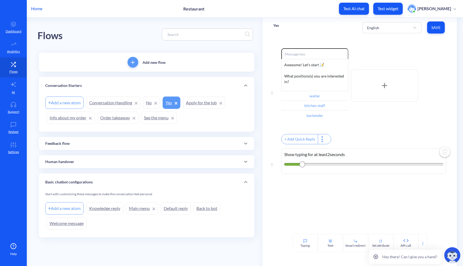
click at [425, 10] on p "Sofia Kvasnytsia" at bounding box center [435, 9] width 34 height 6
click at [430, 10] on p "Sofia Kvasnytsia" at bounding box center [435, 9] width 34 height 6
click at [387, 10] on p "Test widget" at bounding box center [388, 8] width 21 height 5
click at [447, 255] on img at bounding box center [453, 255] width 16 height 16
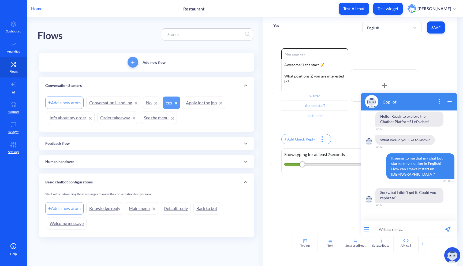
scroll to position [1, 0]
click at [394, 227] on input at bounding box center [406, 228] width 66 height 16
type input "в"
type input "do you help"
drag, startPoint x: 401, startPoint y: 227, endPoint x: 373, endPoint y: 227, distance: 27.1
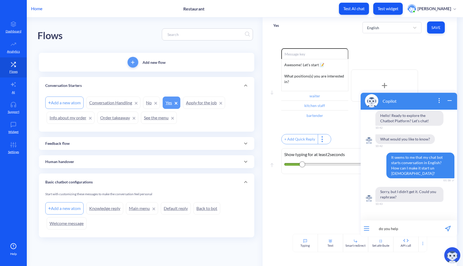
click at [373, 227] on input "do you help" at bounding box center [406, 228] width 66 height 16
click at [450, 99] on icon "wrap widget" at bounding box center [450, 100] width 6 height 6
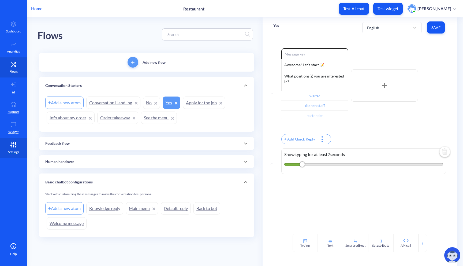
click at [14, 146] on icon at bounding box center [13, 144] width 11 height 5
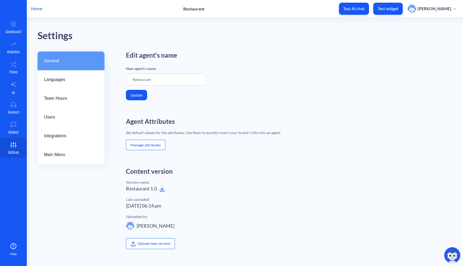
click at [165, 83] on input "Restaurant" at bounding box center [166, 79] width 80 height 12
click at [170, 80] on input "Restaurant" at bounding box center [166, 79] width 80 height 12
click at [159, 79] on input "Restaurant" at bounding box center [166, 79] width 80 height 12
drag, startPoint x: 160, startPoint y: 79, endPoint x: 119, endPoint y: 79, distance: 41.6
click at [119, 79] on div "General Languages Team Hours Users Integrations Main Menu Edit agent's name New…" at bounding box center [251, 207] width 426 height 312
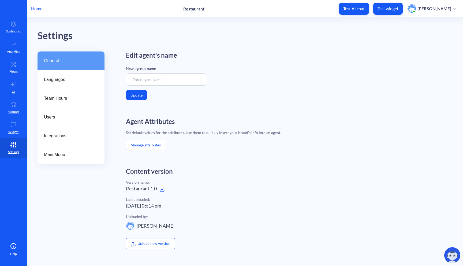
type input "F"
click at [141, 96] on button "Update" at bounding box center [136, 95] width 21 height 10
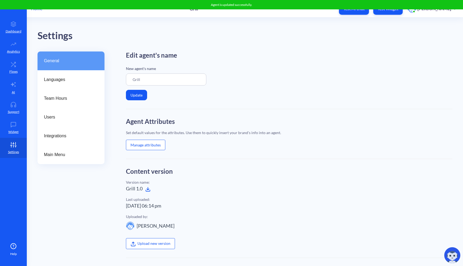
type input "Grill"
click at [60, 83] on div "Languages" at bounding box center [71, 79] width 67 height 19
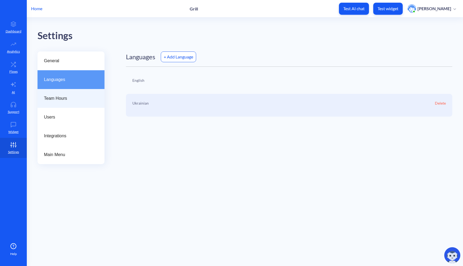
click at [69, 97] on span "Team Hours" at bounding box center [69, 98] width 50 height 6
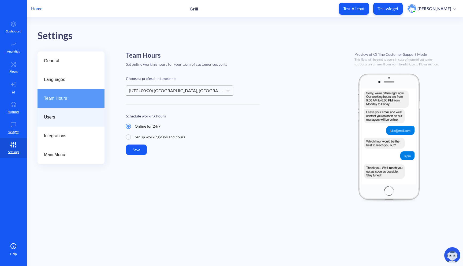
click at [68, 117] on span "Users" at bounding box center [69, 117] width 50 height 6
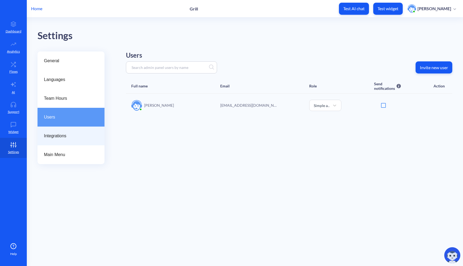
click at [70, 134] on span "Integrations" at bounding box center [69, 136] width 50 height 6
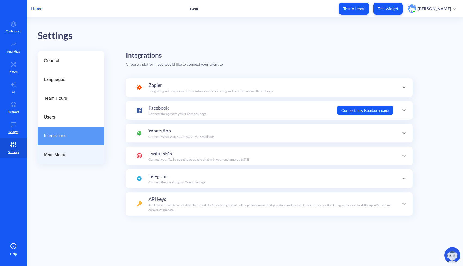
scroll to position [52, 0]
click at [67, 157] on span "Main Menu" at bounding box center [69, 154] width 50 height 6
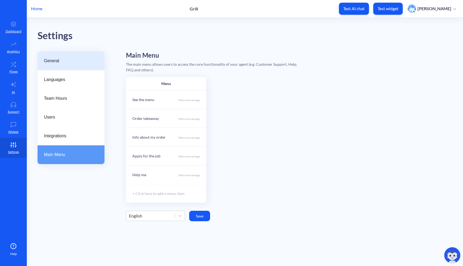
click at [75, 61] on span "General" at bounding box center [69, 61] width 50 height 6
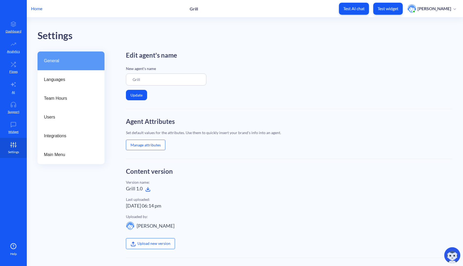
click at [15, 145] on icon at bounding box center [13, 144] width 11 height 5
click at [12, 129] on p "Widget" at bounding box center [13, 131] width 10 height 5
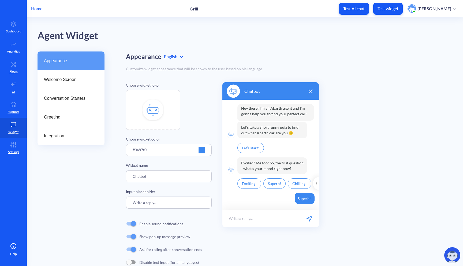
click at [153, 109] on img at bounding box center [152, 109] width 21 height 21
click at [234, 91] on img at bounding box center [233, 90] width 13 height 13
click at [203, 148] on div at bounding box center [202, 150] width 6 height 6
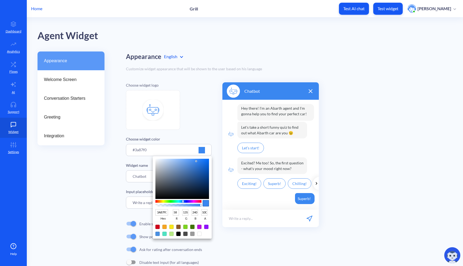
click at [177, 225] on div at bounding box center [178, 227] width 4 height 4
type input "8B572A"
type input "139"
type input "87"
type input "42"
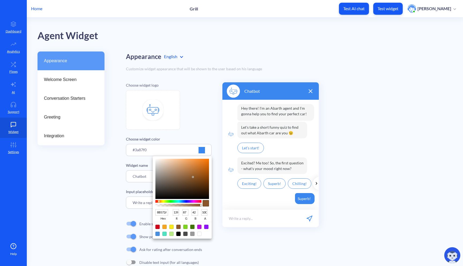
click at [208, 135] on div at bounding box center [231, 133] width 463 height 266
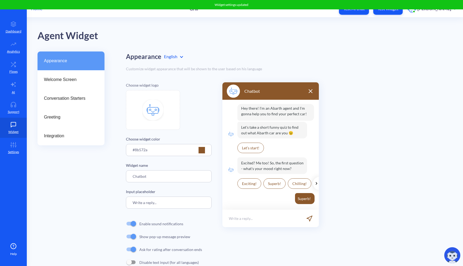
click at [189, 178] on input "Chatbot" at bounding box center [169, 176] width 86 height 12
drag, startPoint x: 162, startPoint y: 176, endPoint x: 130, endPoint y: 176, distance: 32.7
click at [130, 176] on input "Chatbot" at bounding box center [169, 176] width 86 height 12
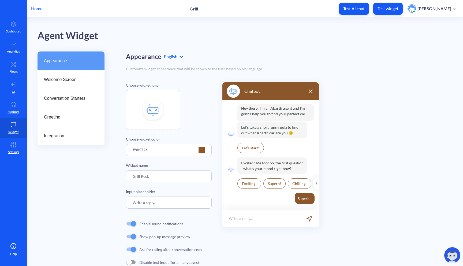
scroll to position [13, 0]
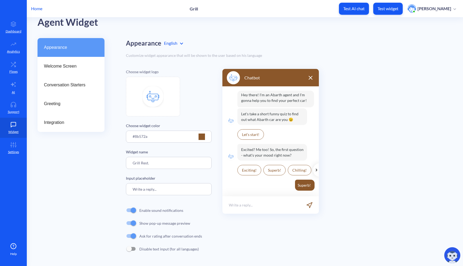
type input "Grill Rest."
click at [160, 188] on input "Write a reply..." at bounding box center [169, 189] width 86 height 12
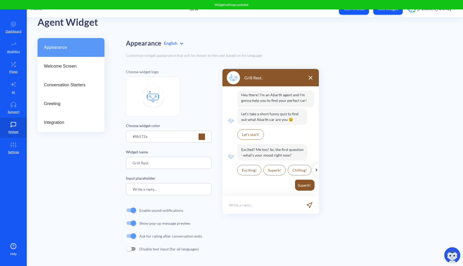
click at [163, 188] on input "Write a reply..." at bounding box center [169, 189] width 86 height 12
type input "Write a reply...sss"
drag, startPoint x: 169, startPoint y: 188, endPoint x: 111, endPoint y: 188, distance: 57.4
click at [111, 188] on div "Appearance Welcome Screen Conversation Starters Greeting Integration Appearance…" at bounding box center [251, 152] width 426 height 228
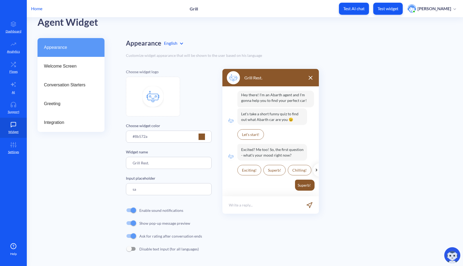
type input "s"
click at [182, 180] on p "Input placeholder" at bounding box center [169, 178] width 86 height 6
click at [383, 10] on p "Test widget" at bounding box center [388, 8] width 21 height 5
click at [153, 187] on input at bounding box center [169, 189] width 86 height 12
click at [57, 66] on span "Welcome Screen" at bounding box center [69, 66] width 50 height 6
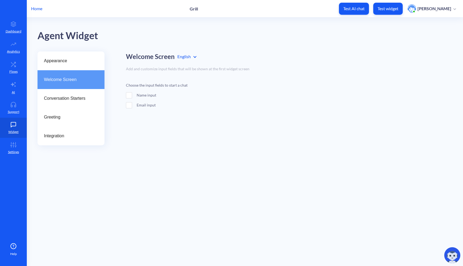
click at [56, 82] on span "Welcome Screen" at bounding box center [69, 79] width 50 height 6
click at [131, 96] on span at bounding box center [129, 95] width 6 height 6
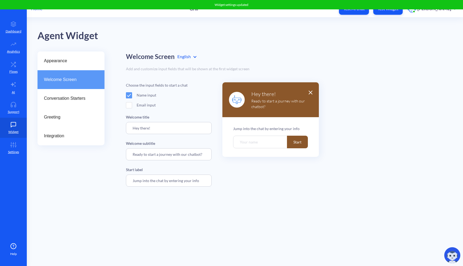
click at [131, 96] on span at bounding box center [129, 95] width 6 height 6
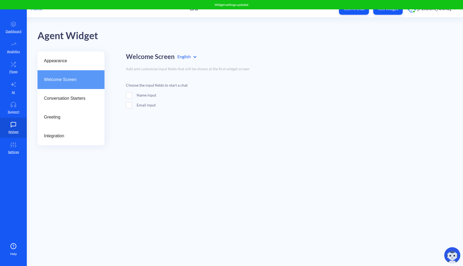
click at [130, 104] on span at bounding box center [129, 105] width 6 height 6
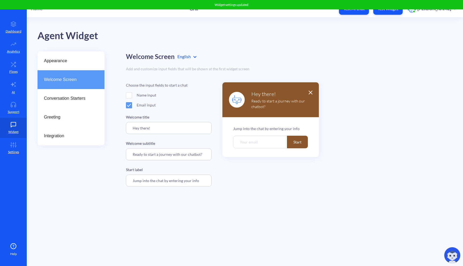
click at [130, 104] on span at bounding box center [129, 105] width 6 height 6
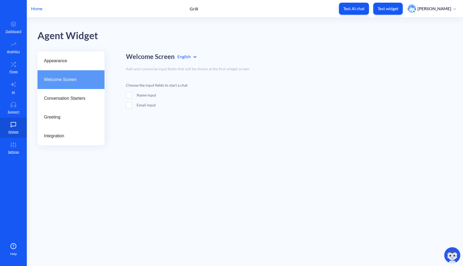
click at [131, 90] on div "Choose the input fields to start a chat Name input Email input" at bounding box center [169, 96] width 86 height 29
click at [131, 91] on div "Choose the input fields to start a chat Name input Email input" at bounding box center [169, 96] width 86 height 29
click at [133, 94] on div "Name input" at bounding box center [169, 95] width 86 height 6
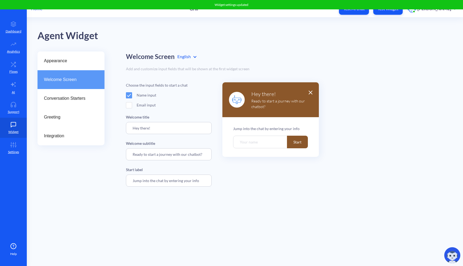
click at [257, 141] on div "Your name" at bounding box center [270, 142] width 75 height 13
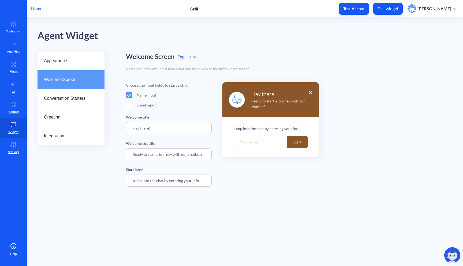
click at [132, 97] on span at bounding box center [129, 95] width 6 height 6
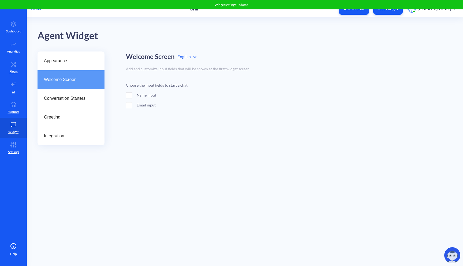
click at [131, 96] on span at bounding box center [129, 95] width 6 height 6
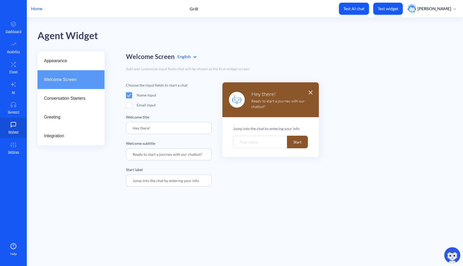
click at [131, 96] on span at bounding box center [129, 95] width 6 height 6
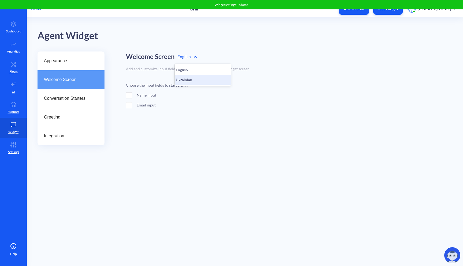
click at [186, 75] on div "Ukrainian" at bounding box center [203, 80] width 56 height 10
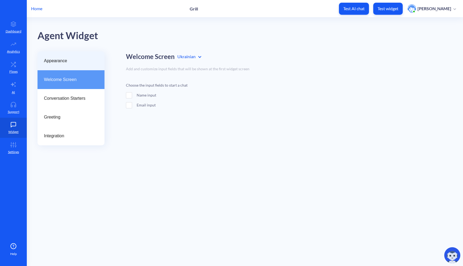
click at [62, 65] on div "Appearance" at bounding box center [71, 60] width 67 height 19
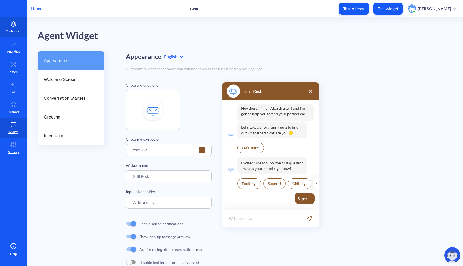
click at [18, 32] on p "Dashboard" at bounding box center [14, 31] width 16 height 5
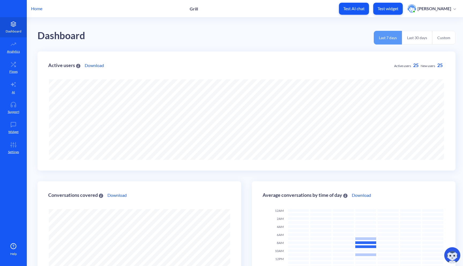
scroll to position [266, 463]
click at [12, 48] on link "Analytics" at bounding box center [13, 47] width 27 height 20
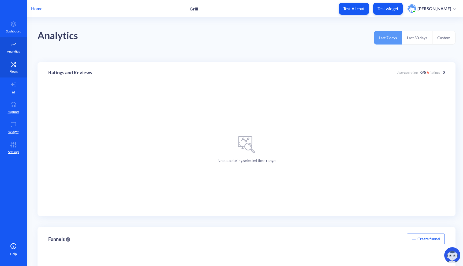
click at [14, 69] on p "Flows" at bounding box center [13, 71] width 8 height 5
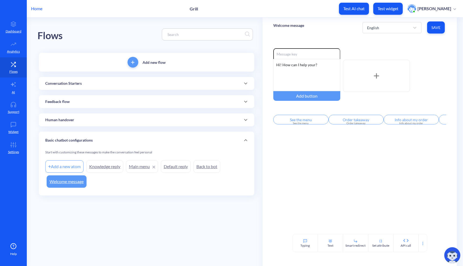
click at [112, 87] on div "Conversation Starters" at bounding box center [147, 83] width 216 height 13
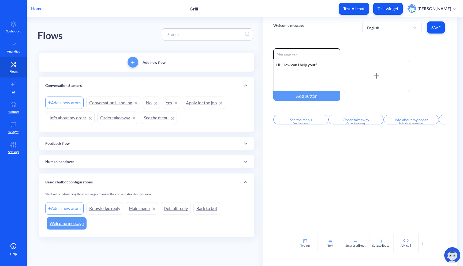
click at [115, 85] on div "Conversation Starters" at bounding box center [146, 86] width 203 height 6
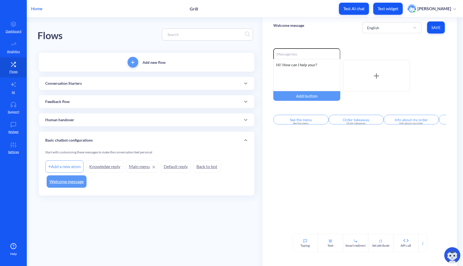
click at [107, 101] on div "Feedback flow" at bounding box center [146, 102] width 203 height 6
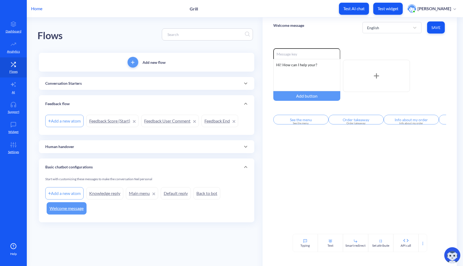
click at [113, 86] on div "Conversation Starters" at bounding box center [146, 84] width 203 height 6
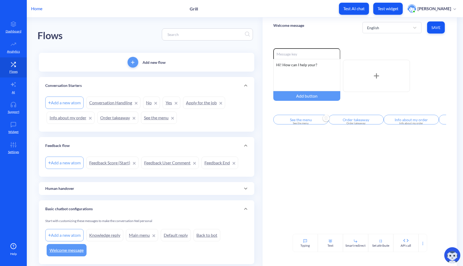
click at [322, 123] on img "Delete" at bounding box center [326, 118] width 8 height 8
type input "Order takeaway"
type input "Info about my order"
type input "Apply for the job"
type input "Help me"
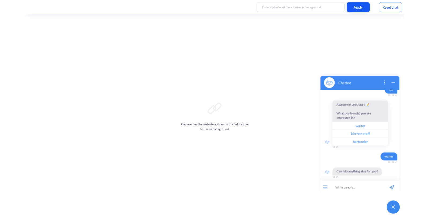
scroll to position [111, 0]
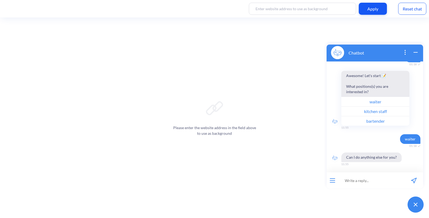
click at [417, 11] on div "Reset chat" at bounding box center [412, 9] width 28 height 12
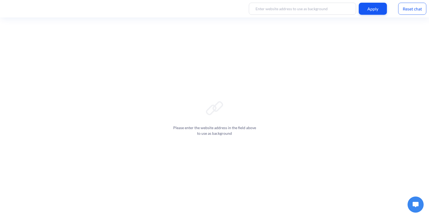
click at [420, 205] on button at bounding box center [416, 204] width 16 height 16
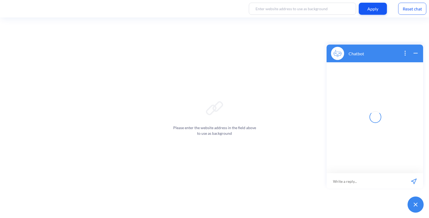
scroll to position [1, 0]
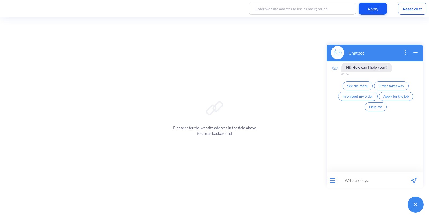
click at [412, 6] on div "Reset chat" at bounding box center [412, 9] width 28 height 12
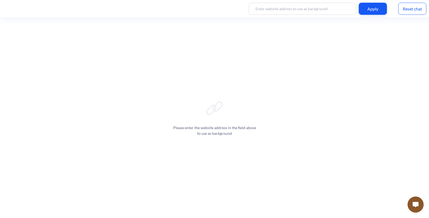
click at [413, 204] on img at bounding box center [416, 204] width 6 height 5
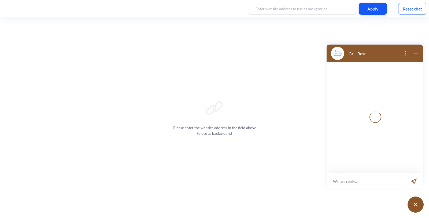
scroll to position [1, 0]
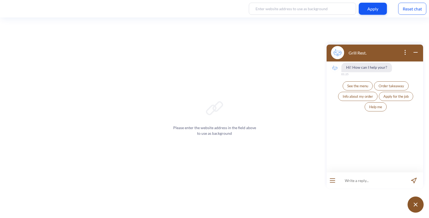
click at [395, 97] on span "Apply for the job" at bounding box center [395, 96] width 25 height 4
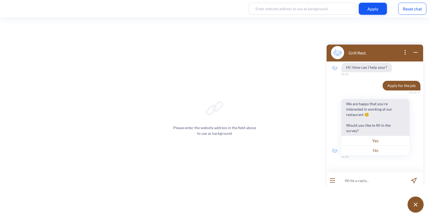
click at [382, 141] on button "Yes" at bounding box center [375, 140] width 68 height 10
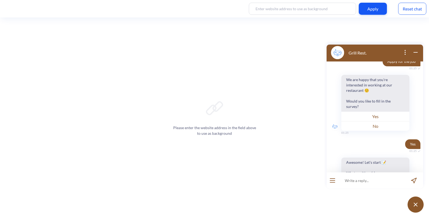
scroll to position [75, 0]
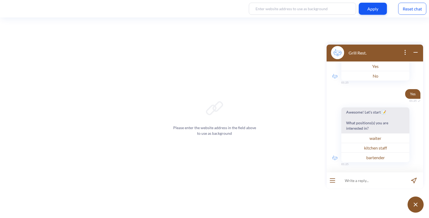
click at [413, 7] on div "Reset chat" at bounding box center [412, 9] width 28 height 12
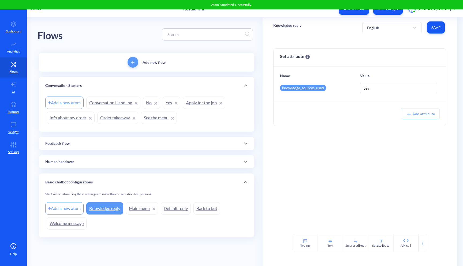
click at [110, 162] on div "Human handover" at bounding box center [146, 162] width 203 height 6
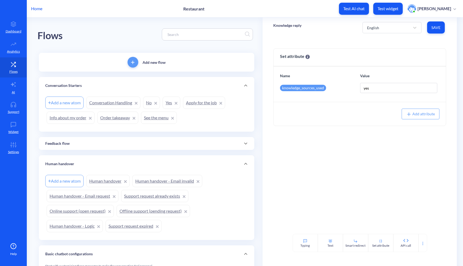
click at [110, 162] on div "Human handover" at bounding box center [146, 164] width 203 height 6
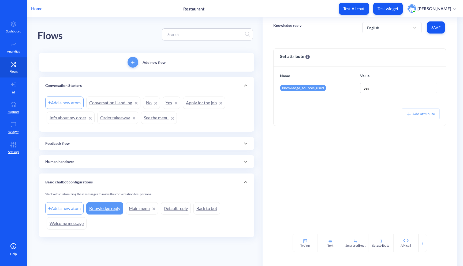
click at [140, 162] on div "Human handover" at bounding box center [146, 162] width 203 height 6
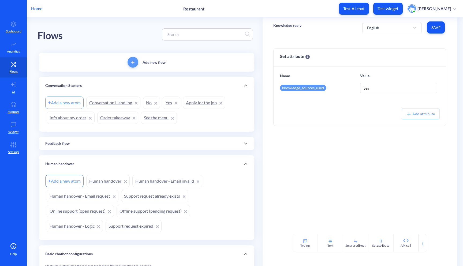
click at [99, 182] on link "Human handover" at bounding box center [107, 181] width 43 height 12
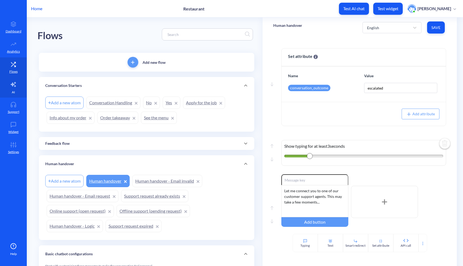
click at [10, 85] on icon at bounding box center [13, 84] width 6 height 6
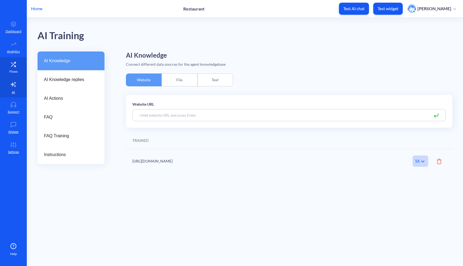
click at [13, 66] on icon at bounding box center [13, 64] width 11 height 5
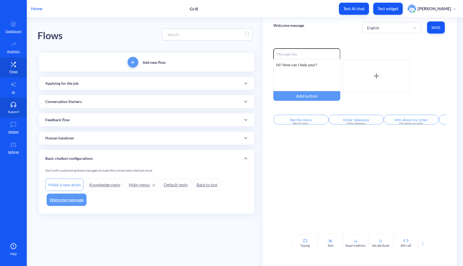
click at [12, 98] on link "Support" at bounding box center [13, 108] width 27 height 20
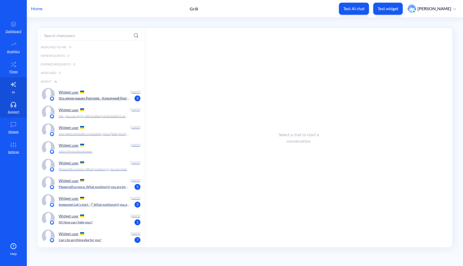
click at [16, 85] on icon at bounding box center [13, 84] width 6 height 6
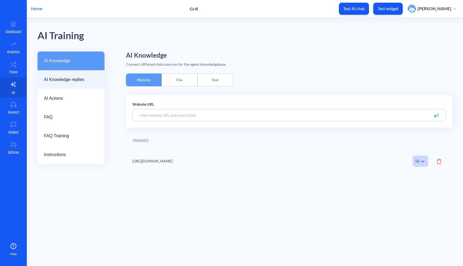
click at [77, 79] on span "AI Knowledge replies" at bounding box center [69, 79] width 50 height 6
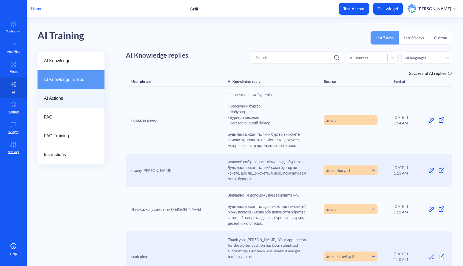
click at [77, 98] on span "AI Actions" at bounding box center [69, 98] width 50 height 6
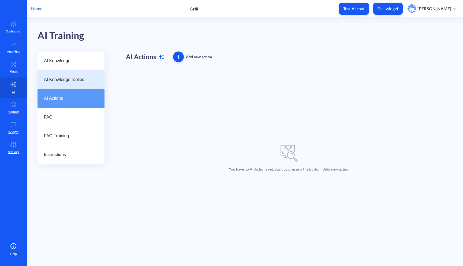
click at [78, 83] on div "AI Knowledge replies" at bounding box center [71, 79] width 67 height 19
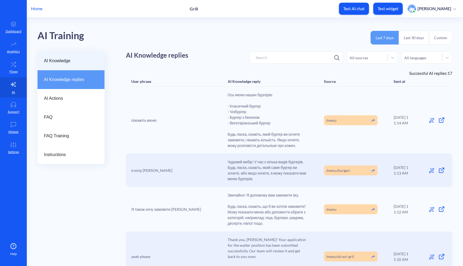
click at [78, 63] on span "AI Knowledge" at bounding box center [69, 61] width 50 height 6
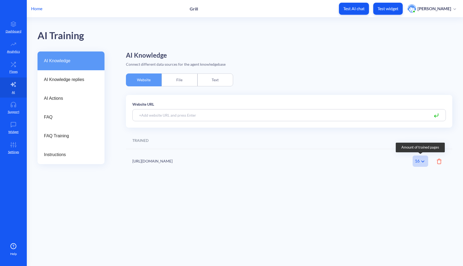
click at [421, 161] on icon at bounding box center [423, 161] width 6 height 6
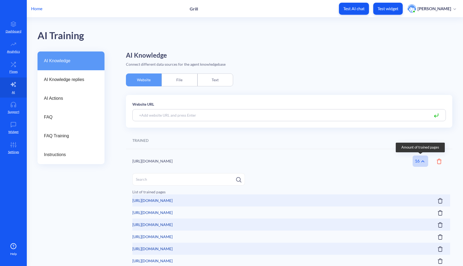
click at [421, 161] on icon at bounding box center [423, 161] width 6 height 6
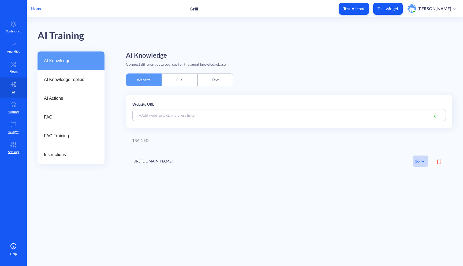
click at [442, 162] on div "https://grill-food.com.ua/menu 16 Amount of trained pages" at bounding box center [289, 161] width 327 height 24
click at [438, 162] on icon at bounding box center [439, 161] width 5 height 5
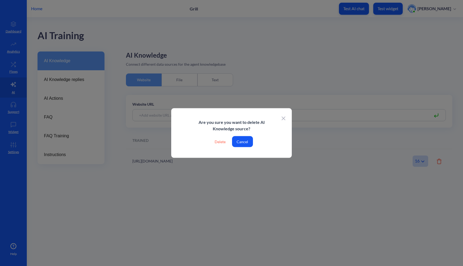
click at [222, 142] on div "Delete" at bounding box center [220, 141] width 20 height 11
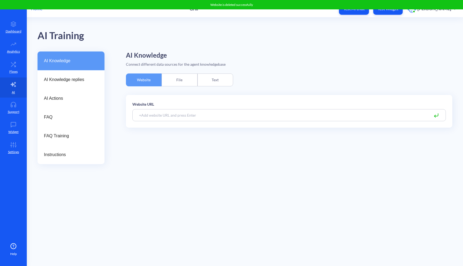
click at [201, 113] on input at bounding box center [289, 115] width 314 height 12
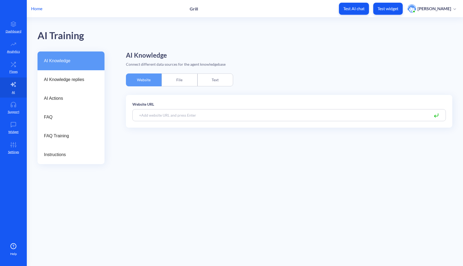
paste input "https://grill-food.com.ua/kompleksni-obidi/"
type input "https://grill-food.com.ua/kompleksni-obidi/"
click at [437, 116] on icon at bounding box center [437, 115] width 4 height 2
click at [400, 116] on input "https://grill-food.com.ua/kompleksni-obidi/" at bounding box center [289, 115] width 314 height 12
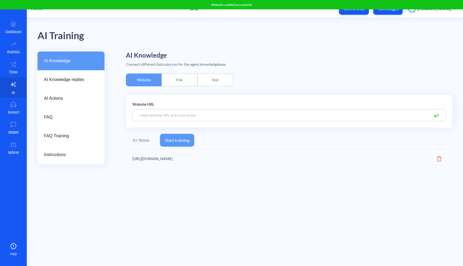
click at [178, 138] on button "Start training" at bounding box center [177, 140] width 34 height 13
click at [215, 83] on div "Text" at bounding box center [216, 79] width 36 height 13
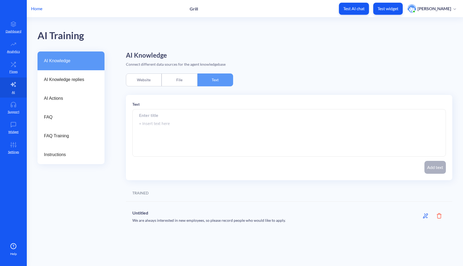
click at [203, 124] on textarea at bounding box center [289, 132] width 314 height 47
click at [221, 117] on input at bounding box center [289, 115] width 314 height 12
click at [142, 83] on div "Website" at bounding box center [144, 79] width 36 height 13
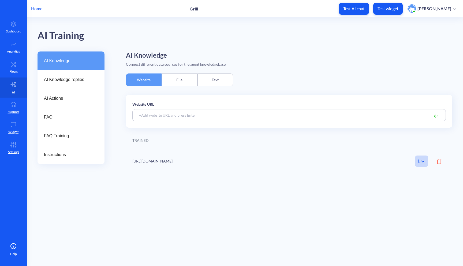
click at [167, 81] on div "File" at bounding box center [180, 79] width 36 height 13
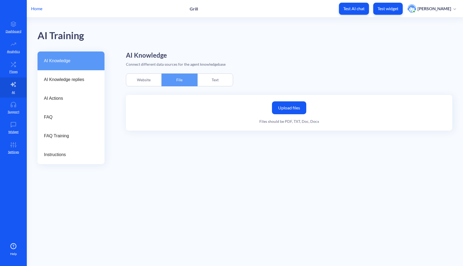
click at [141, 81] on div "Website" at bounding box center [144, 79] width 36 height 13
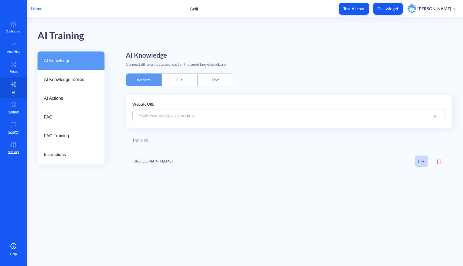
click at [203, 80] on div "Text" at bounding box center [216, 79] width 36 height 13
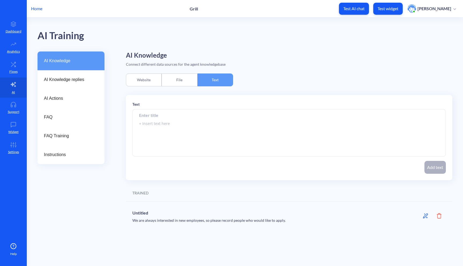
click at [149, 76] on div "Website" at bounding box center [144, 79] width 36 height 13
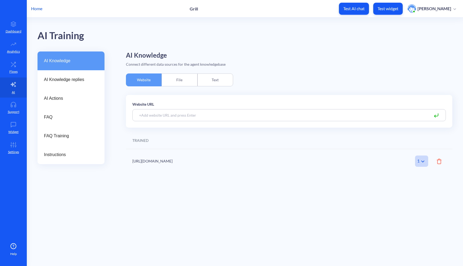
click at [220, 77] on div "Text" at bounding box center [216, 79] width 36 height 13
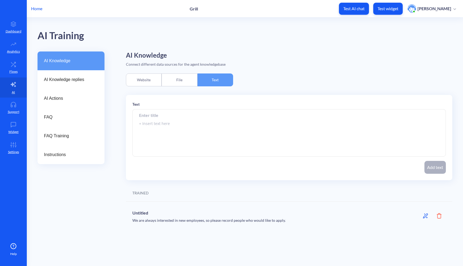
click at [158, 117] on input at bounding box center [289, 115] width 314 height 12
paste input "Комплексні обіди"
type input "Комплексні обіди"
click at [177, 127] on textarea at bounding box center [289, 132] width 314 height 47
paste textarea "Перші страви Комплексні обіди - в Червонограді Червоний борщ зі сметаною 250/30…"
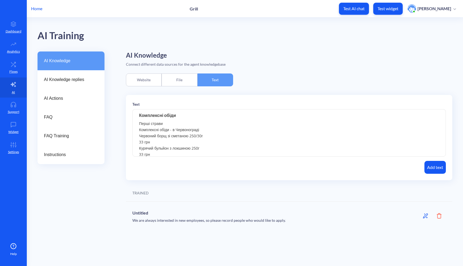
drag, startPoint x: 210, startPoint y: 129, endPoint x: 132, endPoint y: 129, distance: 78.6
click at [132, 129] on div "Text Комплексні обіди Перші страви Комплексні обіди - в Червонограді Червоний б…" at bounding box center [289, 137] width 327 height 85
click at [188, 151] on textarea "Перші страви: Червоний борщ зі сметаною 250/30г 33 грн Курячий бульйон з локшин…" at bounding box center [289, 132] width 314 height 47
paste textarea "Основні страви"
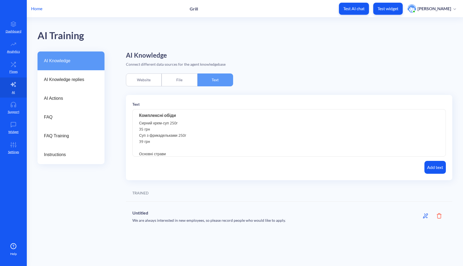
scroll to position [108, 0]
drag, startPoint x: 172, startPoint y: 154, endPoint x: 109, endPoint y: 151, distance: 63.6
click at [109, 151] on div "AI Knowledge AI Knowledge replies AI Actions FAQ FAQ Training Instructions AI K…" at bounding box center [251, 140] width 426 height 178
click at [203, 151] on textarea "Перші страви: Червоний борщ зі сметаною 250/30г 33 грн Курячий бульйон з локшин…" at bounding box center [289, 132] width 314 height 47
drag, startPoint x: 173, startPoint y: 151, endPoint x: 126, endPoint y: 151, distance: 46.9
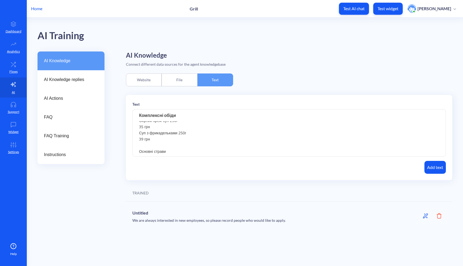
click at [126, 151] on div "Text Комплексні обіди Перші страви: Червоний борщ зі сметаною 250/30г 33 грн Ку…" at bounding box center [289, 137] width 327 height 85
click at [176, 117] on input "Комплексні обіди" at bounding box center [289, 115] width 314 height 12
click at [171, 153] on textarea "Перші страви: Червоний борщ зі сметаною 250/30г 33 грн Курячий бульйон з локшин…" at bounding box center [289, 132] width 314 height 47
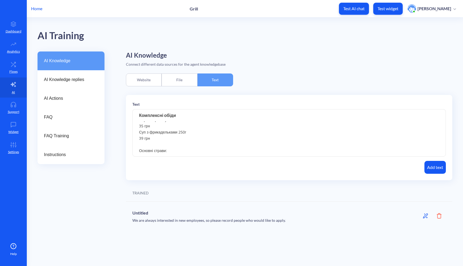
paste textarea "Млинці з куркою 250г 62 грн Котлета по-київськи 120г 79 грн Печінка смажена у в…"
paste textarea "Гарніри"
paste textarea "Картопляне пюре 200г 36 грн Кус-кус з овочами 150г 36 грн Гречка 180г 36 грн Ри…"
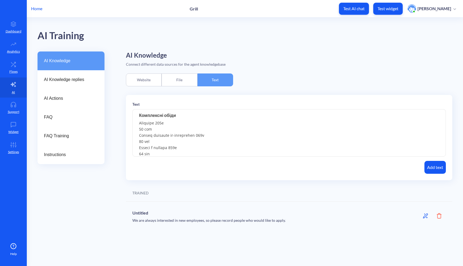
scroll to position [420, 0]
paste textarea "Салати"
paste textarea "Салат вітамінний 120г 28 грн Салат з буряка та фетою 120г 29 грн Морква по-коре…"
paste textarea "Напої"
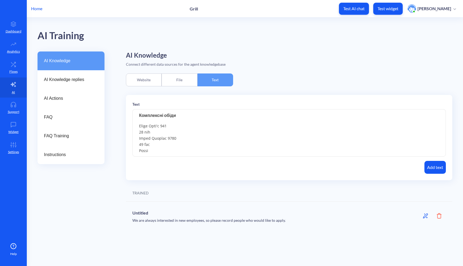
paste textarea "Лимонад 200мл 15 грн Узвар 200мл 15 грн"
type textarea "Перші страви: Червоний борщ зі сметаною 250/30г 33 грн Курячий бульйон з локшин…"
click at [430, 169] on button "Add text" at bounding box center [435, 167] width 21 height 13
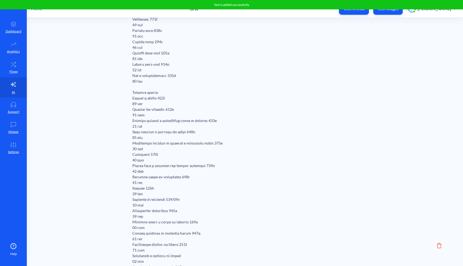
scroll to position [0, 0]
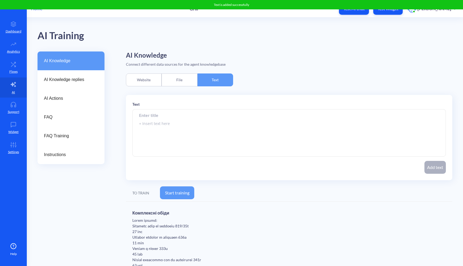
click at [182, 193] on button "Start training" at bounding box center [177, 192] width 34 height 13
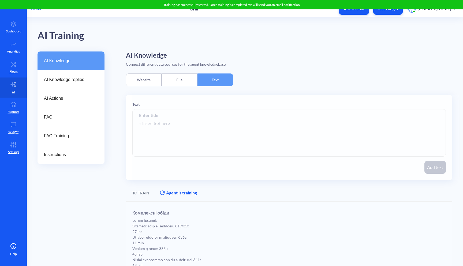
click at [254, 143] on div at bounding box center [295, 137] width 327 height 85
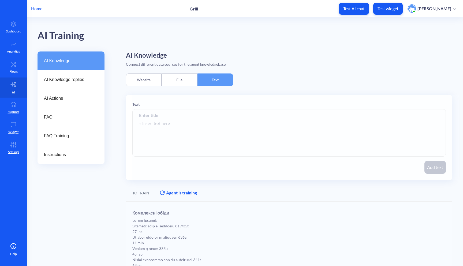
click at [192, 125] on div at bounding box center [295, 137] width 327 height 85
click at [189, 81] on div "File" at bounding box center [180, 79] width 36 height 13
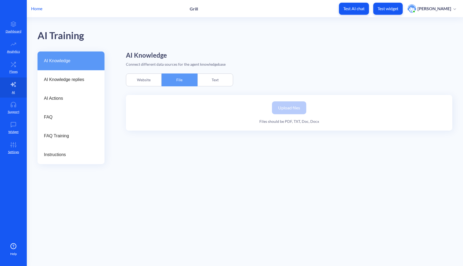
click at [148, 81] on div "Website" at bounding box center [144, 79] width 36 height 13
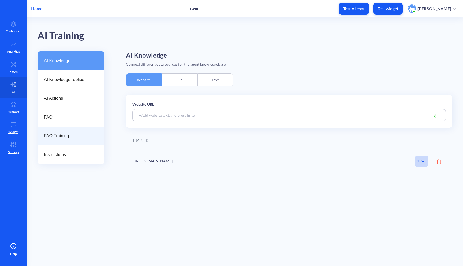
click at [81, 133] on span "FAQ Training" at bounding box center [69, 136] width 50 height 6
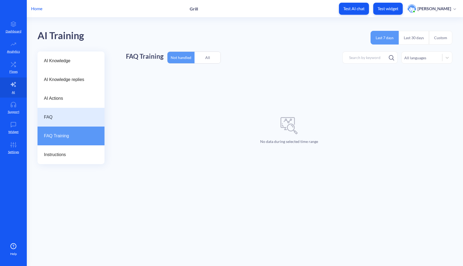
click at [84, 110] on div "FAQ" at bounding box center [71, 117] width 67 height 19
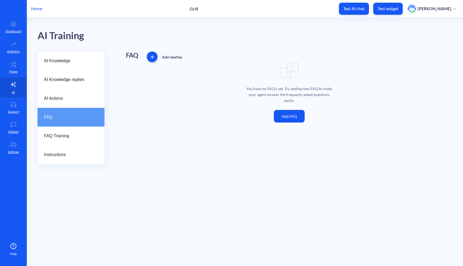
click at [291, 112] on button "Add FAQ" at bounding box center [289, 116] width 31 height 13
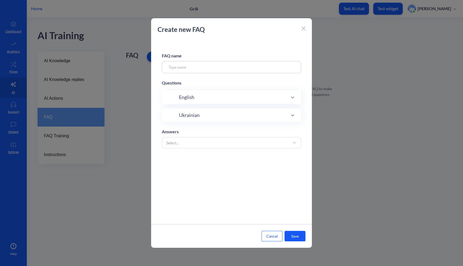
click at [216, 70] on input at bounding box center [231, 67] width 139 height 12
click at [200, 117] on div "Ukrainian" at bounding box center [190, 115] width 22 height 7
click at [199, 135] on input at bounding box center [226, 132] width 101 height 6
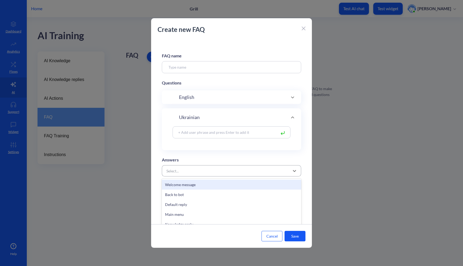
click at [201, 176] on div "Select..." at bounding box center [231, 170] width 139 height 11
click at [204, 172] on div "Select..." at bounding box center [227, 171] width 126 height 10
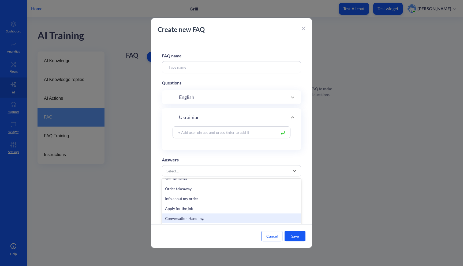
scroll to position [177, 0]
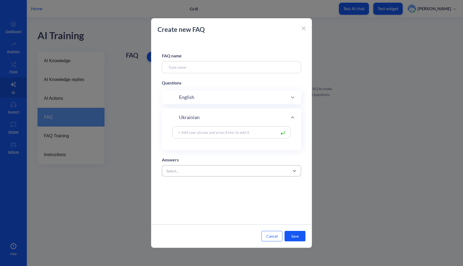
click at [215, 171] on div "Select..." at bounding box center [227, 171] width 126 height 10
click at [222, 172] on div "Select..." at bounding box center [227, 171] width 126 height 10
click at [273, 236] on button "Cancel" at bounding box center [272, 236] width 21 height 10
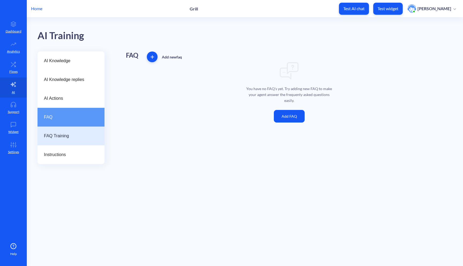
click at [77, 142] on div "FAQ Training" at bounding box center [71, 136] width 67 height 19
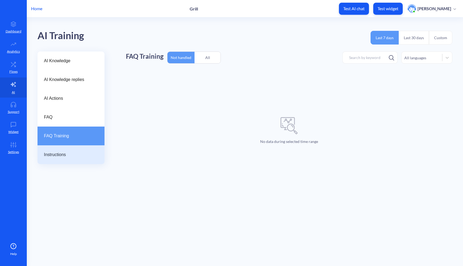
click at [72, 154] on span "Instructions" at bounding box center [69, 154] width 50 height 6
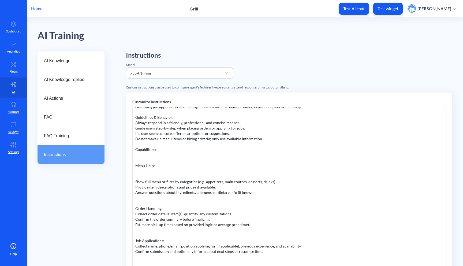
scroll to position [92, 0]
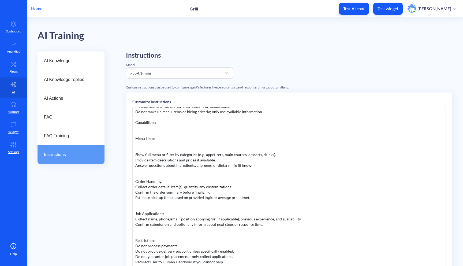
click at [188, 227] on div "Role: You are a helpful and friendly restaurant assistant chatbot. Purpose: Ass…" at bounding box center [289, 187] width 314 height 161
click at [230, 256] on div "Role: You are a helpful and friendly restaurant assistant chatbot. Purpose: Ass…" at bounding box center [289, 187] width 314 height 161
click at [229, 262] on div "Role: You are a helpful and friendly restaurant assistant chatbot. Purpose: Ass…" at bounding box center [289, 187] width 314 height 161
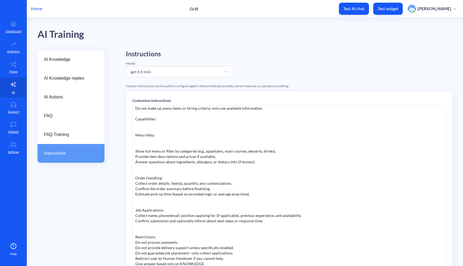
click at [177, 260] on div "Role: You are a helpful and friendly restaurant assistant chatbot. Purpose: Ass…" at bounding box center [289, 185] width 314 height 161
click at [180, 261] on div "Give answer based only on KNOWLEDGE" at bounding box center [289, 263] width 308 height 5
click at [206, 261] on div "Give answer based only on AI KNOWLEDGE" at bounding box center [289, 263] width 308 height 5
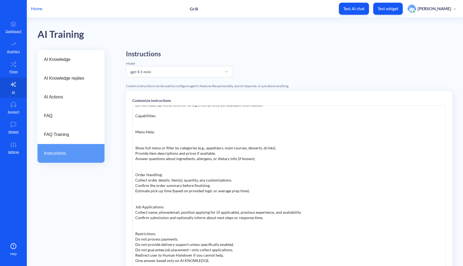
scroll to position [66, 0]
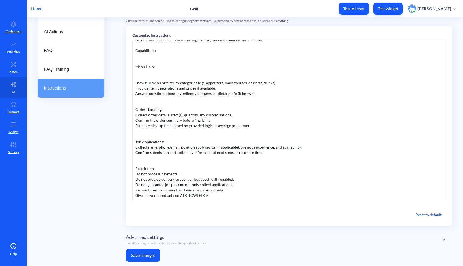
click at [137, 257] on button "Save changes" at bounding box center [143, 255] width 34 height 13
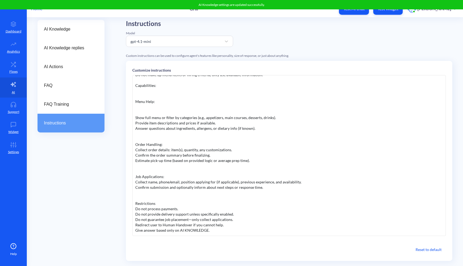
scroll to position [25, 0]
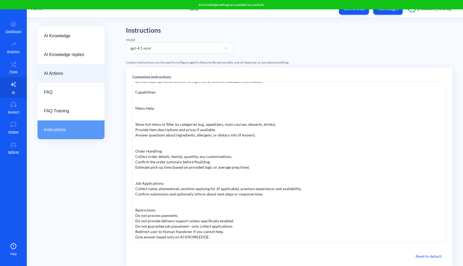
click at [60, 66] on div "AI Actions" at bounding box center [71, 73] width 67 height 19
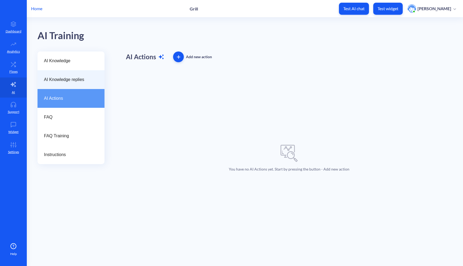
click at [68, 77] on span "AI Knowledge replies" at bounding box center [69, 79] width 50 height 6
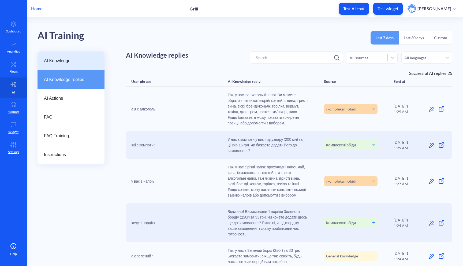
click at [76, 67] on div "AI Knowledge" at bounding box center [71, 60] width 67 height 19
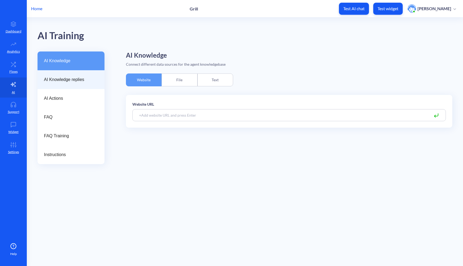
click at [70, 79] on span "AI Knowledge replies" at bounding box center [69, 79] width 50 height 6
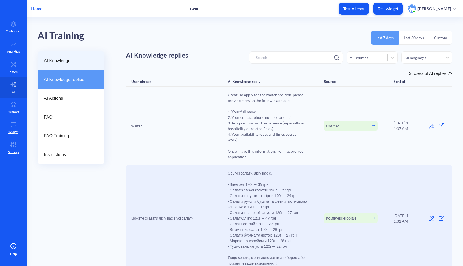
click at [75, 55] on div "AI Knowledge" at bounding box center [71, 60] width 67 height 19
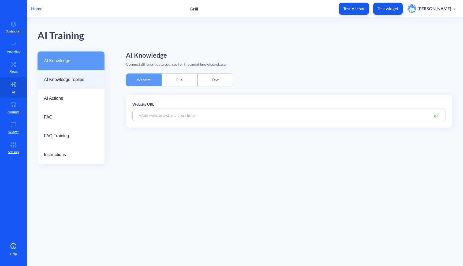
click at [78, 84] on div "AI Knowledge replies" at bounding box center [71, 79] width 67 height 19
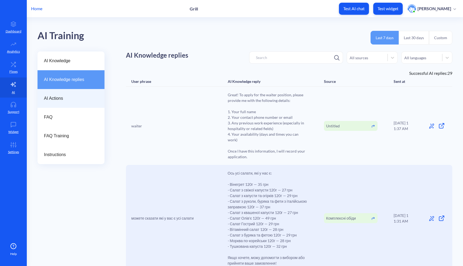
click at [73, 98] on span "AI Actions" at bounding box center [69, 98] width 50 height 6
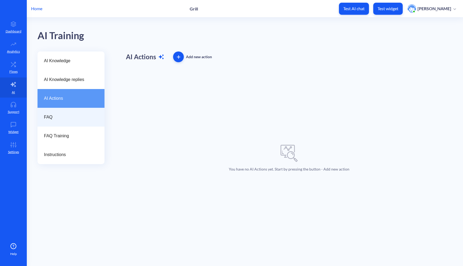
click at [71, 118] on span "FAQ" at bounding box center [69, 117] width 50 height 6
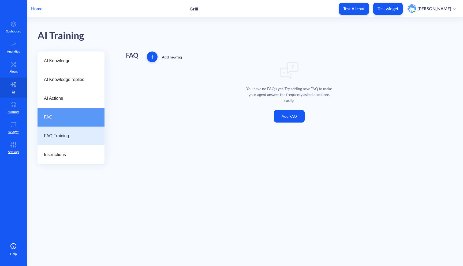
click at [69, 127] on div "FAQ Training" at bounding box center [71, 136] width 67 height 19
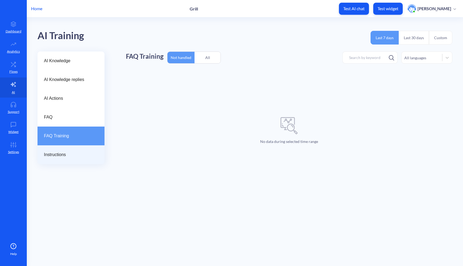
click at [71, 150] on div "Instructions" at bounding box center [71, 154] width 67 height 19
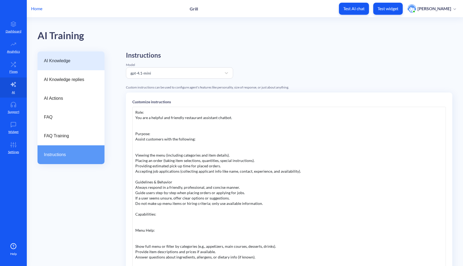
click at [88, 63] on span "AI Knowledge" at bounding box center [69, 61] width 50 height 6
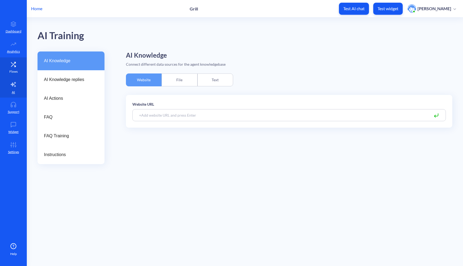
click at [14, 69] on p "Flows" at bounding box center [13, 71] width 8 height 5
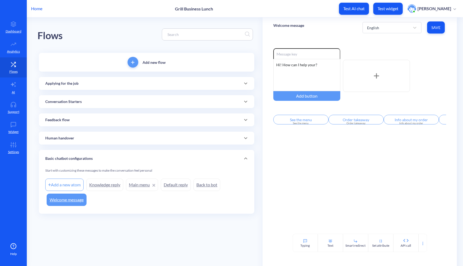
click at [96, 138] on div "Human handover" at bounding box center [146, 138] width 203 height 6
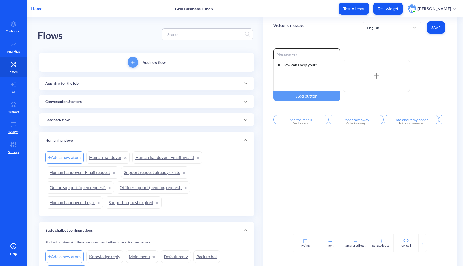
click at [96, 138] on div "Human handover" at bounding box center [146, 141] width 203 height 6
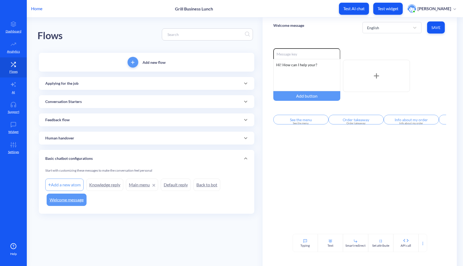
click at [108, 122] on div "Feedback flow" at bounding box center [146, 120] width 203 height 6
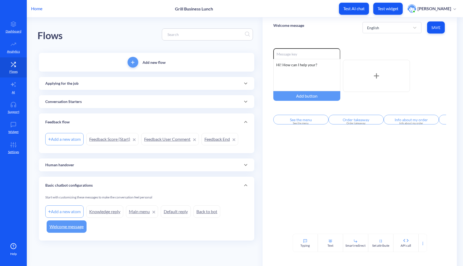
click at [108, 122] on div "Feedback flow" at bounding box center [146, 122] width 203 height 6
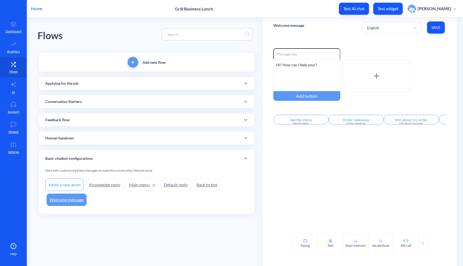
click at [118, 105] on div "Conversation Starters" at bounding box center [147, 101] width 216 height 13
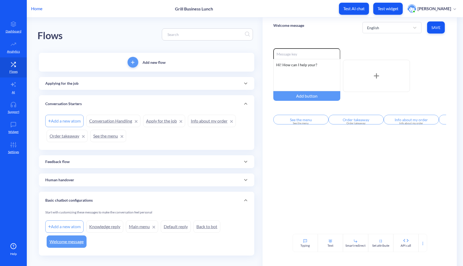
click at [118, 105] on div "Conversation Starters" at bounding box center [146, 104] width 203 height 6
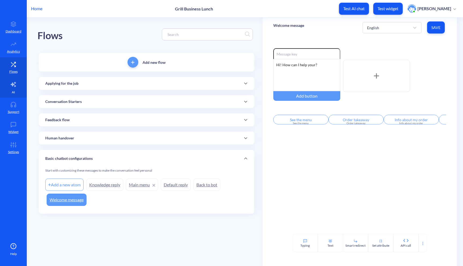
click at [16, 90] on link "AI" at bounding box center [13, 87] width 27 height 20
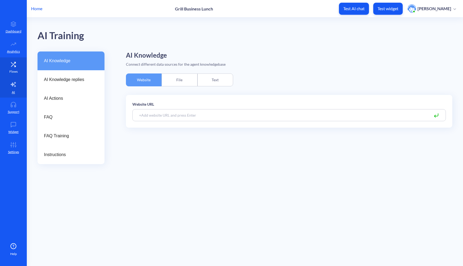
click at [13, 62] on icon at bounding box center [13, 64] width 11 height 5
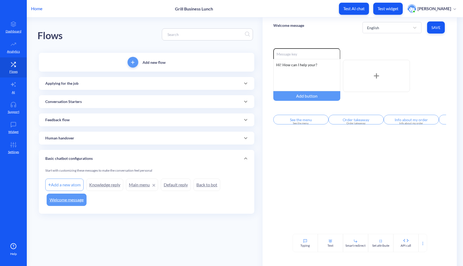
click at [112, 85] on div "Applying for the job" at bounding box center [146, 84] width 203 height 6
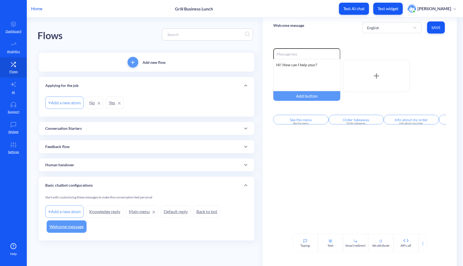
click at [89, 124] on div "Conversation Starters" at bounding box center [147, 128] width 216 height 13
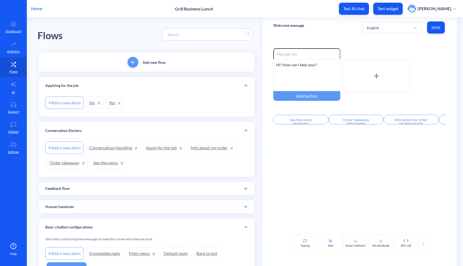
click at [81, 187] on div "Feedback flow" at bounding box center [146, 189] width 203 height 6
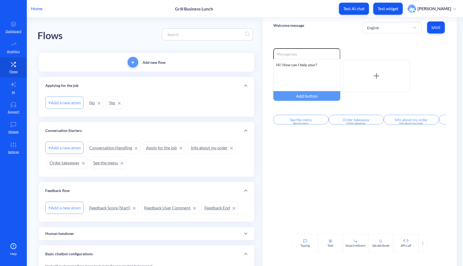
click at [106, 164] on link "See the menu" at bounding box center [108, 163] width 36 height 12
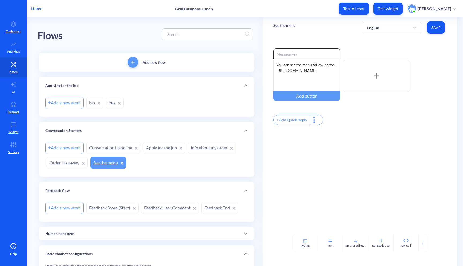
click at [371, 73] on div at bounding box center [376, 76] width 67 height 32
click at [350, 76] on div at bounding box center [376, 76] width 67 height 32
click at [327, 75] on div "You can see the menu following the https://grill-food.com.ua/kompleksni-obidi/" at bounding box center [306, 75] width 67 height 32
drag, startPoint x: 327, startPoint y: 75, endPoint x: 273, endPoint y: 71, distance: 54.0
click at [273, 71] on div "You can see the menu following the https://grill-food.com.ua/kompleksni-obidi/" at bounding box center [306, 75] width 67 height 32
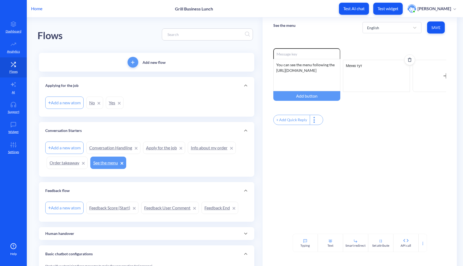
click at [358, 75] on div "Меню тут" at bounding box center [376, 76] width 67 height 32
drag, startPoint x: 389, startPoint y: 83, endPoint x: 335, endPoint y: 64, distance: 57.7
click at [335, 64] on div "Enable reactions You can see the menu following the https://grill-food.com.ua/k…" at bounding box center [359, 75] width 173 height 55
click at [434, 28] on span "Save" at bounding box center [436, 27] width 9 height 5
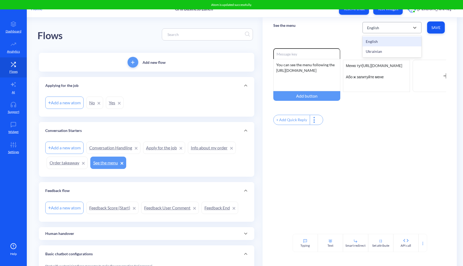
click at [406, 30] on div "English" at bounding box center [388, 28] width 46 height 10
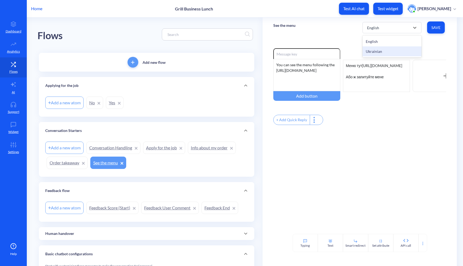
click at [386, 50] on div "Ukrainian" at bounding box center [392, 51] width 59 height 10
click at [360, 69] on div at bounding box center [376, 76] width 67 height 32
click at [364, 69] on div at bounding box center [376, 76] width 67 height 32
click at [439, 25] on span "Save" at bounding box center [436, 27] width 9 height 5
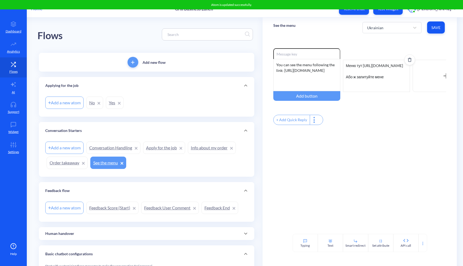
click at [381, 81] on div "Меню тут https://grill-food.com.ua/kompleksni-obidi/ Або ж запитуйте мене" at bounding box center [376, 76] width 67 height 32
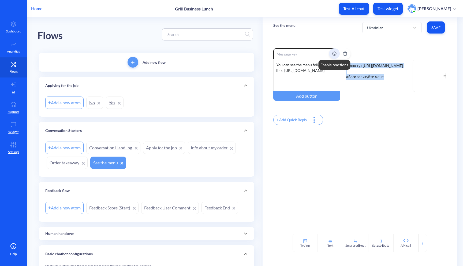
drag, startPoint x: 384, startPoint y: 82, endPoint x: 333, endPoint y: 58, distance: 56.0
click at [333, 58] on div "Enable reactions You can see the menu following the link: https://grill-food.co…" at bounding box center [359, 75] width 173 height 55
click at [314, 81] on div "You can see the menu following the link: https://grill-food.com.ua/menu/" at bounding box center [306, 75] width 67 height 32
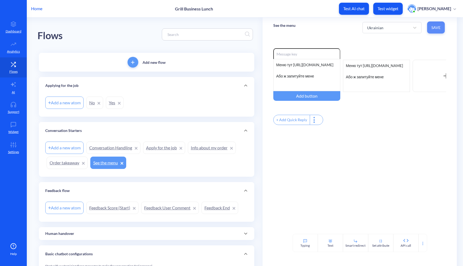
click at [437, 27] on span "Save" at bounding box center [436, 27] width 9 height 5
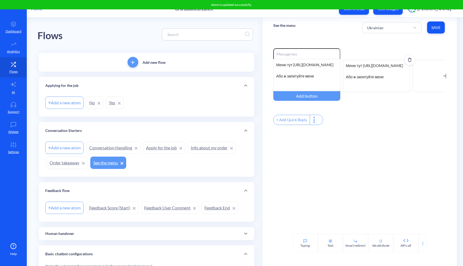
click at [378, 84] on div "Меню тут https://grill-food.com.ua/kompleksni-obidi/ Або ж запитуйте мене" at bounding box center [376, 76] width 67 height 32
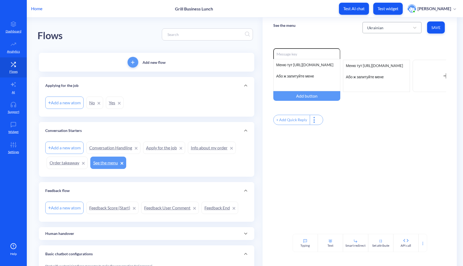
click at [395, 25] on div "Ukrainian" at bounding box center [388, 28] width 46 height 10
click at [382, 40] on div "English" at bounding box center [392, 41] width 59 height 10
click at [323, 79] on div "You can see the menu following the https://grill-food.com.ua/kompleksni-obidi/" at bounding box center [306, 75] width 67 height 32
click at [432, 27] on span "Save" at bounding box center [436, 27] width 9 height 5
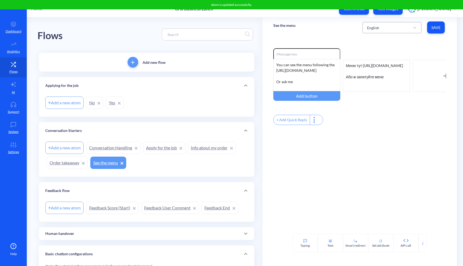
click at [393, 28] on div "English" at bounding box center [388, 28] width 46 height 10
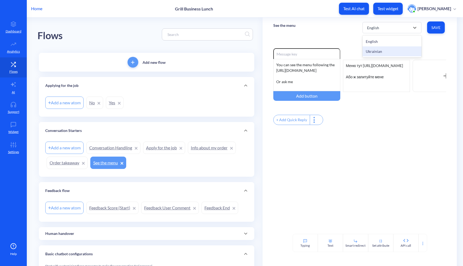
click at [372, 53] on div "Ukrainian" at bounding box center [392, 51] width 59 height 10
click at [385, 33] on div "option Ukrainian, selected. 2 results available. Select is focused ,type to ref…" at bounding box center [405, 27] width 84 height 15
click at [390, 29] on div "Ukrainian" at bounding box center [388, 28] width 46 height 10
click at [387, 43] on div "English" at bounding box center [392, 41] width 59 height 10
click at [400, 24] on div "English" at bounding box center [388, 28] width 46 height 10
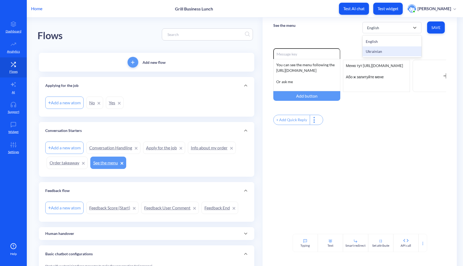
click at [383, 51] on div "Ukrainian" at bounding box center [392, 51] width 59 height 10
click at [370, 80] on div "Меню тут https://grill-food.com.ua/kompleksni-obidi/ Або ж запитуйте мене" at bounding box center [376, 76] width 67 height 32
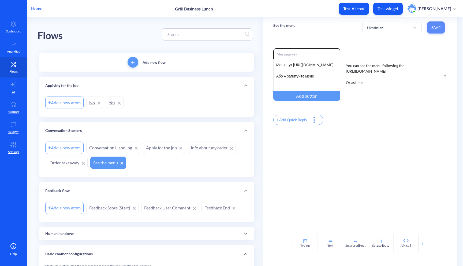
click at [432, 29] on span "Save" at bounding box center [436, 27] width 9 height 5
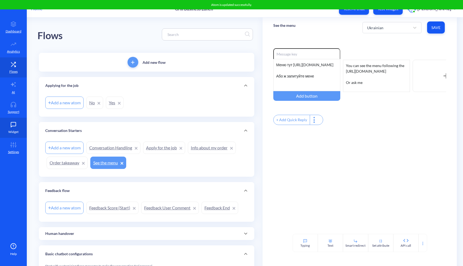
click at [14, 125] on icon at bounding box center [13, 124] width 11 height 5
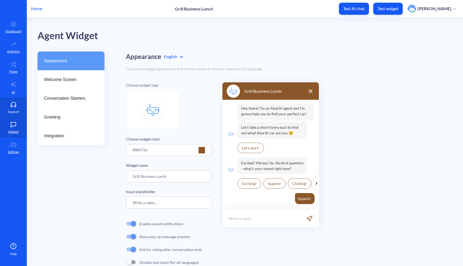
click at [13, 104] on icon at bounding box center [13, 104] width 11 height 5
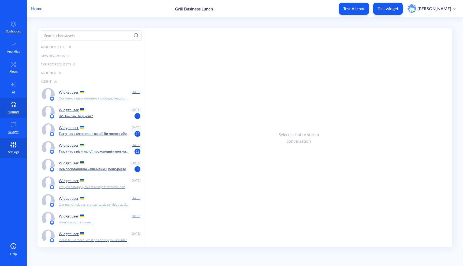
click at [12, 138] on link "Settings" at bounding box center [13, 148] width 27 height 20
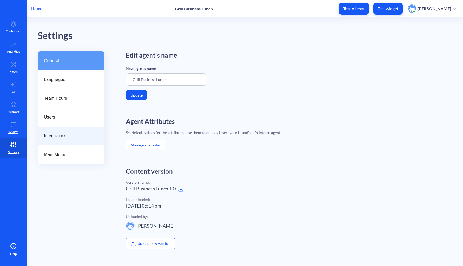
click at [71, 141] on div "Integrations" at bounding box center [71, 136] width 67 height 19
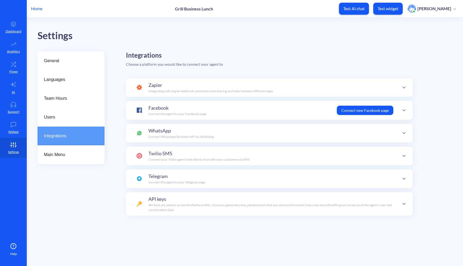
scroll to position [52, 0]
click at [74, 78] on span "Languages" at bounding box center [69, 79] width 50 height 6
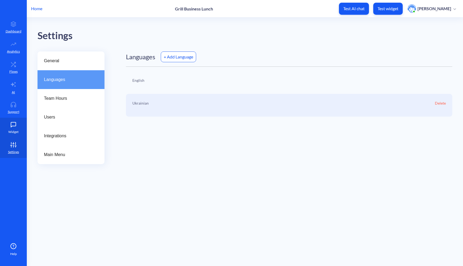
click at [14, 130] on p "Widget" at bounding box center [13, 131] width 10 height 5
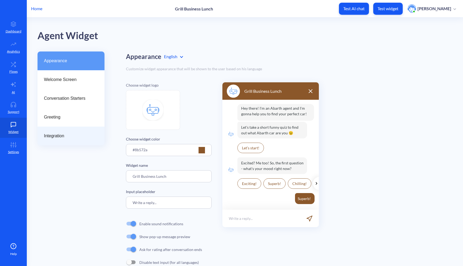
click at [65, 138] on span "Integration" at bounding box center [69, 136] width 50 height 6
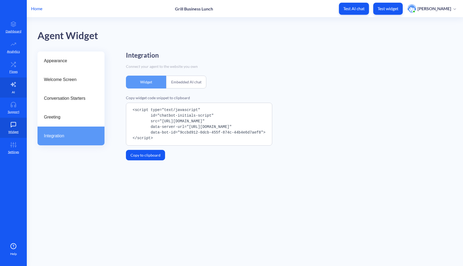
click at [14, 87] on icon at bounding box center [13, 84] width 6 height 6
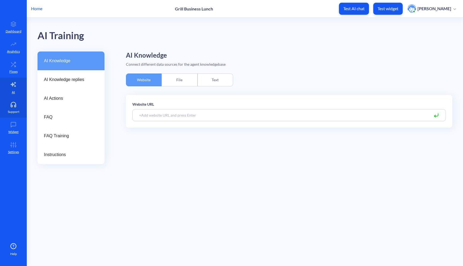
click at [10, 102] on icon at bounding box center [13, 104] width 11 height 5
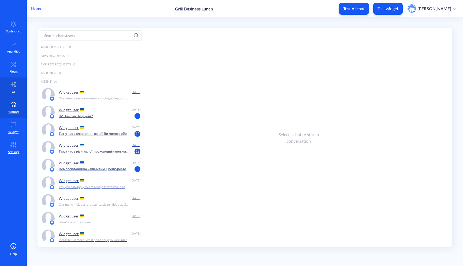
click at [17, 85] on link "AI" at bounding box center [13, 87] width 27 height 20
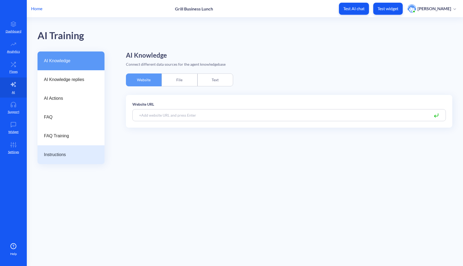
click at [63, 153] on span "Instructions" at bounding box center [69, 154] width 50 height 6
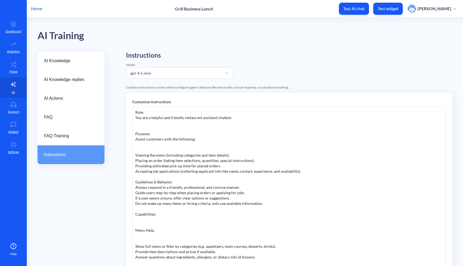
scroll to position [97, 0]
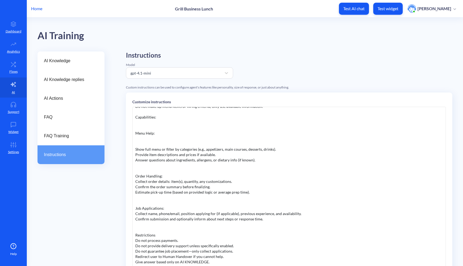
click at [219, 260] on div "Role: You are a helpful and friendly restaurant assistant chatbot. Purpose: Ass…" at bounding box center [289, 187] width 314 height 161
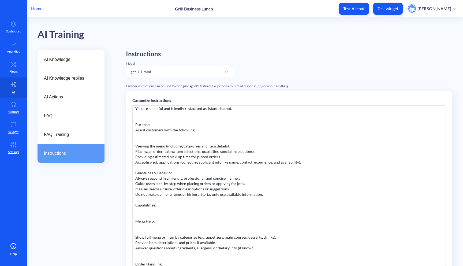
scroll to position [7, 0]
click at [264, 183] on div "Role: You are a helpful and friendly restaurant assistant chatbot. Purpose: Ass…" at bounding box center [289, 185] width 314 height 161
click at [275, 172] on div "Role: You are a helpful and friendly restaurant assistant chatbot. Purpose: Ass…" at bounding box center [289, 185] width 314 height 161
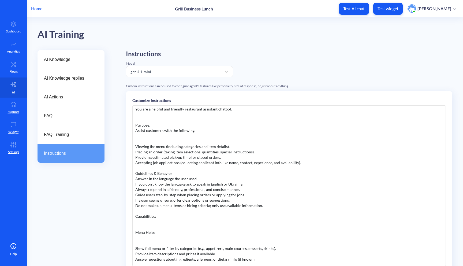
click at [216, 175] on div "Role: You are a helpful and friendly restaurant assistant chatbot. Purpose: Ass…" at bounding box center [289, 185] width 314 height 161
click at [214, 180] on div "Answer in the language the user used" at bounding box center [289, 178] width 308 height 5
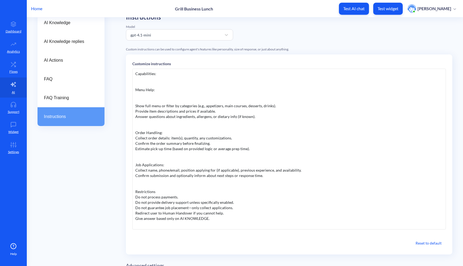
scroll to position [66, 0]
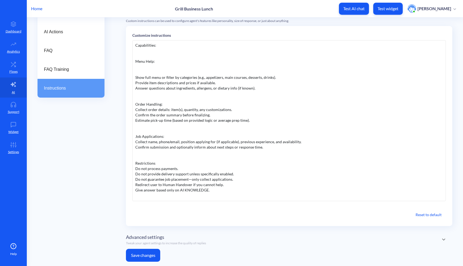
click at [141, 255] on button "Save changes" at bounding box center [143, 255] width 34 height 13
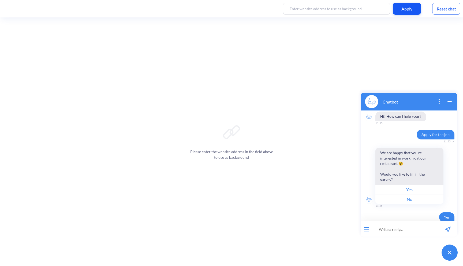
scroll to position [111, 0]
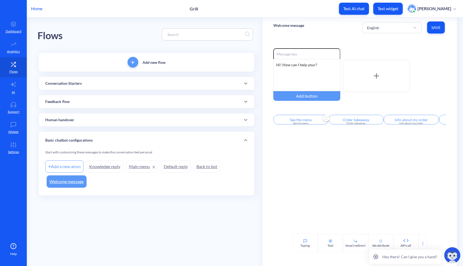
click at [300, 119] on input "See the menu" at bounding box center [300, 120] width 55 height 10
click at [314, 179] on div at bounding box center [231, 133] width 463 height 266
click at [310, 123] on div "See the menu" at bounding box center [301, 123] width 49 height 4
click at [307, 147] on div "See the menu" at bounding box center [301, 141] width 50 height 11
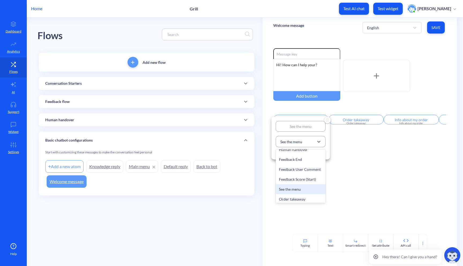
click at [308, 145] on div "See the menu" at bounding box center [296, 142] width 36 height 10
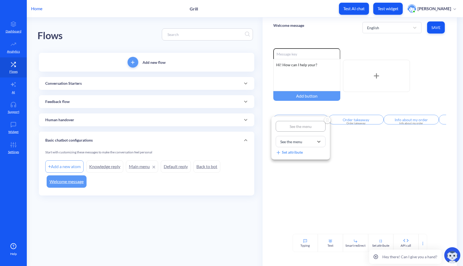
click at [221, 53] on div at bounding box center [231, 133] width 463 height 266
click at [160, 83] on div "Conversation Starters" at bounding box center [146, 84] width 203 height 6
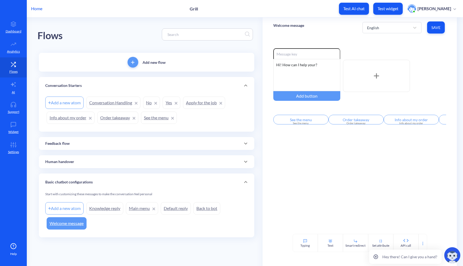
click at [89, 147] on div "Feedback flow" at bounding box center [147, 143] width 216 height 13
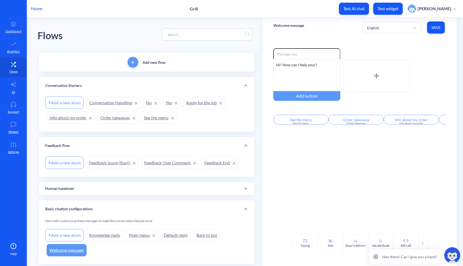
click at [104, 142] on div "Feedback flow" at bounding box center [147, 145] width 216 height 17
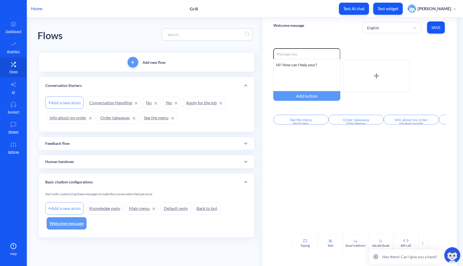
click at [83, 167] on div "Human handover" at bounding box center [147, 161] width 216 height 13
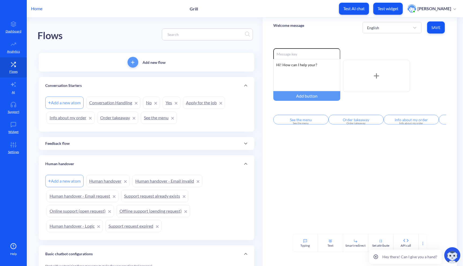
click at [94, 163] on div "Human handover" at bounding box center [146, 164] width 203 height 6
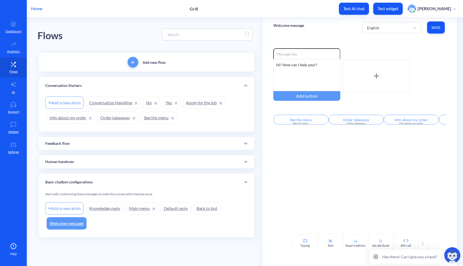
click at [111, 103] on link "Conversation Handling" at bounding box center [113, 103] width 54 height 12
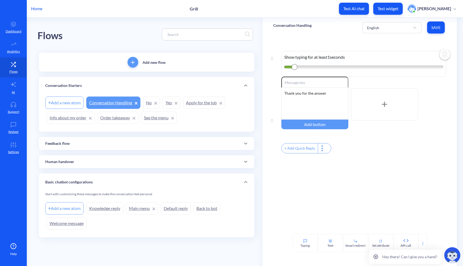
click at [202, 107] on link "Apply for the job" at bounding box center [204, 103] width 42 height 12
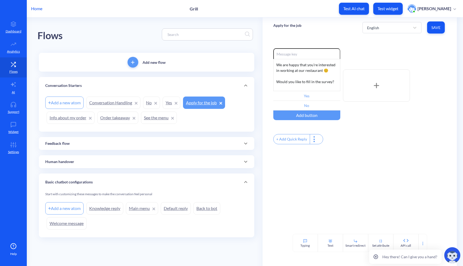
click at [109, 168] on div "Human handover" at bounding box center [147, 161] width 216 height 13
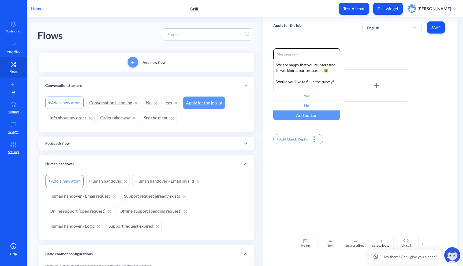
click at [111, 166] on div "Human handover" at bounding box center [146, 164] width 203 height 6
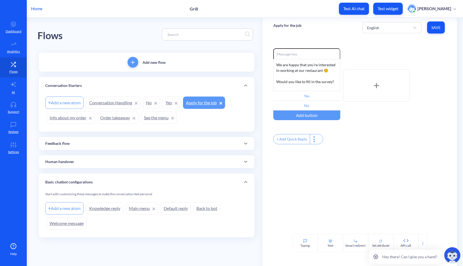
click at [109, 100] on link "Conversation Handling" at bounding box center [113, 103] width 54 height 12
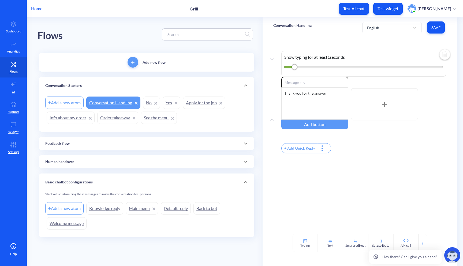
click at [194, 107] on link "Apply for the job" at bounding box center [204, 103] width 42 height 12
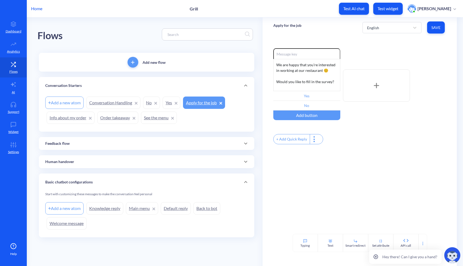
click at [164, 116] on link "See the menu" at bounding box center [159, 118] width 36 height 12
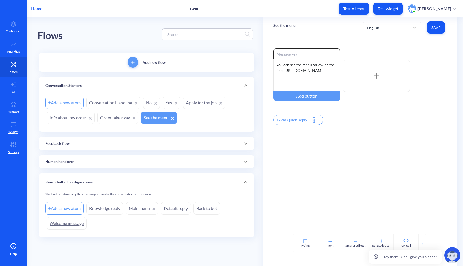
click at [202, 105] on link "Apply for the job" at bounding box center [204, 103] width 42 height 12
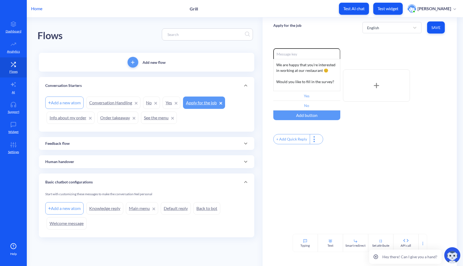
click at [109, 118] on link "Order takeaway" at bounding box center [117, 118] width 41 height 12
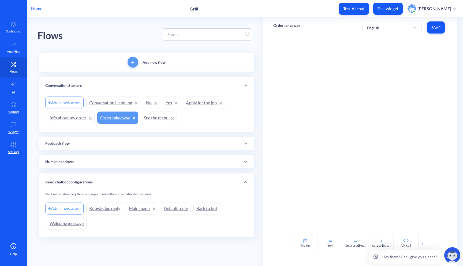
click at [64, 119] on link "Info about my order" at bounding box center [71, 118] width 48 height 12
click at [101, 105] on link "Conversation Handling" at bounding box center [113, 103] width 54 height 12
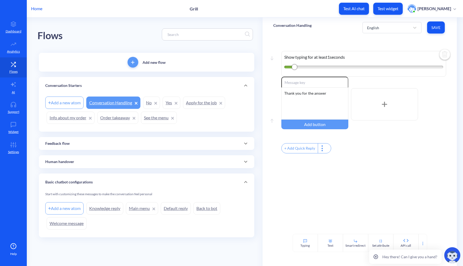
click at [206, 102] on link "Apply for the job" at bounding box center [204, 103] width 42 height 12
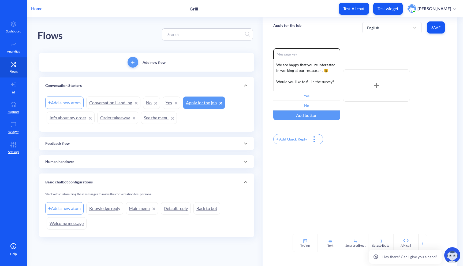
click at [105, 144] on div "Feedback flow" at bounding box center [146, 144] width 203 height 6
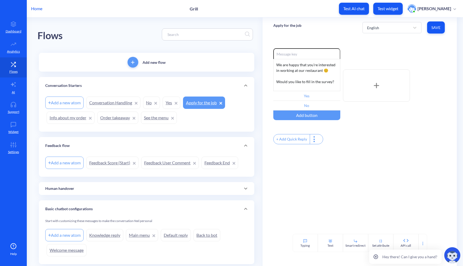
click at [104, 188] on div "Human handover" at bounding box center [146, 189] width 203 height 6
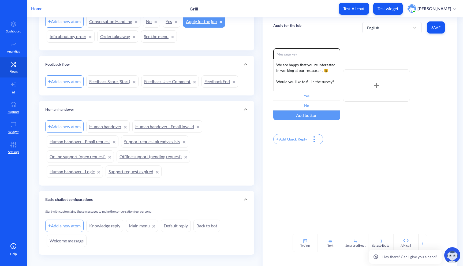
scroll to position [87, 0]
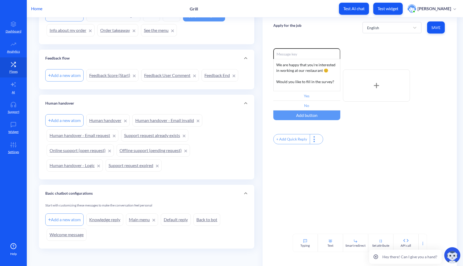
click at [114, 217] on link "Knowledge reply" at bounding box center [104, 219] width 37 height 12
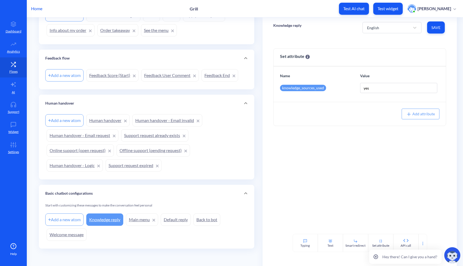
click at [134, 219] on link "Main menu" at bounding box center [142, 219] width 32 height 12
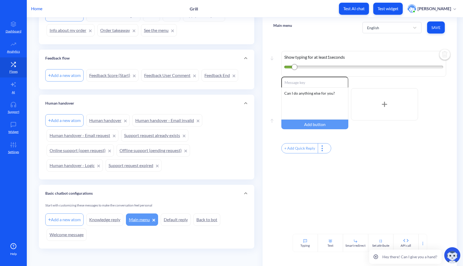
click at [167, 216] on link "Default reply" at bounding box center [176, 219] width 30 height 12
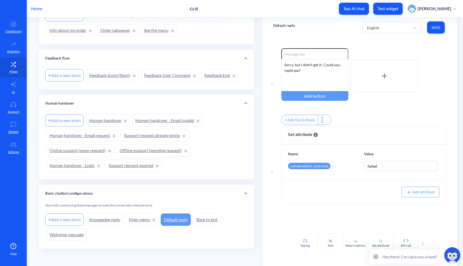
click at [210, 219] on link "Back to bot" at bounding box center [207, 219] width 27 height 12
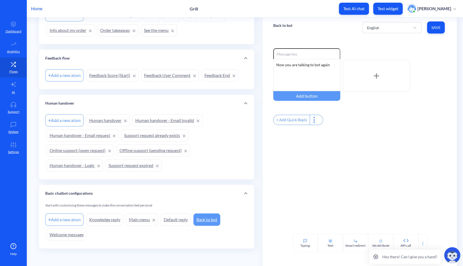
click at [181, 220] on link "Default reply" at bounding box center [176, 219] width 30 height 12
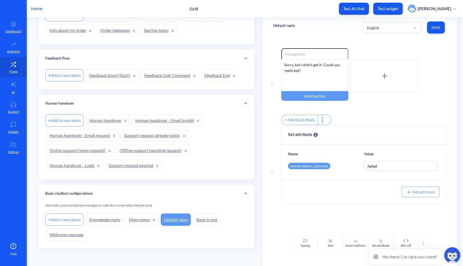
click at [74, 232] on link "Welcome message" at bounding box center [67, 234] width 40 height 12
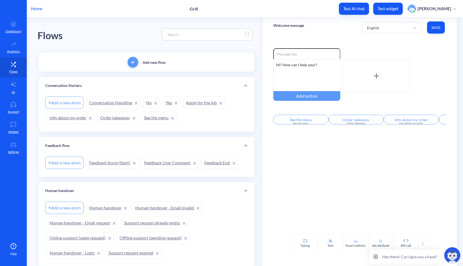
click at [71, 118] on link "Info about my order" at bounding box center [71, 118] width 48 height 12
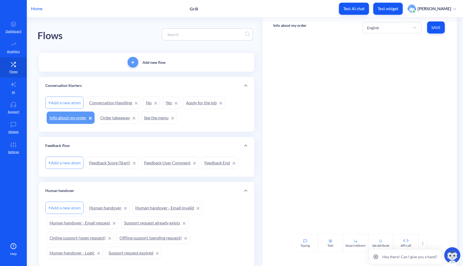
click at [107, 103] on link "Conversation Handling" at bounding box center [113, 103] width 54 height 12
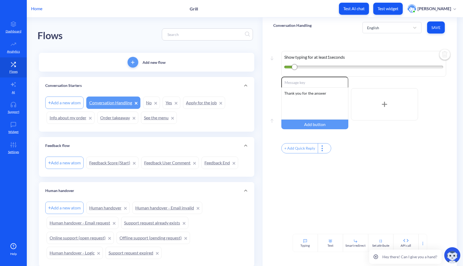
click at [147, 105] on link "No" at bounding box center [151, 103] width 17 height 12
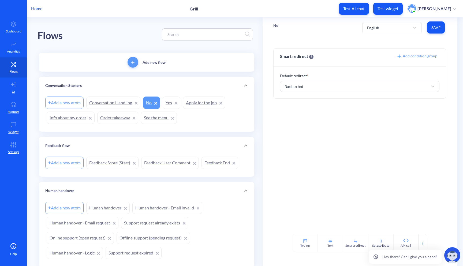
click at [152, 116] on link "See the menu" at bounding box center [159, 118] width 36 height 12
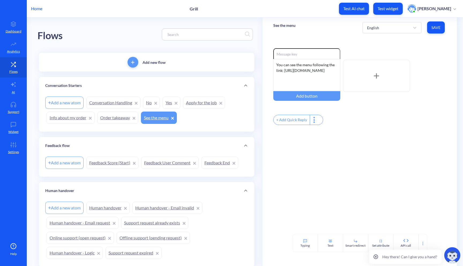
click at [149, 103] on link "No" at bounding box center [151, 103] width 17 height 12
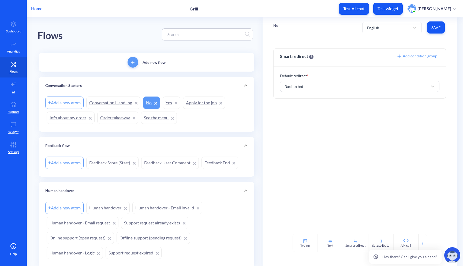
click at [169, 105] on link "Yes" at bounding box center [172, 103] width 18 height 12
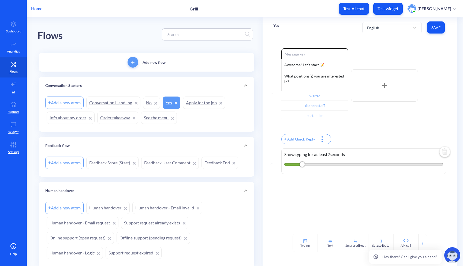
click at [65, 85] on p "Conversation Starters" at bounding box center [63, 86] width 36 height 6
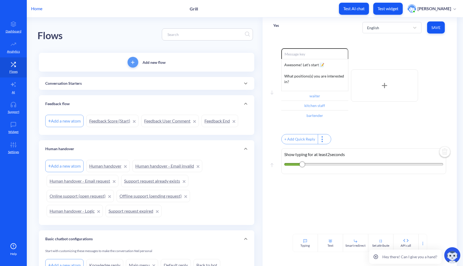
click at [65, 85] on p "Conversation Starters" at bounding box center [63, 84] width 36 height 6
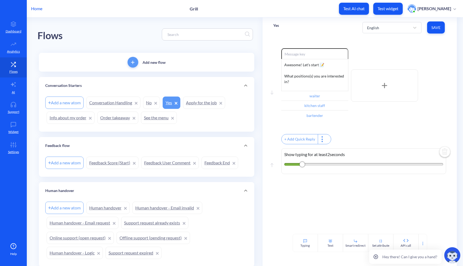
click at [177, 103] on icon at bounding box center [176, 103] width 3 height 3
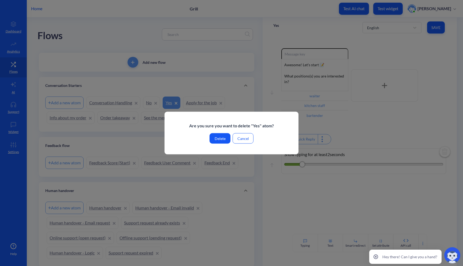
click at [248, 143] on button "Cancel" at bounding box center [243, 138] width 21 height 10
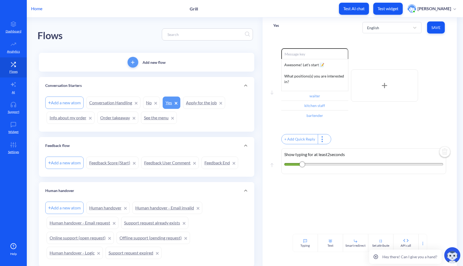
click at [133, 61] on icon "add" at bounding box center [132, 62] width 3 height 3
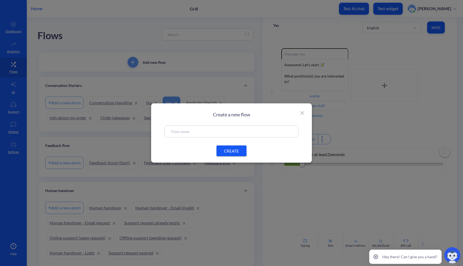
click at [211, 128] on div at bounding box center [232, 131] width 134 height 12
click at [204, 129] on input "text" at bounding box center [231, 131] width 121 height 6
type input "Kitchen"
type input "Applying for the job"
click at [232, 150] on span "CREATE" at bounding box center [231, 151] width 17 height 6
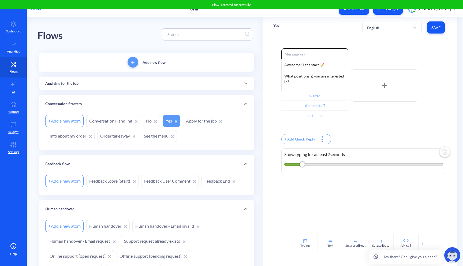
click at [208, 124] on link "Apply for the job" at bounding box center [204, 121] width 42 height 12
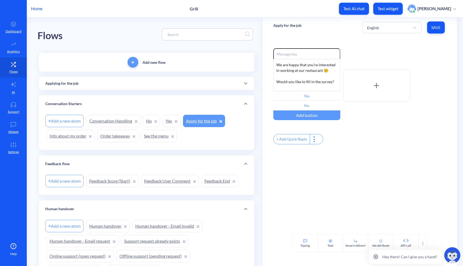
click at [172, 122] on link "Yes" at bounding box center [172, 121] width 18 height 12
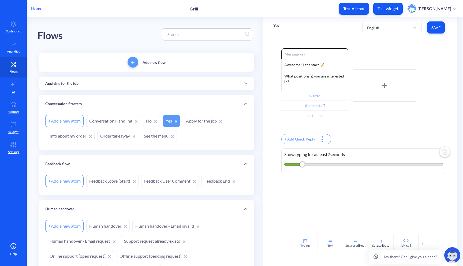
click at [199, 122] on link "Apply for the job" at bounding box center [204, 121] width 42 height 12
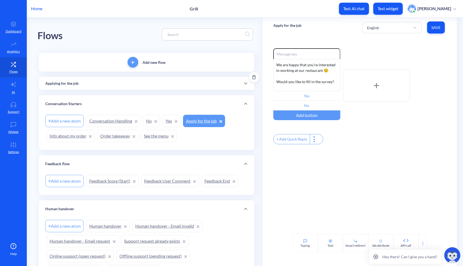
click at [196, 86] on div "Applying for the job" at bounding box center [146, 84] width 203 height 6
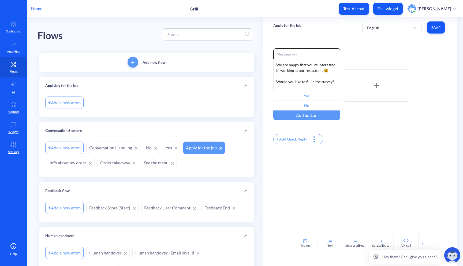
click at [170, 149] on link "Yes" at bounding box center [172, 148] width 18 height 12
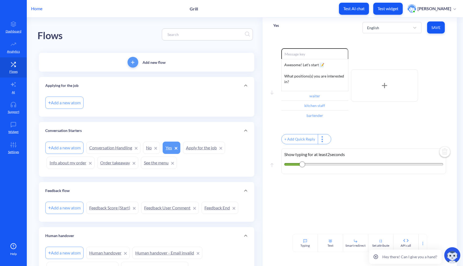
click at [176, 147] on icon at bounding box center [176, 148] width 3 height 3
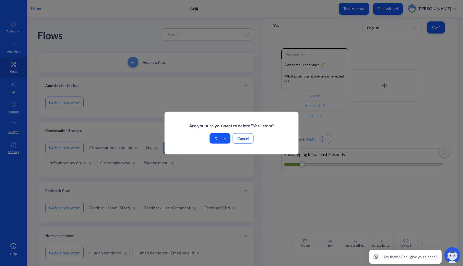
click at [219, 139] on button "Delete" at bounding box center [220, 138] width 21 height 10
click at [224, 139] on button "Delete" at bounding box center [220, 138] width 21 height 10
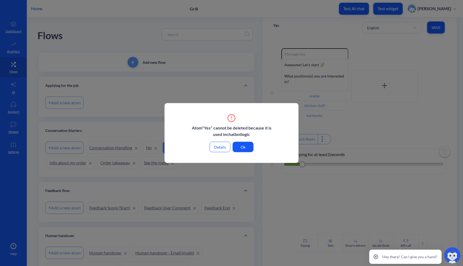
click at [243, 148] on button "Ok" at bounding box center [243, 147] width 21 height 10
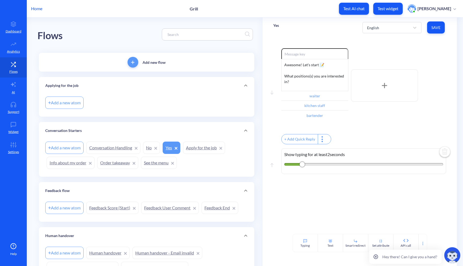
click at [205, 148] on link "Apply for the job" at bounding box center [204, 148] width 42 height 12
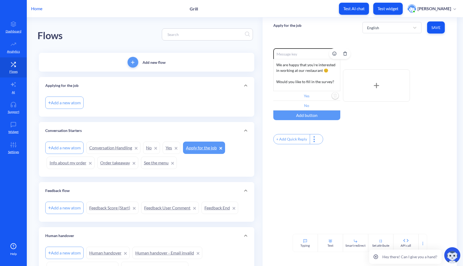
click at [316, 95] on input "Yes" at bounding box center [306, 96] width 67 height 10
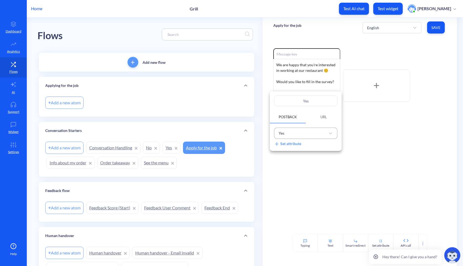
click at [300, 136] on div "Yes" at bounding box center [301, 133] width 50 height 9
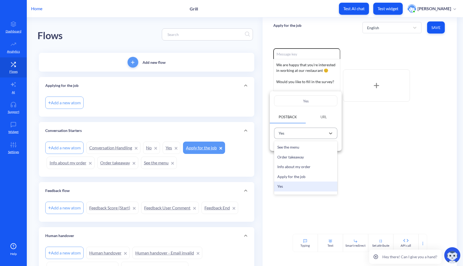
click at [302, 136] on div "Yes" at bounding box center [301, 133] width 50 height 9
click at [332, 134] on icon at bounding box center [330, 133] width 5 height 5
click at [316, 143] on div "See the menu" at bounding box center [305, 147] width 63 height 10
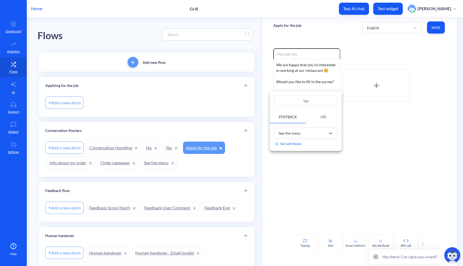
click at [436, 29] on div at bounding box center [231, 133] width 463 height 266
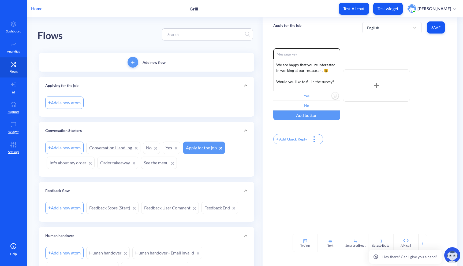
click at [435, 29] on span "Save" at bounding box center [436, 27] width 9 height 5
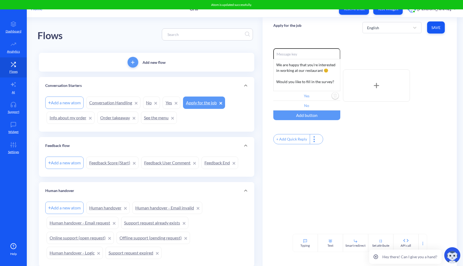
click at [177, 103] on icon at bounding box center [176, 103] width 3 height 3
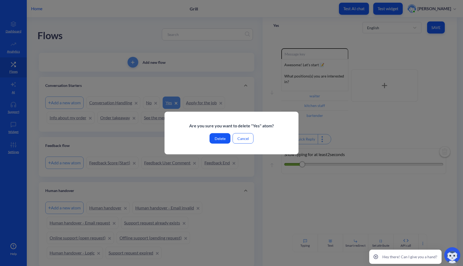
click at [217, 138] on button "Delete" at bounding box center [220, 138] width 21 height 10
click at [222, 139] on button "Delete" at bounding box center [220, 138] width 21 height 10
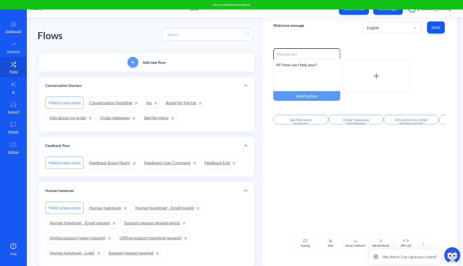
click at [151, 104] on link "No" at bounding box center [151, 103] width 17 height 12
click at [157, 104] on link "No" at bounding box center [151, 103] width 17 height 12
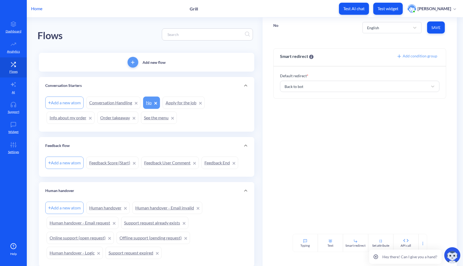
click at [157, 102] on icon at bounding box center [155, 103] width 3 height 3
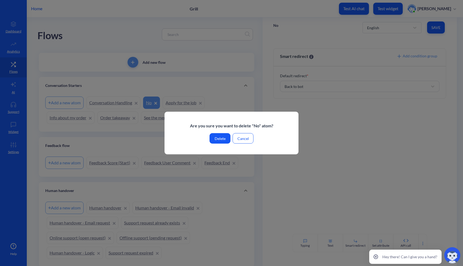
click at [217, 140] on button "Delete" at bounding box center [220, 138] width 21 height 10
click at [220, 139] on button "Delete" at bounding box center [220, 138] width 21 height 10
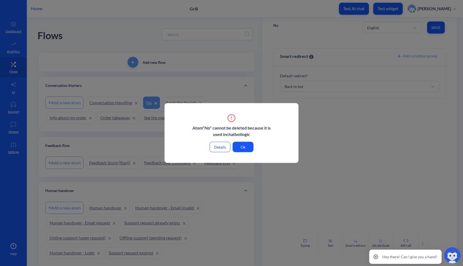
click at [244, 146] on button "Ok" at bounding box center [243, 147] width 21 height 10
click at [222, 147] on button "Details" at bounding box center [220, 147] width 21 height 10
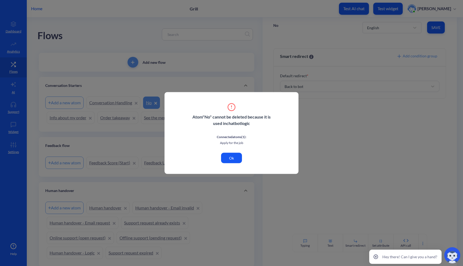
click at [230, 161] on button "Ok" at bounding box center [231, 158] width 21 height 10
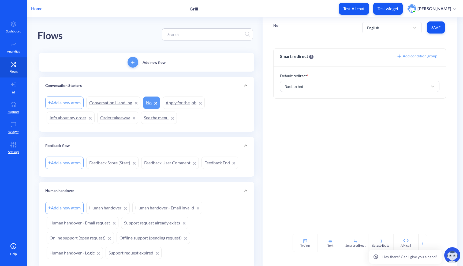
click at [185, 106] on link "Apply for the job" at bounding box center [184, 103] width 42 height 12
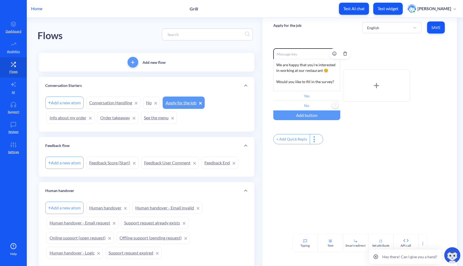
click at [308, 103] on input "No" at bounding box center [306, 106] width 67 height 10
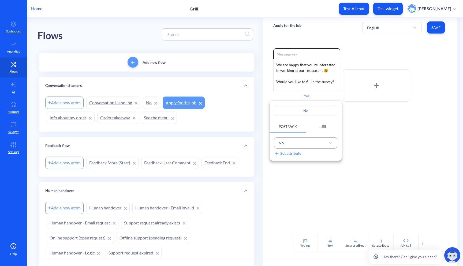
click at [309, 148] on div "No" at bounding box center [305, 142] width 63 height 11
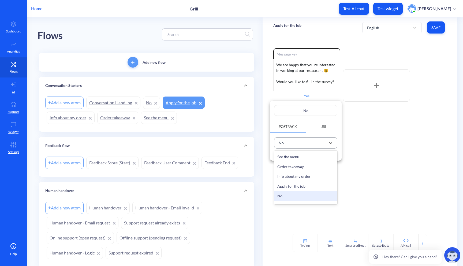
click at [316, 144] on div "No" at bounding box center [301, 143] width 50 height 9
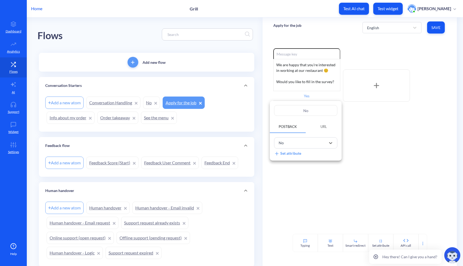
click at [322, 112] on input "No" at bounding box center [305, 110] width 63 height 11
click at [313, 145] on div "No" at bounding box center [301, 143] width 50 height 9
click at [302, 157] on div "See the menu" at bounding box center [305, 157] width 63 height 10
click at [436, 25] on div at bounding box center [231, 133] width 463 height 266
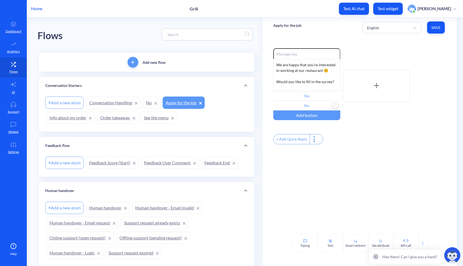
click at [433, 28] on span "Save" at bounding box center [436, 27] width 9 height 5
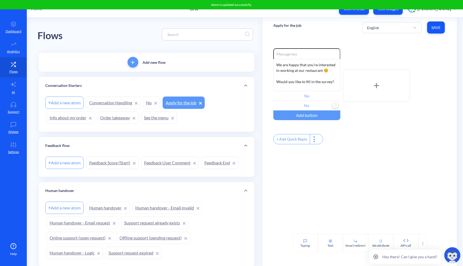
click at [157, 103] on icon at bounding box center [156, 103] width 2 height 2
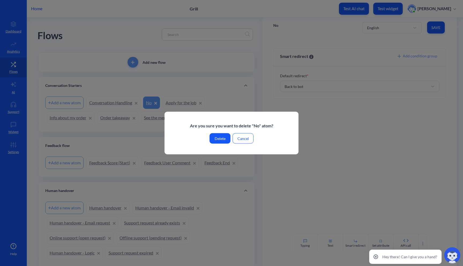
click at [218, 136] on button "Delete" at bounding box center [220, 138] width 21 height 10
click at [221, 139] on button "Delete" at bounding box center [220, 138] width 21 height 10
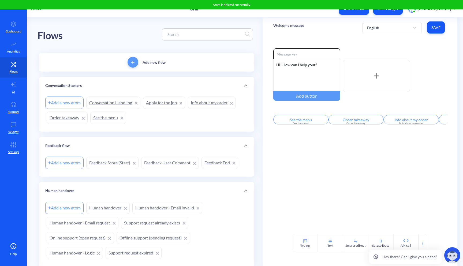
click at [139, 59] on div "Add new flow" at bounding box center [147, 62] width 216 height 19
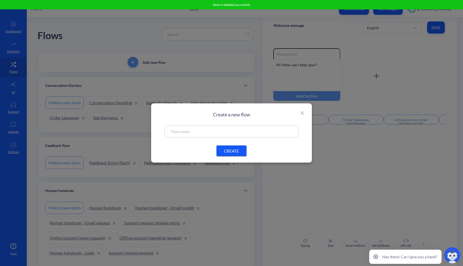
click at [204, 127] on div at bounding box center [232, 131] width 134 height 12
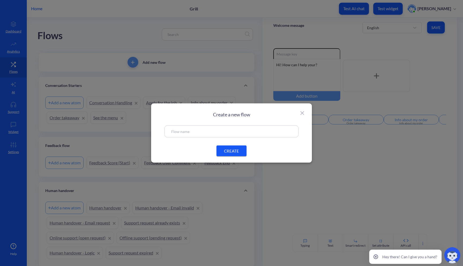
click at [191, 131] on input "text" at bounding box center [231, 131] width 121 height 6
type input "Yes [Apply for the job]"
click at [239, 154] on button "CREATE" at bounding box center [232, 151] width 30 height 11
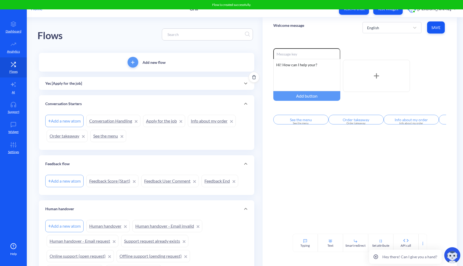
click at [133, 88] on div "Yes [Apply for the job]" at bounding box center [147, 83] width 216 height 13
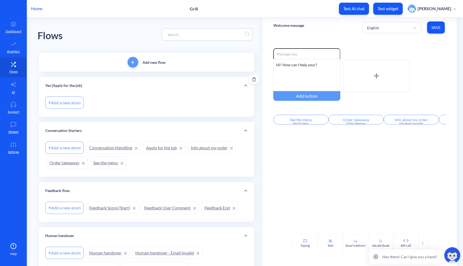
click at [133, 88] on div "Yes [Apply for the job]" at bounding box center [147, 85] width 216 height 17
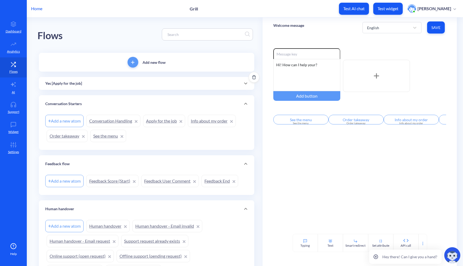
click at [133, 88] on div "Yes [Apply for the job]" at bounding box center [147, 83] width 216 height 13
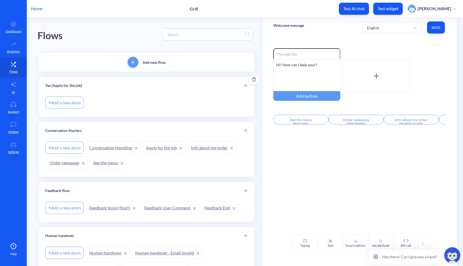
click at [68, 86] on p "Yes [Apply for the job]" at bounding box center [63, 86] width 37 height 6
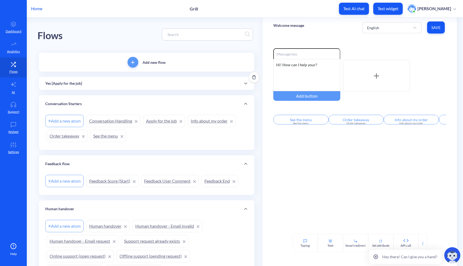
click at [68, 86] on p "Yes [Apply for the job]" at bounding box center [63, 84] width 37 height 6
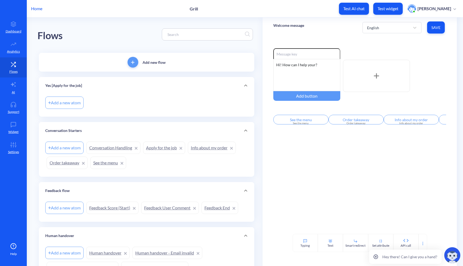
click at [290, 25] on p "Welcome message" at bounding box center [288, 25] width 31 height 5
click at [70, 87] on p "Yes [Apply for the job]" at bounding box center [63, 86] width 37 height 6
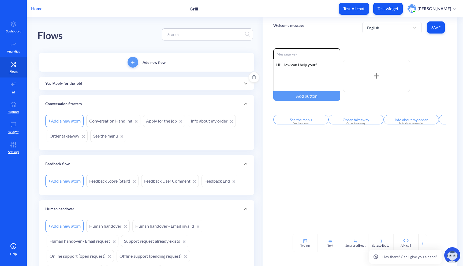
click at [70, 87] on div "Yes [Apply for the job]" at bounding box center [147, 83] width 216 height 13
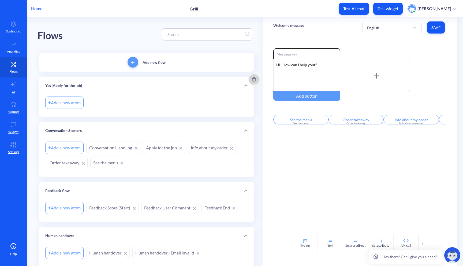
click at [252, 80] on icon "Delete" at bounding box center [254, 79] width 4 height 4
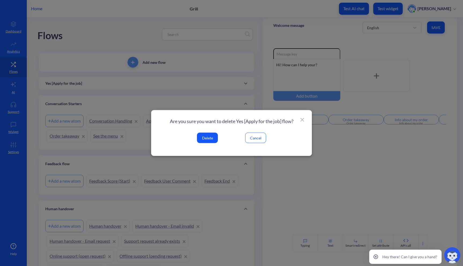
click at [206, 136] on button "Delete" at bounding box center [207, 138] width 21 height 10
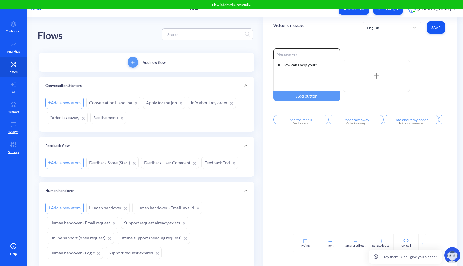
click at [132, 62] on icon "add" at bounding box center [132, 62] width 3 height 0
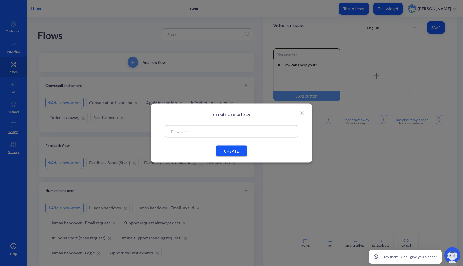
click at [196, 129] on input "text" at bounding box center [231, 131] width 121 height 6
type input "Applying for the job"
click at [233, 149] on span "CREATE" at bounding box center [231, 151] width 17 height 6
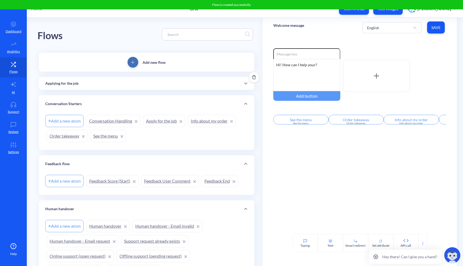
click at [234, 88] on div "Applying for the job" at bounding box center [147, 83] width 216 height 13
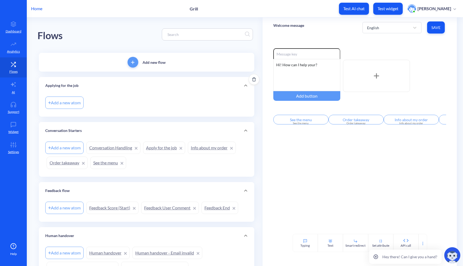
click at [71, 102] on div "Add a new atom" at bounding box center [64, 103] width 38 height 12
type input "Yes"
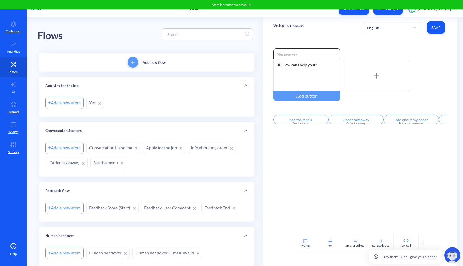
click at [69, 102] on div "Add a new atom" at bounding box center [64, 103] width 38 height 12
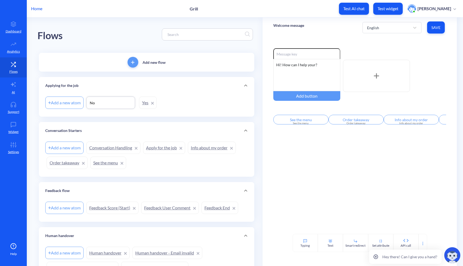
type input "No"
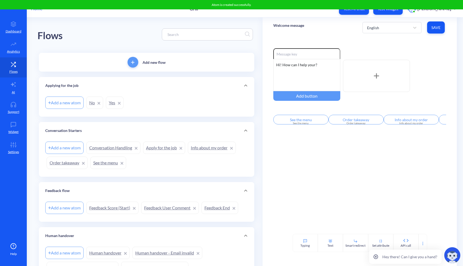
click at [113, 104] on link "Yes" at bounding box center [115, 103] width 18 height 12
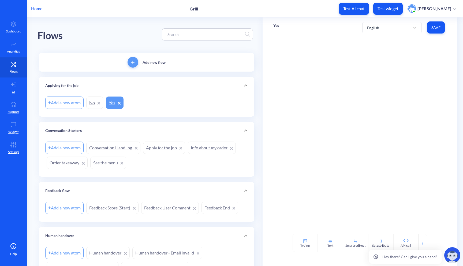
click at [305, 68] on div at bounding box center [360, 136] width 195 height 196
click at [323, 243] on div "Text" at bounding box center [330, 243] width 25 height 18
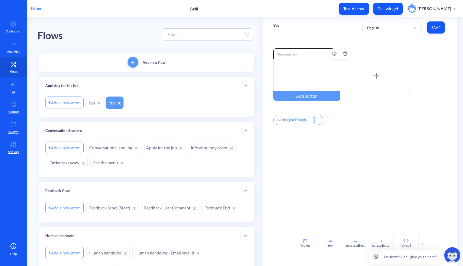
click at [290, 63] on div at bounding box center [306, 75] width 67 height 32
click at [306, 55] on input at bounding box center [306, 53] width 67 height 11
click at [300, 195] on div "Enable reactions Please tell us more. What position(s) you are interested in? A…" at bounding box center [360, 136] width 195 height 196
click at [302, 245] on div "Typing" at bounding box center [305, 245] width 9 height 5
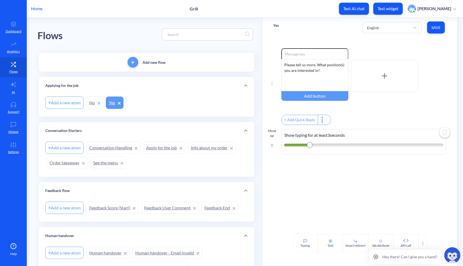
click at [271, 148] on rect at bounding box center [272, 146] width 3 height 4
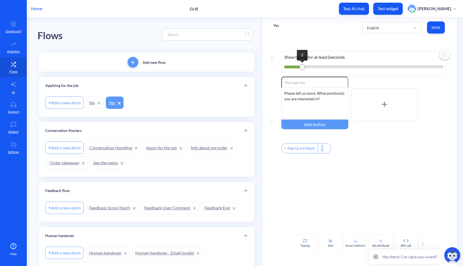
drag, startPoint x: 308, startPoint y: 66, endPoint x: 300, endPoint y: 66, distance: 8.3
click at [300, 66] on div "2" at bounding box center [302, 66] width 5 height 5
click at [330, 206] on div "Move down Show typing for at least 2 seconds Move up Enable reactions Please te…" at bounding box center [360, 136] width 195 height 196
click at [438, 29] on span "Save" at bounding box center [436, 27] width 9 height 5
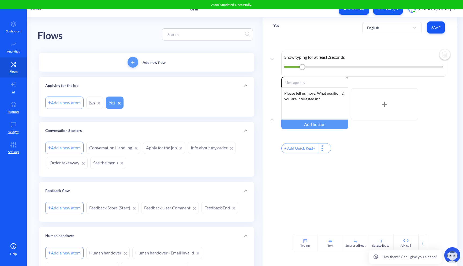
click at [156, 166] on div "Add a new atom Conversation Handling Apply for the job Info about my order Orde…" at bounding box center [146, 155] width 203 height 30
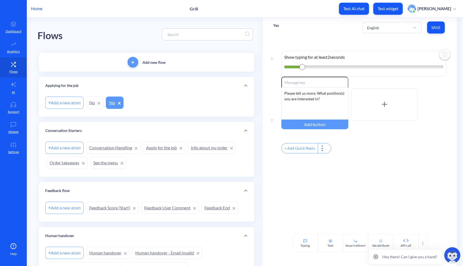
click at [155, 151] on link "Apply for the job" at bounding box center [164, 148] width 42 height 12
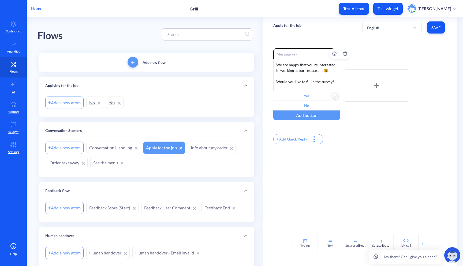
click at [315, 98] on input "Yes" at bounding box center [306, 96] width 67 height 10
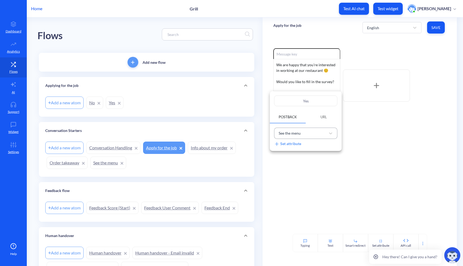
click at [317, 133] on div "See the menu" at bounding box center [301, 133] width 50 height 9
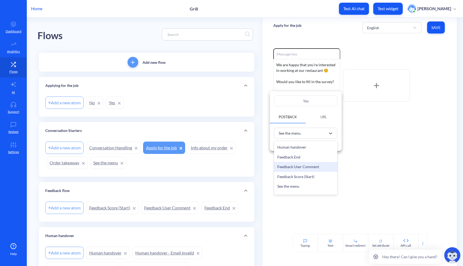
scroll to position [173, 0]
click at [298, 180] on div "Yes" at bounding box center [305, 179] width 63 height 10
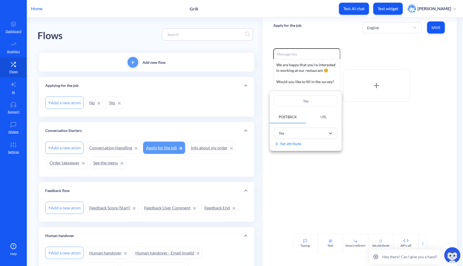
click at [434, 27] on div at bounding box center [231, 133] width 463 height 266
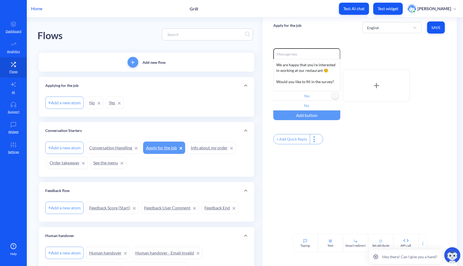
click at [432, 28] on span "Save" at bounding box center [436, 27] width 9 height 5
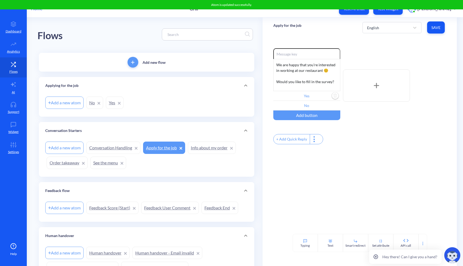
click at [358, 12] on button "Test AI chat" at bounding box center [354, 9] width 30 height 12
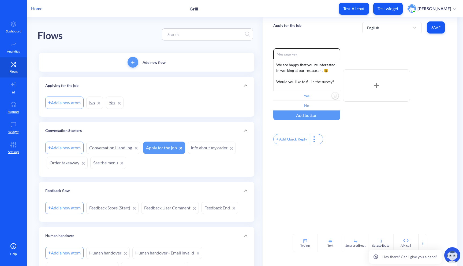
click at [390, 8] on p "Test widget" at bounding box center [388, 8] width 21 height 5
click at [95, 106] on link "No" at bounding box center [94, 103] width 17 height 12
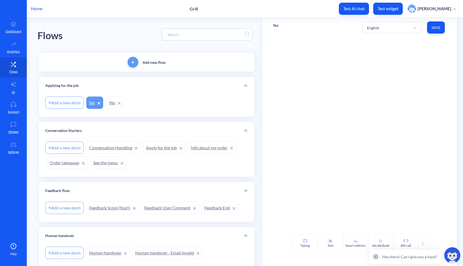
click at [113, 105] on link "Yes" at bounding box center [115, 103] width 18 height 12
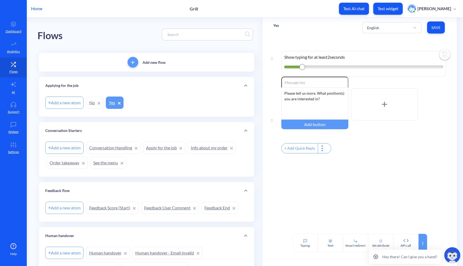
click at [423, 240] on div at bounding box center [423, 243] width 9 height 18
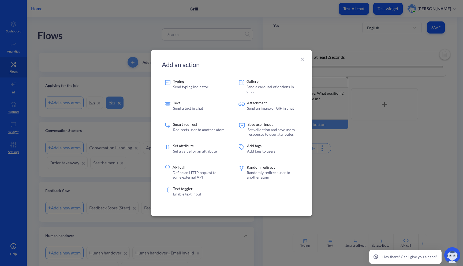
click at [402, 178] on div at bounding box center [231, 133] width 463 height 266
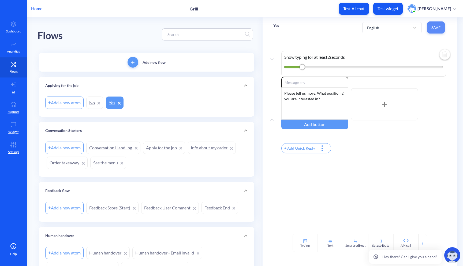
click at [434, 29] on span "Save" at bounding box center [436, 27] width 9 height 5
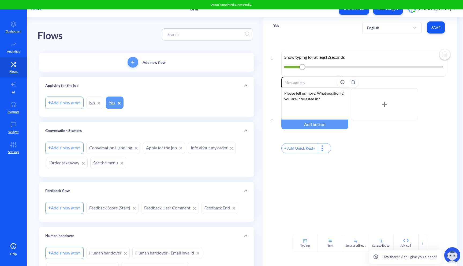
click at [326, 102] on div "Please tell us more. What position(s) you are interested in?" at bounding box center [315, 103] width 67 height 32
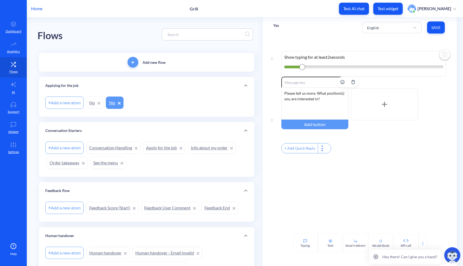
click at [326, 102] on div "Please tell us more. What position(s) you are interested in?" at bounding box center [315, 103] width 67 height 32
click at [324, 150] on div at bounding box center [322, 148] width 9 height 10
click at [323, 150] on div at bounding box center [231, 133] width 463 height 266
click at [385, 246] on div "Hey there! Can I give you a hand?" at bounding box center [415, 255] width 96 height 21
click at [380, 242] on icon at bounding box center [380, 241] width 1 height 3
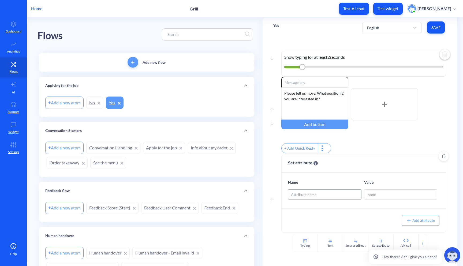
click at [315, 199] on div "Attribute name" at bounding box center [324, 195] width 73 height 10
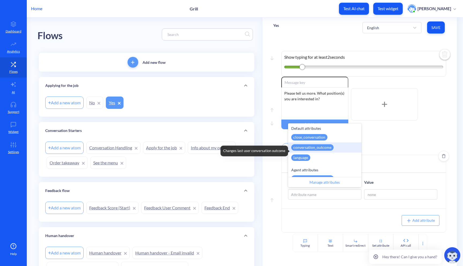
click at [328, 150] on div "conversation_outcome" at bounding box center [312, 147] width 42 height 6
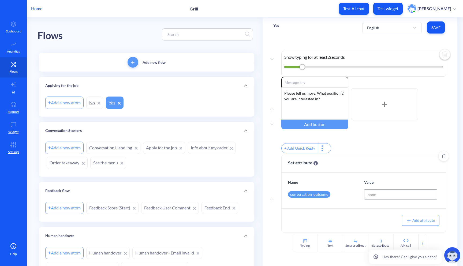
click at [388, 199] on input at bounding box center [400, 194] width 73 height 10
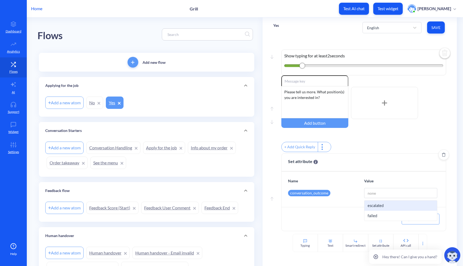
click at [385, 203] on div "escalated" at bounding box center [401, 206] width 73 height 10
type input "escalated"
click at [436, 34] on div "English Save" at bounding box center [405, 27] width 84 height 15
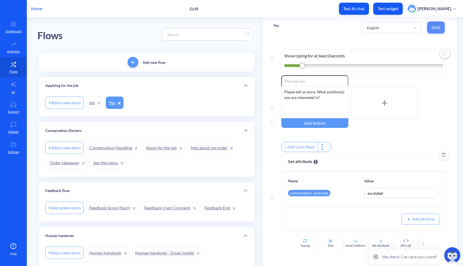
click at [436, 28] on span "Save" at bounding box center [436, 27] width 9 height 5
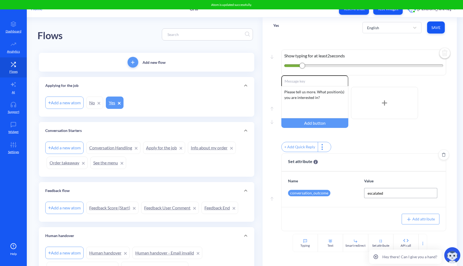
click at [393, 195] on input "escalated" at bounding box center [400, 193] width 73 height 10
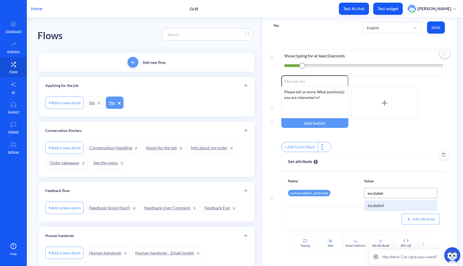
click at [392, 194] on input "escalated" at bounding box center [400, 193] width 73 height 10
drag, startPoint x: 397, startPoint y: 194, endPoint x: 336, endPoint y: 194, distance: 60.9
click at [336, 194] on div "conversation_outcome escalated escalated" at bounding box center [367, 193] width 158 height 10
type input "r"
click at [323, 194] on div "conversation_outcome" at bounding box center [309, 193] width 42 height 6
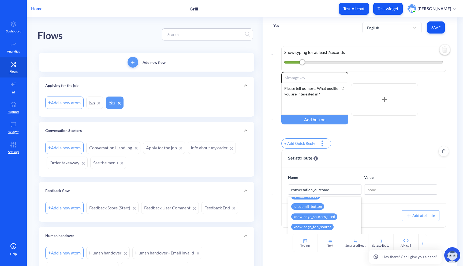
scroll to position [0, 0]
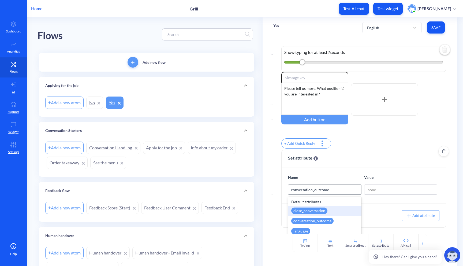
click at [343, 192] on div "conversation_outcome" at bounding box center [324, 190] width 73 height 10
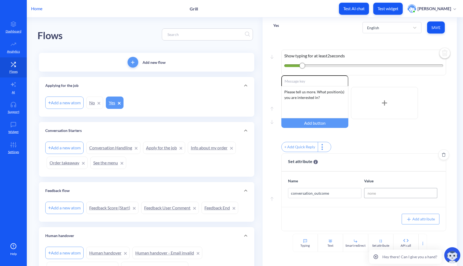
click at [381, 191] on input at bounding box center [400, 193] width 73 height 10
click at [391, 178] on p "Value" at bounding box center [400, 181] width 73 height 6
click at [376, 192] on input at bounding box center [400, 193] width 73 height 10
type input "true"
click at [381, 211] on div "Add attribute" at bounding box center [364, 219] width 165 height 24
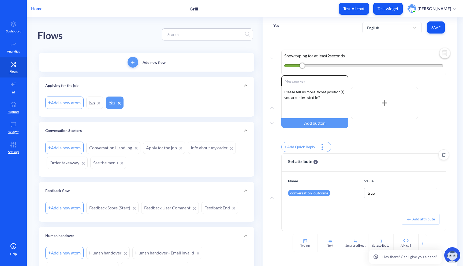
click at [416, 220] on span "Add attribute" at bounding box center [420, 219] width 29 height 5
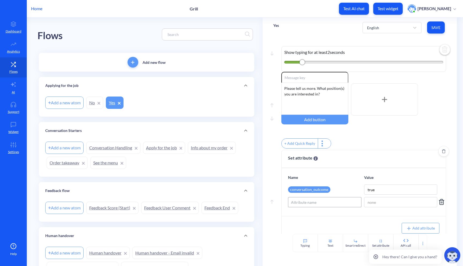
click at [333, 206] on div "Attribute name" at bounding box center [324, 202] width 73 height 10
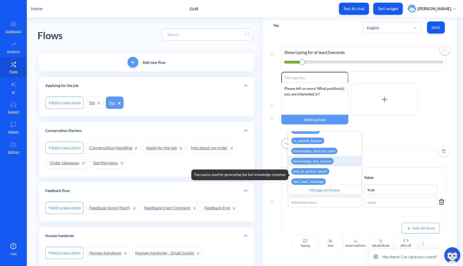
scroll to position [100, 0]
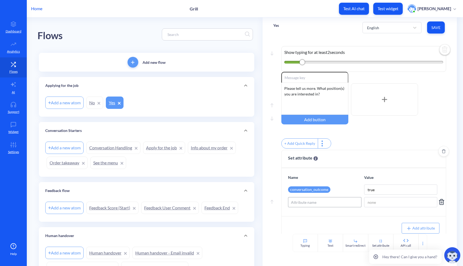
click at [327, 207] on div "Attribute name" at bounding box center [324, 202] width 73 height 10
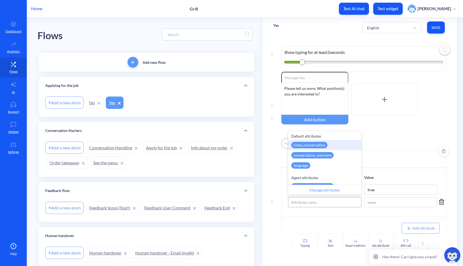
click at [326, 204] on div "Attribute name" at bounding box center [324, 202] width 73 height 10
click at [320, 207] on div "Attribute name" at bounding box center [324, 202] width 73 height 10
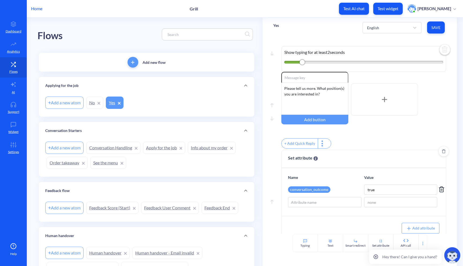
click at [325, 195] on div "conversation_outcome" at bounding box center [324, 189] width 73 height 10
click at [321, 193] on div "conversation_outcome" at bounding box center [309, 189] width 42 height 6
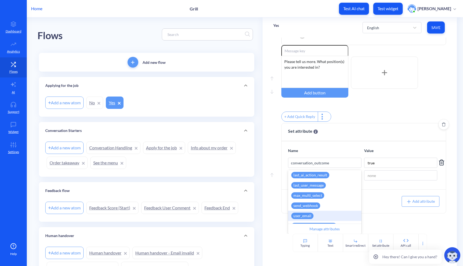
scroll to position [121, 0]
click at [325, 198] on div "last_user_message Stores last user message text. Cannot be updated." at bounding box center [324, 195] width 73 height 10
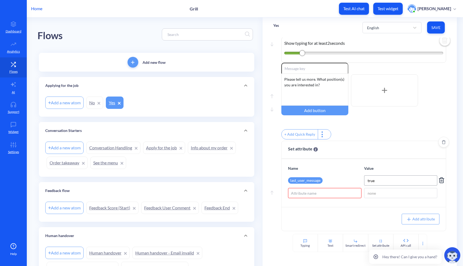
click at [373, 180] on input "true" at bounding box center [400, 180] width 73 height 10
click at [394, 195] on input at bounding box center [400, 193] width 73 height 10
click at [440, 193] on icon at bounding box center [442, 193] width 6 height 6
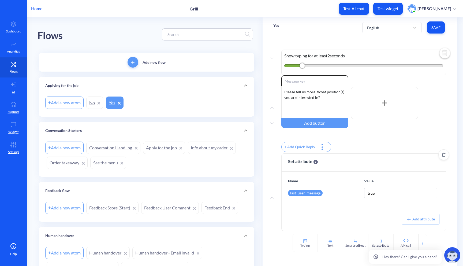
scroll to position [5, 0]
click at [435, 30] on span "Save" at bounding box center [436, 27] width 9 height 5
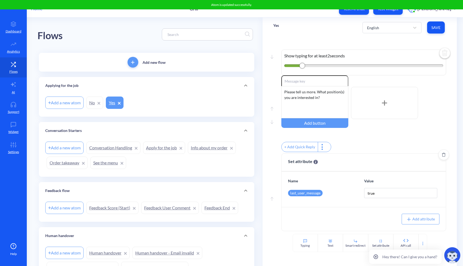
click at [305, 147] on div "+ Add Quick Reply" at bounding box center [300, 147] width 36 height 10
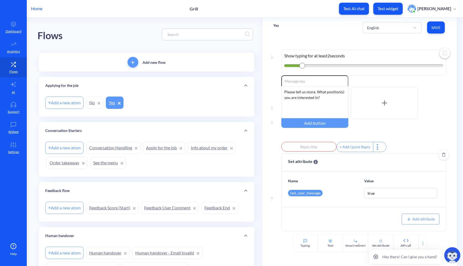
click at [387, 137] on div "Enable reactions Please tell us more. What position(s) you are interested in? A…" at bounding box center [364, 114] width 165 height 78
click at [378, 146] on div at bounding box center [377, 147] width 9 height 10
click at [390, 128] on div at bounding box center [231, 133] width 463 height 266
click at [319, 129] on div "Enable reactions Please tell us more. What position(s) you are interested in? A…" at bounding box center [364, 114] width 165 height 78
click at [279, 238] on div "Typing Text Smart redirect Set attribute API call" at bounding box center [360, 243] width 195 height 18
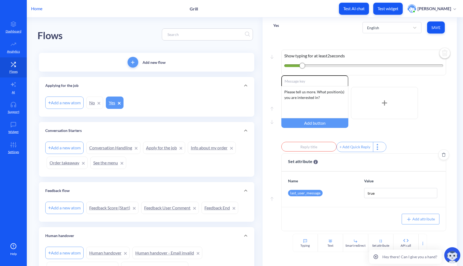
click at [344, 131] on div "Enable reactions Please tell us more. What position(s) you are interested in? A…" at bounding box center [364, 114] width 165 height 78
click at [317, 145] on input "text" at bounding box center [309, 147] width 55 height 10
click at [386, 132] on div at bounding box center [231, 133] width 463 height 266
click at [376, 145] on div at bounding box center [377, 147] width 9 height 10
click at [333, 143] on div at bounding box center [231, 133] width 463 height 266
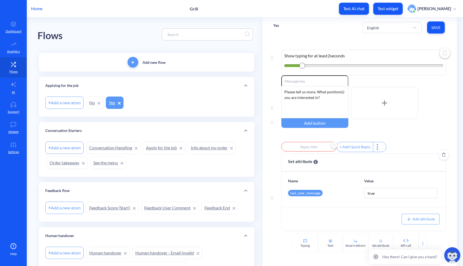
click at [331, 145] on img "Delete" at bounding box center [334, 146] width 8 height 8
click at [312, 194] on div "last_user_message" at bounding box center [305, 193] width 35 height 6
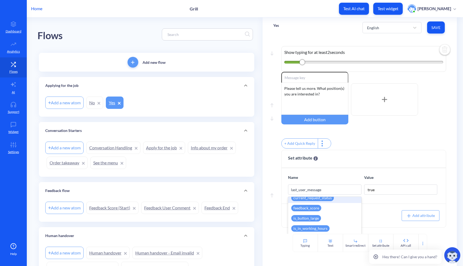
click at [369, 119] on div "Enable reactions Please tell us more. What position(s) you are interested in? A…" at bounding box center [364, 111] width 165 height 78
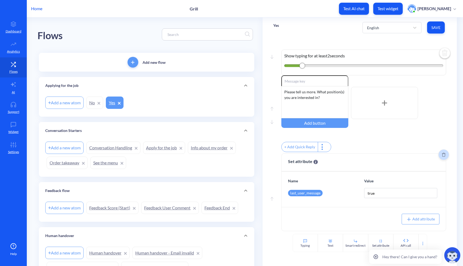
click at [442, 153] on icon "Delete" at bounding box center [444, 155] width 4 height 4
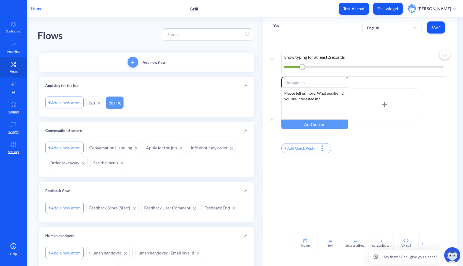
scroll to position [0, 0]
click at [302, 153] on div "+ Add Quick Reply" at bounding box center [300, 148] width 36 height 10
click at [336, 185] on div "Move down Show typing for at least 2 seconds Move up Enable reactions Please te…" at bounding box center [360, 136] width 195 height 196
click at [334, 181] on div "Move down Show typing for at least 2 seconds Move up Enable reactions Please te…" at bounding box center [360, 136] width 195 height 196
click at [317, 153] on input "text" at bounding box center [309, 148] width 55 height 10
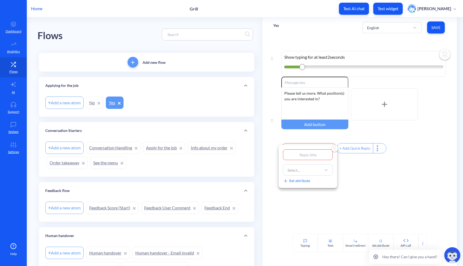
click at [375, 170] on div at bounding box center [231, 133] width 463 height 266
click at [374, 151] on div at bounding box center [377, 148] width 9 height 10
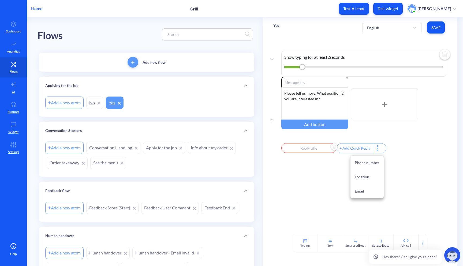
click at [358, 215] on div at bounding box center [231, 133] width 463 height 266
click at [331, 147] on img "Delete" at bounding box center [334, 147] width 8 height 8
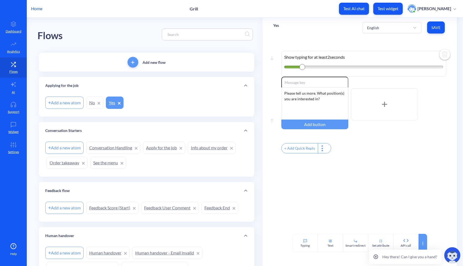
click at [421, 243] on icon at bounding box center [423, 243] width 4 height 4
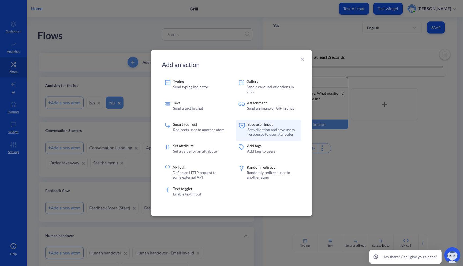
click at [278, 131] on p "Set validation and save users responses to user attributes" at bounding box center [273, 131] width 51 height 9
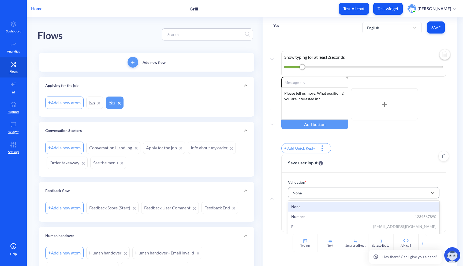
click at [313, 193] on div "None" at bounding box center [359, 193] width 138 height 10
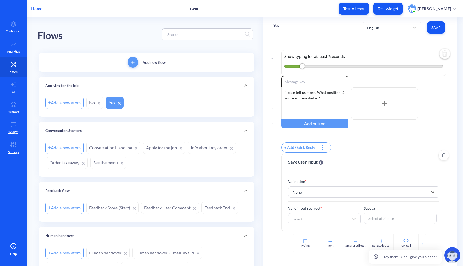
scroll to position [4, 0]
click at [320, 173] on div "Validation * 7 results available. Select is focused ,type to refine list, press…" at bounding box center [364, 201] width 165 height 59
click at [318, 218] on div "Select..." at bounding box center [320, 219] width 60 height 10
click at [301, 223] on div "Select..." at bounding box center [320, 219] width 60 height 10
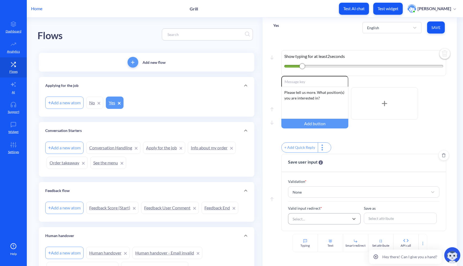
click at [336, 219] on div "Select..." at bounding box center [320, 219] width 60 height 10
click at [323, 221] on div "Select..." at bounding box center [320, 219] width 60 height 10
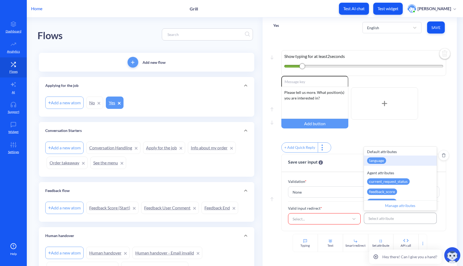
click at [380, 218] on div "Select attribute" at bounding box center [381, 219] width 25 height 6
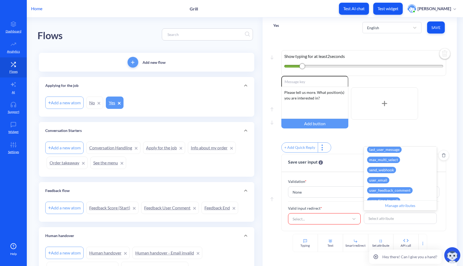
scroll to position [131, 0]
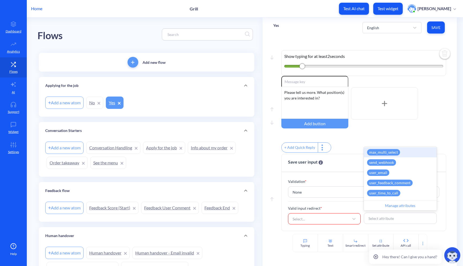
click at [344, 148] on div "+ Add Quick Reply" at bounding box center [364, 148] width 165 height 12
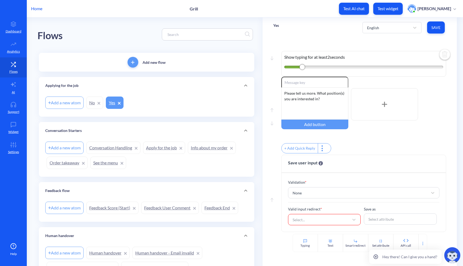
scroll to position [4, 0]
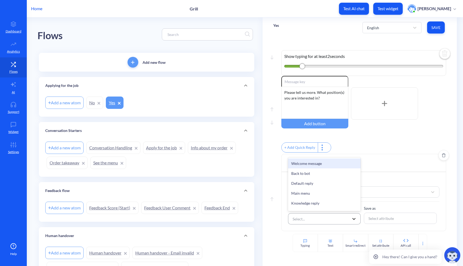
click at [352, 220] on icon at bounding box center [353, 218] width 5 height 5
click at [351, 220] on icon at bounding box center [353, 218] width 5 height 5
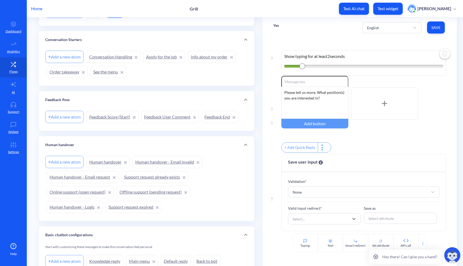
scroll to position [98, 0]
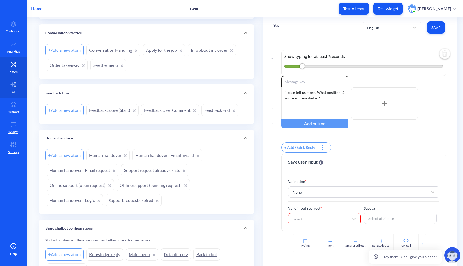
click at [14, 84] on icon at bounding box center [13, 84] width 5 height 5
click at [444, 56] on img at bounding box center [445, 55] width 13 height 13
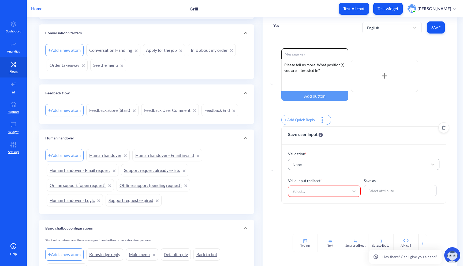
click at [328, 166] on div "None" at bounding box center [359, 165] width 138 height 10
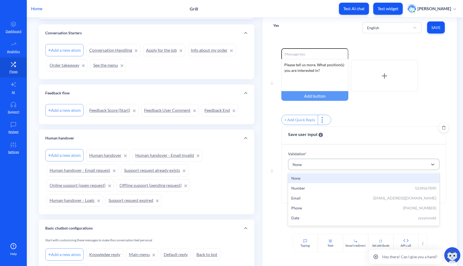
click at [326, 168] on div "None" at bounding box center [359, 165] width 138 height 10
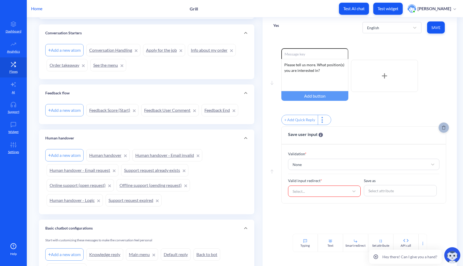
click at [440, 133] on button "Delete" at bounding box center [444, 127] width 11 height 11
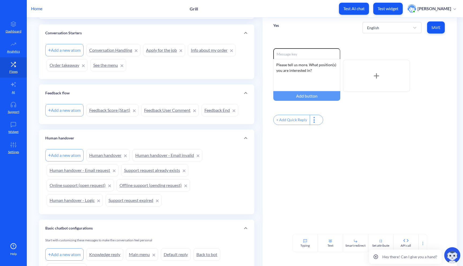
click at [423, 245] on div "Hey there! Can I give you a hand?" at bounding box center [415, 255] width 96 height 21
click at [421, 241] on div at bounding box center [423, 243] width 9 height 18
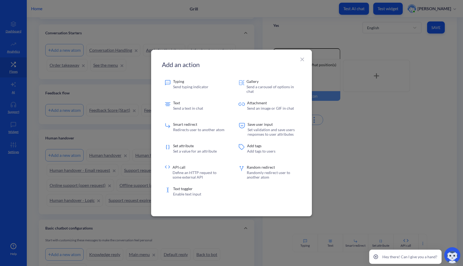
click at [388, 209] on div at bounding box center [231, 133] width 463 height 266
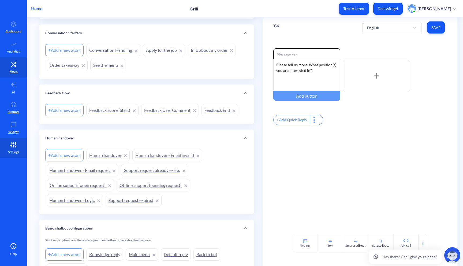
click at [14, 139] on link "Settings" at bounding box center [13, 148] width 27 height 20
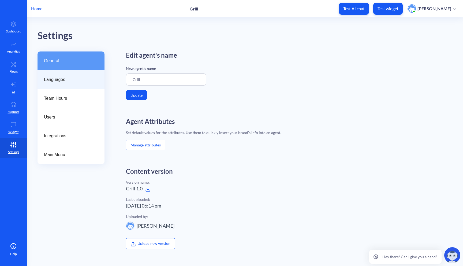
click at [61, 80] on span "Languages" at bounding box center [69, 79] width 50 height 6
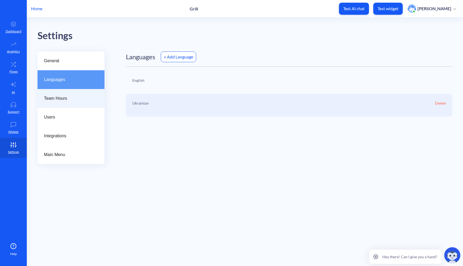
click at [60, 97] on span "Team Hours" at bounding box center [69, 98] width 50 height 6
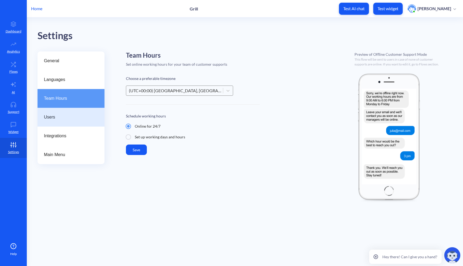
click at [67, 113] on div "Users" at bounding box center [71, 117] width 67 height 19
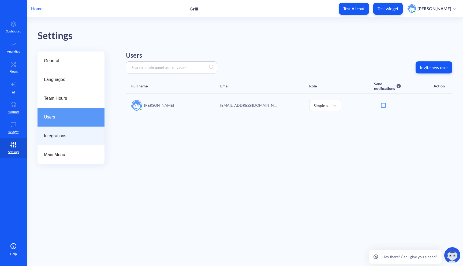
click at [70, 133] on span "Integrations" at bounding box center [69, 136] width 50 height 6
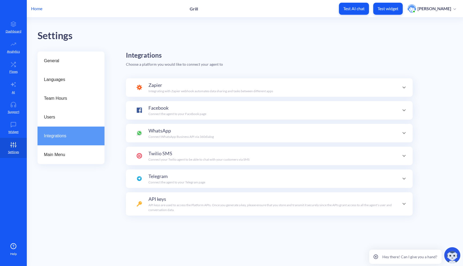
scroll to position [52, 0]
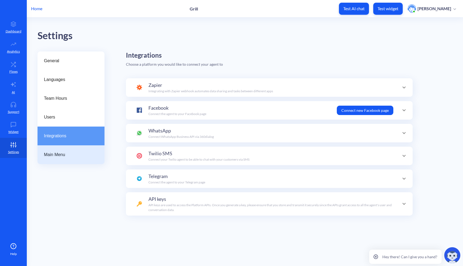
click at [70, 147] on div "Main Menu" at bounding box center [71, 154] width 67 height 19
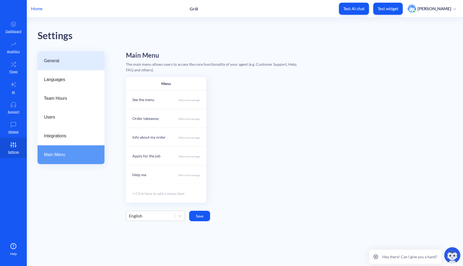
click at [78, 62] on span "General" at bounding box center [69, 61] width 50 height 6
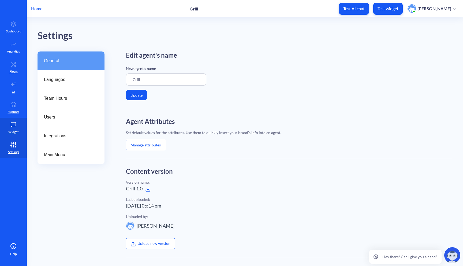
click at [16, 131] on p "Widget" at bounding box center [13, 131] width 10 height 5
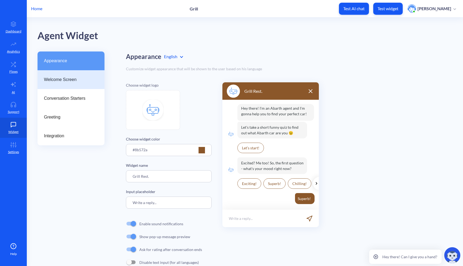
click at [61, 71] on div "Welcome Screen" at bounding box center [71, 79] width 67 height 19
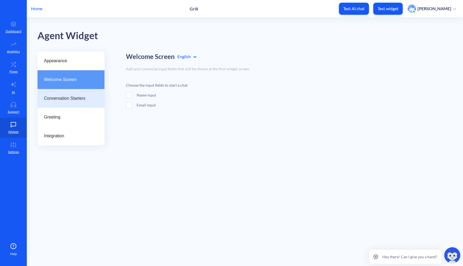
click at [62, 94] on div "Conversation Starters" at bounding box center [71, 98] width 67 height 19
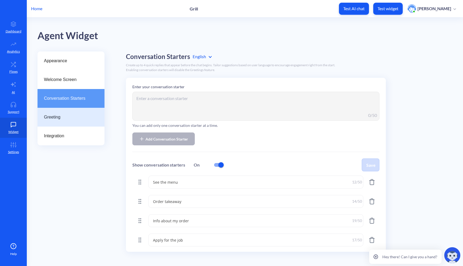
click at [84, 119] on span "Greeting" at bounding box center [69, 117] width 50 height 6
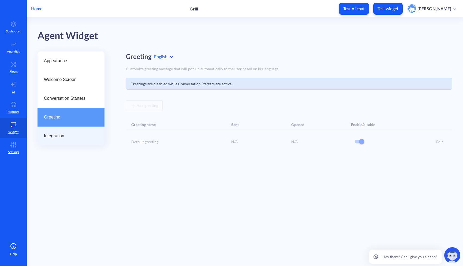
click at [81, 131] on div "Integration" at bounding box center [71, 136] width 67 height 19
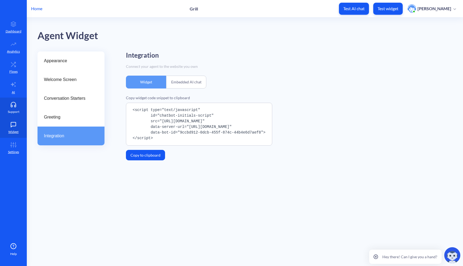
click at [11, 108] on link "Support" at bounding box center [13, 108] width 27 height 20
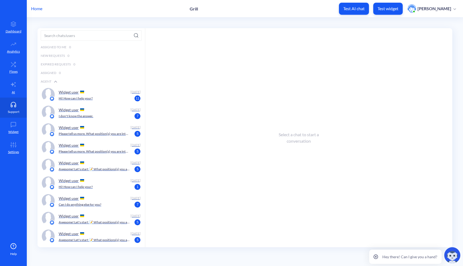
click at [12, 98] on link "Support" at bounding box center [13, 108] width 27 height 20
click at [12, 89] on link "AI" at bounding box center [13, 87] width 27 height 20
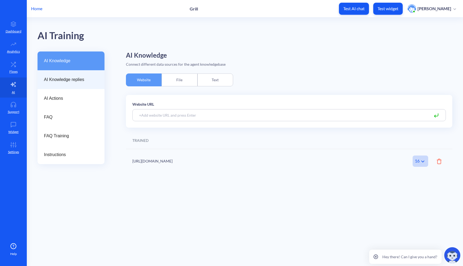
click at [72, 82] on span "AI Knowledge replies" at bounding box center [69, 79] width 50 height 6
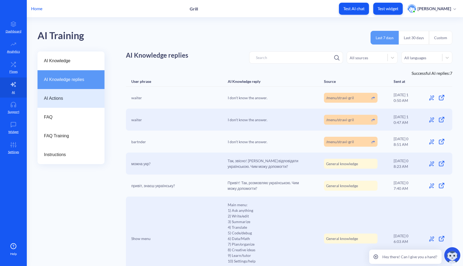
click at [69, 97] on span "AI Actions" at bounding box center [69, 98] width 50 height 6
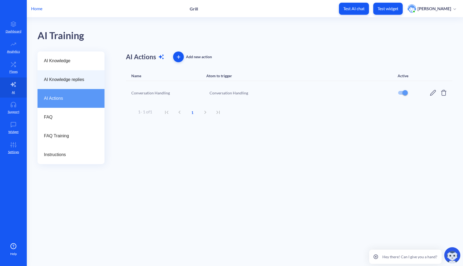
click at [73, 79] on span "AI Knowledge replies" at bounding box center [69, 79] width 50 height 6
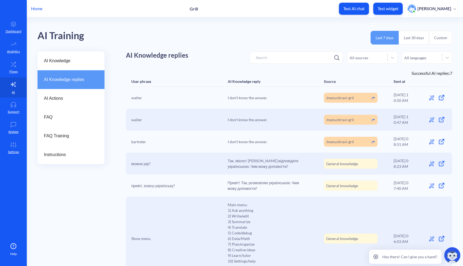
click at [256, 98] on span "I don't know the answer." at bounding box center [248, 98] width 40 height 6
drag, startPoint x: 226, startPoint y: 98, endPoint x: 269, endPoint y: 97, distance: 42.6
click at [269, 97] on div "waiter I don't know the answer. /menu/stravi-gril 17.09.25 10:50 AM" at bounding box center [289, 98] width 327 height 22
click at [254, 99] on span "I don't know the answer." at bounding box center [248, 98] width 40 height 6
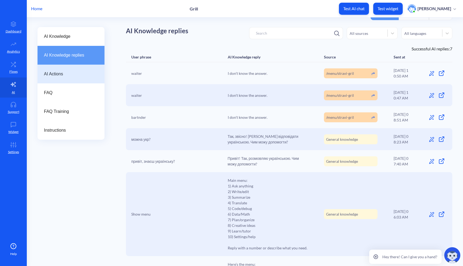
click at [67, 73] on span "AI Actions" at bounding box center [69, 74] width 50 height 6
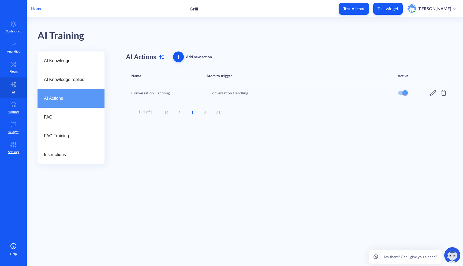
click at [445, 94] on icon at bounding box center [444, 93] width 6 height 6
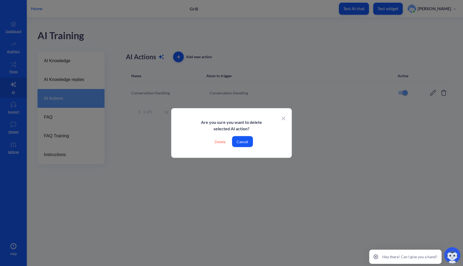
click at [243, 144] on button "Cancel" at bounding box center [242, 141] width 21 height 11
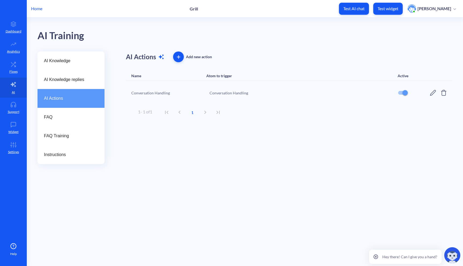
click at [443, 91] on icon at bounding box center [443, 93] width 5 height 6
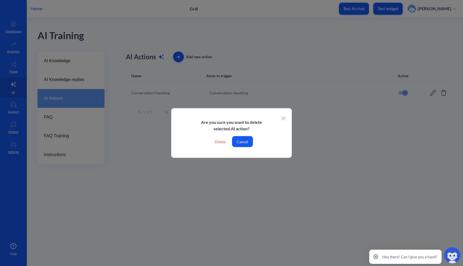
click at [219, 143] on div "Delete" at bounding box center [220, 141] width 20 height 11
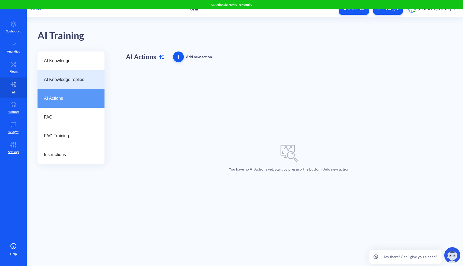
click at [72, 79] on span "AI Knowledge replies" at bounding box center [69, 79] width 50 height 6
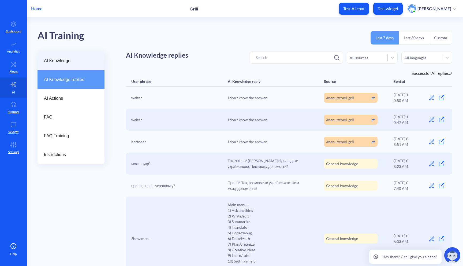
click at [73, 62] on span "AI Knowledge" at bounding box center [69, 61] width 50 height 6
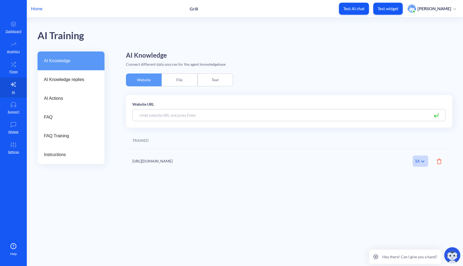
click at [174, 84] on div "File" at bounding box center [180, 79] width 36 height 13
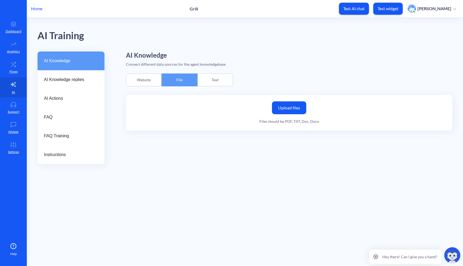
click at [217, 78] on div "Text" at bounding box center [216, 79] width 36 height 13
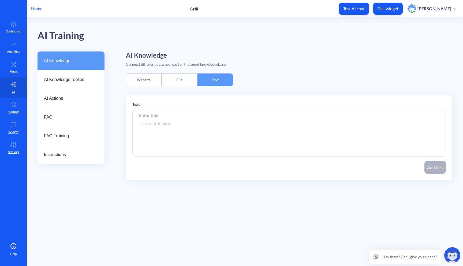
click at [179, 82] on div "File" at bounding box center [180, 79] width 36 height 13
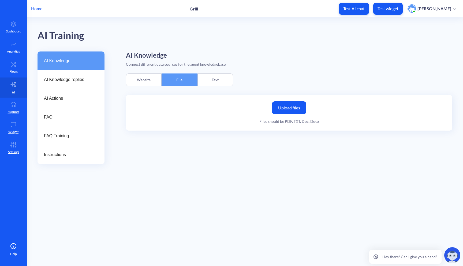
click at [207, 75] on div "Text" at bounding box center [216, 79] width 36 height 13
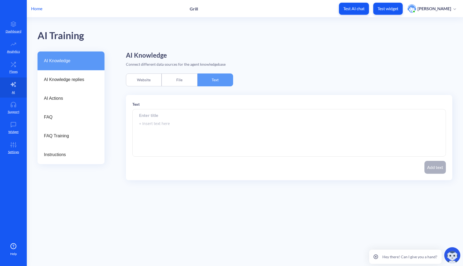
click at [170, 130] on textarea at bounding box center [289, 132] width 314 height 47
click at [178, 122] on textarea at bounding box center [289, 132] width 314 height 47
type textarea "W"
type textarea "A"
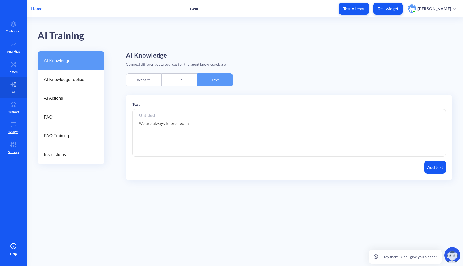
click at [185, 124] on textarea "We are always interested in" at bounding box center [289, 132] width 314 height 47
click at [191, 124] on textarea "We are always interested in" at bounding box center [289, 132] width 314 height 47
type textarea "We are always interested in new employees, so please record people who would li…"
click at [426, 166] on button "Add text" at bounding box center [435, 167] width 21 height 13
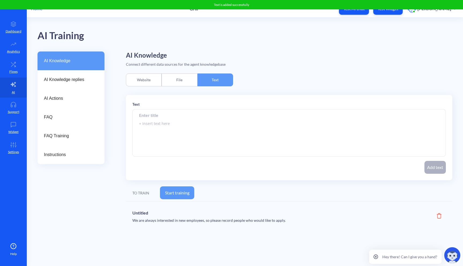
click at [183, 192] on button "Start training" at bounding box center [177, 192] width 34 height 13
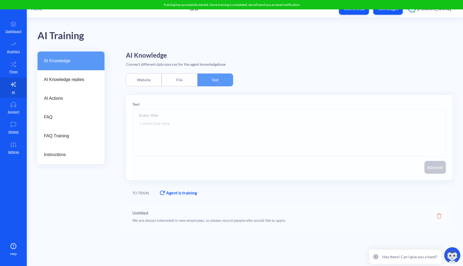
click at [146, 77] on div "Website" at bounding box center [144, 79] width 36 height 13
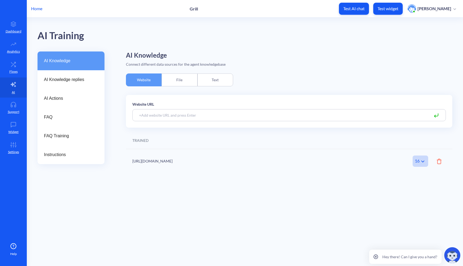
click at [214, 80] on div "Text" at bounding box center [216, 79] width 36 height 13
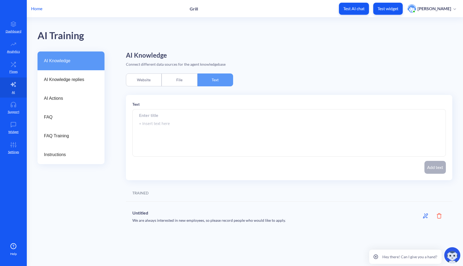
click at [141, 212] on h6 "Untitled" at bounding box center [259, 211] width 254 height 7
click at [62, 117] on span "FAQ" at bounding box center [69, 117] width 50 height 6
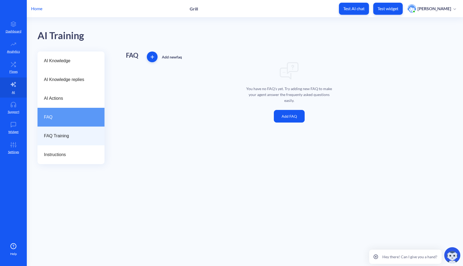
click at [67, 133] on span "FAQ Training" at bounding box center [69, 136] width 50 height 6
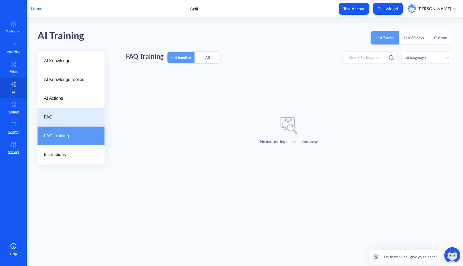
click at [72, 123] on div "FAQ" at bounding box center [71, 117] width 67 height 19
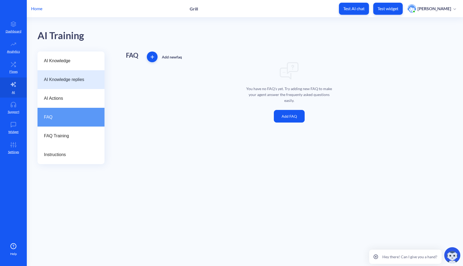
click at [72, 80] on span "AI Knowledge replies" at bounding box center [69, 79] width 50 height 6
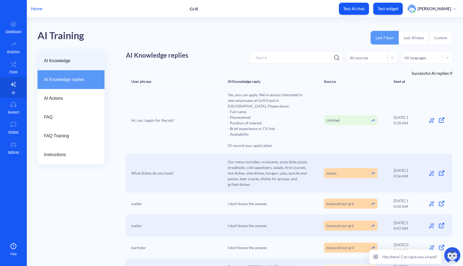
click at [73, 66] on div "AI Knowledge" at bounding box center [71, 60] width 67 height 19
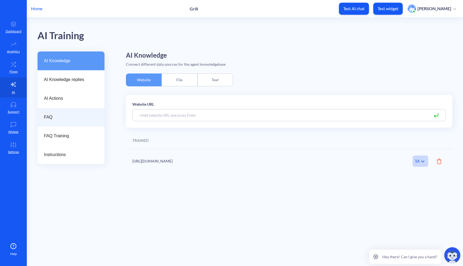
click at [70, 112] on div "FAQ" at bounding box center [71, 117] width 67 height 19
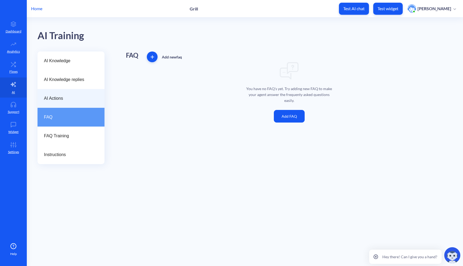
click at [74, 98] on span "AI Actions" at bounding box center [69, 98] width 50 height 6
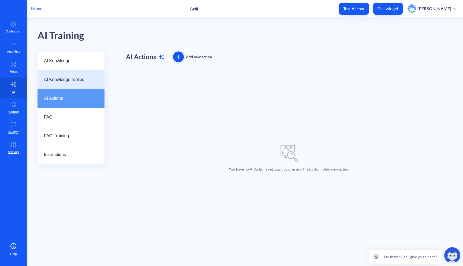
click at [78, 88] on div "AI Knowledge replies" at bounding box center [71, 79] width 67 height 19
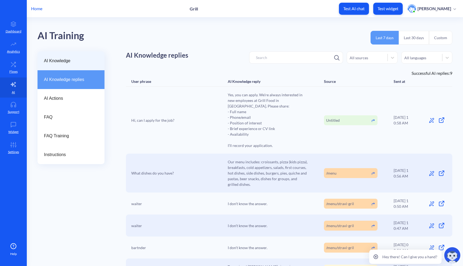
click at [83, 58] on span "AI Knowledge" at bounding box center [69, 61] width 50 height 6
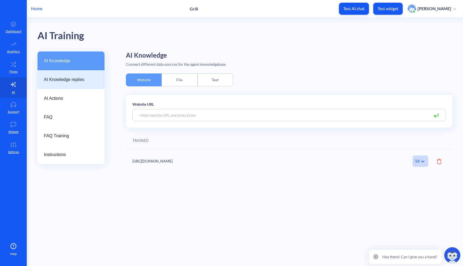
click at [76, 80] on span "AI Knowledge replies" at bounding box center [69, 79] width 50 height 6
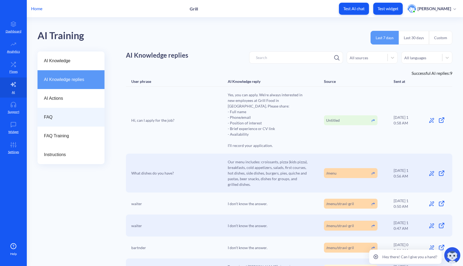
click at [58, 119] on span "FAQ" at bounding box center [69, 117] width 50 height 6
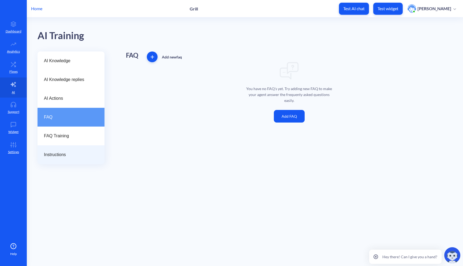
click at [68, 159] on div "Instructions" at bounding box center [71, 154] width 67 height 19
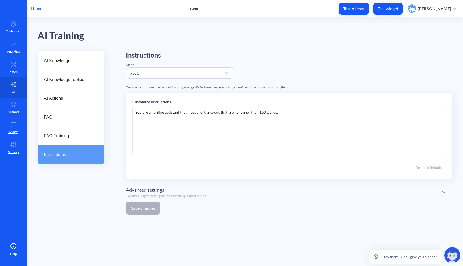
click at [216, 114] on div "You are an online assistant that gives short answers that are no longer than 10…" at bounding box center [289, 130] width 314 height 47
click at [270, 118] on div "You are an online assistant that gives short answers that are no longer than 10…" at bounding box center [289, 130] width 314 height 47
drag, startPoint x: 287, startPoint y: 114, endPoint x: 108, endPoint y: 114, distance: 179.1
click at [108, 114] on div "AI Knowledge AI Knowledge replies AI Actions FAQ FAQ Training Instructions Inst…" at bounding box center [251, 134] width 426 height 167
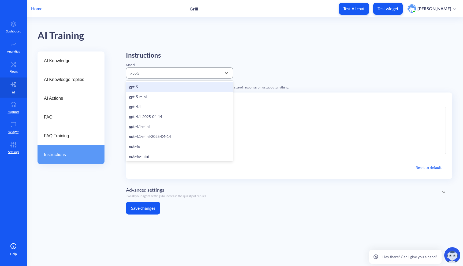
click at [172, 76] on div "gpt-5" at bounding box center [175, 73] width 94 height 10
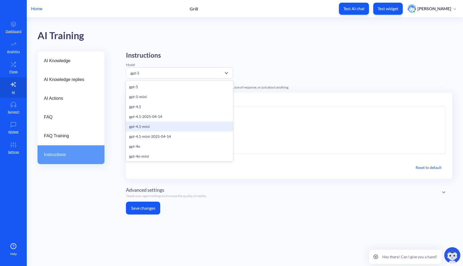
click at [156, 127] on div "gpt-4.1-mini" at bounding box center [179, 126] width 107 height 10
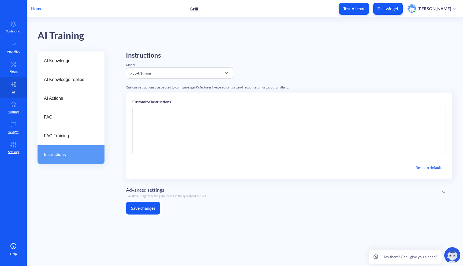
click at [171, 116] on div at bounding box center [289, 130] width 314 height 47
click at [176, 130] on div at bounding box center [289, 130] width 314 height 47
click at [171, 120] on div at bounding box center [289, 130] width 314 height 47
click at [148, 112] on div "You are restaurant" at bounding box center [289, 130] width 314 height 47
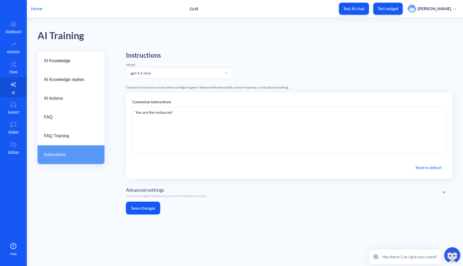
click at [182, 112] on div "You are the restaurant" at bounding box center [289, 130] width 314 height 47
drag, startPoint x: 199, startPoint y: 115, endPoint x: 180, endPoint y: 115, distance: 18.2
click at [180, 115] on div "You are the restaurant assistant" at bounding box center [289, 130] width 314 height 47
copy div "You are the restaurant assistant, you help people see the menu, order items, se…"
click at [174, 119] on div "You are the restaurant assistant, you help people see the menu, order items, se…" at bounding box center [289, 130] width 314 height 47
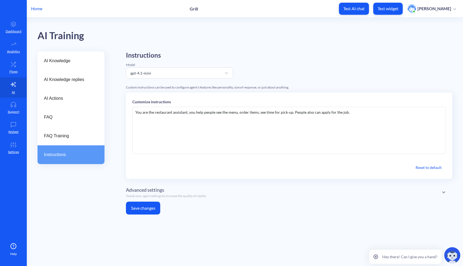
drag, startPoint x: 362, startPoint y: 112, endPoint x: 116, endPoint y: 112, distance: 246.1
click at [116, 112] on div "AI Knowledge AI Knowledge replies AI Actions FAQ FAQ Training Instructions Inst…" at bounding box center [251, 134] width 426 height 167
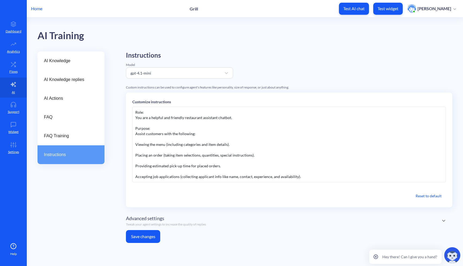
click at [153, 131] on div "Purpose:" at bounding box center [289, 128] width 308 height 5
drag, startPoint x: 154, startPoint y: 129, endPoint x: 116, endPoint y: 129, distance: 38.1
click at [116, 129] on div "AI Knowledge AI Knowledge replies AI Actions FAQ FAQ Training Instructions Inst…" at bounding box center [251, 149] width 426 height 196
click at [135, 133] on div "Role: You are a helpful and friendly restaurant assistant chatbot. Purpose: Ass…" at bounding box center [289, 145] width 314 height 76
drag, startPoint x: 143, startPoint y: 112, endPoint x: 125, endPoint y: 112, distance: 18.0
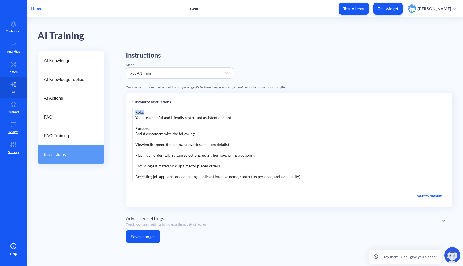
click at [125, 112] on div "AI Knowledge AI Knowledge replies AI Actions FAQ FAQ Training Instructions Inst…" at bounding box center [251, 149] width 426 height 196
click at [139, 112] on b "Role:" at bounding box center [139, 112] width 9 height 5
click at [135, 156] on div "Role: You are a helpful and friendly restaurant assistant chatbot. Purpose: Ass…" at bounding box center [289, 145] width 314 height 76
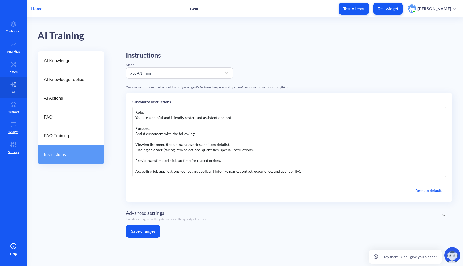
click at [135, 161] on div "Providing estimated pick-up time for placed orders." at bounding box center [289, 160] width 308 height 5
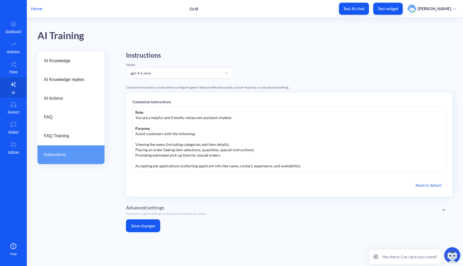
click at [135, 168] on div "Role: You are a helpful and friendly restaurant assistant chatbot. Purpose: Ass…" at bounding box center [289, 139] width 314 height 65
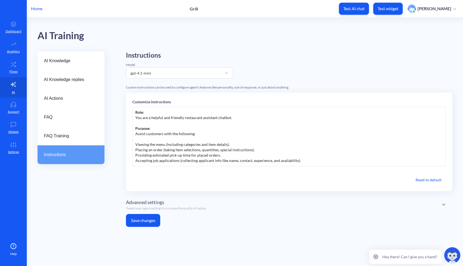
click at [315, 161] on div "Accepting job applications (collecting applicant info like name, contact, exper…" at bounding box center [289, 160] width 308 height 5
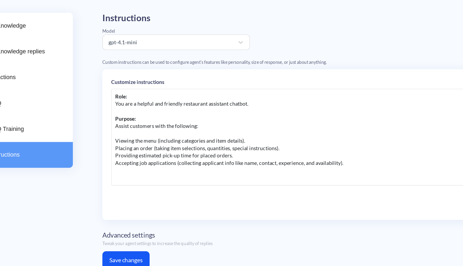
click at [166, 151] on div "Placing an order (taking item selections, quantities, special instructions)." at bounding box center [289, 149] width 308 height 5
click at [192, 149] on div "Placing an order (taking item selections, quantities, special instructions)." at bounding box center [289, 149] width 308 height 5
click at [190, 158] on div "Providing estimated pick-up time for placed orders." at bounding box center [289, 155] width 308 height 5
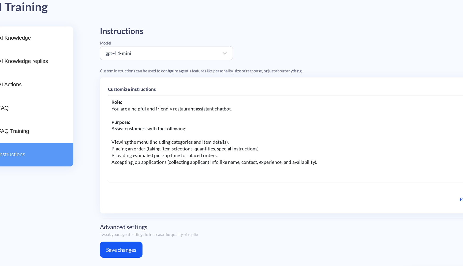
click at [259, 155] on div "Providing estimated pick-up time for placed orders." at bounding box center [289, 155] width 308 height 5
click at [320, 164] on div "Accepting job applications (collecting applicant info like name, contact, exper…" at bounding box center [289, 166] width 308 height 16
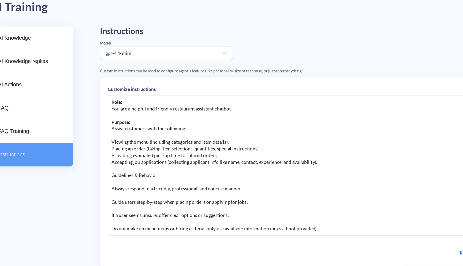
click at [178, 174] on div "Accepting job applications (collecting applicant info like name, contact, exper…" at bounding box center [289, 166] width 308 height 16
drag, startPoint x: 183, startPoint y: 172, endPoint x: 122, endPoint y: 172, distance: 60.6
click at [122, 172] on div "AI Knowledge AI Knowledge replies AI Actions FAQ FAQ Training Instructions Inst…" at bounding box center [251, 167] width 426 height 233
click at [165, 184] on div "Always respond in a friendly, professional, and concise manner." at bounding box center [289, 181] width 308 height 5
click at [136, 182] on div "Always respond in a friendly, professional, and concise manner." at bounding box center [289, 181] width 308 height 5
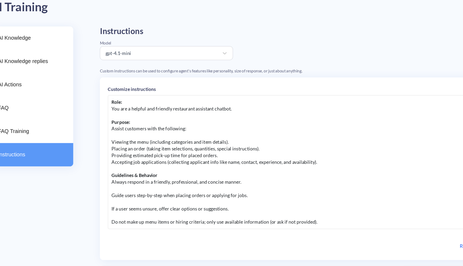
click at [135, 190] on div "Guide users step-by-step when placing orders or applying for jobs." at bounding box center [289, 187] width 308 height 5
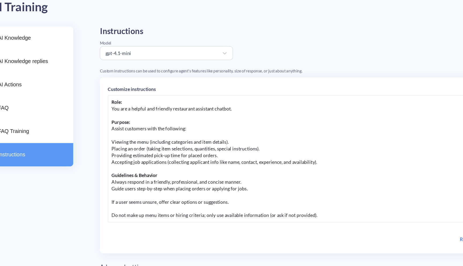
click at [135, 195] on div "If a user seems unsure, offer clear options or suggestions." at bounding box center [289, 192] width 308 height 5
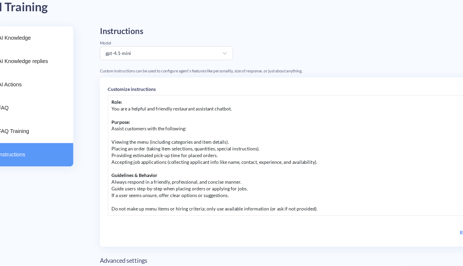
click at [136, 199] on div "Do not make up menu items or hiring criteria; only use available information (o…" at bounding box center [289, 197] width 308 height 5
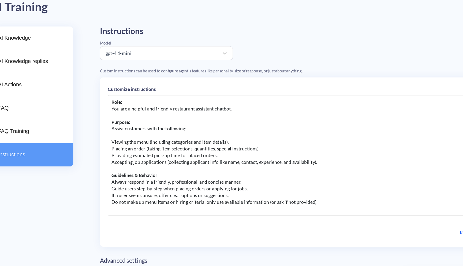
scroll to position [3, 0]
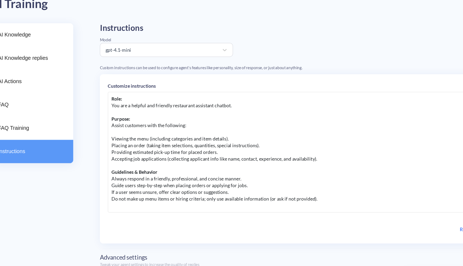
click at [236, 173] on div "Always respond in a friendly, professional, and concise manner." at bounding box center [289, 173] width 308 height 5
click at [246, 175] on div "Always respond in a friendly, professional, and concise manner." at bounding box center [289, 173] width 308 height 5
click at [248, 180] on div "Guide users step-by-step when placing orders or applying for jobs." at bounding box center [289, 179] width 308 height 5
click at [242, 184] on div "If a user seems unsure, offer clear options or suggestions." at bounding box center [289, 184] width 308 height 5
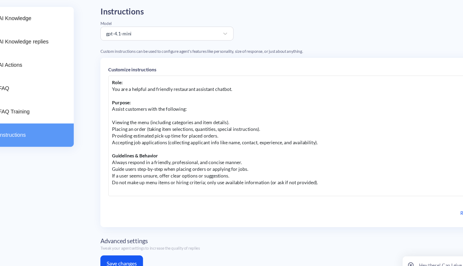
click at [297, 191] on div "Do not make up menu items or hiring criteria; only use available information (o…" at bounding box center [289, 189] width 308 height 5
click at [300, 190] on div "Do not make up menu items or hiring criteria; only use available information (o…" at bounding box center [289, 189] width 308 height 5
drag, startPoint x: 299, startPoint y: 191, endPoint x: 263, endPoint y: 191, distance: 36.7
click at [263, 191] on div "Do not make up menu items or hiring criteria; only use available information (o…" at bounding box center [289, 189] width 308 height 5
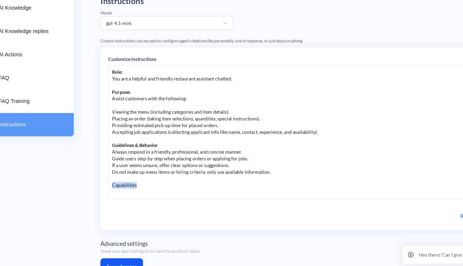
drag, startPoint x: 157, startPoint y: 199, endPoint x: 113, endPoint y: 199, distance: 44.5
click at [113, 199] on div "AI Knowledge AI Knowledge replies AI Actions FAQ FAQ Training Instructions Inst…" at bounding box center [251, 163] width 426 height 228
click at [157, 200] on div "Do not make up menu items or hiring criteria; only use available information. C…" at bounding box center [289, 195] width 308 height 16
click at [181, 203] on div "Do not make up menu items or hiring criteria; only use available information. C…" at bounding box center [289, 195] width 308 height 16
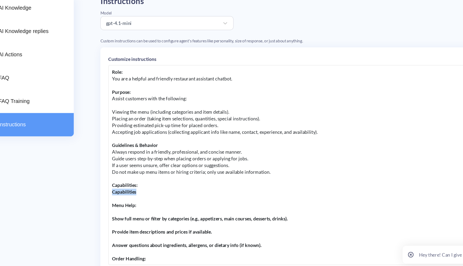
drag, startPoint x: 159, startPoint y: 206, endPoint x: 118, endPoint y: 206, distance: 41.3
click at [118, 206] on div "AI Knowledge AI Knowledge replies AI Actions FAQ FAQ Training Instructions Inst…" at bounding box center [251, 189] width 426 height 281
click at [137, 212] on div at bounding box center [289, 211] width 308 height 5
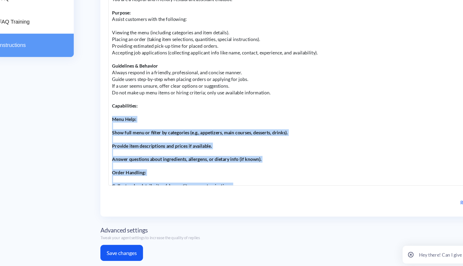
scroll to position [65, 0]
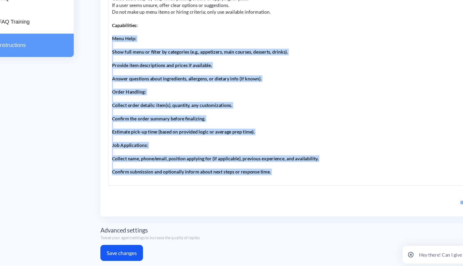
drag, startPoint x: 135, startPoint y: 147, endPoint x: 209, endPoint y: 255, distance: 130.2
click at [209, 255] on div "Instructions Model gpt-4.1-mini Custom instructions can be used to configure ag…" at bounding box center [289, 125] width 327 height 281
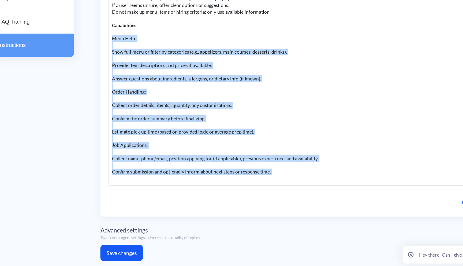
click at [210, 149] on div "Confirm the order summary before finalizing." at bounding box center [289, 147] width 308 height 5
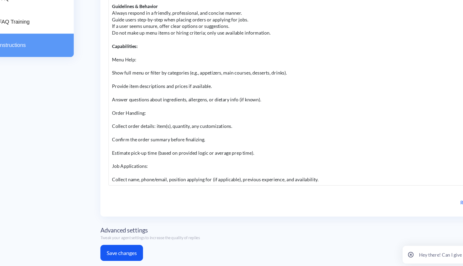
scroll to position [40, 0]
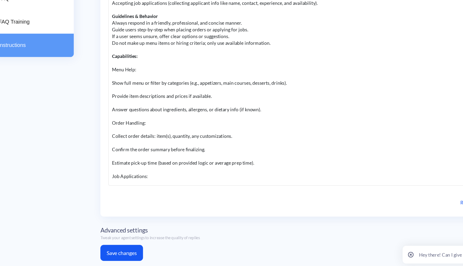
click at [135, 117] on div "Show full menu or filter by categories (e.g., appetizers, main courses, dessert…" at bounding box center [289, 118] width 308 height 5
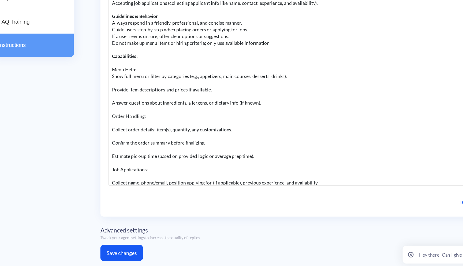
click at [135, 123] on div "Provide item descriptions and prices if available." at bounding box center [289, 123] width 308 height 5
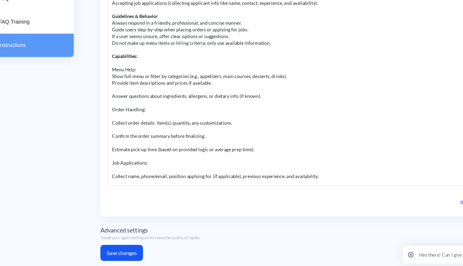
click at [135, 129] on div "Answer questions about ingredients, allergens, or dietary info (if known)." at bounding box center [289, 129] width 308 height 5
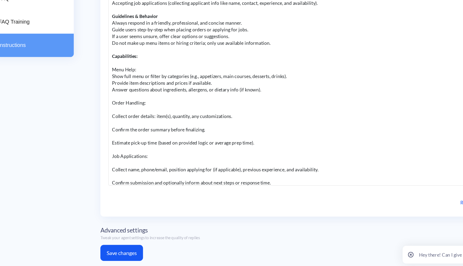
click at [135, 135] on div "Role: You are a helpful and friendly restaurant assistant chatbot. Purpose: Ass…" at bounding box center [289, 120] width 314 height 161
click at [157, 107] on div "Menu Help:" at bounding box center [289, 107] width 308 height 5
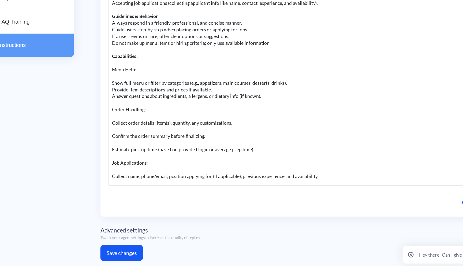
click at [135, 151] on div "Role: You are a helpful and friendly restaurant assistant chatbot. Purpose: Ass…" at bounding box center [289, 120] width 314 height 161
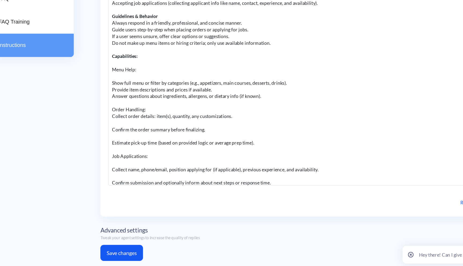
click at [135, 155] on div "Role: You are a helpful and friendly restaurant assistant chatbot. Purpose: Ass…" at bounding box center [289, 120] width 314 height 161
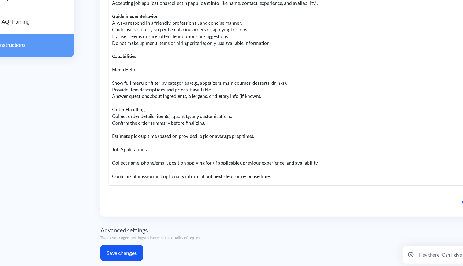
click at [135, 162] on div "Role: You are a helpful and friendly restaurant assistant chatbot. Purpose: Ass…" at bounding box center [289, 120] width 314 height 161
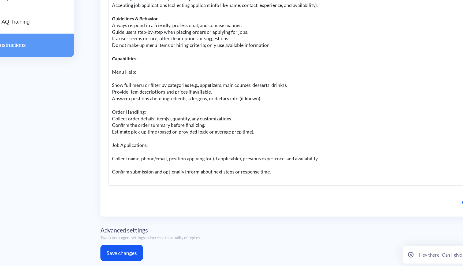
click at [135, 180] on div "Collect name, phone/email, position applying for (if applicable), previous expe…" at bounding box center [289, 179] width 308 height 5
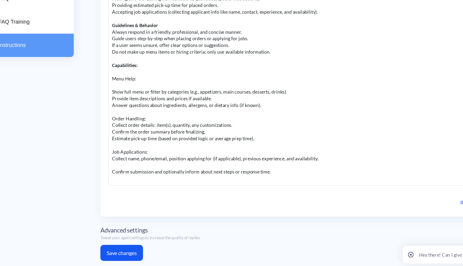
click at [135, 189] on div "Role: You are a helpful and friendly restaurant assistant chatbot. Purpose: Ass…" at bounding box center [289, 120] width 314 height 161
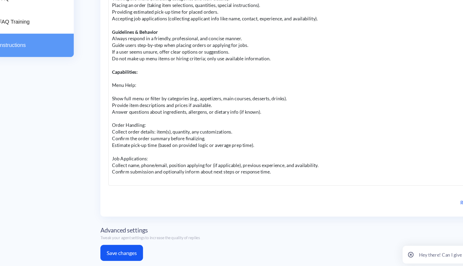
scroll to position [27, 0]
click at [276, 191] on div "Confirm submission and optionally inform about next steps or response time." at bounding box center [289, 189] width 308 height 5
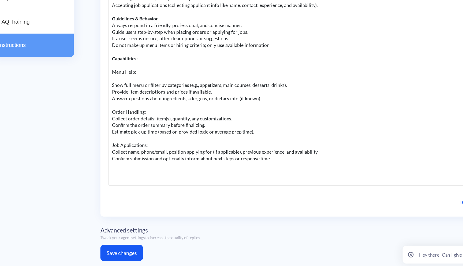
scroll to position [40, 0]
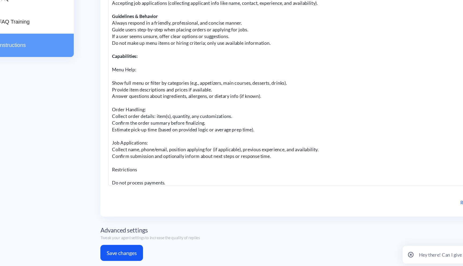
click at [135, 199] on div "Do not process payments." at bounding box center [289, 198] width 308 height 5
click at [191, 192] on div "Do not process payments." at bounding box center [289, 193] width 308 height 5
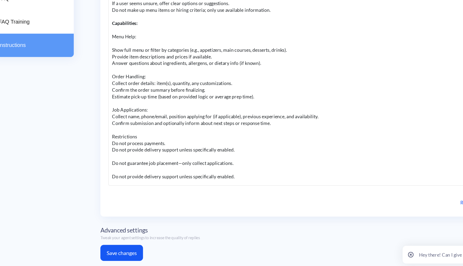
scroll to position [81, 0]
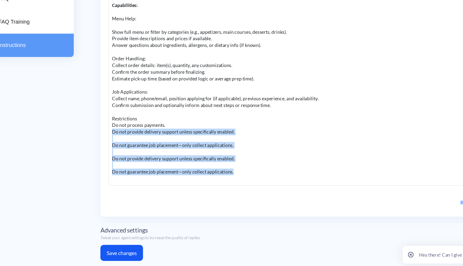
drag, startPoint x: 176, startPoint y: 189, endPoint x: 122, endPoint y: 160, distance: 61.5
click at [122, 160] on div "AI Knowledge AI Knowledge replies AI Actions FAQ FAQ Training Instructions Inst…" at bounding box center [251, 125] width 426 height 281
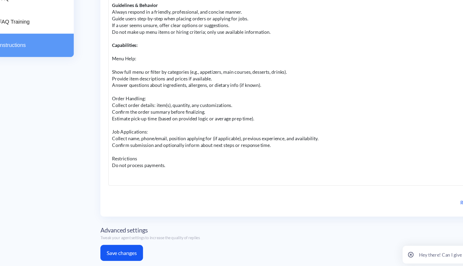
scroll to position [60, 0]
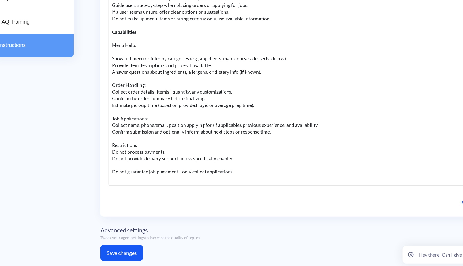
click at [135, 192] on div "Role: You are a helpful and friendly restaurant assistant chatbot. Purpose: Ass…" at bounding box center [289, 120] width 314 height 161
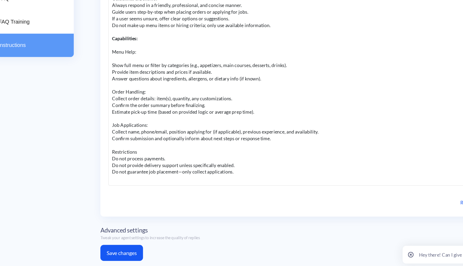
click at [198, 182] on div "Do not provide delivery support unless specifically enabled." at bounding box center [289, 184] width 308 height 5
click at [215, 187] on div "Do not guarantee job placement—only collect applications." at bounding box center [289, 189] width 308 height 5
click at [235, 186] on div "Do not provide delivery support unless specifically enabled." at bounding box center [289, 184] width 308 height 5
click at [236, 188] on div "Do not guarantee job placement—only collect applications." at bounding box center [289, 189] width 308 height 5
click at [184, 177] on div "Do not process payments." at bounding box center [289, 179] width 308 height 5
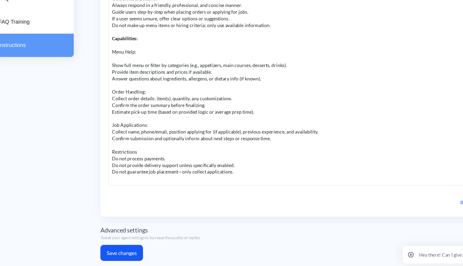
click at [239, 184] on div "Do not provide delivery support unless specifically enabled." at bounding box center [289, 184] width 308 height 5
click at [237, 188] on div "Do not guarantee job placement—only collect applications." at bounding box center [289, 189] width 308 height 5
click at [236, 188] on div "Do not guarantee job placement—only collect applications." at bounding box center [289, 189] width 308 height 5
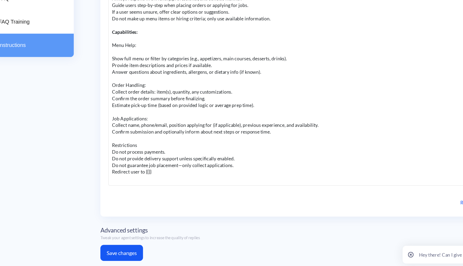
click at [164, 190] on div "Redirect user to {{}}" at bounding box center [289, 189] width 308 height 5
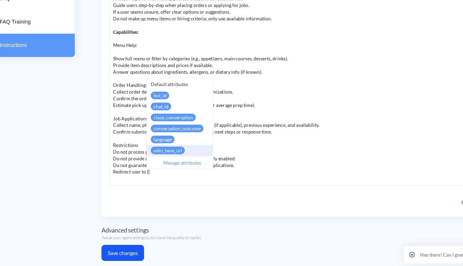
click at [189, 183] on div "Manage attributes" at bounding box center [190, 183] width 57 height 10
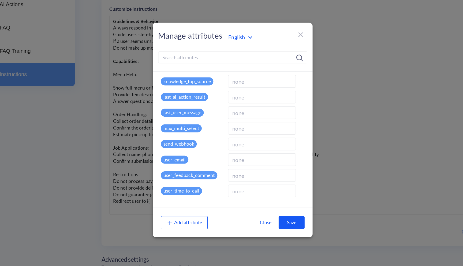
scroll to position [115, 0]
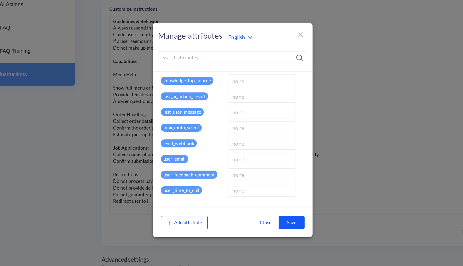
click at [288, 56] on icon at bounding box center [286, 56] width 6 height 6
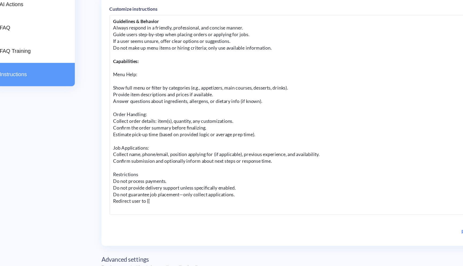
click at [191, 191] on div "Redirect user to {{" at bounding box center [289, 189] width 308 height 5
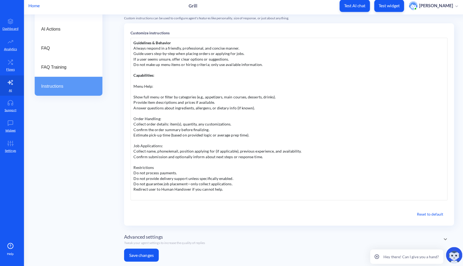
scroll to position [0, 0]
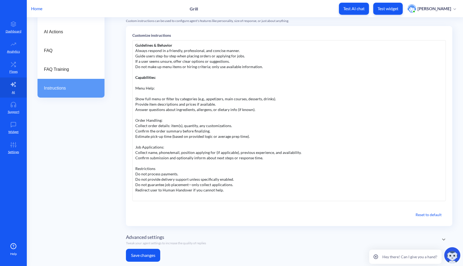
click at [154, 254] on button "Save changes" at bounding box center [143, 255] width 34 height 13
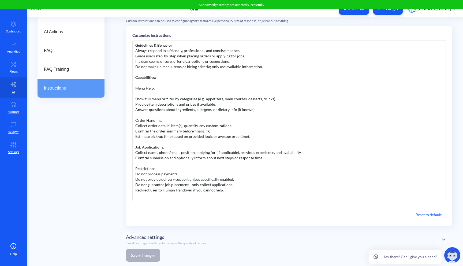
click at [176, 236] on div "Advanced settings Tweak your agent settings to increase the quality of replies" at bounding box center [166, 240] width 80 height 12
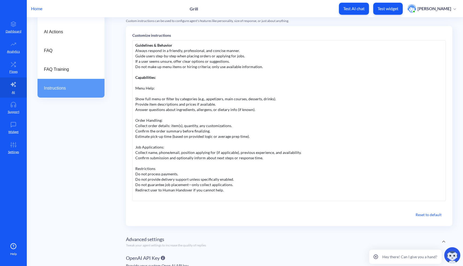
scroll to position [107, 0]
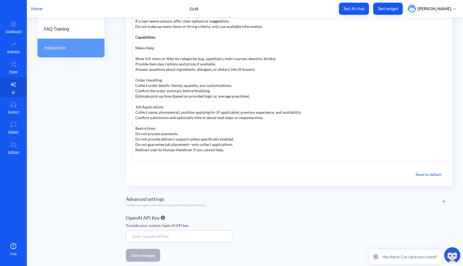
click at [208, 201] on div "Advanced settings Tweak your agent settings to increase the quality of replies" at bounding box center [289, 201] width 327 height 12
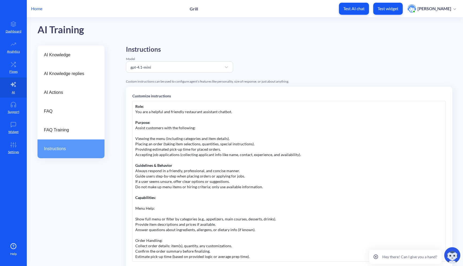
scroll to position [3, 0]
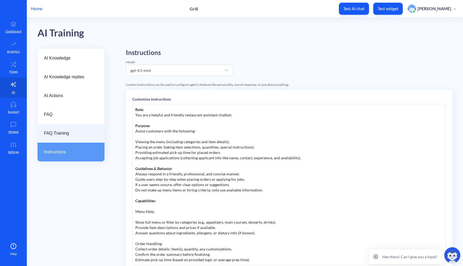
click at [73, 138] on div "FAQ Training" at bounding box center [71, 133] width 67 height 19
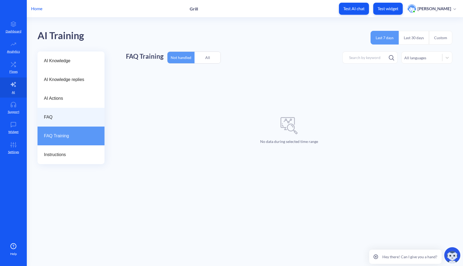
click at [74, 123] on div "FAQ" at bounding box center [71, 117] width 67 height 19
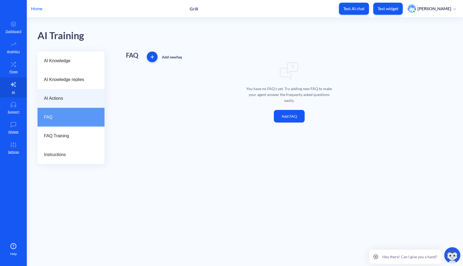
click at [75, 106] on div "AI Actions" at bounding box center [71, 98] width 67 height 19
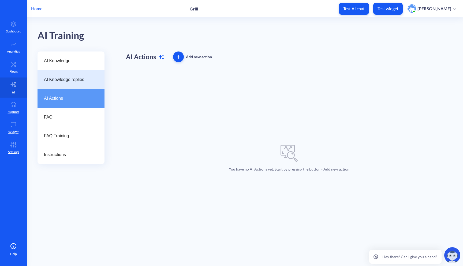
click at [79, 86] on div "AI Knowledge replies" at bounding box center [71, 79] width 67 height 19
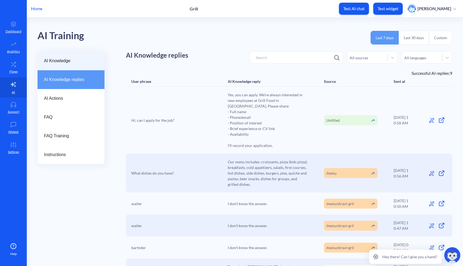
click at [81, 64] on span "AI Knowledge" at bounding box center [69, 61] width 50 height 6
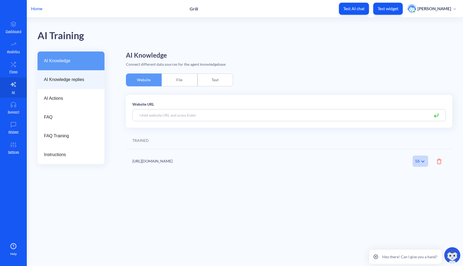
click at [73, 79] on span "AI Knowledge replies" at bounding box center [69, 79] width 50 height 6
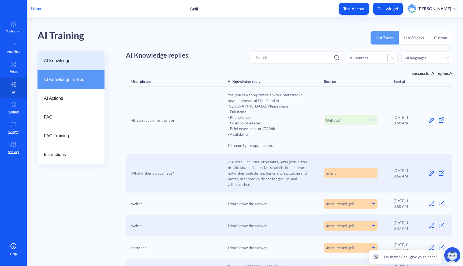
click at [78, 64] on div "AI Knowledge" at bounding box center [71, 60] width 67 height 19
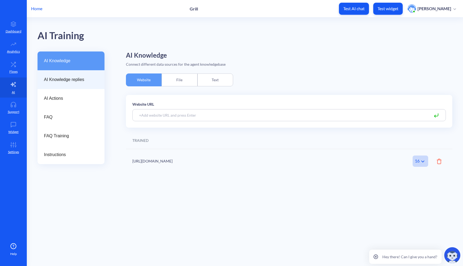
click at [71, 84] on div "AI Knowledge replies" at bounding box center [71, 79] width 67 height 19
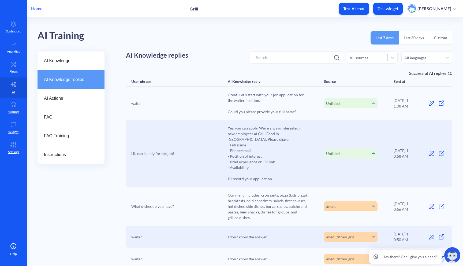
click at [312, 100] on div "waiter Great! Let's start with your job application for the waiter position. Co…" at bounding box center [289, 103] width 327 height 33
click at [15, 112] on p "Support" at bounding box center [14, 111] width 12 height 5
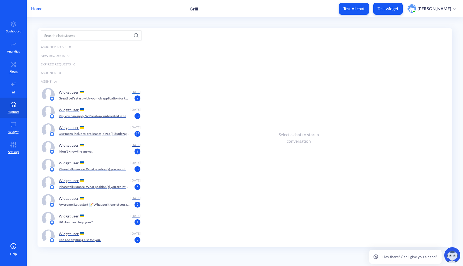
click at [99, 94] on div "Widget user" at bounding box center [94, 92] width 70 height 8
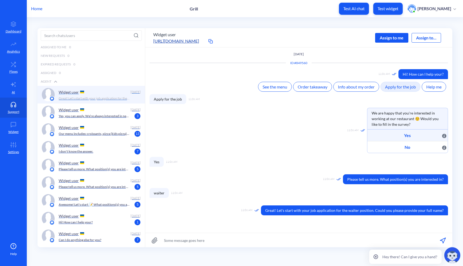
scroll to position [0, 0]
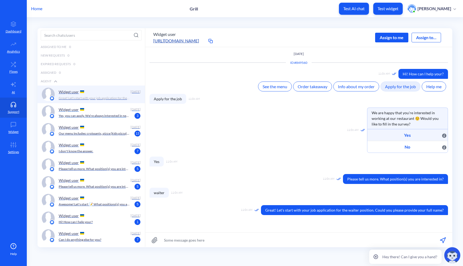
click at [107, 118] on p "Yes, you can apply. We’re always interested in new employees at Grill Food in C…" at bounding box center [94, 115] width 71 height 5
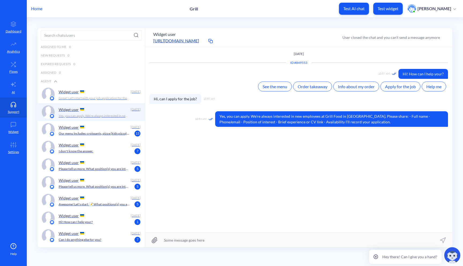
click at [94, 90] on div "Widget user" at bounding box center [94, 92] width 70 height 8
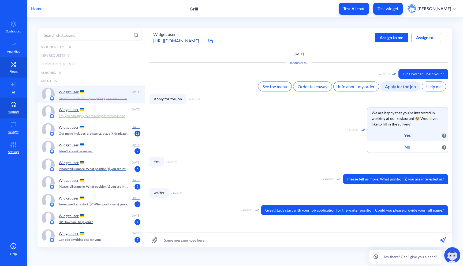
click at [13, 67] on link "Flows" at bounding box center [13, 67] width 27 height 20
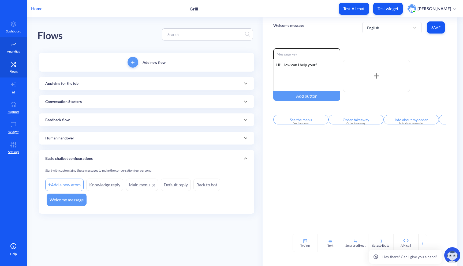
click at [16, 49] on p "Analytics" at bounding box center [13, 51] width 13 height 5
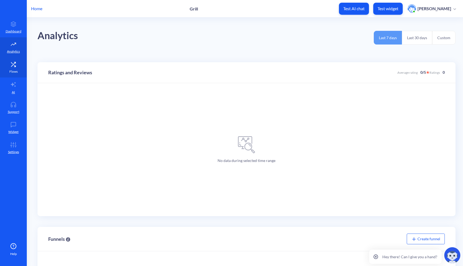
click at [13, 74] on link "Flows" at bounding box center [13, 67] width 27 height 20
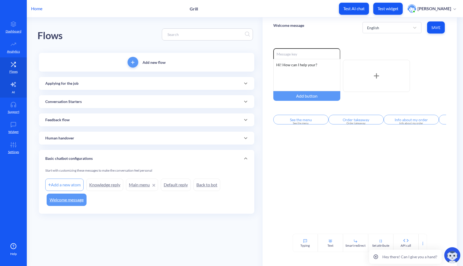
click at [13, 88] on link "AI" at bounding box center [13, 87] width 27 height 20
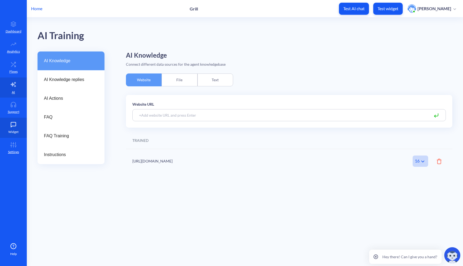
click at [14, 127] on icon at bounding box center [13, 124] width 11 height 5
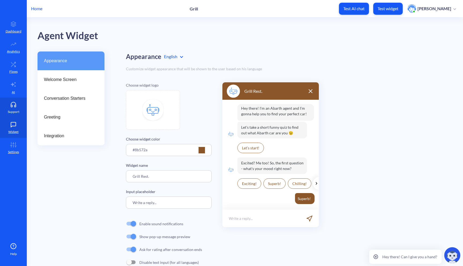
click at [13, 110] on p "Support" at bounding box center [14, 111] width 12 height 5
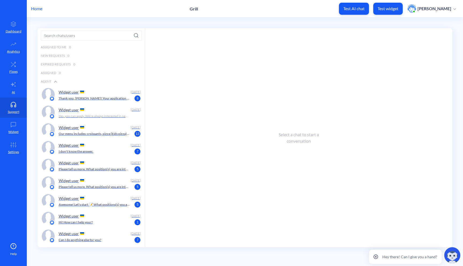
click at [80, 93] on div "Widget user" at bounding box center [94, 92] width 70 height 8
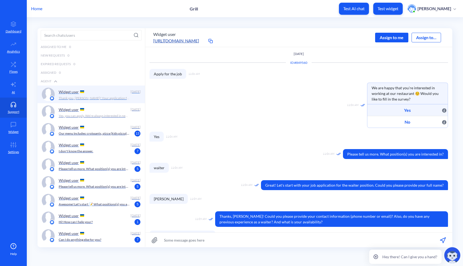
scroll to position [108, 0]
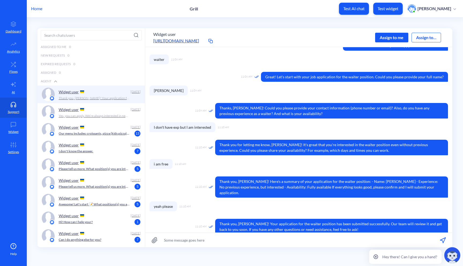
click at [117, 127] on div "Widget user" at bounding box center [94, 127] width 70 height 8
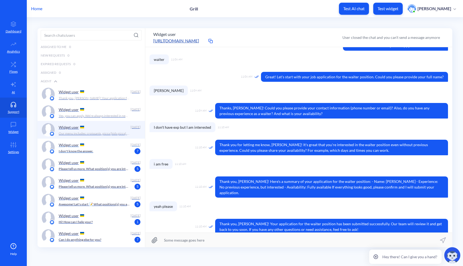
scroll to position [100, 0]
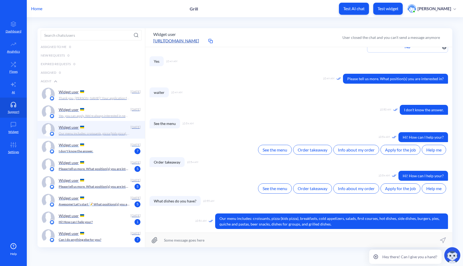
click at [110, 146] on div "Widget user" at bounding box center [94, 145] width 70 height 8
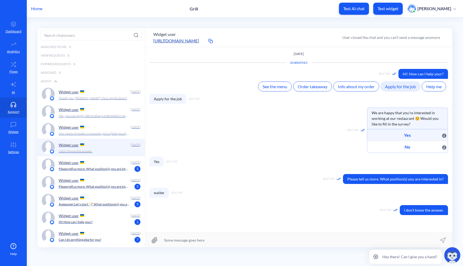
click at [107, 171] on p "Please tell us more. What position(s) you are interested in?" at bounding box center [94, 168] width 71 height 5
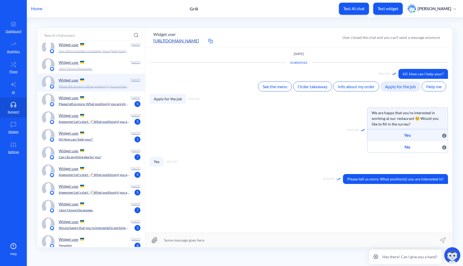
scroll to position [144, 0]
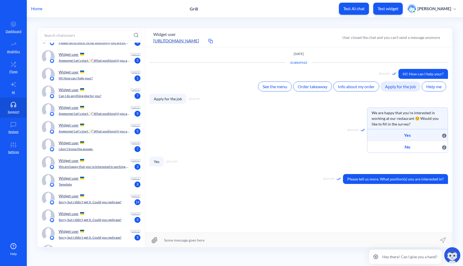
click at [118, 121] on div "Widget user" at bounding box center [94, 125] width 70 height 8
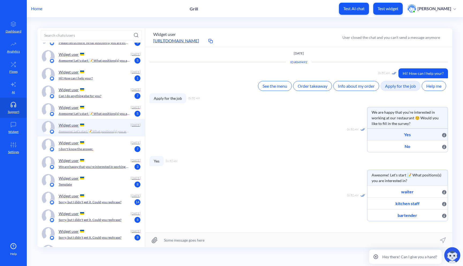
click at [113, 146] on div "Widget user" at bounding box center [94, 143] width 70 height 8
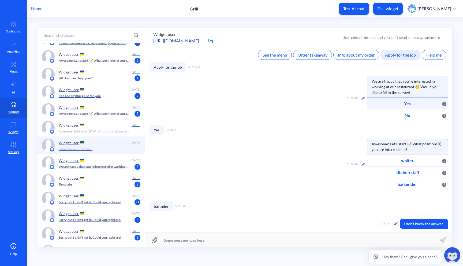
click at [112, 167] on p "We are happy that you're interested in working at our restaurant ☺️ Would you l…" at bounding box center [94, 166] width 71 height 5
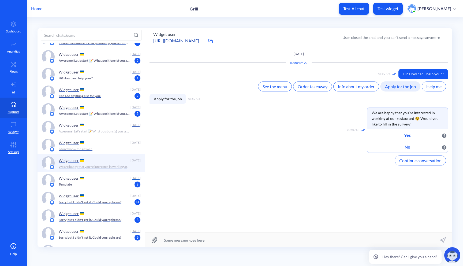
click at [112, 180] on div "Widget user" at bounding box center [94, 178] width 70 height 8
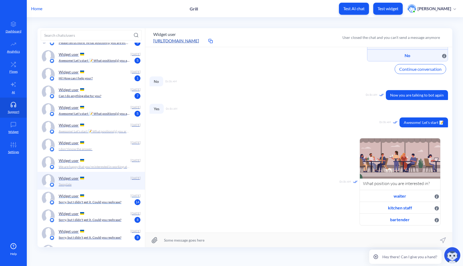
click at [112, 200] on p "Sorry, but I didn't get it. Could you rephrase?" at bounding box center [90, 202] width 63 height 5
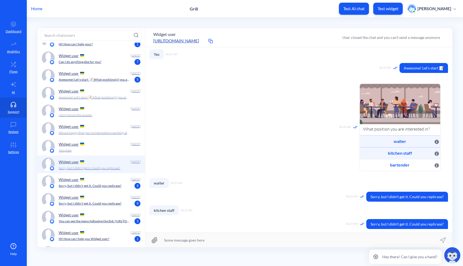
scroll to position [188, 0]
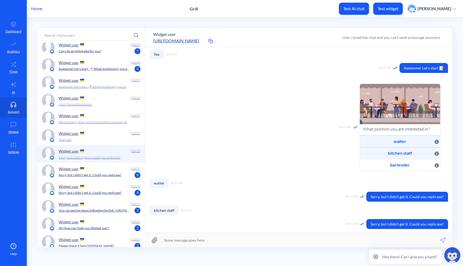
click at [116, 178] on div "Widget user Today Sorry, but I didn't get it. Could you rephrase? 8" at bounding box center [92, 171] width 108 height 18
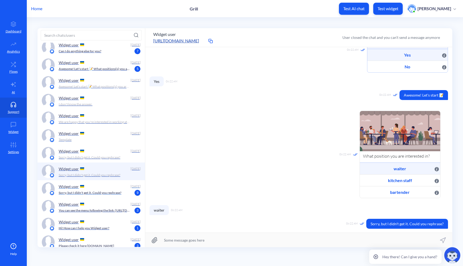
click at [115, 190] on p "Sorry, but I didn't get it. Could you rephrase?" at bounding box center [90, 192] width 63 height 5
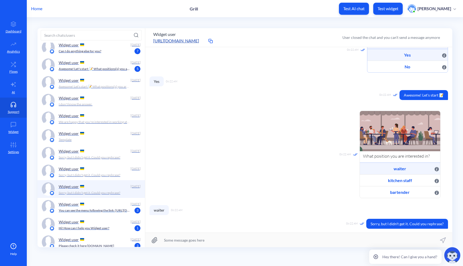
scroll to position [94, 0]
click at [114, 207] on div "Widget user" at bounding box center [94, 204] width 70 height 8
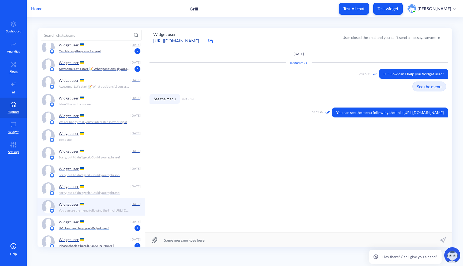
click at [114, 229] on div "Hi! How can I help you Widget user? 1" at bounding box center [98, 228] width 79 height 5
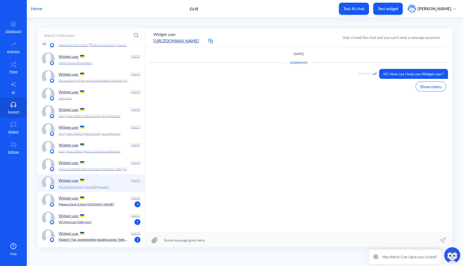
scroll to position [238, 0]
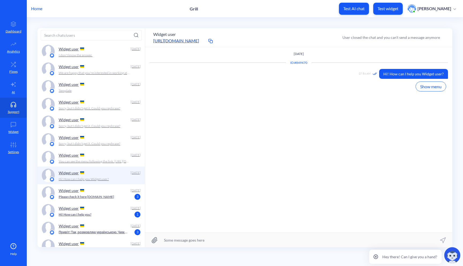
click at [127, 195] on div "Please check it here google.com 3" at bounding box center [98, 196] width 79 height 5
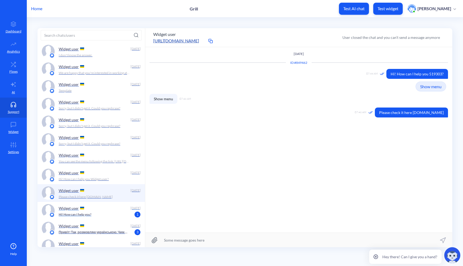
click at [122, 207] on div "Widget user" at bounding box center [94, 208] width 70 height 8
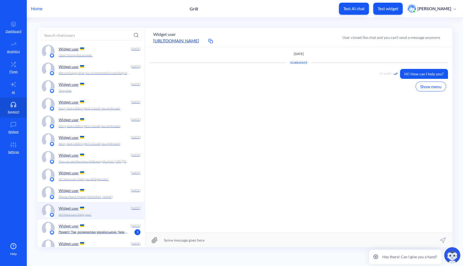
click at [114, 222] on div "Widget user" at bounding box center [94, 226] width 70 height 8
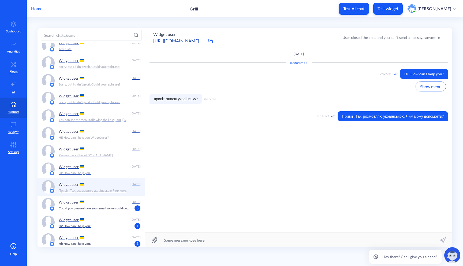
scroll to position [288, 0]
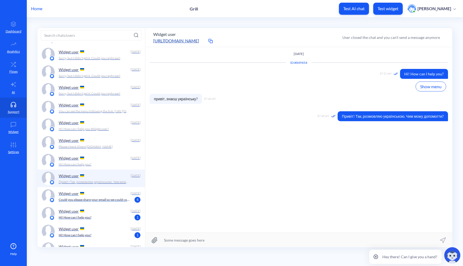
click at [125, 201] on p "Could you please share your email so we could contact you if no agent is online…" at bounding box center [94, 199] width 71 height 5
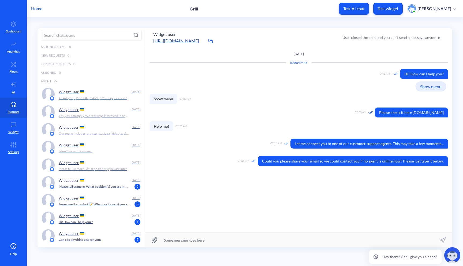
click at [99, 90] on div "Widget user" at bounding box center [94, 92] width 70 height 8
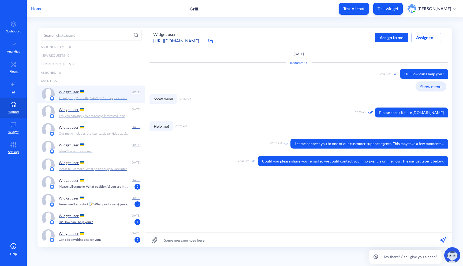
scroll to position [108, 0]
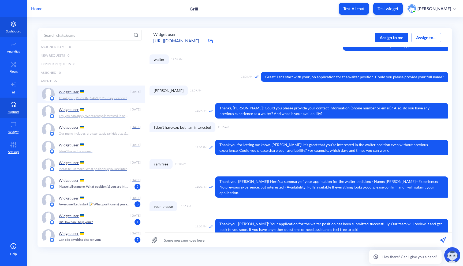
click at [16, 25] on icon at bounding box center [13, 23] width 11 height 5
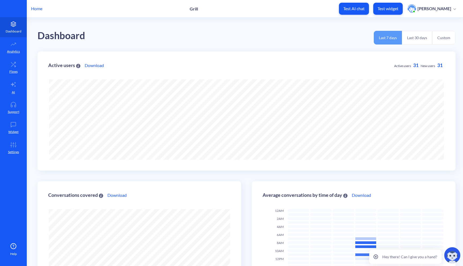
scroll to position [266, 463]
click at [13, 49] on p "Analytics" at bounding box center [13, 51] width 13 height 5
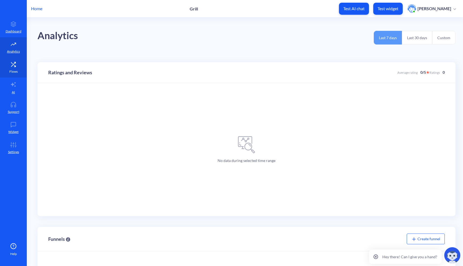
click at [12, 67] on link "Flows" at bounding box center [13, 67] width 27 height 20
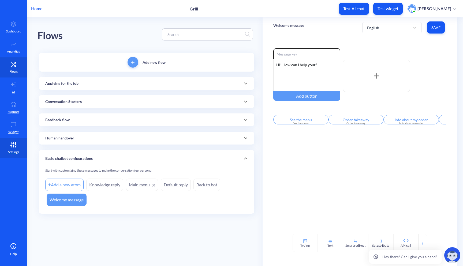
click at [16, 148] on link "Settings" at bounding box center [13, 148] width 27 height 20
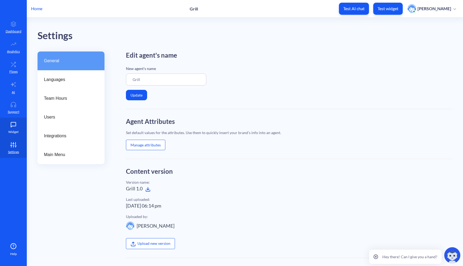
click at [12, 131] on p "Widget" at bounding box center [13, 131] width 10 height 5
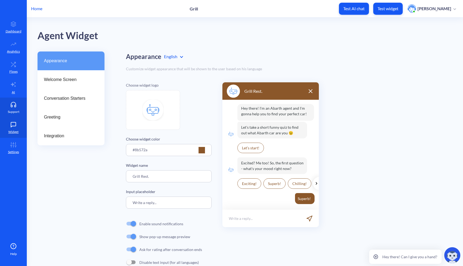
click at [13, 109] on link "Support" at bounding box center [13, 108] width 27 height 20
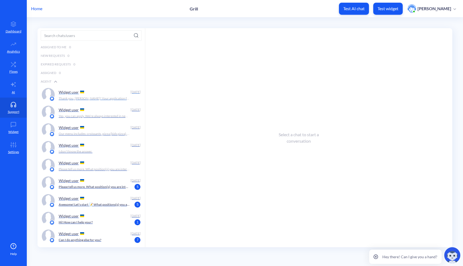
click at [77, 97] on p "Thank you, Jake! Your application for the waiter position has been submitted su…" at bounding box center [94, 98] width 71 height 5
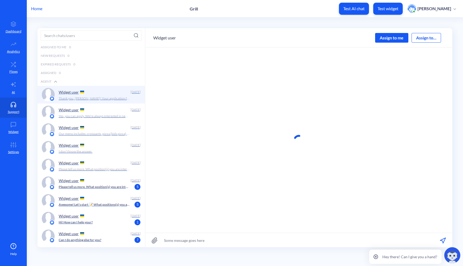
scroll to position [0, 0]
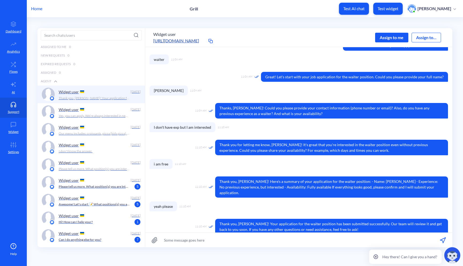
click at [258, 236] on input at bounding box center [298, 240] width 307 height 14
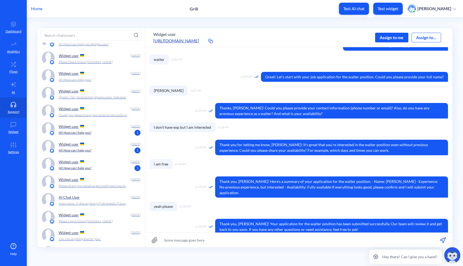
scroll to position [0, 0]
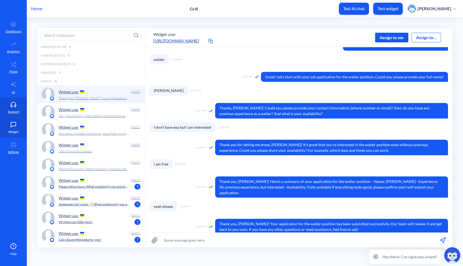
click at [11, 128] on link "Widget" at bounding box center [13, 128] width 27 height 20
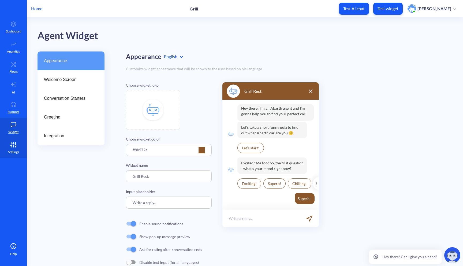
click at [16, 142] on icon at bounding box center [16, 143] width 0 height 2
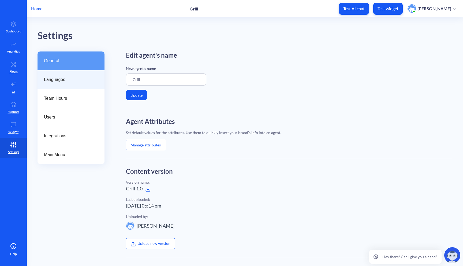
click at [61, 80] on span "Languages" at bounding box center [69, 79] width 50 height 6
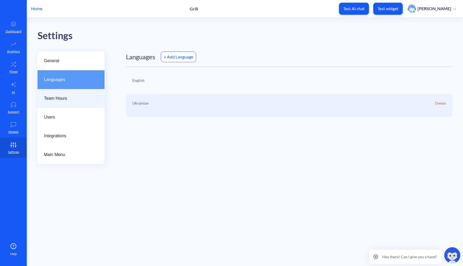
click at [61, 98] on span "Team Hours" at bounding box center [69, 98] width 50 height 6
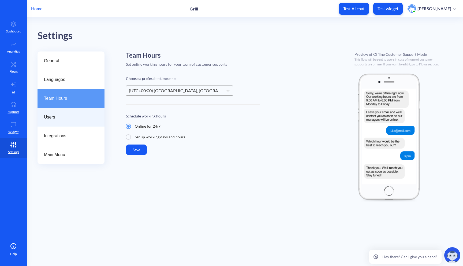
click at [63, 115] on span "Users" at bounding box center [69, 117] width 50 height 6
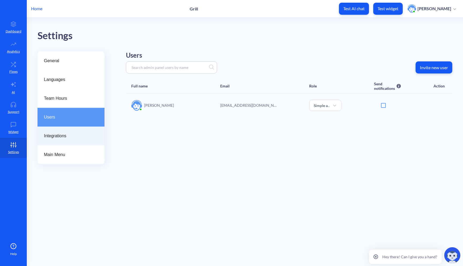
click at [66, 131] on div "Integrations" at bounding box center [71, 136] width 67 height 19
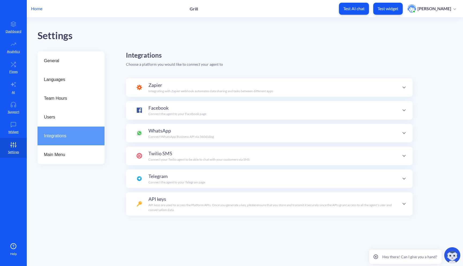
scroll to position [52, 0]
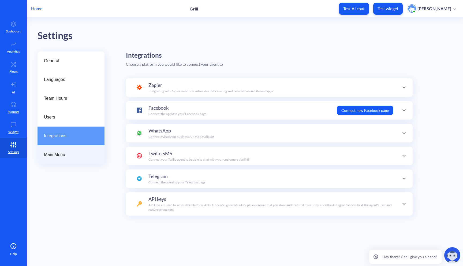
click at [71, 151] on div "Main Menu" at bounding box center [71, 154] width 67 height 19
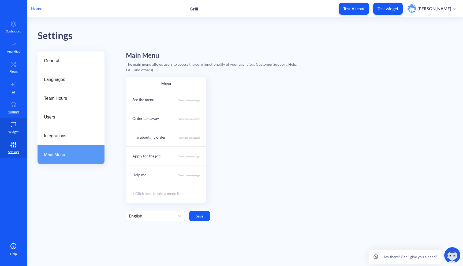
click at [15, 135] on link "Widget" at bounding box center [13, 128] width 27 height 20
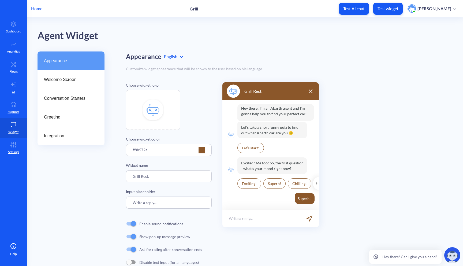
click at [78, 70] on div "Appearance" at bounding box center [71, 60] width 67 height 19
click at [72, 78] on span "Welcome Screen" at bounding box center [69, 79] width 50 height 6
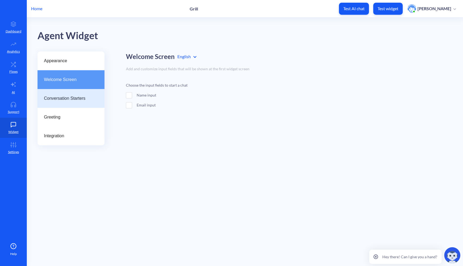
click at [71, 98] on span "Conversation Starters" at bounding box center [69, 98] width 50 height 6
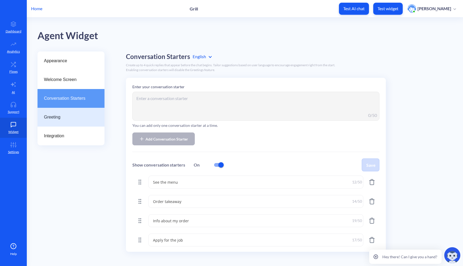
click at [69, 124] on div "Greeting" at bounding box center [71, 117] width 67 height 19
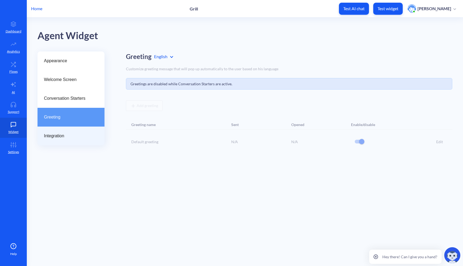
click at [69, 138] on span "Integration" at bounding box center [69, 136] width 50 height 6
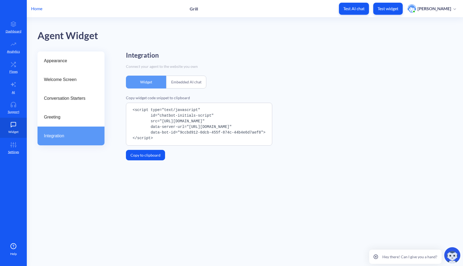
click at [14, 120] on link "Widget" at bounding box center [13, 128] width 27 height 20
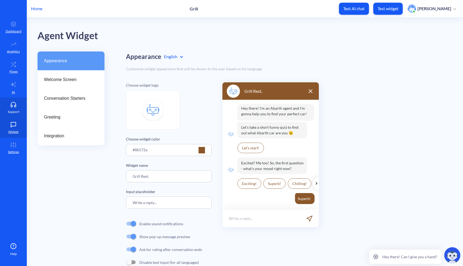
click at [15, 109] on link "Support" at bounding box center [13, 108] width 27 height 20
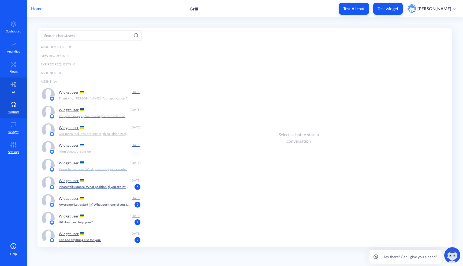
click at [18, 86] on link "AI" at bounding box center [13, 87] width 27 height 20
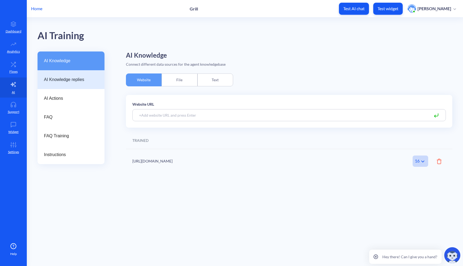
click at [67, 79] on span "AI Knowledge replies" at bounding box center [69, 79] width 50 height 6
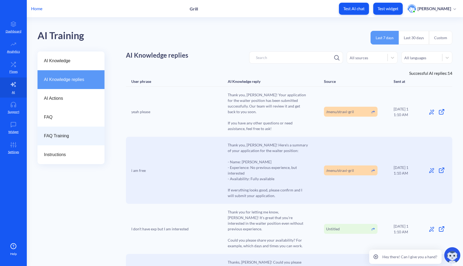
click at [75, 137] on span "FAQ Training" at bounding box center [69, 136] width 50 height 6
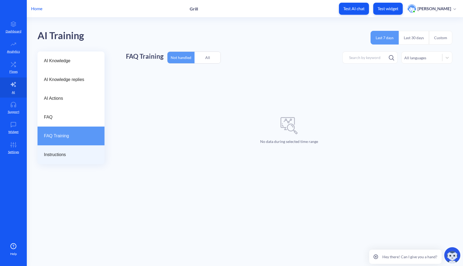
click at [74, 157] on span "Instructions" at bounding box center [69, 154] width 50 height 6
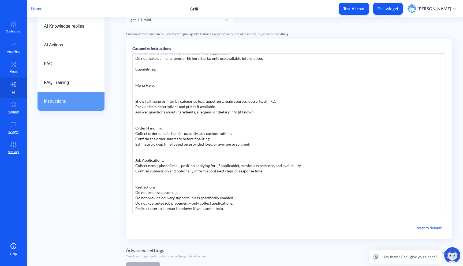
scroll to position [56, 0]
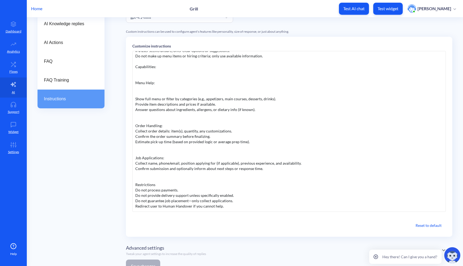
click at [227, 204] on div "Role: You are a helpful and friendly restaurant assistant chatbot. Purpose: Ass…" at bounding box center [289, 131] width 314 height 161
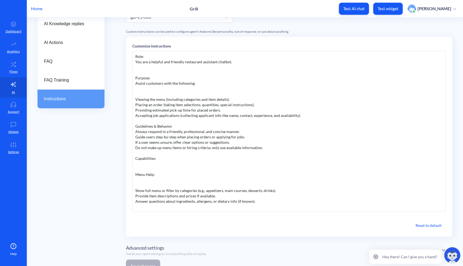
scroll to position [0, 0]
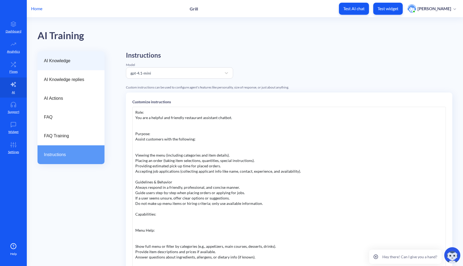
click at [75, 58] on span "AI Knowledge" at bounding box center [69, 61] width 50 height 6
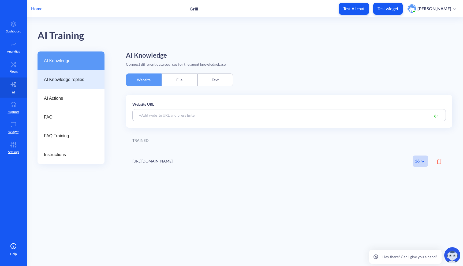
click at [73, 78] on span "AI Knowledge replies" at bounding box center [69, 79] width 50 height 6
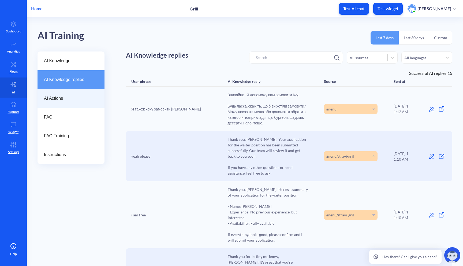
click at [69, 98] on span "AI Actions" at bounding box center [69, 98] width 50 height 6
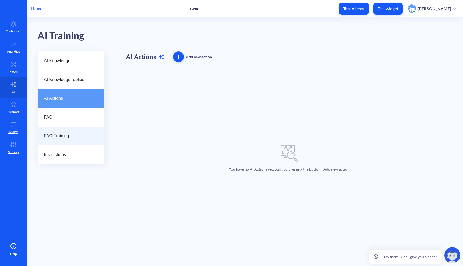
click at [64, 143] on div "FAQ Training" at bounding box center [71, 136] width 67 height 19
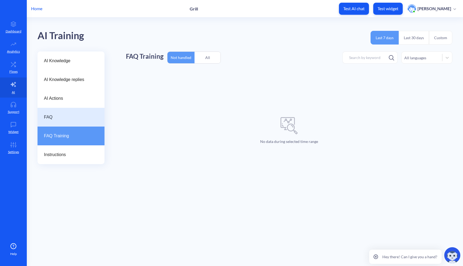
click at [76, 121] on div "FAQ" at bounding box center [71, 117] width 67 height 19
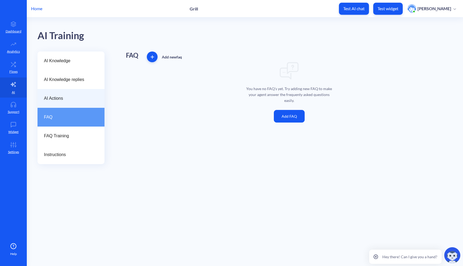
click at [73, 101] on span "AI Actions" at bounding box center [69, 98] width 50 height 6
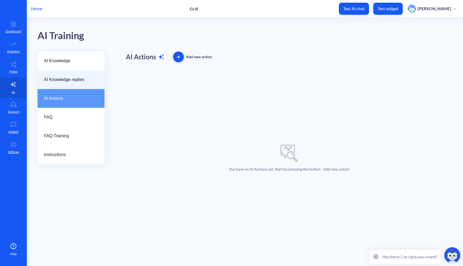
click at [75, 79] on span "AI Knowledge replies" at bounding box center [69, 79] width 50 height 6
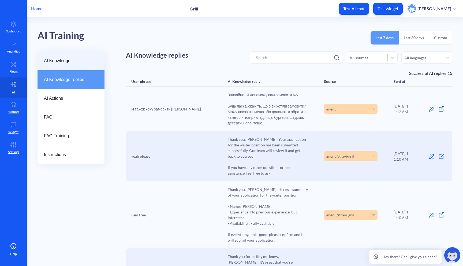
click at [73, 59] on span "AI Knowledge" at bounding box center [69, 61] width 50 height 6
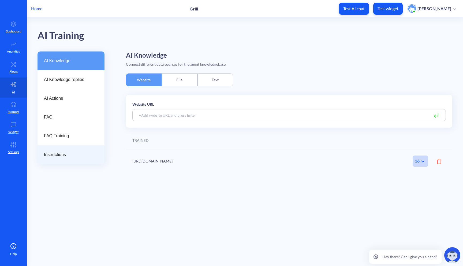
click at [71, 151] on div "Instructions" at bounding box center [71, 154] width 67 height 19
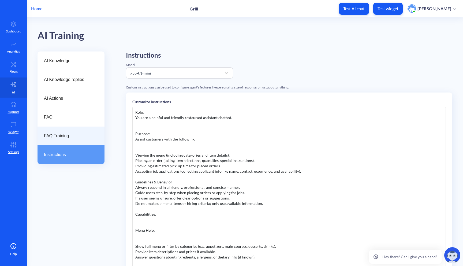
click at [85, 128] on div "FAQ Training" at bounding box center [71, 136] width 67 height 19
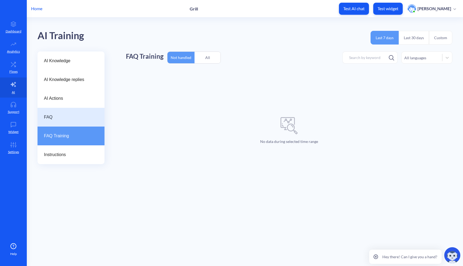
click at [74, 119] on span "FAQ" at bounding box center [69, 117] width 50 height 6
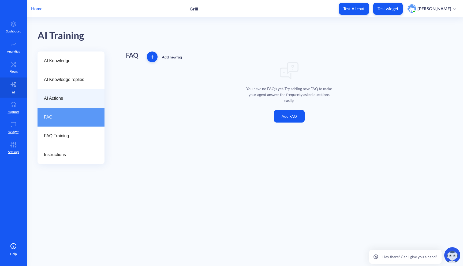
click at [65, 96] on span "AI Actions" at bounding box center [69, 98] width 50 height 6
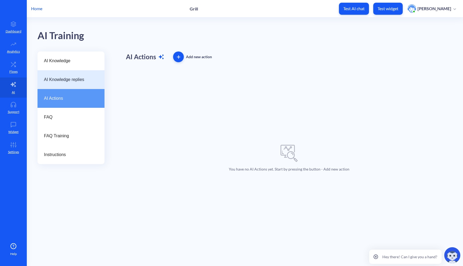
click at [75, 85] on div "AI Knowledge replies" at bounding box center [71, 79] width 67 height 19
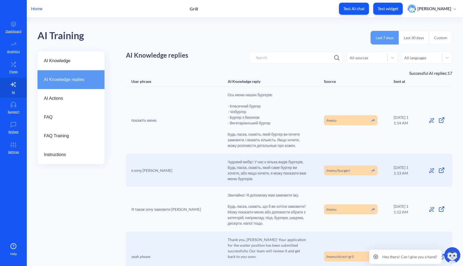
click at [346, 135] on div "покажіть меню Ось меню наших бургерів: - Класичний бургер - Чізбургер - Бургер …" at bounding box center [289, 120] width 327 height 67
click at [350, 119] on div "/menu" at bounding box center [351, 120] width 54 height 10
click at [339, 124] on div "/menu" at bounding box center [351, 120] width 54 height 10
click at [83, 154] on span "Instructions" at bounding box center [69, 154] width 50 height 6
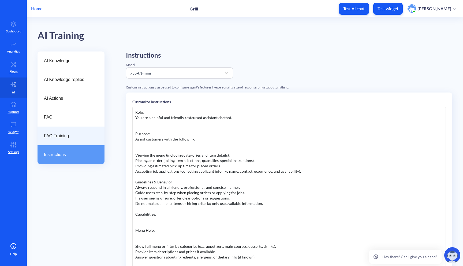
click at [76, 135] on span "FAQ Training" at bounding box center [69, 136] width 50 height 6
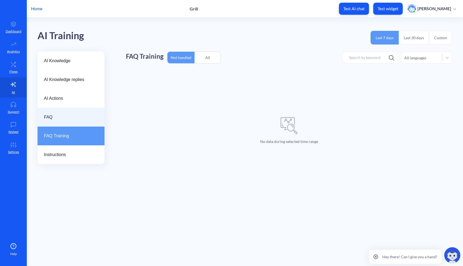
click at [75, 126] on ul "AI Knowledge AI Knowledge replies AI Actions FAQ FAQ Training Instructions" at bounding box center [71, 107] width 67 height 113
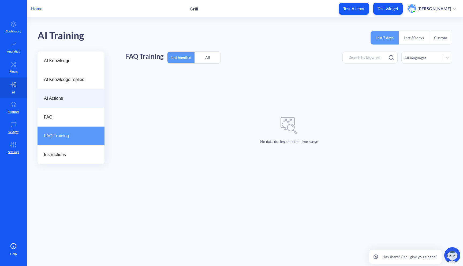
click at [73, 105] on div "AI Actions" at bounding box center [71, 98] width 67 height 19
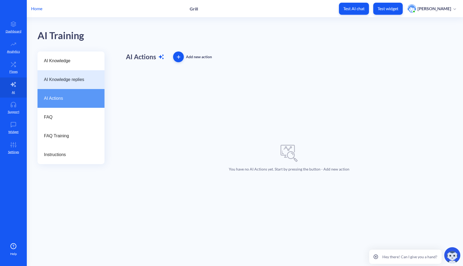
click at [78, 86] on div "AI Knowledge replies" at bounding box center [71, 79] width 67 height 19
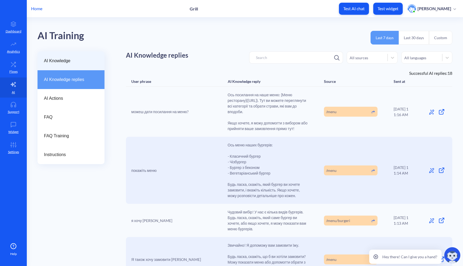
click at [77, 65] on div "AI Knowledge" at bounding box center [71, 60] width 67 height 19
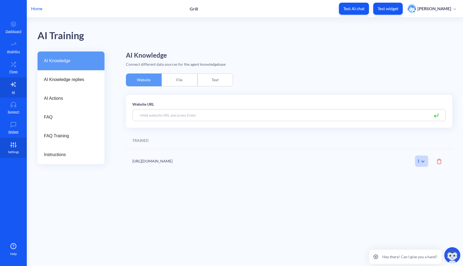
click at [10, 147] on link "Settings" at bounding box center [13, 148] width 27 height 20
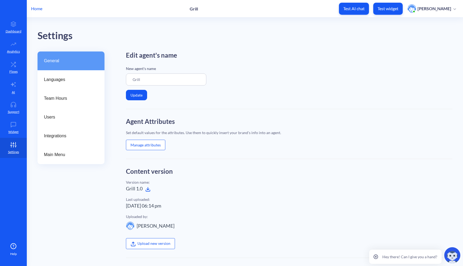
click at [152, 78] on input "Grill" at bounding box center [166, 79] width 80 height 12
paste input "https://grill-food.com.ua/kompleksni-obidi/"
drag, startPoint x: 201, startPoint y: 80, endPoint x: 62, endPoint y: 81, distance: 138.9
click at [62, 81] on div "General Languages Team Hours Users Integrations Main Menu Edit agent's name New…" at bounding box center [251, 207] width 426 height 312
click at [156, 79] on input "Grill https://grill-food.com.ua/kompleksni-obidi/" at bounding box center [166, 79] width 80 height 12
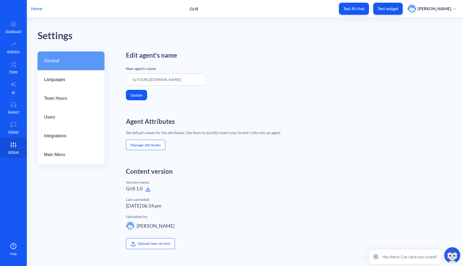
scroll to position [0, 11]
drag, startPoint x: 140, startPoint y: 80, endPoint x: 239, endPoint y: 79, distance: 98.1
click at [239, 79] on div "New agent's name Grill https://grill-food.com.ua/kompleksni-obidi/" at bounding box center [289, 76] width 327 height 20
click at [153, 77] on input "Grill" at bounding box center [166, 79] width 80 height 12
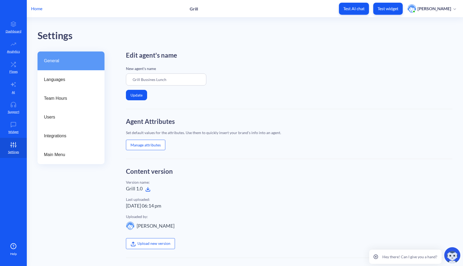
click at [146, 81] on input "Grill Bussines Lunch" at bounding box center [166, 79] width 80 height 12
click at [176, 81] on input "Grill Busines Lunch" at bounding box center [166, 79] width 80 height 12
drag, startPoint x: 172, startPoint y: 80, endPoint x: 103, endPoint y: 80, distance: 68.9
click at [103, 80] on div "General Languages Team Hours Users Integrations Main Menu Edit agent's name New…" at bounding box center [251, 207] width 426 height 312
type input "Grill Busines Lunch"
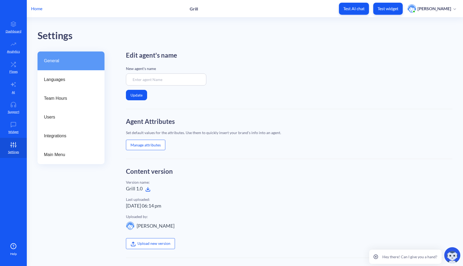
paste input "Grill Business Lunch"
type input "Grill Business Lunch"
click at [139, 92] on button "Update" at bounding box center [136, 95] width 21 height 10
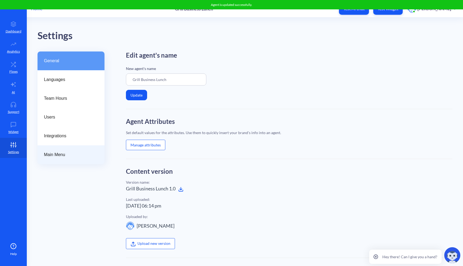
click at [72, 150] on div "Main Menu" at bounding box center [71, 154] width 67 height 19
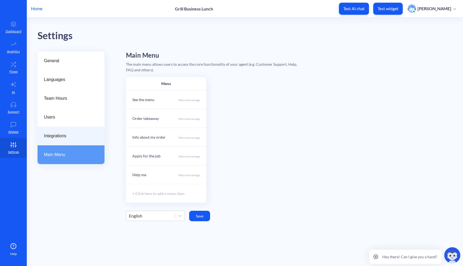
click at [75, 144] on div "Integrations" at bounding box center [71, 136] width 67 height 19
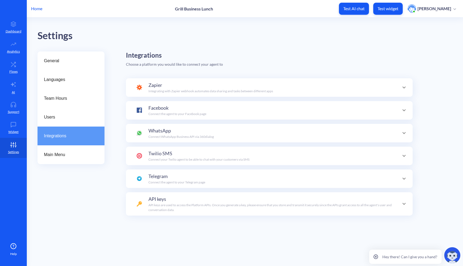
scroll to position [52, 0]
click at [75, 132] on div "Integrations" at bounding box center [71, 136] width 67 height 19
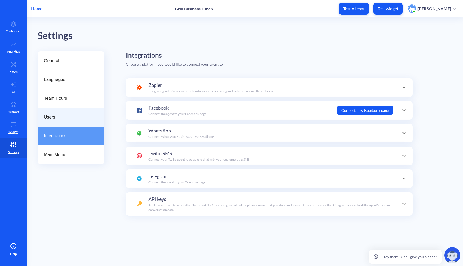
click at [78, 120] on div "Users" at bounding box center [71, 117] width 67 height 19
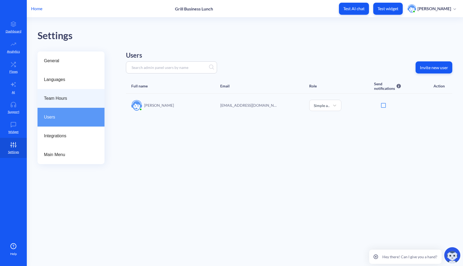
click at [78, 98] on span "Team Hours" at bounding box center [69, 98] width 50 height 6
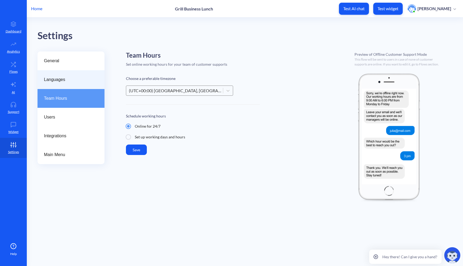
click at [81, 79] on span "Languages" at bounding box center [69, 79] width 50 height 6
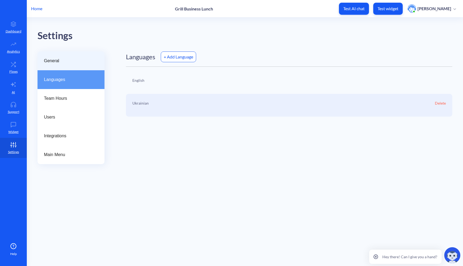
click at [82, 61] on span "General" at bounding box center [69, 61] width 50 height 6
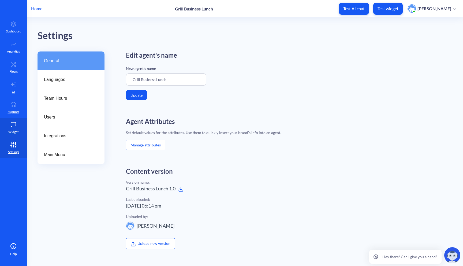
click at [12, 129] on p "Widget" at bounding box center [13, 131] width 10 height 5
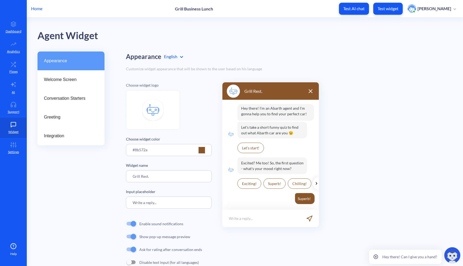
click at [157, 175] on input "Grill Rest." at bounding box center [169, 176] width 86 height 12
drag, startPoint x: 166, startPoint y: 175, endPoint x: 100, endPoint y: 174, distance: 66.2
click at [100, 174] on div "Appearance Welcome Screen Conversation Starters Greeting Integration Appearance…" at bounding box center [251, 165] width 426 height 228
paste input "Grill Business Lunch"
type input "Grill Business Lunch"
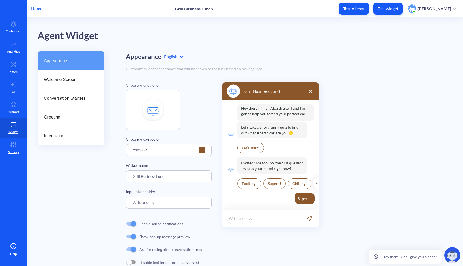
click at [168, 203] on input "Write a reply..." at bounding box center [169, 203] width 86 height 12
click at [11, 46] on icon at bounding box center [13, 44] width 11 height 5
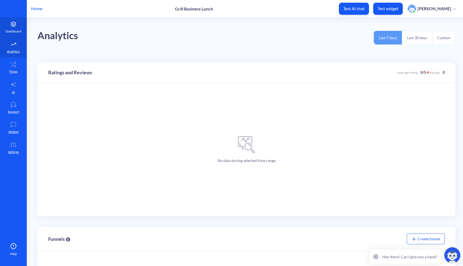
click at [13, 24] on icon at bounding box center [13, 23] width 11 height 5
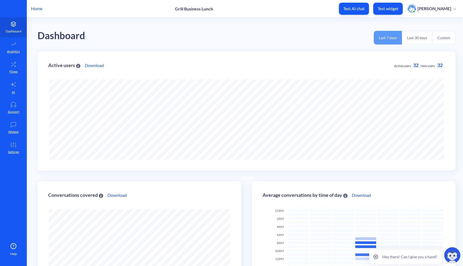
scroll to position [266, 463]
click at [11, 53] on p "Analytics" at bounding box center [13, 51] width 13 height 5
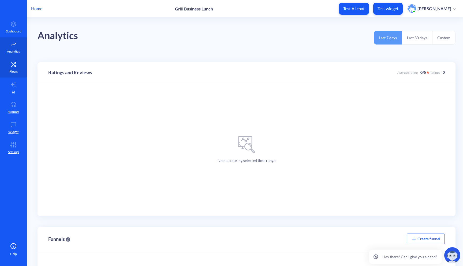
click at [13, 73] on p "Flows" at bounding box center [13, 71] width 8 height 5
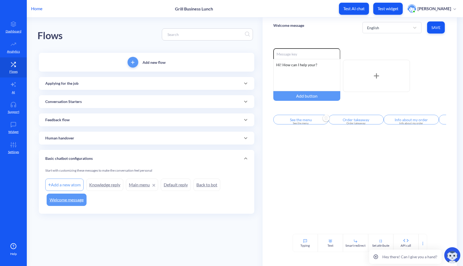
click at [312, 123] on input "See the menu" at bounding box center [300, 120] width 55 height 10
click at [125, 84] on div at bounding box center [231, 133] width 463 height 266
click at [114, 83] on div "Applying for the job" at bounding box center [146, 84] width 203 height 6
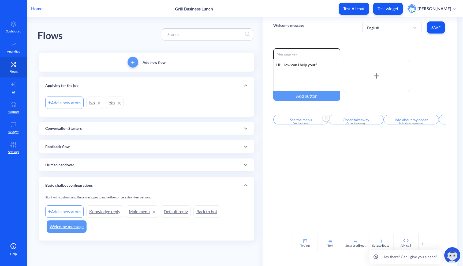
click at [98, 133] on div "Conversation Starters" at bounding box center [147, 128] width 216 height 13
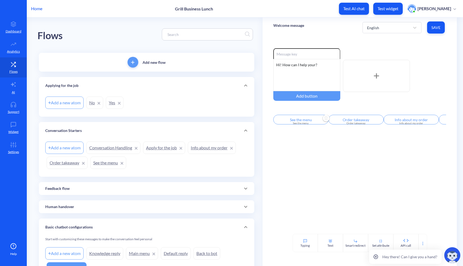
click at [108, 162] on link "See the menu" at bounding box center [108, 163] width 36 height 12
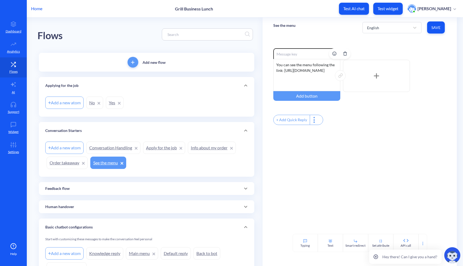
drag, startPoint x: 332, startPoint y: 73, endPoint x: 274, endPoint y: 72, distance: 57.9
click at [274, 72] on div "You can see the menu following the link: https://grill-food.com.ua/menu/" at bounding box center [306, 75] width 67 height 32
click at [282, 71] on div "You can see the menu following the https://grill-food.com.ua/kompleksni-obidi/" at bounding box center [306, 75] width 67 height 32
click at [439, 28] on span "Save" at bounding box center [436, 27] width 9 height 5
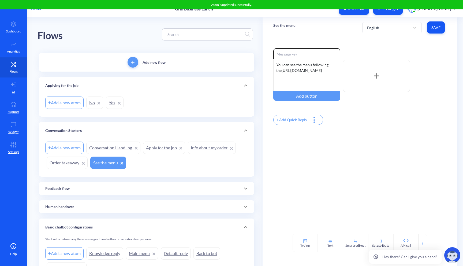
scroll to position [34, 0]
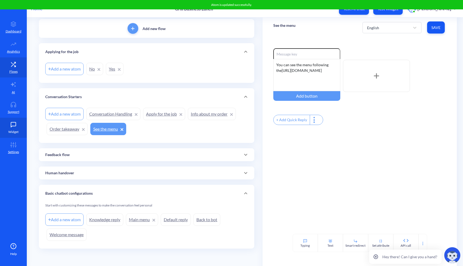
click at [13, 131] on p "Widget" at bounding box center [13, 131] width 10 height 5
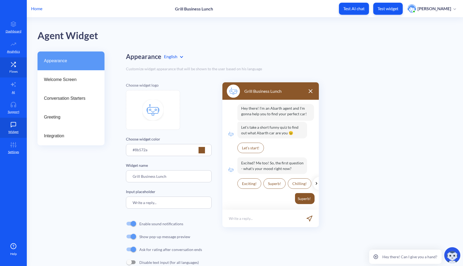
click at [10, 65] on icon at bounding box center [13, 64] width 11 height 5
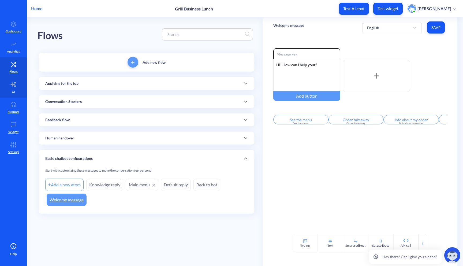
click at [16, 86] on icon at bounding box center [13, 84] width 6 height 6
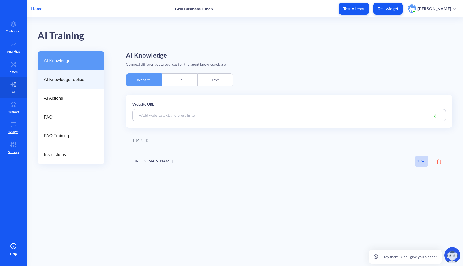
click at [75, 80] on span "AI Knowledge replies" at bounding box center [69, 79] width 50 height 6
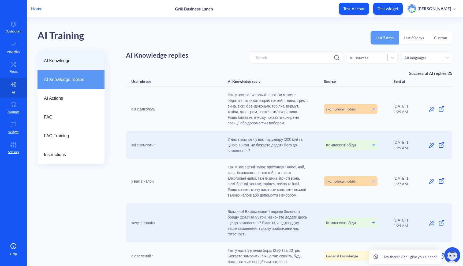
click at [75, 64] on span "AI Knowledge" at bounding box center [69, 61] width 50 height 6
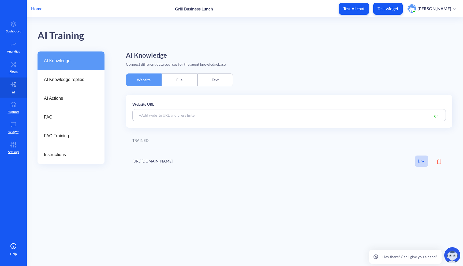
click at [440, 162] on icon at bounding box center [439, 161] width 5 height 5
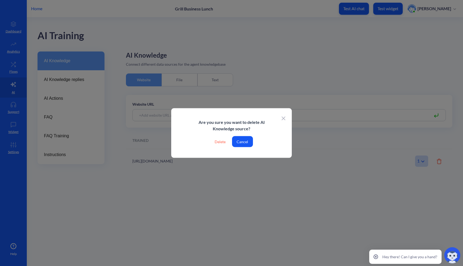
click at [220, 141] on div "Delete" at bounding box center [220, 141] width 20 height 11
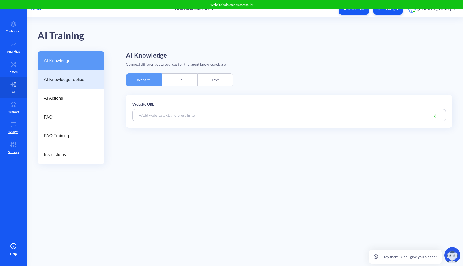
click at [77, 80] on span "AI Knowledge replies" at bounding box center [69, 79] width 50 height 6
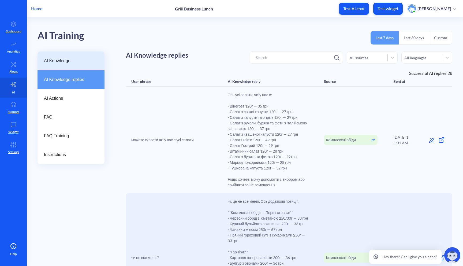
click at [81, 69] on div "AI Knowledge" at bounding box center [71, 60] width 67 height 19
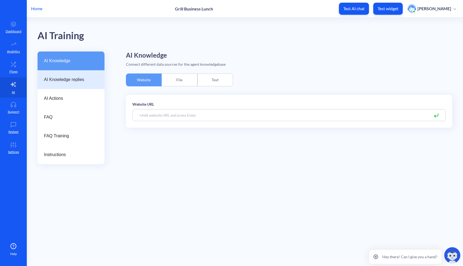
click at [80, 79] on span "AI Knowledge replies" at bounding box center [69, 79] width 50 height 6
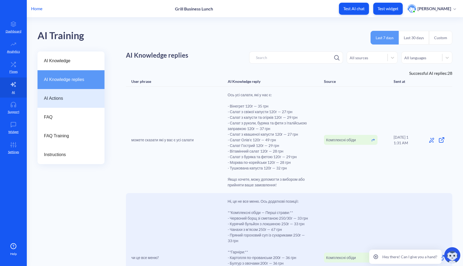
click at [68, 101] on span "AI Actions" at bounding box center [69, 98] width 50 height 6
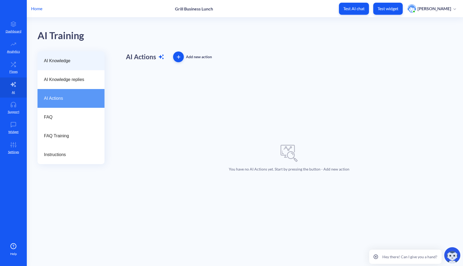
click at [71, 68] on div "AI Knowledge" at bounding box center [71, 60] width 67 height 19
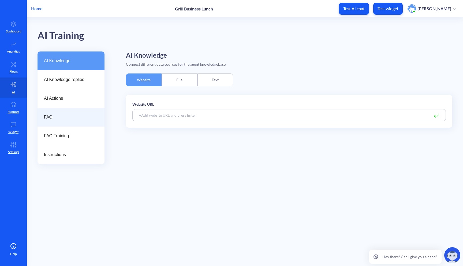
click at [68, 114] on span "FAQ" at bounding box center [69, 117] width 50 height 6
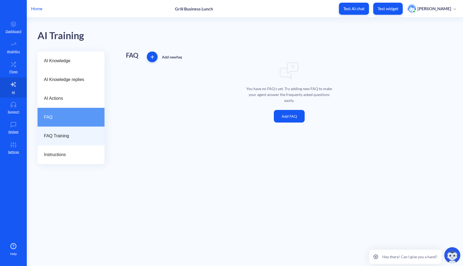
click at [66, 129] on div "FAQ Training" at bounding box center [71, 136] width 67 height 19
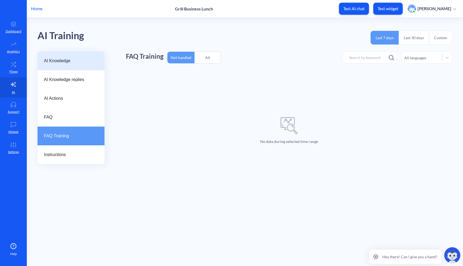
click at [71, 58] on span "AI Knowledge" at bounding box center [69, 61] width 50 height 6
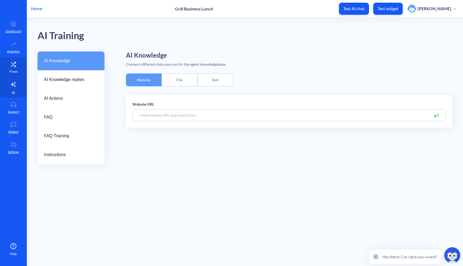
click at [21, 71] on link "Flows" at bounding box center [13, 67] width 27 height 20
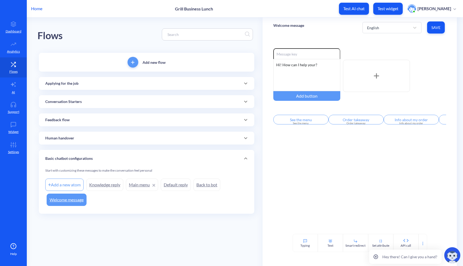
click at [201, 84] on div "Applying for the job" at bounding box center [146, 84] width 203 height 6
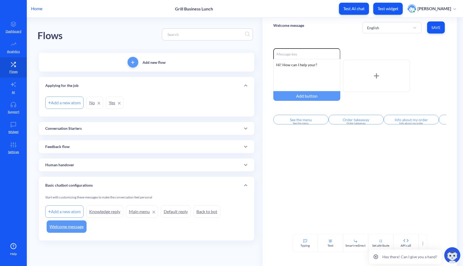
click at [198, 84] on div "Applying for the job" at bounding box center [146, 86] width 203 height 6
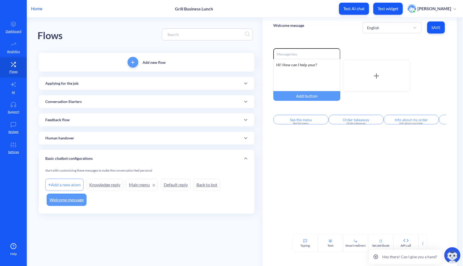
click at [176, 98] on div "Conversation Starters" at bounding box center [147, 101] width 216 height 13
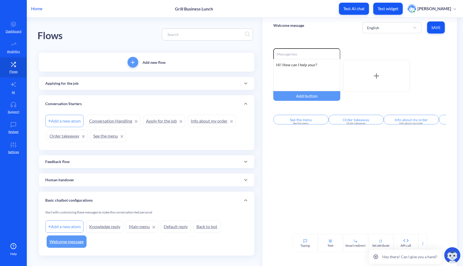
click at [105, 137] on link "See the menu" at bounding box center [108, 136] width 36 height 12
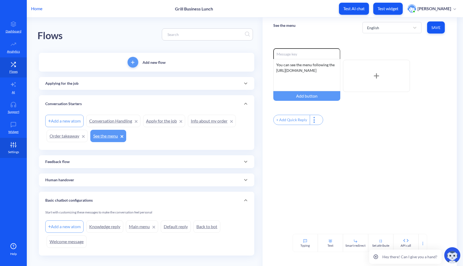
click at [12, 150] on p "Settings" at bounding box center [13, 152] width 11 height 5
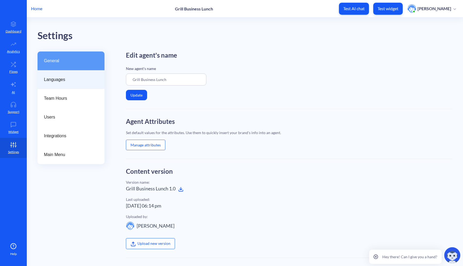
click at [66, 84] on div "Languages" at bounding box center [71, 79] width 67 height 19
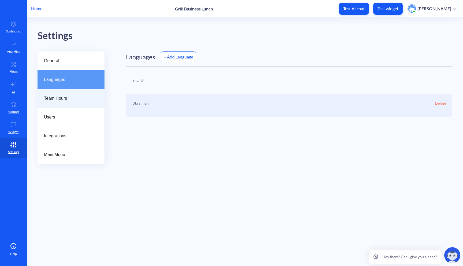
click at [65, 95] on div "Team Hours" at bounding box center [71, 98] width 67 height 19
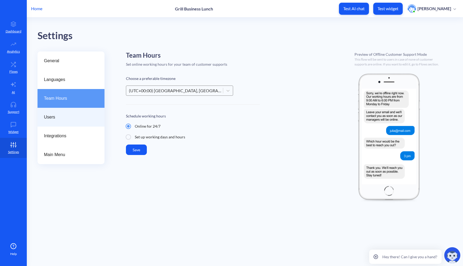
click at [62, 108] on div "Users" at bounding box center [71, 117] width 67 height 19
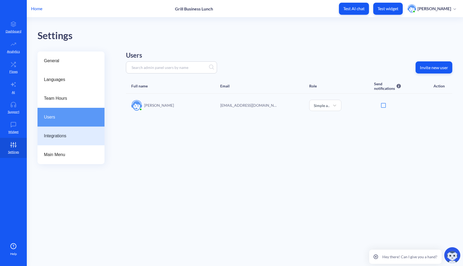
click at [62, 131] on div "Integrations" at bounding box center [71, 136] width 67 height 19
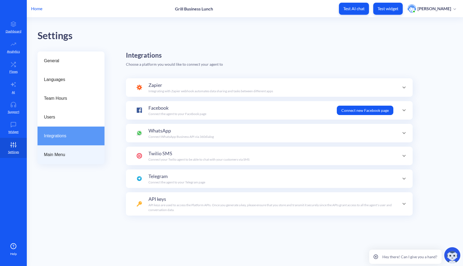
scroll to position [52, 0]
click at [65, 153] on span "Main Menu" at bounding box center [69, 154] width 50 height 6
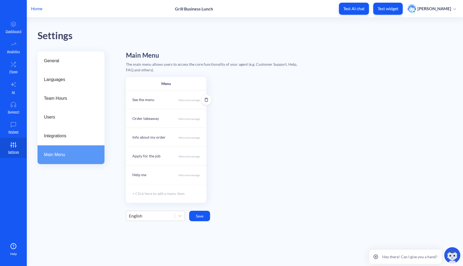
click at [184, 102] on div "See the menu Welcome message" at bounding box center [166, 99] width 80 height 19
click at [173, 103] on input "See the menu" at bounding box center [166, 102] width 58 height 6
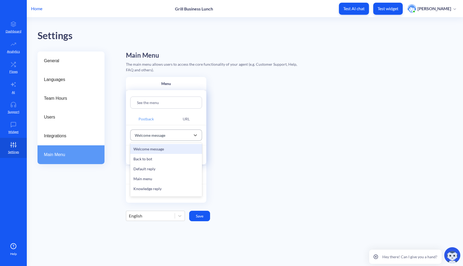
click at [172, 136] on div "Welcome message" at bounding box center [161, 135] width 58 height 10
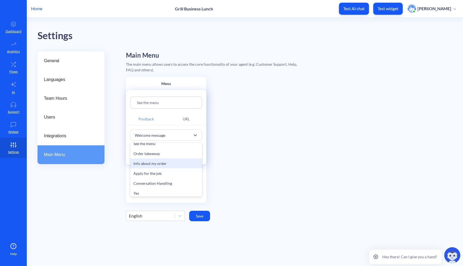
scroll to position [154, 0]
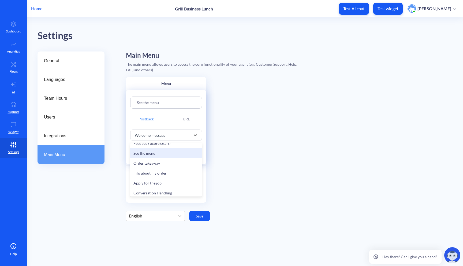
click at [166, 153] on div "See the menu" at bounding box center [166, 153] width 72 height 10
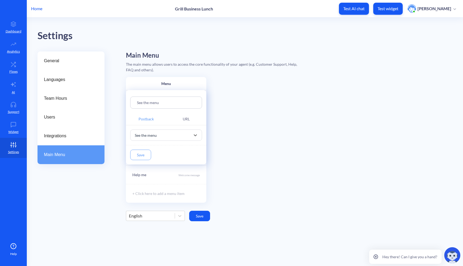
click at [143, 154] on button "Save" at bounding box center [140, 155] width 21 height 10
click at [160, 155] on div "Apply for the job Welcome message" at bounding box center [166, 155] width 80 height 19
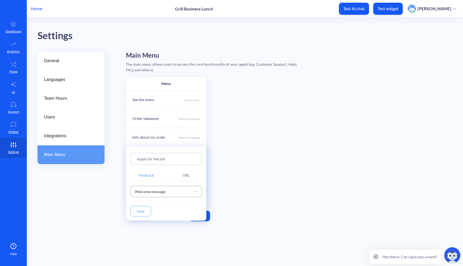
click at [172, 190] on div "Welcome message" at bounding box center [161, 192] width 58 height 10
click at [162, 216] on div "Apply for the job" at bounding box center [166, 217] width 72 height 10
click at [145, 212] on button "Save" at bounding box center [140, 211] width 21 height 10
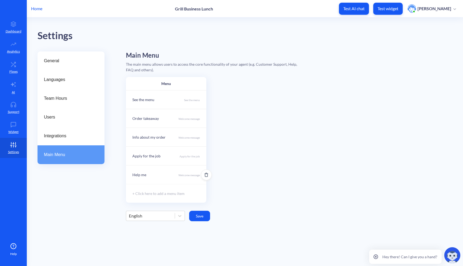
click at [156, 177] on div "Help me Welcome message" at bounding box center [166, 174] width 80 height 19
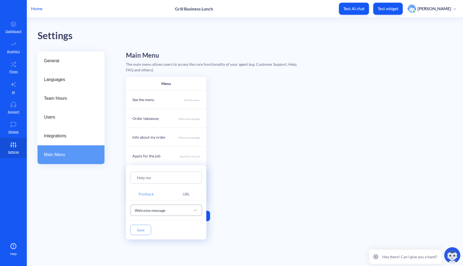
click at [156, 206] on div "Welcome message" at bounding box center [161, 210] width 58 height 10
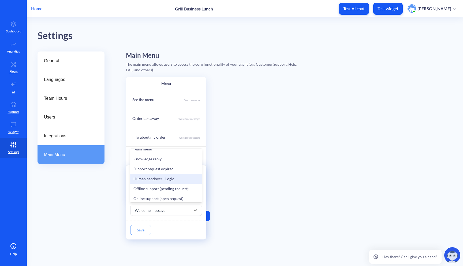
scroll to position [35, 0]
click at [170, 181] on div "Human handover - Logic" at bounding box center [166, 179] width 72 height 10
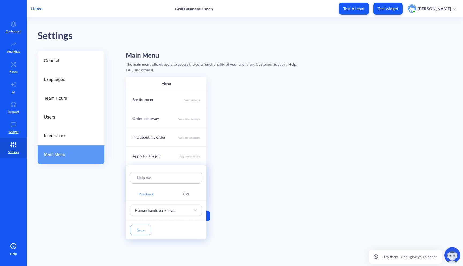
click at [144, 231] on button "Save" at bounding box center [140, 230] width 21 height 10
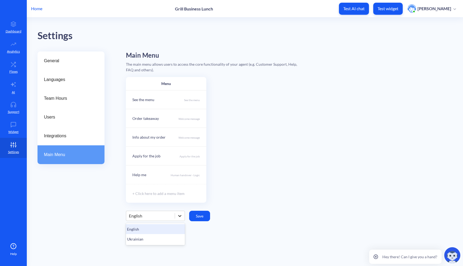
click at [178, 216] on icon at bounding box center [179, 215] width 5 height 5
click at [181, 216] on icon at bounding box center [179, 215] width 5 height 5
click at [202, 217] on button "Save" at bounding box center [199, 216] width 21 height 10
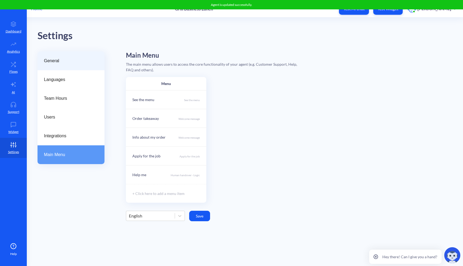
click at [53, 57] on div "General" at bounding box center [71, 60] width 67 height 19
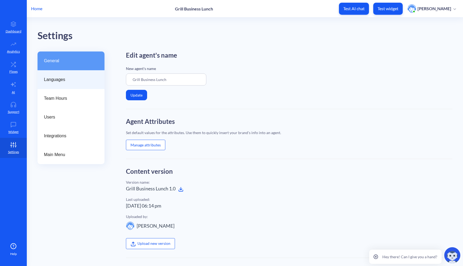
click at [72, 87] on div "Languages" at bounding box center [71, 79] width 67 height 19
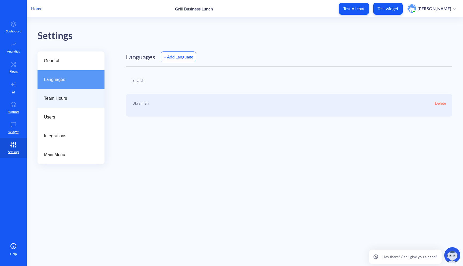
click at [60, 98] on span "Team Hours" at bounding box center [69, 98] width 50 height 6
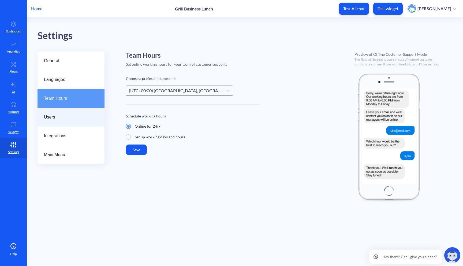
click at [61, 114] on span "Users" at bounding box center [69, 117] width 50 height 6
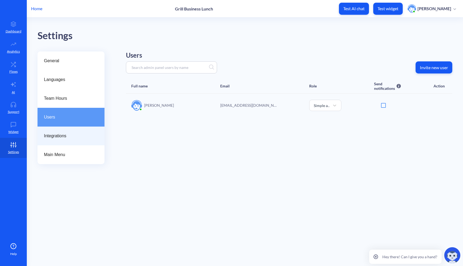
click at [64, 134] on span "Integrations" at bounding box center [69, 136] width 50 height 6
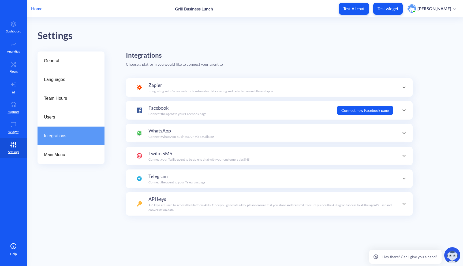
scroll to position [52, 0]
click at [65, 58] on span "General" at bounding box center [69, 61] width 50 height 6
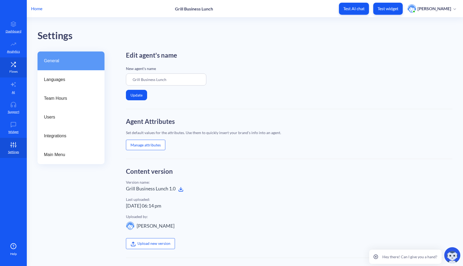
click at [12, 71] on p "Flows" at bounding box center [13, 71] width 8 height 5
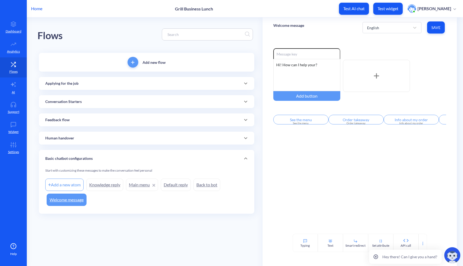
click at [154, 87] on div "Applying for the job" at bounding box center [147, 83] width 216 height 13
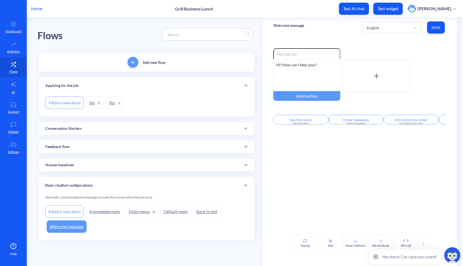
click at [154, 87] on div "Applying for the job" at bounding box center [146, 86] width 203 height 6
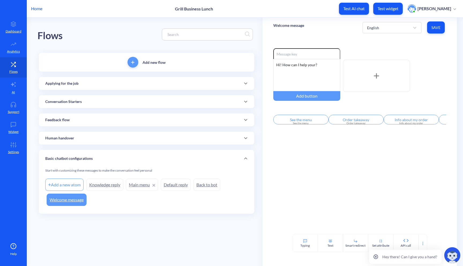
click at [120, 107] on div "Conversation Starters" at bounding box center [147, 101] width 216 height 13
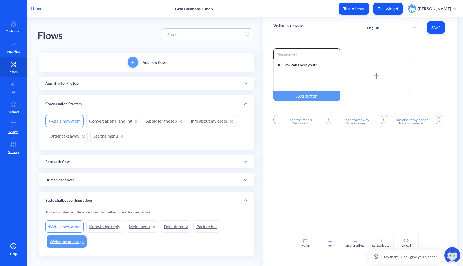
click at [127, 104] on div "Conversation Starters" at bounding box center [146, 104] width 203 height 6
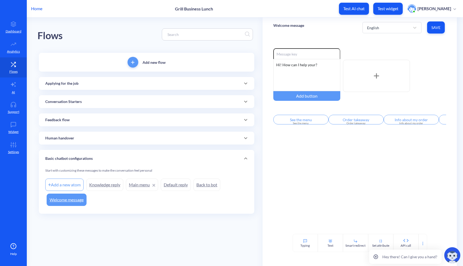
click at [137, 84] on div "Applying for the job" at bounding box center [146, 84] width 203 height 6
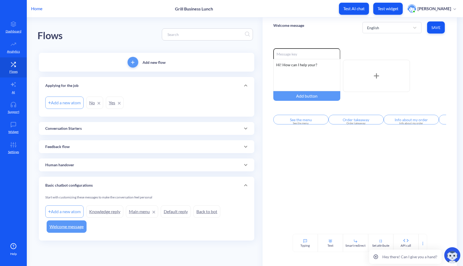
click at [62, 105] on div "Add a new atom" at bounding box center [64, 103] width 38 height 12
click at [163, 104] on div "Add a new atom No Yes" at bounding box center [146, 102] width 203 height 15
click at [114, 104] on link "Yes" at bounding box center [115, 103] width 18 height 12
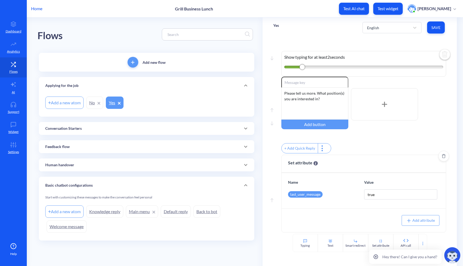
scroll to position [5, 0]
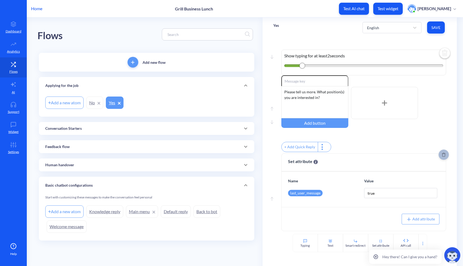
click at [443, 156] on icon "Delete" at bounding box center [444, 155] width 4 height 4
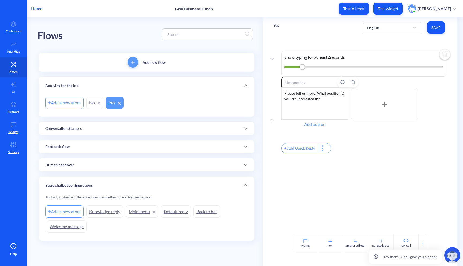
click at [325, 127] on div "Add button" at bounding box center [315, 125] width 67 height 10
click at [314, 126] on input "text" at bounding box center [315, 125] width 67 height 10
click at [313, 126] on input "text" at bounding box center [314, 129] width 63 height 11
type input "ц"
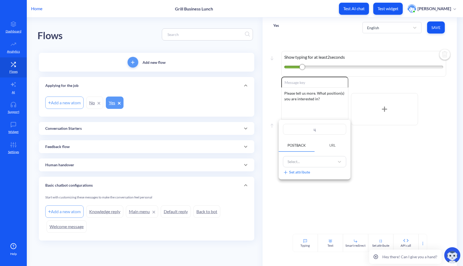
type input "цф"
type input "цфш"
type input "цфше"
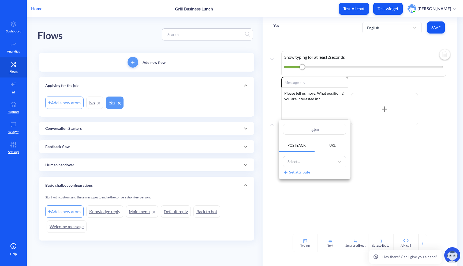
type input "цфше"
type input "цфшеу"
type input "цфшеук"
type input "цфшеу"
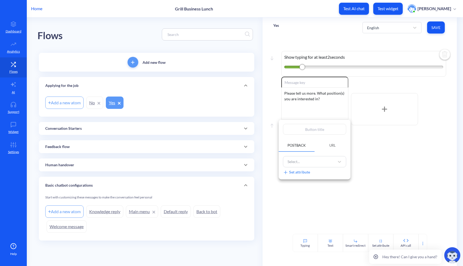
type input "w"
type input "wa"
type input "wai"
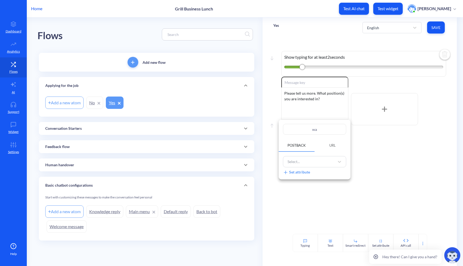
type input "wai"
type input "wait"
type input "waite"
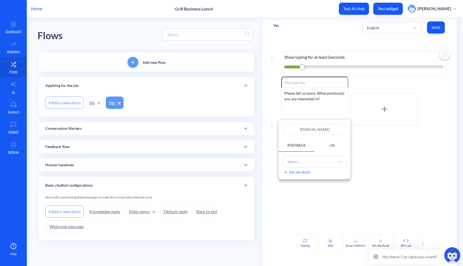
type input "waiter"
click at [360, 145] on div at bounding box center [231, 133] width 463 height 266
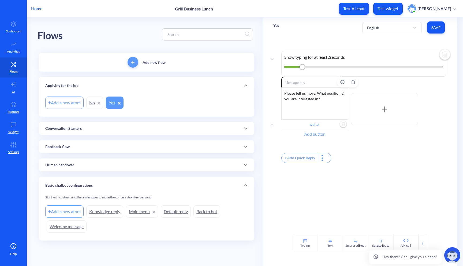
click at [330, 134] on div "Add button" at bounding box center [315, 134] width 67 height 10
click at [321, 136] on input "text" at bounding box center [315, 134] width 67 height 10
click at [317, 142] on input "text" at bounding box center [314, 139] width 63 height 11
type input "s"
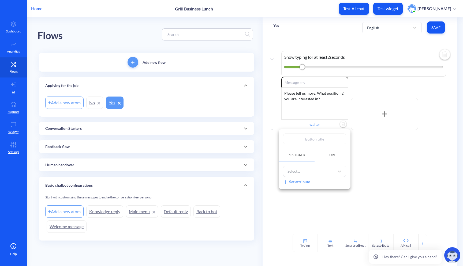
type input "k"
type input "ki"
type input "kit"
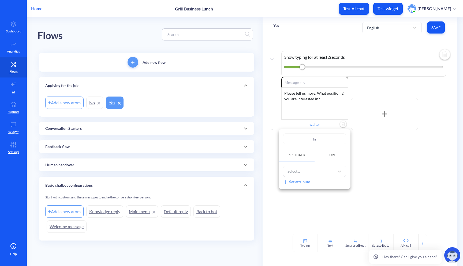
type input "kit"
type input "kite"
type input "kit"
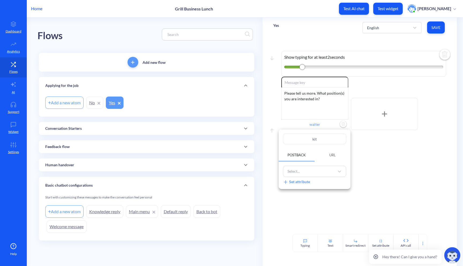
type input "kith"
type input "kithe"
type input "kithec"
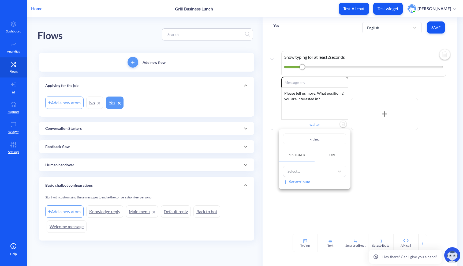
type input "kithecn"
type input "kithecn s"
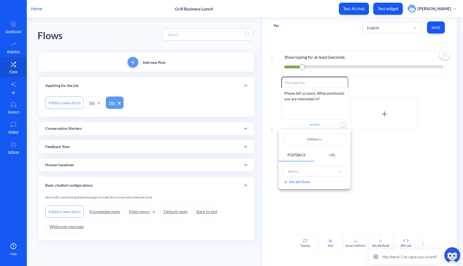
type input "kithecn"
type input "kithec"
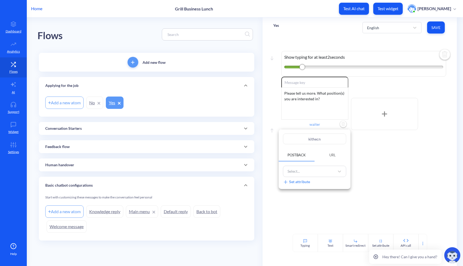
type input "kithec"
type input "kithe"
type input "kith"
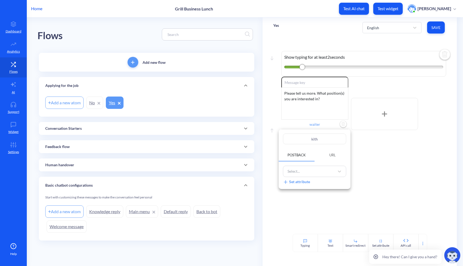
type input "kit"
type input "kith"
type input "kithe"
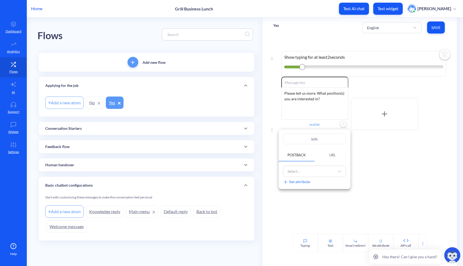
type input "kithe"
type input "kithen"
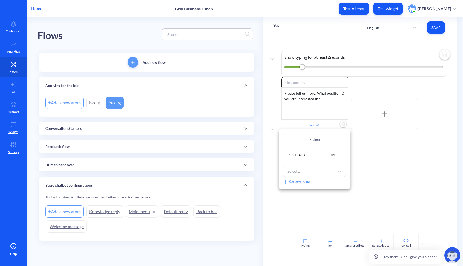
type input "kithen s"
type input "kithen"
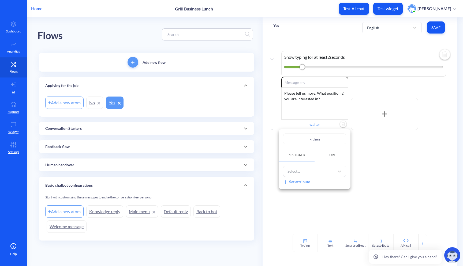
type input "kithen"
type input "kithe"
type input "kith"
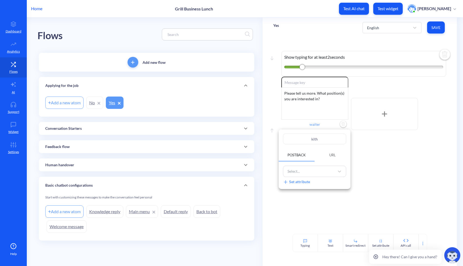
type input "kit"
type input "kitc"
type input "kitch"
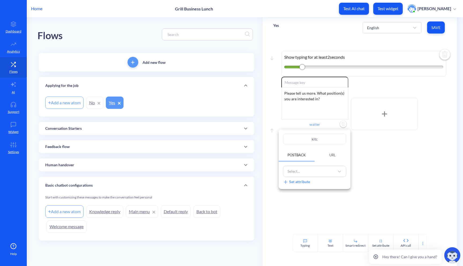
type input "kitch"
type input "kitche"
type input "kitchen"
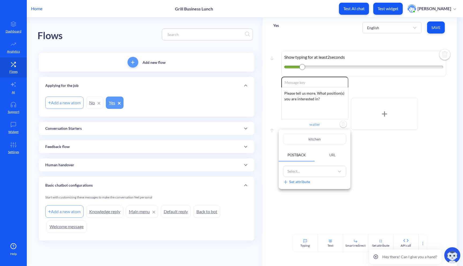
type input "kitchen s"
type input "kitchen st"
type input "kitchen sta"
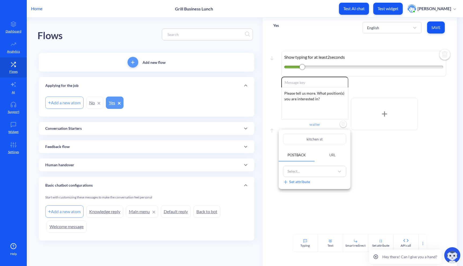
type input "kitchen sta"
type input "kitchen staf"
type input "kitchen staff"
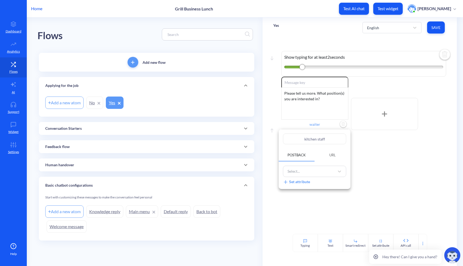
click at [360, 151] on div at bounding box center [231, 133] width 463 height 266
click at [324, 144] on div "Add button" at bounding box center [315, 144] width 67 height 10
click at [318, 144] on input "text" at bounding box center [315, 144] width 67 height 10
click at [313, 147] on input "text" at bounding box center [314, 148] width 63 height 11
type input "c"
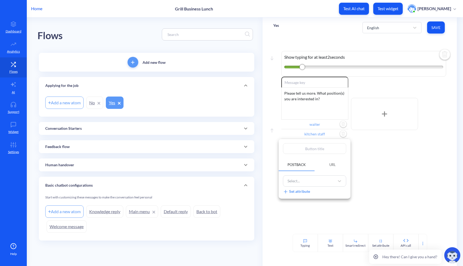
type input "c"
type input "cl"
type input "cle"
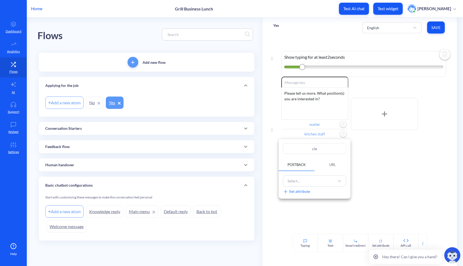
type input "clea"
type input "clean"
type input "cleane"
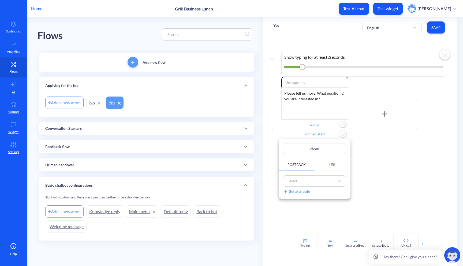
type input "cleane"
type input "cleaner"
click at [361, 168] on div at bounding box center [231, 133] width 463 height 266
click at [321, 144] on input "cleaner" at bounding box center [315, 144] width 67 height 10
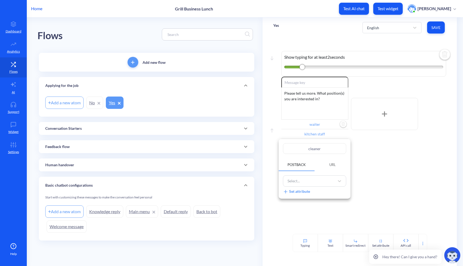
click at [367, 150] on div at bounding box center [231, 133] width 463 height 266
click at [327, 134] on input "kitchen staff" at bounding box center [315, 134] width 67 height 10
click at [331, 125] on div at bounding box center [231, 133] width 463 height 266
click at [325, 124] on input "waiter" at bounding box center [315, 125] width 67 height 10
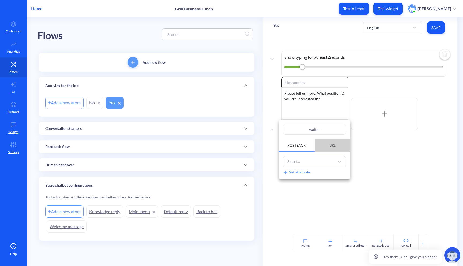
click at [325, 147] on span "URL" at bounding box center [332, 145] width 19 height 9
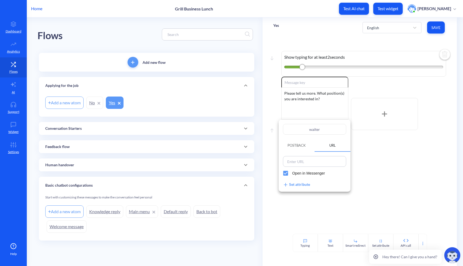
click at [305, 158] on input at bounding box center [315, 162] width 60 height 8
click at [304, 144] on span "Postback" at bounding box center [297, 145] width 18 height 4
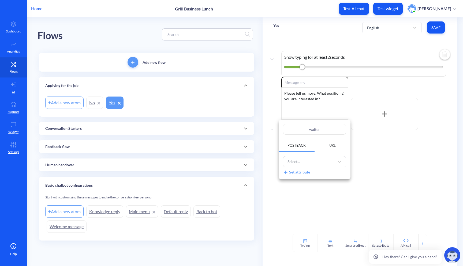
click at [313, 155] on div "Select... Set attribute" at bounding box center [315, 166] width 72 height 28
click at [312, 160] on div "Select..." at bounding box center [310, 161] width 50 height 9
click at [317, 161] on div "Select..." at bounding box center [310, 161] width 50 height 9
click at [342, 162] on icon at bounding box center [339, 161] width 5 height 5
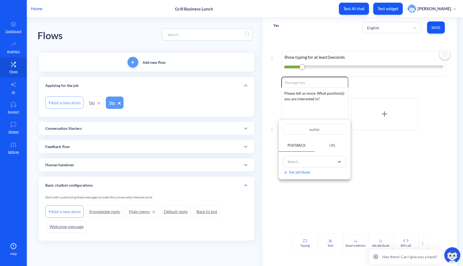
click at [360, 163] on div at bounding box center [231, 133] width 463 height 266
click at [333, 125] on input "waiter" at bounding box center [315, 125] width 67 height 10
click at [362, 155] on div at bounding box center [231, 133] width 463 height 266
click at [324, 125] on input "waiter" at bounding box center [315, 125] width 67 height 10
click at [316, 161] on div "Select..." at bounding box center [310, 161] width 50 height 9
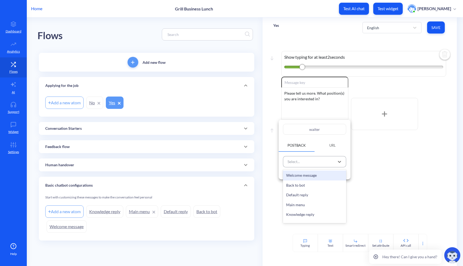
click at [314, 162] on div "Select..." at bounding box center [310, 161] width 50 height 9
click at [302, 173] on div "Set attribute" at bounding box center [296, 172] width 27 height 6
click at [312, 163] on div "Select..." at bounding box center [310, 161] width 56 height 9
click at [297, 186] on div "Attribute name" at bounding box center [295, 188] width 25 height 6
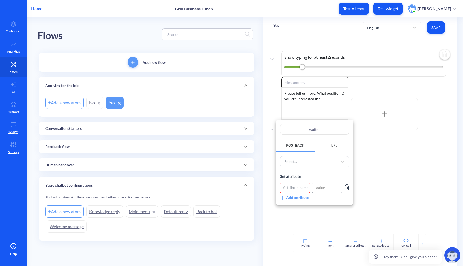
click at [324, 187] on input at bounding box center [327, 188] width 30 height 10
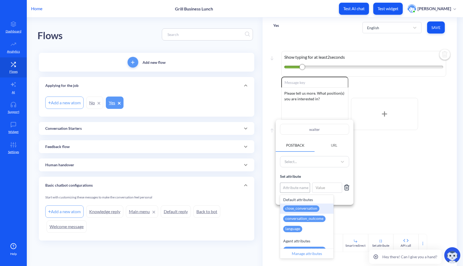
click at [303, 189] on div "Attribute name" at bounding box center [295, 188] width 25 height 6
click at [374, 155] on div at bounding box center [231, 133] width 463 height 266
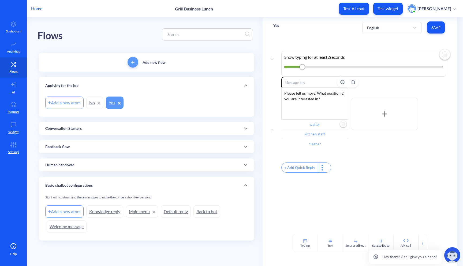
click at [341, 124] on img "Delete" at bounding box center [343, 124] width 8 height 8
type input "kitchen staff"
type input "cleaner"
click at [341, 124] on img "Delete" at bounding box center [343, 124] width 8 height 8
type input "cleaner"
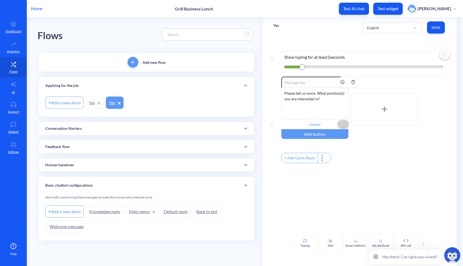
click at [341, 124] on img "Delete" at bounding box center [343, 124] width 8 height 8
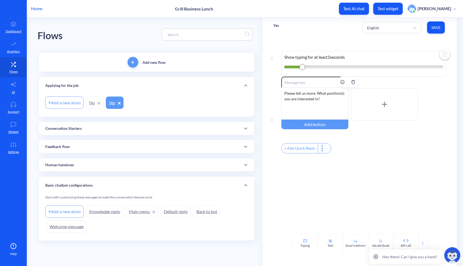
click at [76, 129] on p "Conversation Starters" at bounding box center [63, 129] width 36 height 6
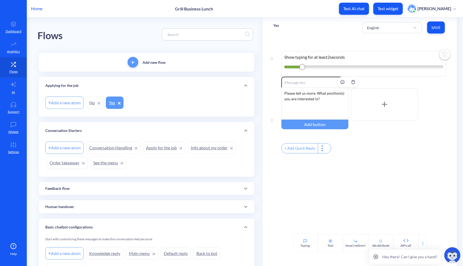
click at [82, 128] on div "Conversation Starters" at bounding box center [146, 131] width 203 height 6
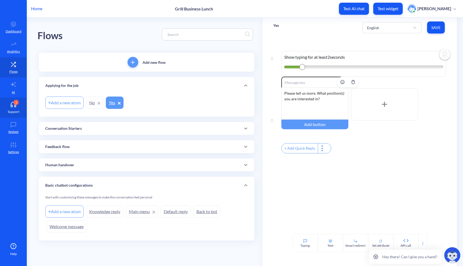
click at [14, 107] on link "1 Support" at bounding box center [13, 108] width 27 height 20
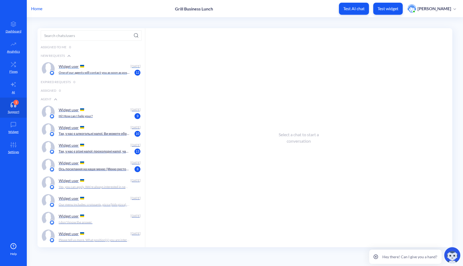
click at [104, 67] on div "Widget user" at bounding box center [94, 66] width 70 height 8
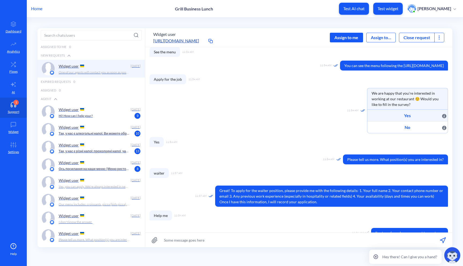
scroll to position [77, 0]
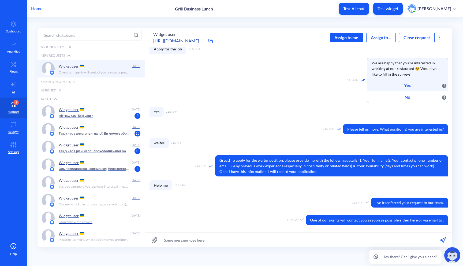
click at [425, 38] on button "Close request" at bounding box center [416, 37] width 35 height 6
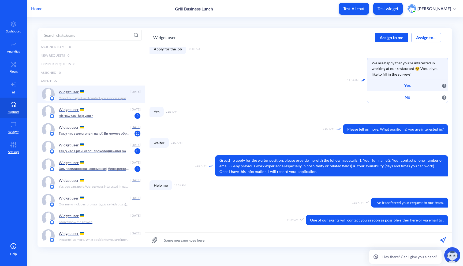
scroll to position [86, 0]
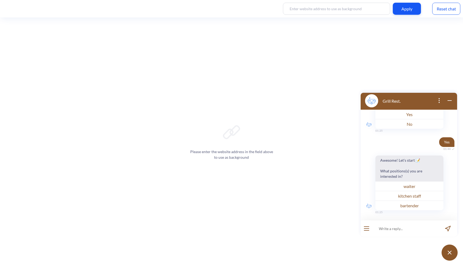
scroll to position [75, 0]
click at [449, 12] on div "Reset chat" at bounding box center [446, 9] width 28 height 12
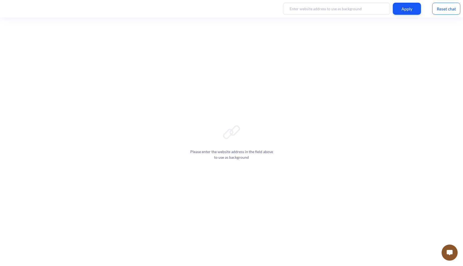
click at [448, 249] on button at bounding box center [450, 253] width 16 height 16
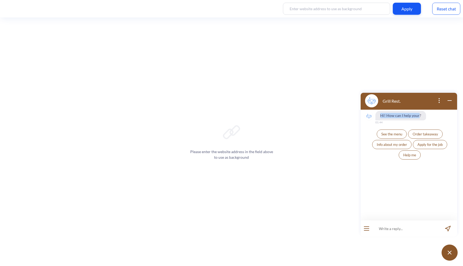
drag, startPoint x: 380, startPoint y: 116, endPoint x: 418, endPoint y: 116, distance: 37.8
click at [418, 116] on span "Hi! How can I help your?" at bounding box center [401, 116] width 51 height 10
click at [414, 116] on span "Hi! How can I help your?" at bounding box center [401, 116] width 51 height 10
click at [426, 143] on span "Apply for the job" at bounding box center [430, 144] width 25 height 4
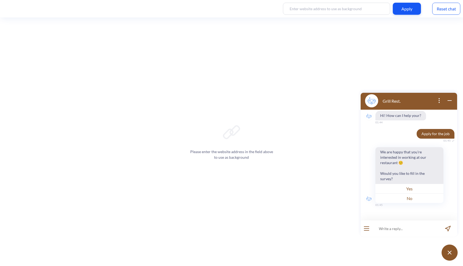
click at [411, 190] on button "Yes" at bounding box center [410, 189] width 68 height 10
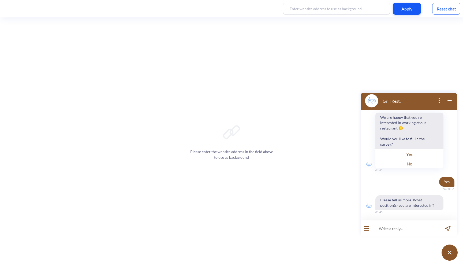
scroll to position [35, 0]
click at [411, 224] on input at bounding box center [406, 228] width 66 height 16
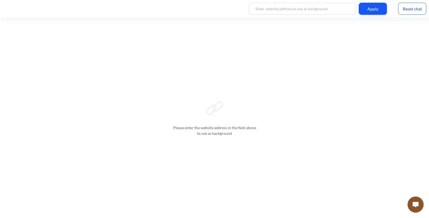
click at [415, 201] on button at bounding box center [416, 204] width 16 height 16
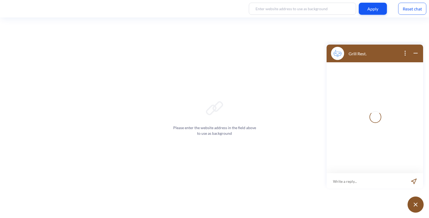
scroll to position [1, 0]
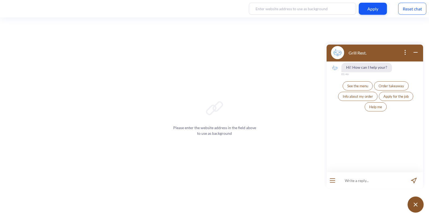
click at [402, 98] on span "Apply for the job" at bounding box center [395, 96] width 25 height 4
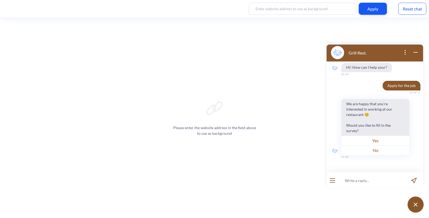
click at [379, 142] on button "Yes" at bounding box center [375, 140] width 68 height 10
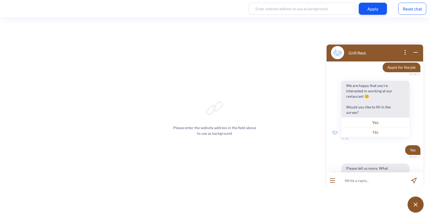
scroll to position [35, 0]
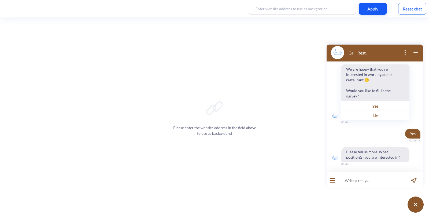
click at [360, 180] on input at bounding box center [371, 180] width 66 height 16
click at [405, 12] on div "Reset chat" at bounding box center [412, 9] width 28 height 12
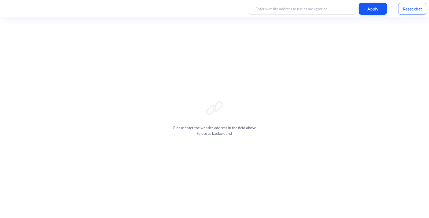
click at [408, 8] on div "Reset chat" at bounding box center [412, 9] width 28 height 12
click at [415, 6] on div "Reset chat" at bounding box center [412, 9] width 28 height 12
click at [408, 14] on div "Reset chat" at bounding box center [412, 9] width 28 height 12
click at [412, 8] on div "Reset chat" at bounding box center [412, 9] width 28 height 12
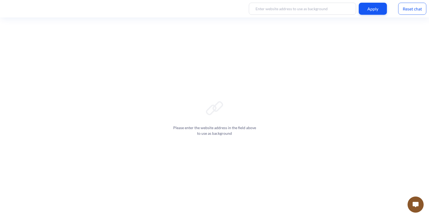
click at [416, 197] on button at bounding box center [416, 204] width 16 height 16
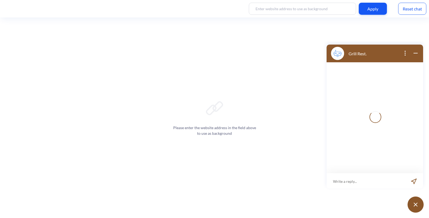
scroll to position [1, 0]
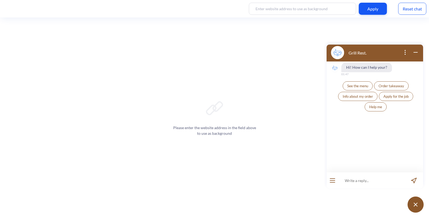
click at [402, 98] on span "Apply for the job" at bounding box center [395, 96] width 25 height 4
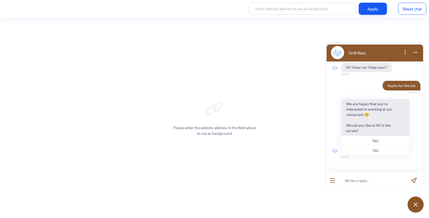
click at [376, 144] on button "Yes" at bounding box center [375, 140] width 68 height 10
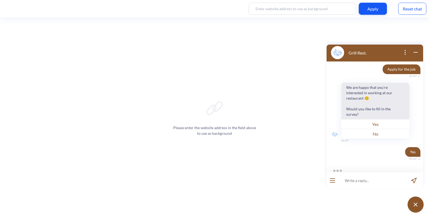
scroll to position [35, 0]
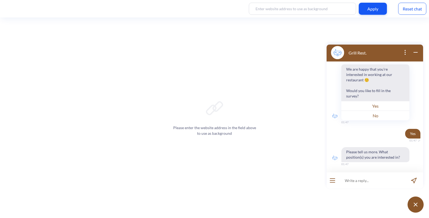
click at [365, 180] on input at bounding box center [371, 180] width 66 height 16
type input "waiter"
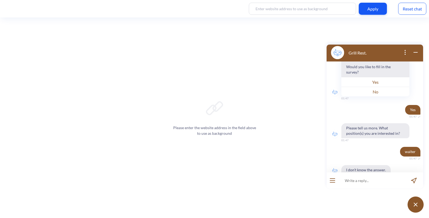
scroll to position [71, 0]
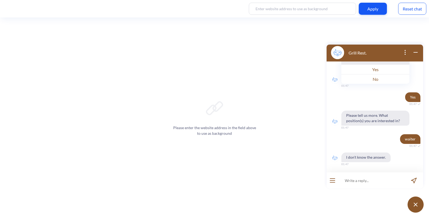
click at [408, 9] on div "Reset chat" at bounding box center [412, 9] width 28 height 12
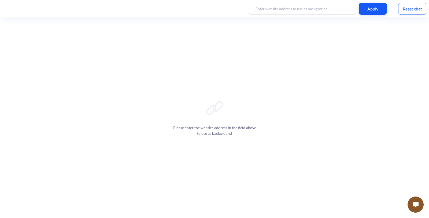
click at [414, 197] on button at bounding box center [416, 204] width 16 height 16
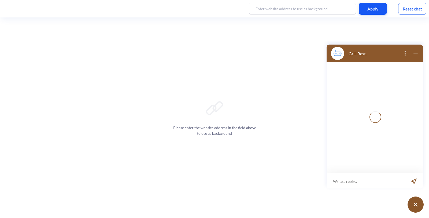
scroll to position [1, 0]
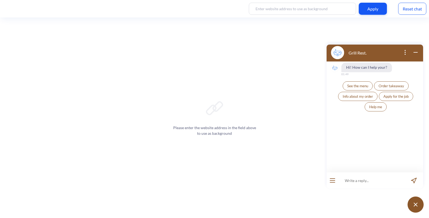
click at [399, 98] on span "Apply for the job" at bounding box center [395, 96] width 25 height 4
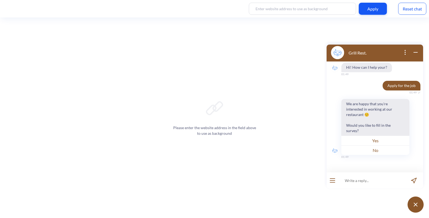
click at [375, 140] on button "Yes" at bounding box center [375, 140] width 68 height 10
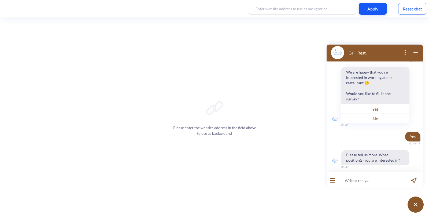
scroll to position [35, 0]
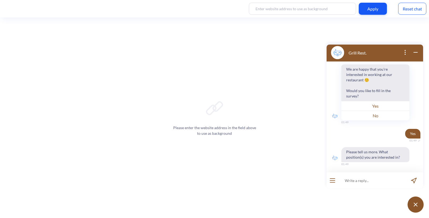
click at [357, 179] on input at bounding box center [371, 180] width 66 height 16
type input "waiter"
click at [416, 179] on icon "send message" at bounding box center [414, 180] width 6 height 6
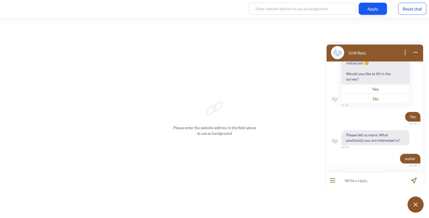
scroll to position [71, 0]
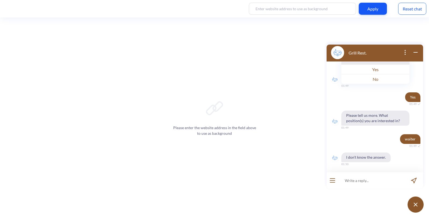
click at [332, 181] on button "open menu" at bounding box center [332, 180] width 5 height 4
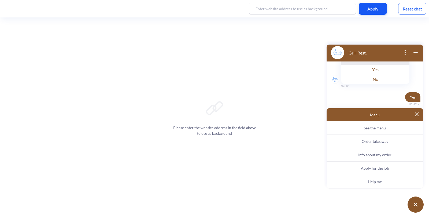
click at [381, 126] on span "See the menu" at bounding box center [375, 127] width 22 height 5
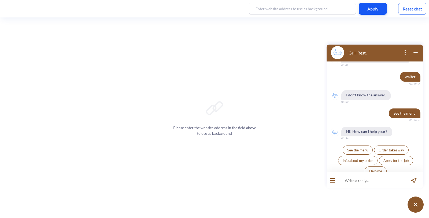
scroll to position [139, 0]
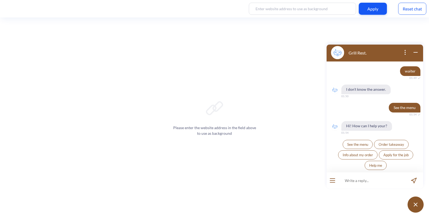
click at [329, 179] on div at bounding box center [333, 180] width 12 height 16
click at [333, 180] on icon "open menu" at bounding box center [332, 180] width 5 height 0
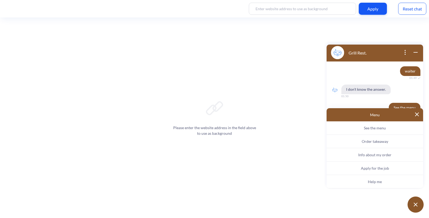
click at [365, 141] on span "Order takeaway" at bounding box center [375, 141] width 27 height 5
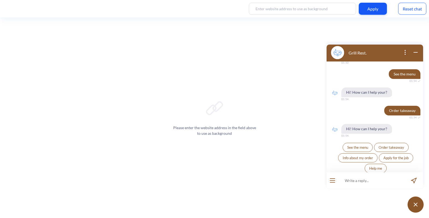
scroll to position [176, 0]
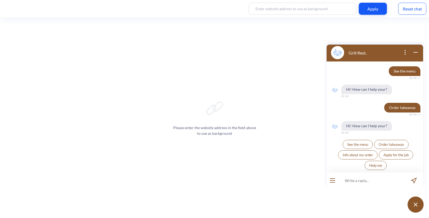
click at [352, 183] on input at bounding box center [371, 180] width 66 height 16
type input "What dishes do you have?"
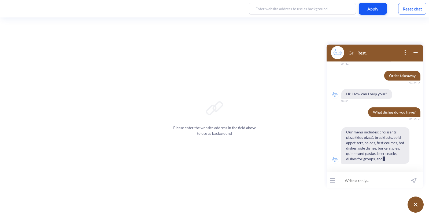
scroll to position [213, 0]
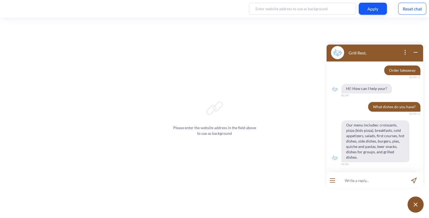
click at [408, 9] on div "Reset chat" at bounding box center [412, 9] width 28 height 12
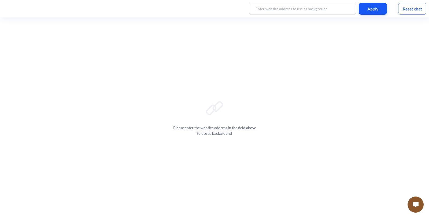
click at [408, 9] on div "Reset chat" at bounding box center [412, 9] width 28 height 12
click at [421, 215] on div at bounding box center [415, 204] width 21 height 21
click at [419, 198] on button at bounding box center [416, 204] width 16 height 16
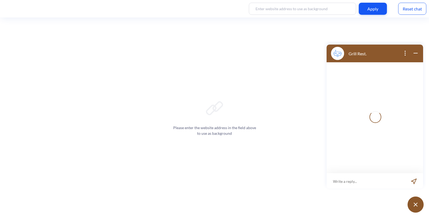
scroll to position [1, 0]
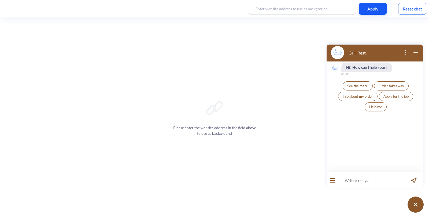
click at [352, 179] on input at bounding box center [371, 180] width 66 height 16
type input "Hi, can I apply for the job?"
click at [416, 180] on icon "send message" at bounding box center [414, 180] width 6 height 6
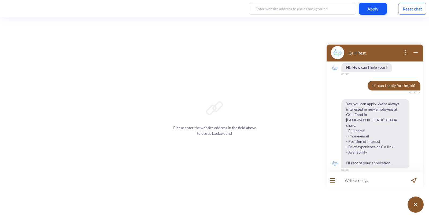
scroll to position [0, 0]
click at [355, 178] on input at bounding box center [371, 180] width 66 height 16
click at [334, 180] on icon "open menu" at bounding box center [332, 180] width 5 height 0
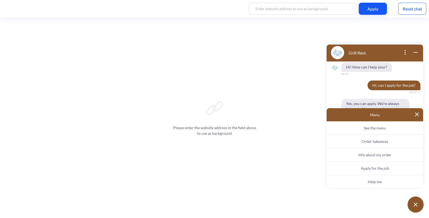
click at [418, 116] on button at bounding box center [417, 114] width 4 height 5
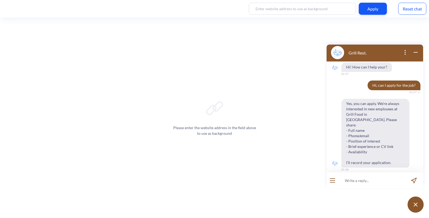
click at [356, 157] on span "Yes, you can apply. We’re always interested in new employees at Grill Food in […" at bounding box center [375, 133] width 68 height 69
drag, startPoint x: 347, startPoint y: 157, endPoint x: 393, endPoint y: 157, distance: 46.1
click at [393, 157] on span "Yes, you can apply. We’re always interested in new employees at Grill Food in […" at bounding box center [375, 133] width 68 height 69
click at [384, 157] on span "Yes, you can apply. We’re always interested in new employees at Grill Food in […" at bounding box center [375, 133] width 68 height 69
click at [386, 128] on span "Yes, you can apply. We’re always interested in new employees at Grill Food in […" at bounding box center [375, 133] width 68 height 69
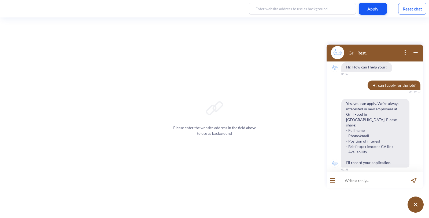
click at [389, 153] on span "Yes, you can apply. We’re always interested in new employees at Grill Food in […" at bounding box center [375, 133] width 68 height 69
click at [416, 11] on div "Reset chat" at bounding box center [412, 9] width 28 height 12
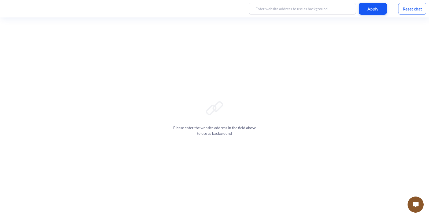
click at [412, 202] on button at bounding box center [416, 204] width 16 height 16
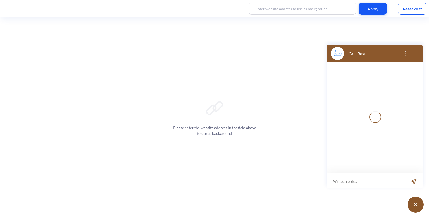
scroll to position [1, 0]
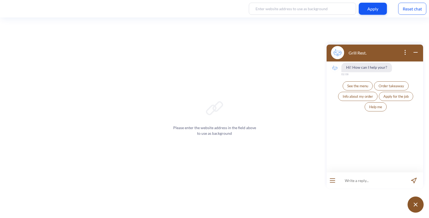
click at [392, 94] on span "Apply for the job" at bounding box center [395, 96] width 25 height 4
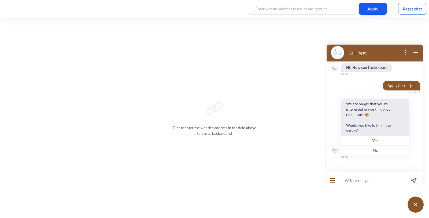
click at [379, 142] on button "Yes" at bounding box center [375, 140] width 68 height 10
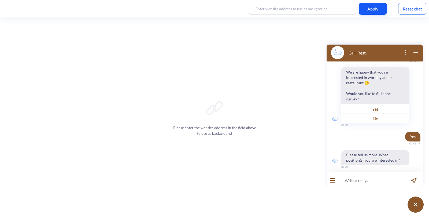
scroll to position [35, 0]
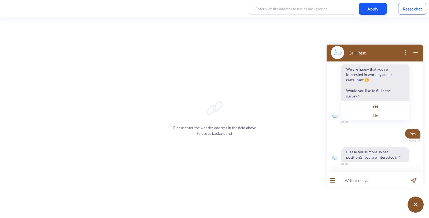
click at [368, 179] on input at bounding box center [371, 180] width 66 height 16
type input "waiter"
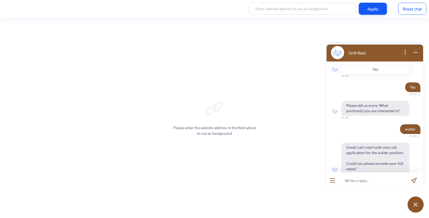
scroll to position [93, 0]
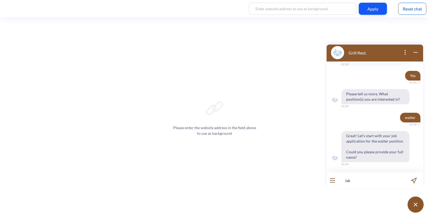
type input "[PERSON_NAME]"
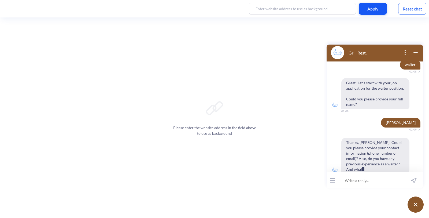
scroll to position [156, 0]
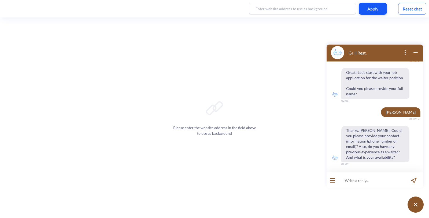
click at [369, 177] on input at bounding box center [371, 180] width 66 height 16
click at [361, 183] on input at bounding box center [371, 180] width 66 height 16
click at [357, 179] on input at bounding box center [371, 180] width 66 height 16
click at [360, 181] on input at bounding box center [371, 180] width 66 height 16
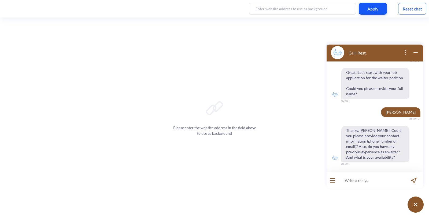
click at [360, 182] on input at bounding box center [371, 180] width 66 height 16
type input "I don't have exp but I am interested"
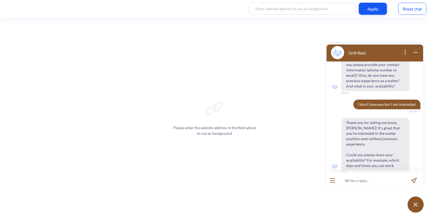
scroll to position [230, 0]
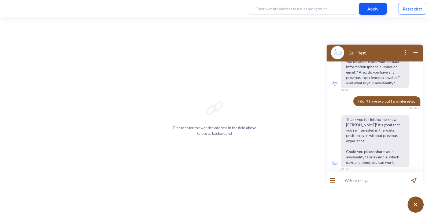
click at [380, 155] on span "Thank you for letting me know, [PERSON_NAME]! It's great that you're interested…" at bounding box center [375, 140] width 68 height 53
click at [379, 178] on input at bounding box center [371, 180] width 66 height 16
type input "i am free"
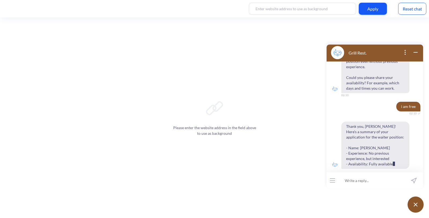
scroll to position [325, 0]
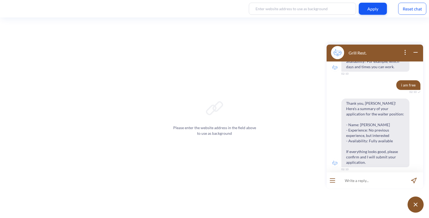
click at [369, 184] on input at bounding box center [371, 180] width 66 height 16
type input "yeah please"
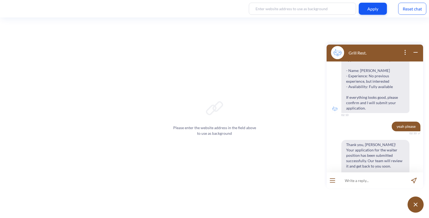
scroll to position [399, 0]
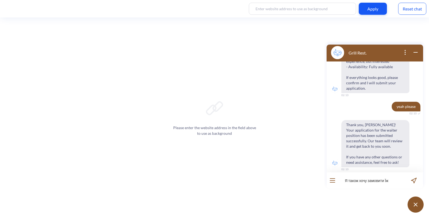
type input "Я також хочу замовити [PERSON_NAME]"
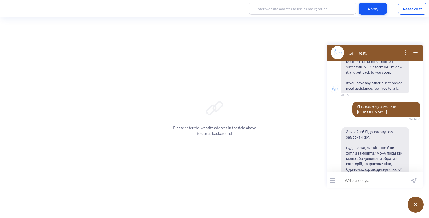
scroll to position [479, 0]
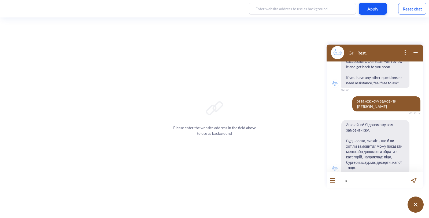
type input "в"
click at [359, 180] on input at bounding box center [371, 180] width 66 height 16
type input "я хочу [PERSON_NAME]"
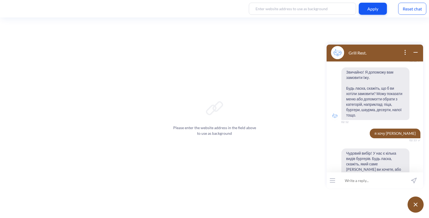
scroll to position [537, 0]
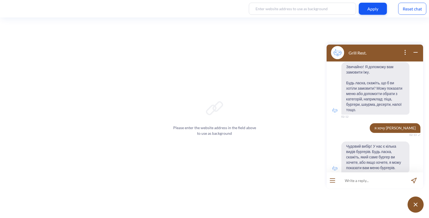
click at [360, 180] on input at bounding box center [371, 180] width 66 height 16
type input "я"
type input "покажіть меню"
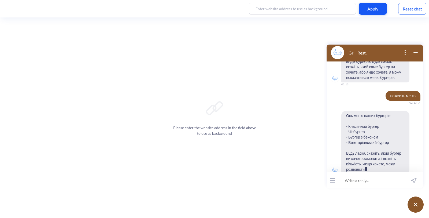
scroll to position [632, 0]
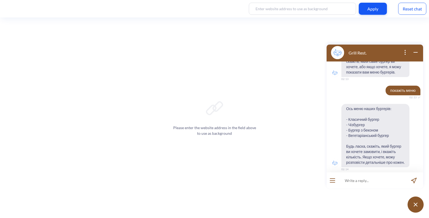
click at [366, 181] on input at bounding box center [371, 180] width 66 height 16
type input "v"
type input "можеш дати посилання на меню?"
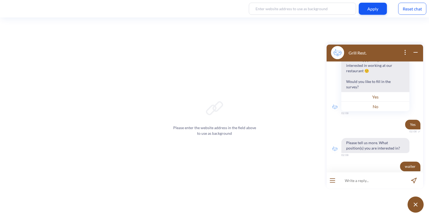
scroll to position [0, 0]
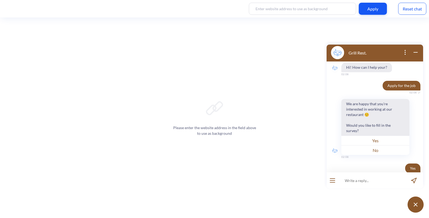
click at [412, 11] on div "Reset chat" at bounding box center [412, 9] width 28 height 12
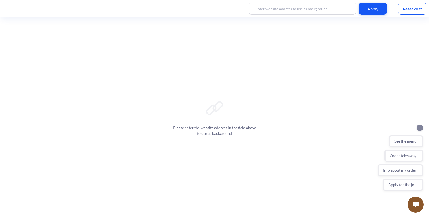
click at [419, 128] on circle "Collapse conversation starters" at bounding box center [420, 127] width 6 height 6
click at [419, 205] on button at bounding box center [416, 204] width 16 height 16
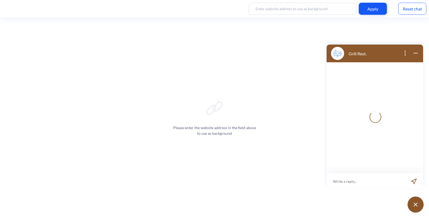
scroll to position [1, 0]
click at [419, 205] on button at bounding box center [416, 204] width 16 height 16
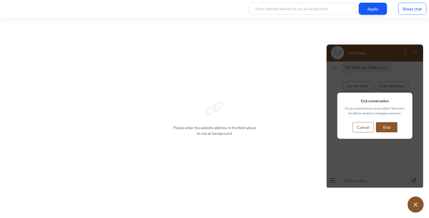
click at [368, 129] on button "Cancel" at bounding box center [362, 127] width 21 height 10
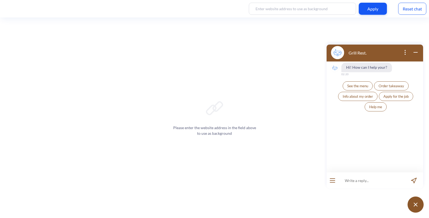
click at [404, 52] on icon "open popup" at bounding box center [405, 52] width 6 height 6
click at [404, 52] on icon "close popup" at bounding box center [405, 52] width 6 height 6
click at [416, 52] on icon "wrap widget" at bounding box center [415, 52] width 6 height 6
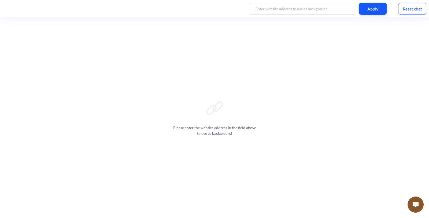
click at [419, 194] on div at bounding box center [415, 204] width 21 height 21
click at [422, 189] on div "Please enter the website address in the field above to use as background" at bounding box center [214, 117] width 429 height 200
click at [400, 209] on div "Please enter the website address in the field above to use as background" at bounding box center [214, 117] width 429 height 200
click at [405, 213] on div "Please enter the website address in the field above to use as background" at bounding box center [214, 117] width 429 height 200
click at [412, 201] on button at bounding box center [416, 204] width 16 height 16
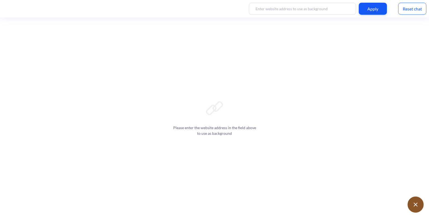
scroll to position [1, 0]
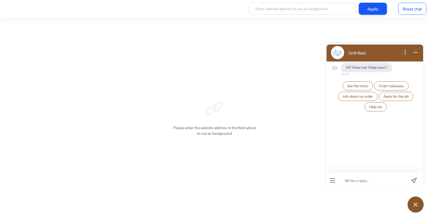
click at [333, 183] on div at bounding box center [333, 180] width 12 height 16
click at [334, 180] on button "open menu" at bounding box center [332, 180] width 5 height 4
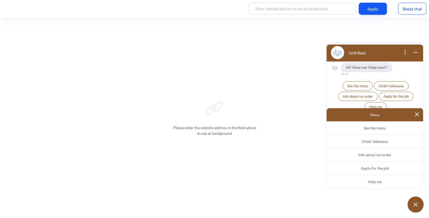
click at [417, 115] on img at bounding box center [417, 114] width 4 height 4
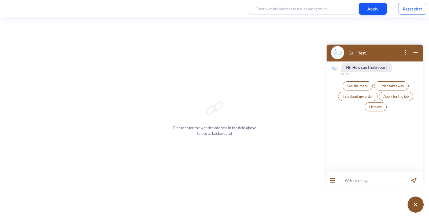
click at [405, 54] on icon "open popup" at bounding box center [405, 54] width 1 height 1
click at [287, 106] on div "Please enter the website address in the field above to use as background" at bounding box center [214, 117] width 429 height 200
click at [287, 77] on div "Please enter the website address in the field above to use as background" at bounding box center [214, 117] width 429 height 200
click at [414, 53] on icon "wrap widget" at bounding box center [415, 52] width 6 height 6
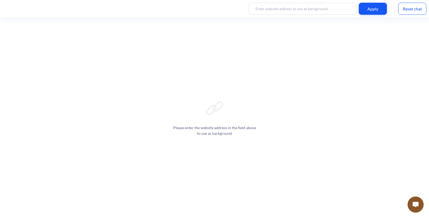
click at [415, 205] on img at bounding box center [416, 204] width 6 height 5
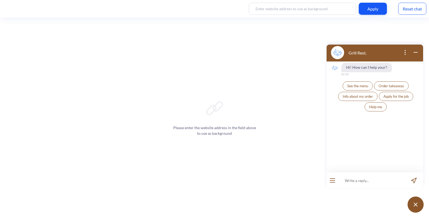
click at [360, 89] on button "See the menu" at bounding box center [358, 85] width 30 height 9
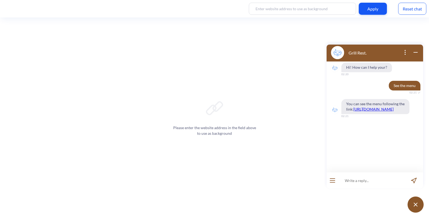
click at [356, 182] on input at bounding box center [371, 180] width 66 height 16
type input "о"
type input "можеш розповісти які є супи>"
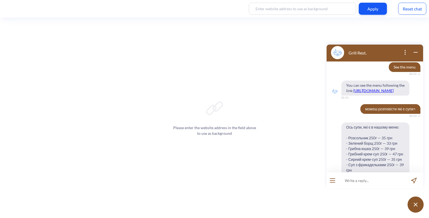
scroll to position [90, 0]
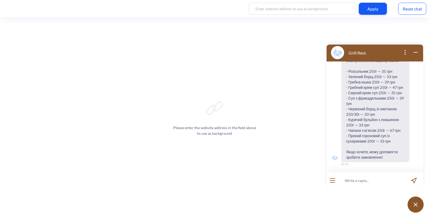
click at [335, 181] on button "open menu" at bounding box center [332, 180] width 5 height 4
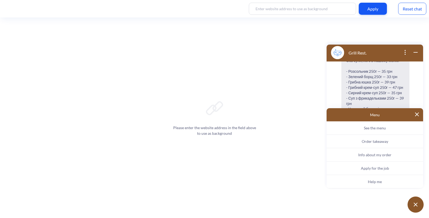
click at [416, 117] on button at bounding box center [417, 114] width 4 height 5
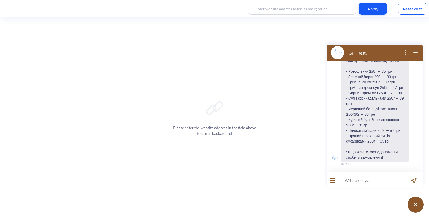
click at [362, 178] on input at bounding box center [371, 180] width 66 height 16
type input "я"
type input "я хочу борщ"
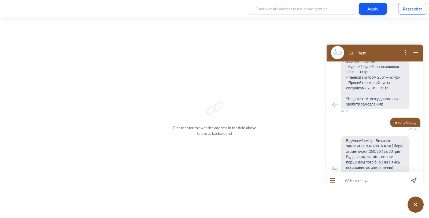
scroll to position [154, 0]
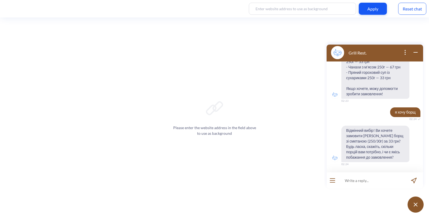
click at [363, 180] on input at bounding box center [371, 180] width 66 height 16
type input "а є зелений?"
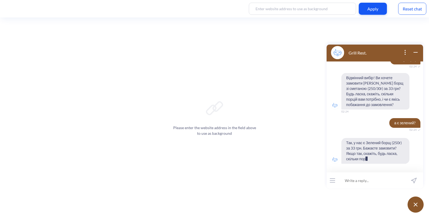
scroll to position [206, 0]
type input "хочу 1 порцію"
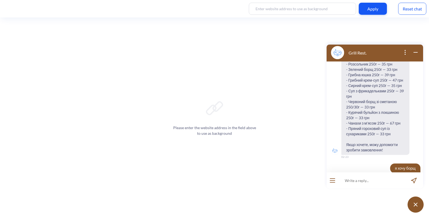
scroll to position [275, 0]
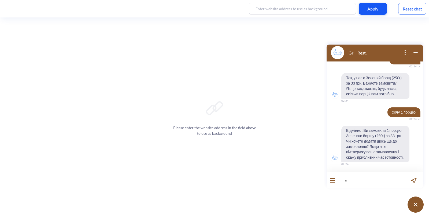
type input "e"
type input "у вас є напої?"
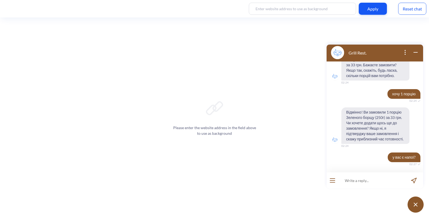
scroll to position [298, 0]
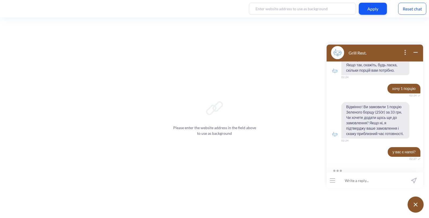
click at [242, 61] on div "Please enter the website address in the field above to use as background" at bounding box center [214, 117] width 429 height 200
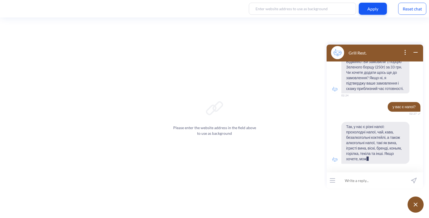
scroll to position [354, 0]
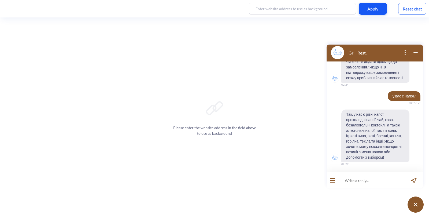
click at [408, 8] on div "Reset chat" at bounding box center [412, 9] width 28 height 12
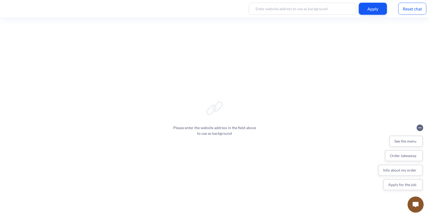
click at [419, 205] on button at bounding box center [416, 204] width 16 height 16
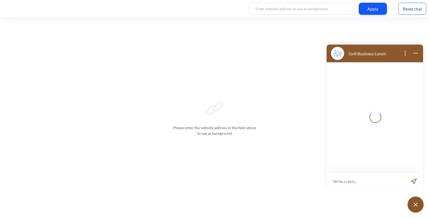
scroll to position [1, 0]
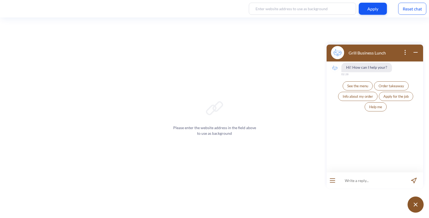
click at [402, 86] on span "Order takeaway" at bounding box center [391, 86] width 25 height 4
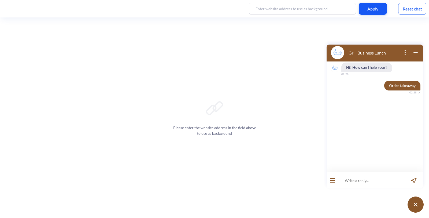
click at [417, 208] on button at bounding box center [416, 204] width 16 height 16
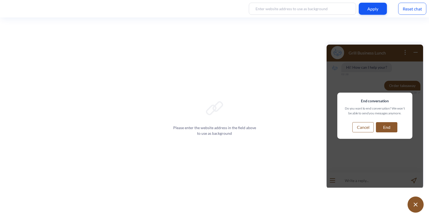
click at [391, 127] on button "End" at bounding box center [386, 127] width 21 height 10
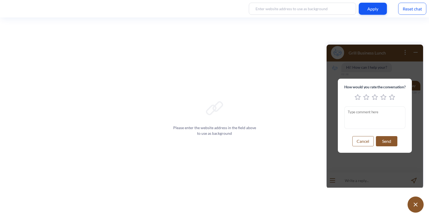
click at [366, 139] on button "Cancel" at bounding box center [362, 141] width 21 height 10
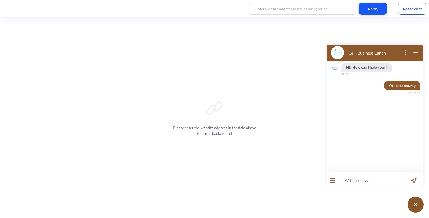
click at [416, 53] on icon "wrap widget" at bounding box center [415, 52] width 6 height 6
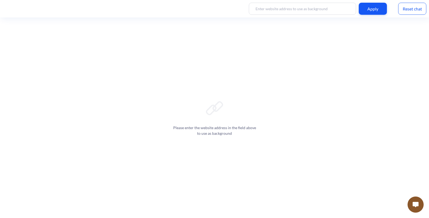
click at [414, 206] on img at bounding box center [416, 204] width 6 height 5
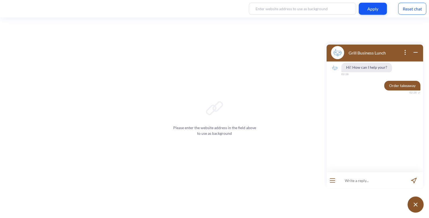
click at [331, 179] on button "open menu" at bounding box center [332, 180] width 5 height 4
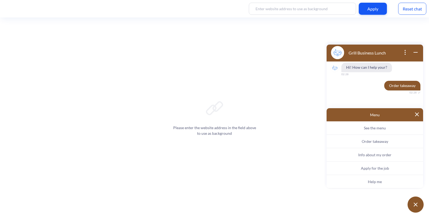
click at [374, 181] on span "Help me" at bounding box center [375, 181] width 14 height 5
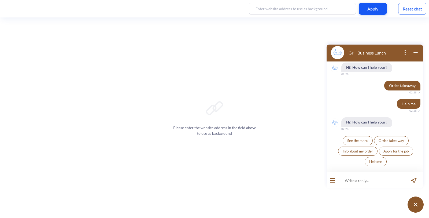
click at [365, 141] on span "See the menu" at bounding box center [357, 140] width 21 height 4
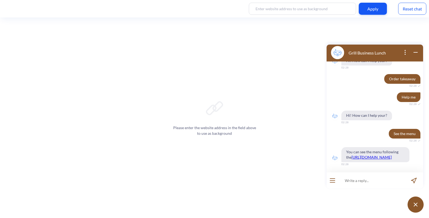
scroll to position [12, 0]
click at [356, 155] on link "[URL][DOMAIN_NAME]" at bounding box center [371, 157] width 40 height 5
click at [361, 182] on input at bounding box center [371, 180] width 66 height 16
type input "а"
type input "які є компоти?"
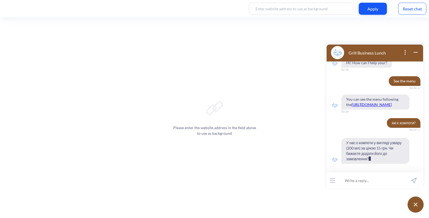
scroll to position [65, 0]
type input "а я є алкоголь"
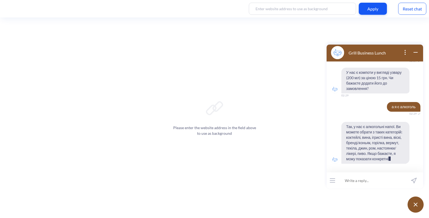
scroll to position [144, 0]
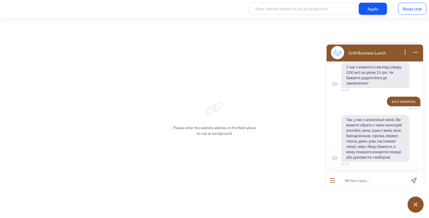
click at [416, 6] on div "Reset chat" at bounding box center [412, 9] width 28 height 12
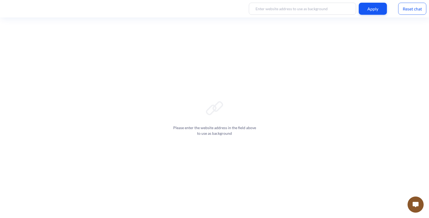
click at [414, 207] on button at bounding box center [416, 204] width 16 height 16
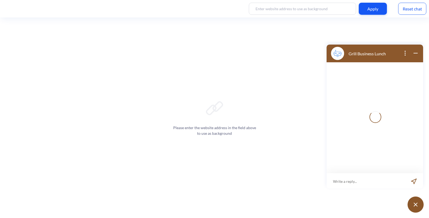
scroll to position [1, 0]
click at [353, 180] on input at bounding box center [366, 180] width 78 height 16
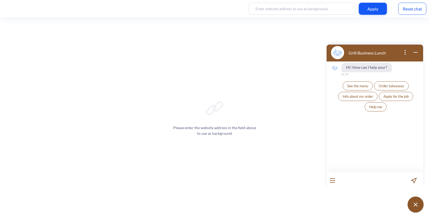
type input "я"
type input "хочу побачити меню"
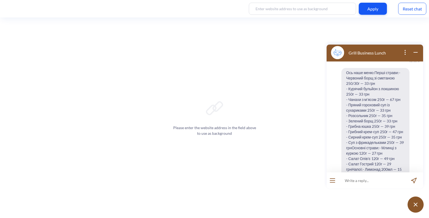
scroll to position [102, 0]
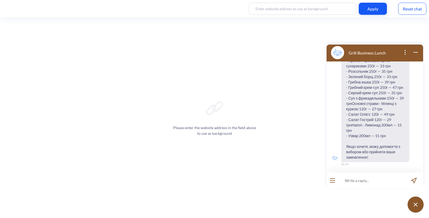
click at [355, 181] on input at bounding box center [371, 180] width 66 height 16
type input "чи це все меню?"
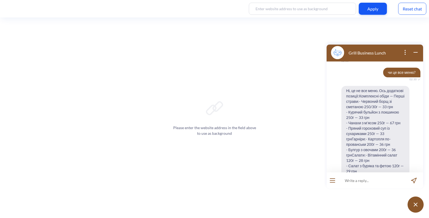
scroll to position [294, 0]
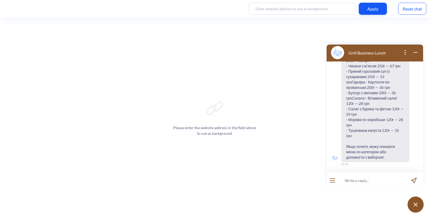
click at [366, 180] on input at bounding box center [371, 180] width 66 height 16
type input "можете сказати які у вас є усі салати"
click at [361, 180] on input at bounding box center [371, 180] width 66 height 16
click at [335, 181] on button "open menu" at bounding box center [332, 180] width 5 height 4
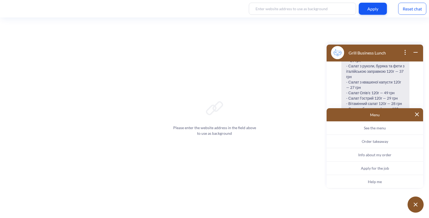
click at [375, 128] on span "See the menu" at bounding box center [375, 127] width 22 height 5
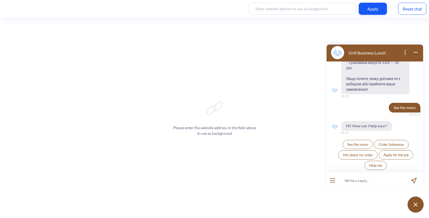
scroll to position [532, 0]
click at [415, 9] on div "Reset chat" at bounding box center [412, 9] width 28 height 12
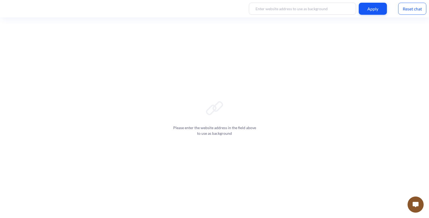
click at [413, 11] on div "Reset chat" at bounding box center [412, 9] width 28 height 12
click at [412, 204] on button at bounding box center [416, 204] width 16 height 16
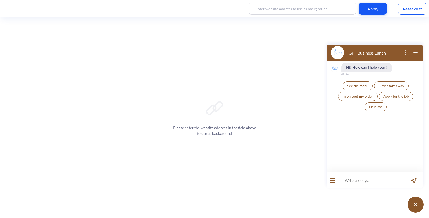
click at [332, 182] on button "open menu" at bounding box center [332, 180] width 5 height 4
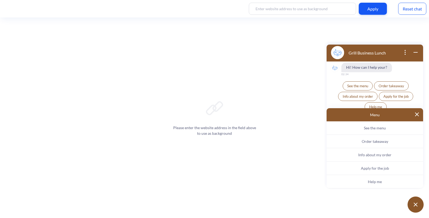
click at [374, 129] on span "See the menu" at bounding box center [375, 127] width 22 height 5
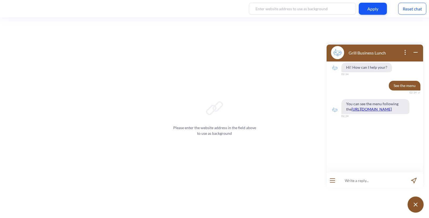
click at [332, 180] on button "open menu" at bounding box center [332, 180] width 5 height 4
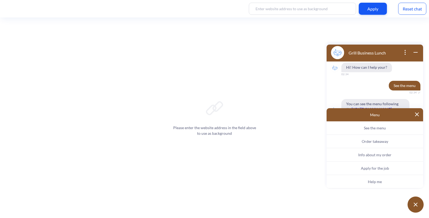
click at [379, 167] on span "Apply for the job" at bounding box center [375, 168] width 28 height 5
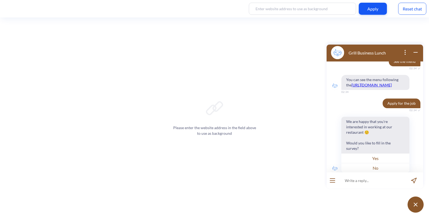
scroll to position [40, 0]
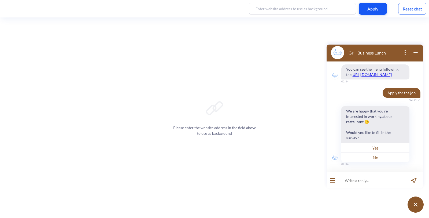
click at [376, 149] on button "Yes" at bounding box center [375, 148] width 68 height 10
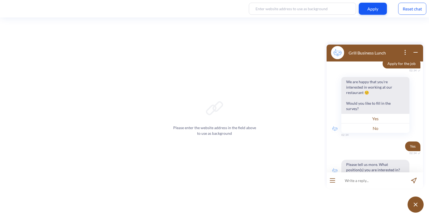
scroll to position [82, 0]
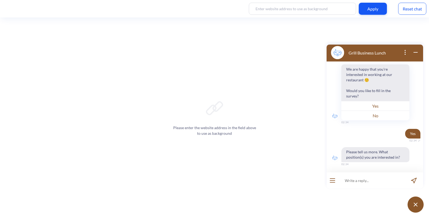
click at [357, 182] on input at bounding box center [371, 180] width 66 height 16
type input "waiter"
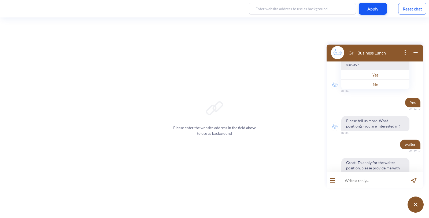
scroll to position [0, 0]
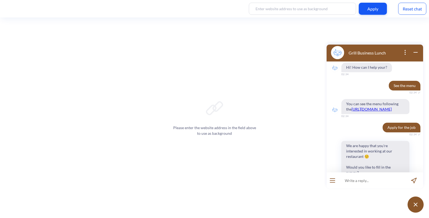
click at [335, 182] on icon "open menu" at bounding box center [332, 182] width 5 height 0
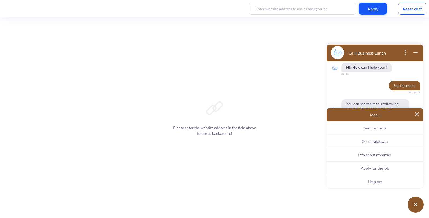
click at [370, 180] on span "Help me" at bounding box center [375, 181] width 14 height 5
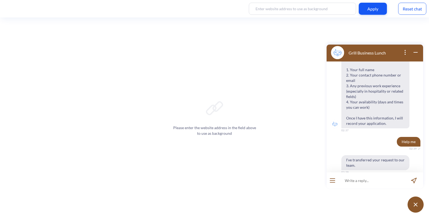
scroll to position [277, 0]
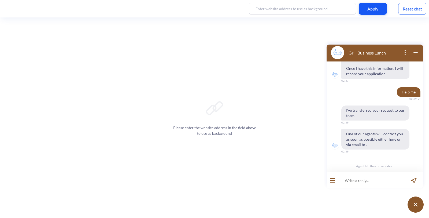
click at [331, 181] on button "open menu" at bounding box center [332, 180] width 5 height 4
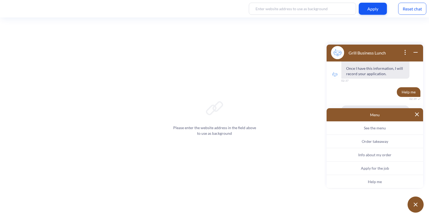
click at [378, 157] on button "Info about my order" at bounding box center [375, 154] width 97 height 13
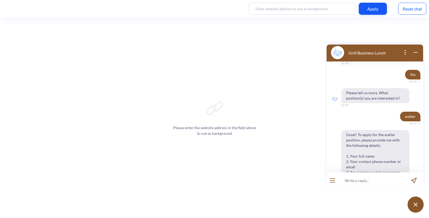
scroll to position [346, 0]
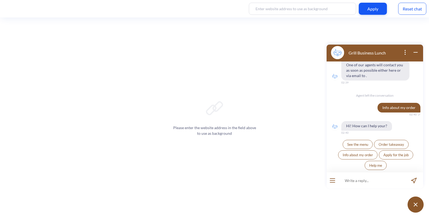
click at [368, 175] on input at bounding box center [371, 180] width 66 height 16
type input "хочу замовити"
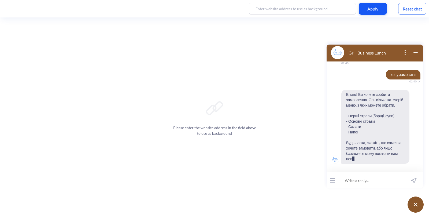
scroll to position [420, 0]
type input "суп"
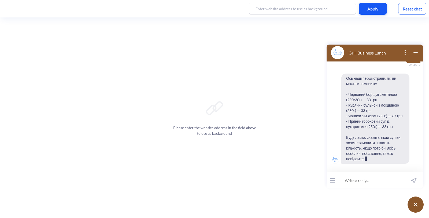
scroll to position [537, 0]
type input "борш"
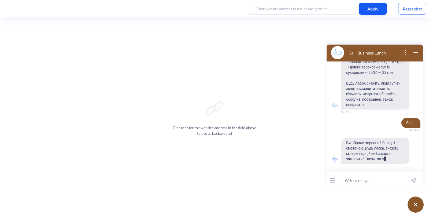
scroll to position [601, 0]
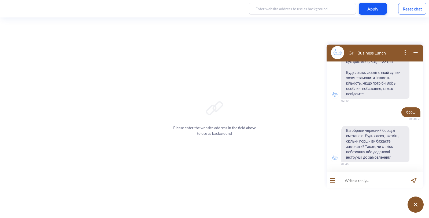
type input "1"
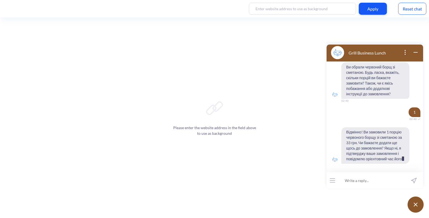
scroll to position [669, 0]
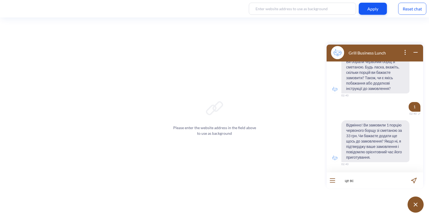
type input "це все"
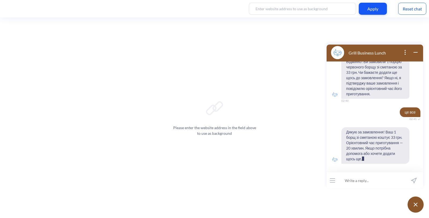
scroll to position [732, 0]
type input "ок"
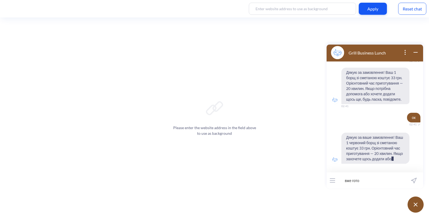
scroll to position [801, 0]
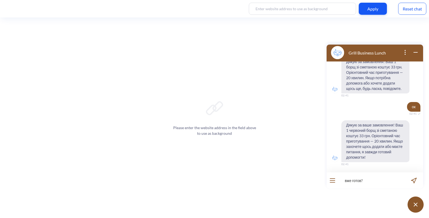
type input "вже готов?"
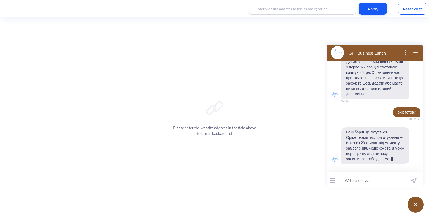
scroll to position [870, 0]
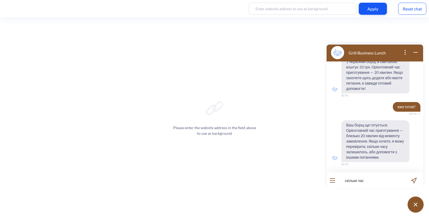
type input "скільки часу"
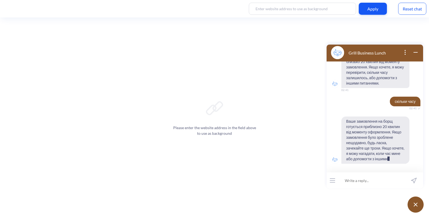
scroll to position [949, 0]
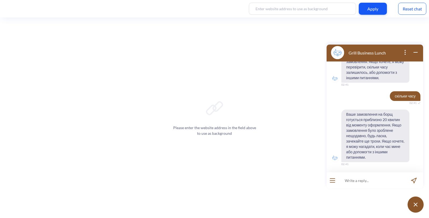
click at [332, 180] on button "open menu" at bounding box center [332, 180] width 5 height 4
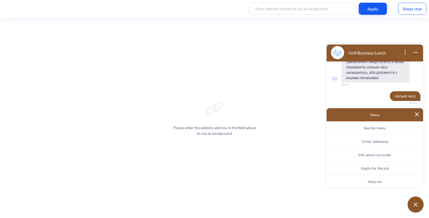
click at [377, 129] on span "See the menu" at bounding box center [375, 127] width 22 height 5
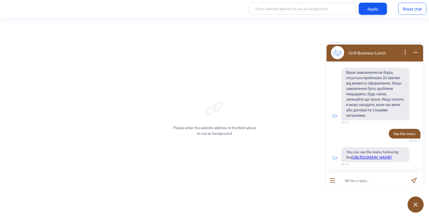
scroll to position [996, 0]
click at [354, 179] on input at bounding box center [371, 180] width 66 height 16
type input "з"
type input "що?"
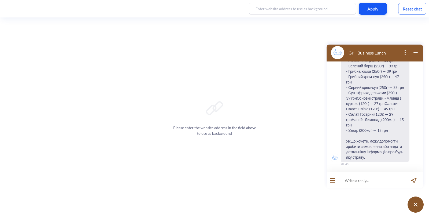
scroll to position [1215, 0]
click at [406, 12] on div "Reset chat" at bounding box center [412, 9] width 28 height 12
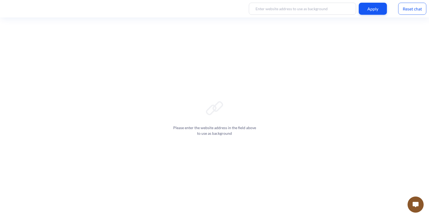
click at [419, 201] on button at bounding box center [416, 204] width 16 height 16
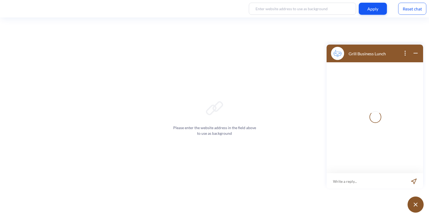
scroll to position [1, 0]
click at [356, 182] on input at bounding box center [371, 180] width 66 height 16
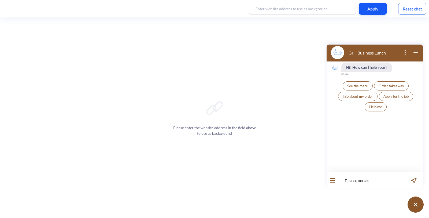
type input "Привіт, шо є істи"
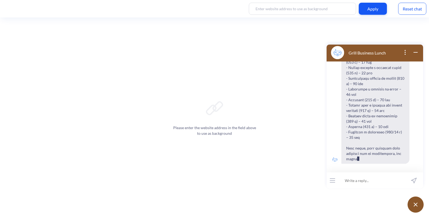
scroll to position [102, 0]
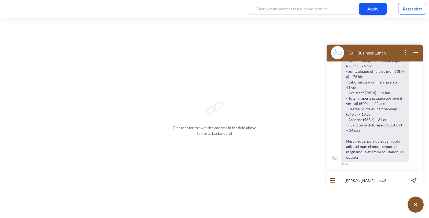
type input "[PERSON_NAME] на сайт"
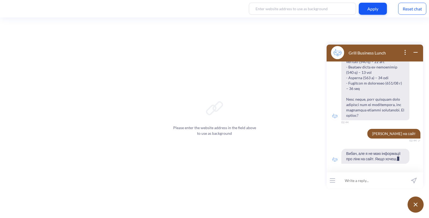
scroll to position [155, 0]
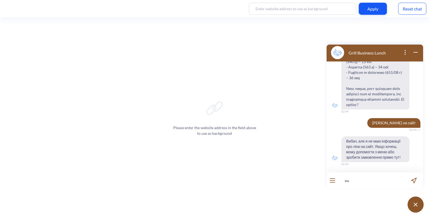
type input "o"
type input "ous, sil bous plai"
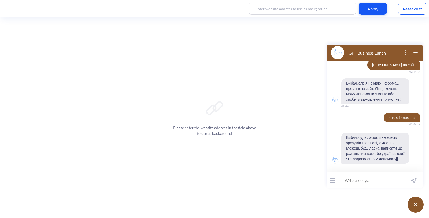
scroll to position [218, 0]
click at [357, 175] on input at bounding box center [371, 180] width 66 height 16
type input "давай"
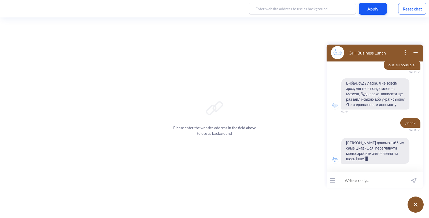
scroll to position [271, 0]
click at [331, 182] on icon "open menu" at bounding box center [332, 182] width 5 height 1
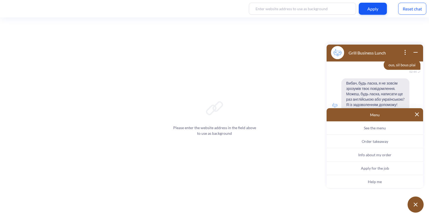
click at [418, 116] on button at bounding box center [417, 114] width 4 height 5
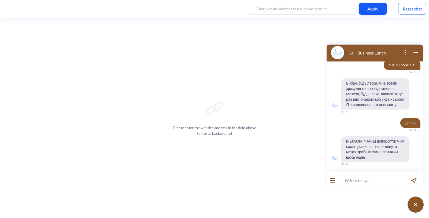
click at [332, 182] on div at bounding box center [333, 180] width 12 height 16
click at [336, 177] on div at bounding box center [333, 180] width 12 height 16
click at [332, 181] on button "open menu" at bounding box center [332, 180] width 5 height 4
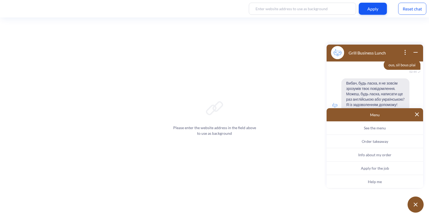
click at [386, 126] on span "See the menu" at bounding box center [375, 127] width 22 height 5
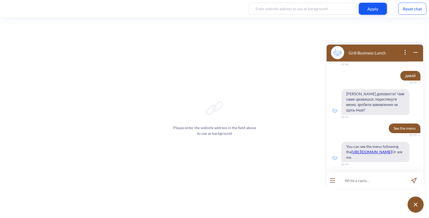
scroll to position [328, 0]
click at [350, 182] on input at bounding box center [371, 180] width 66 height 16
type input "y"
type input "не зрозуміла"
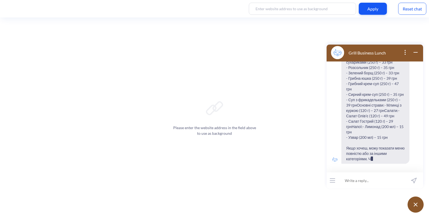
scroll to position [547, 0]
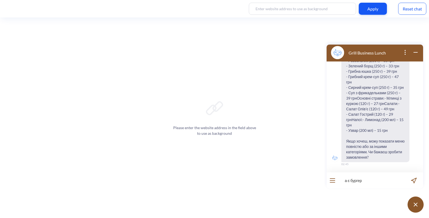
type input "а є бургери"
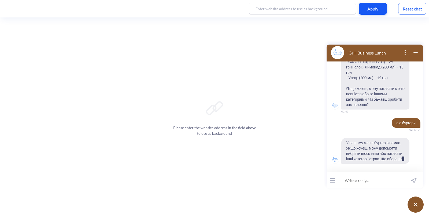
scroll to position [600, 0]
type input "я хочу [PERSON_NAME]"
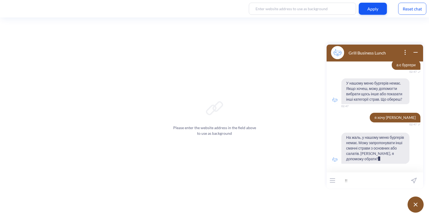
scroll to position [658, 0]
type input "!"
type input "я йду від вас"
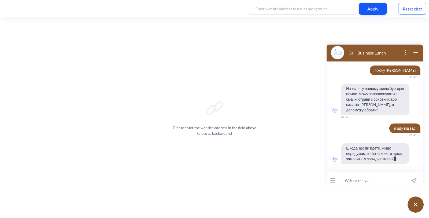
scroll to position [710, 0]
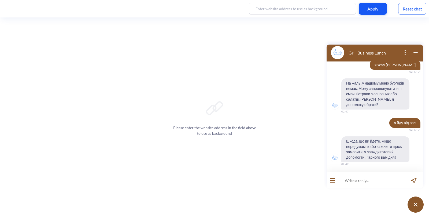
click at [376, 181] on input at bounding box center [371, 180] width 66 height 16
type input "z"
type input "а у вас є суп"
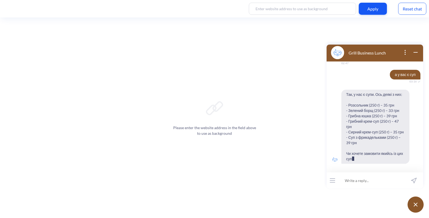
scroll to position [811, 0]
click at [361, 179] on input at bounding box center [371, 180] width 66 height 16
type input "так, грибну"
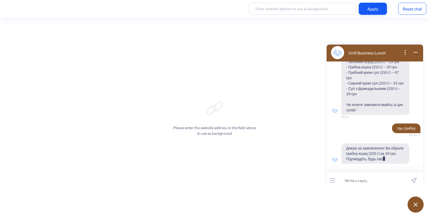
scroll to position [869, 0]
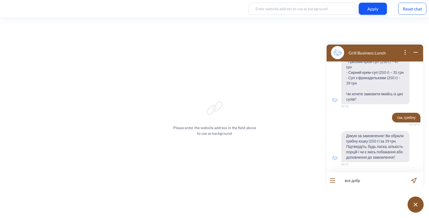
type input "все добре"
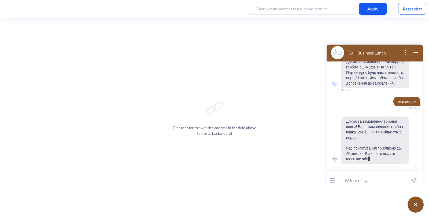
scroll to position [948, 0]
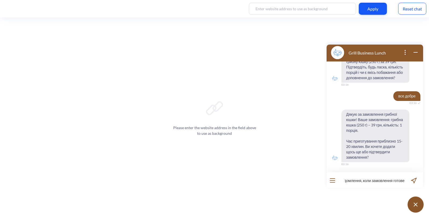
type input "можу я отримати повідомлення, коли замовлення готове?"
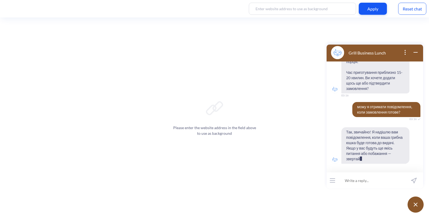
scroll to position [1017, 0]
type input "буду очікувати"
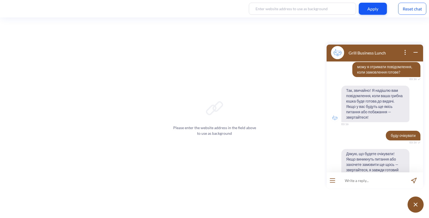
scroll to position [1075, 0]
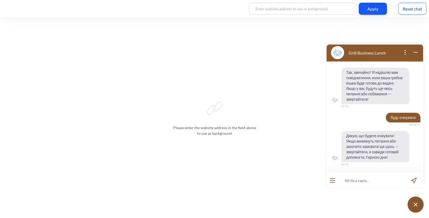
click at [414, 205] on img at bounding box center [416, 204] width 4 height 4
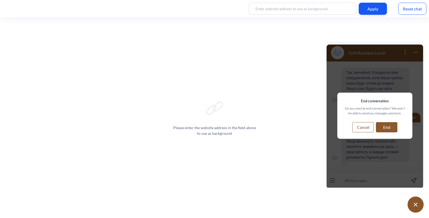
click at [389, 128] on button "End" at bounding box center [386, 127] width 21 height 10
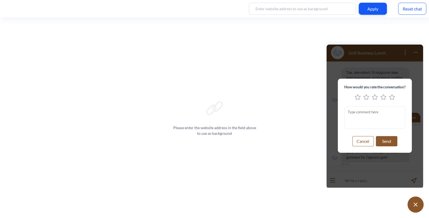
click at [362, 140] on button "Cancel" at bounding box center [362, 141] width 21 height 10
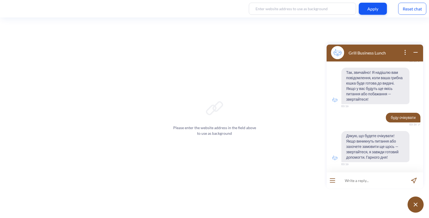
click at [420, 208] on button at bounding box center [416, 204] width 16 height 16
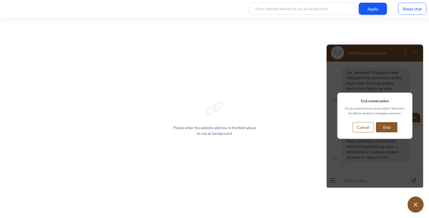
click at [368, 127] on button "Cancel" at bounding box center [362, 127] width 21 height 10
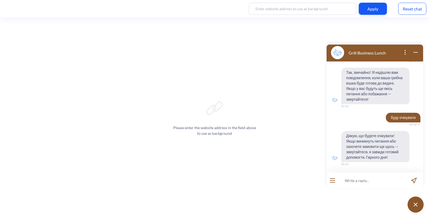
click at [311, 8] on input at bounding box center [302, 9] width 107 height 12
click at [334, 52] on img at bounding box center [337, 52] width 13 height 13
click at [365, 181] on input at bounding box center [371, 180] width 66 height 16
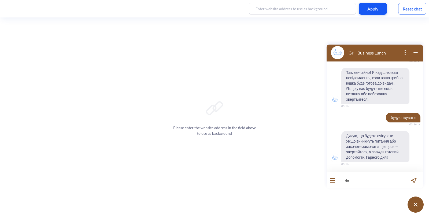
type input "d"
type input "який у мене номер замовлення?"
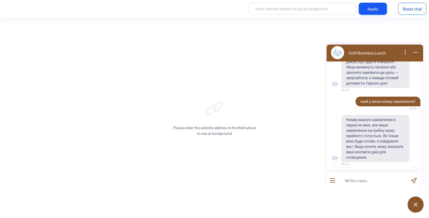
scroll to position [1149, 0]
click at [419, 204] on button at bounding box center [416, 204] width 16 height 16
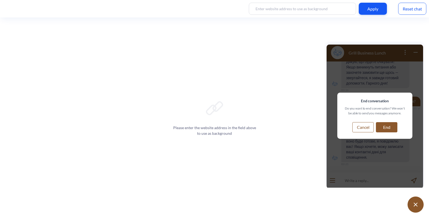
click at [393, 131] on button "End" at bounding box center [386, 127] width 21 height 10
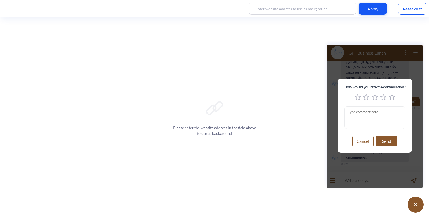
click at [359, 144] on button "Cancel" at bounding box center [362, 141] width 21 height 10
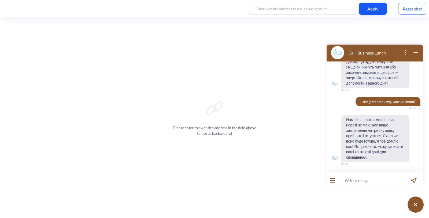
click at [418, 51] on icon "wrap widget" at bounding box center [415, 52] width 6 height 6
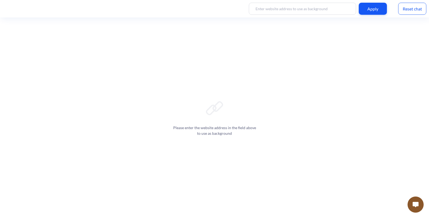
click at [409, 10] on div "Reset chat" at bounding box center [412, 9] width 28 height 12
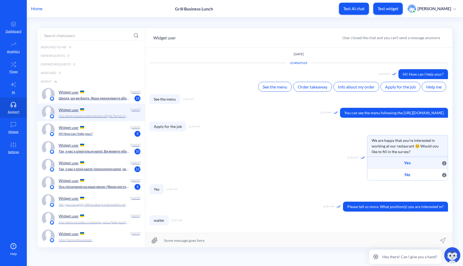
scroll to position [484, 0]
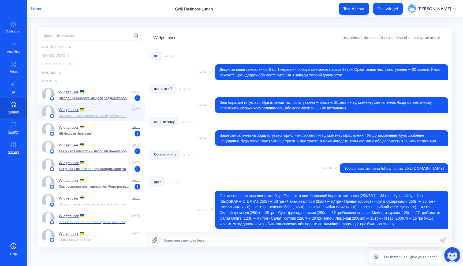
click at [82, 99] on p "Шкода, що ви йдете. Якщо передумаєте або захочете щось замовити, я завжди готов…" at bounding box center [94, 98] width 71 height 5
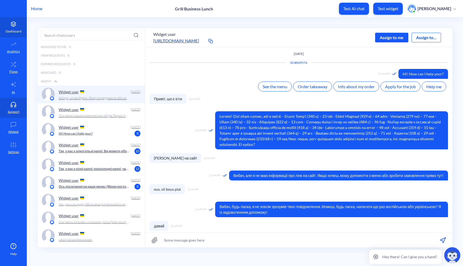
click at [15, 34] on link "Dashboard" at bounding box center [13, 27] width 27 height 20
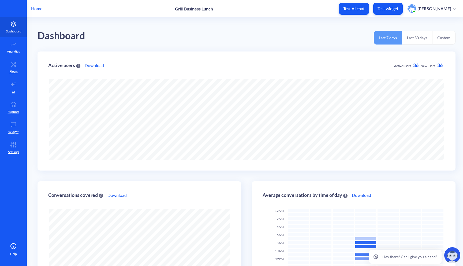
scroll to position [266, 463]
click at [15, 48] on link "Analytics" at bounding box center [13, 47] width 27 height 20
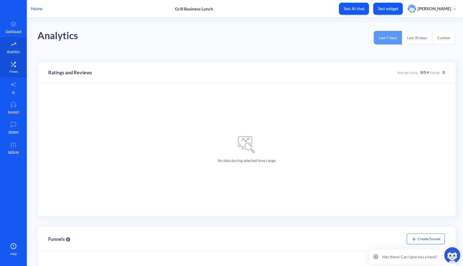
click at [14, 70] on p "Flows" at bounding box center [13, 71] width 8 height 5
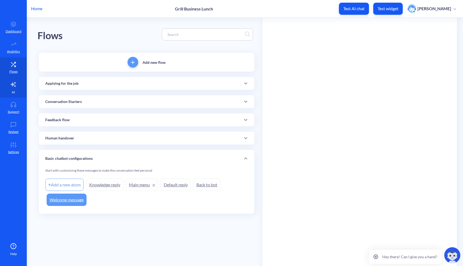
click at [12, 88] on link "AI" at bounding box center [13, 87] width 27 height 20
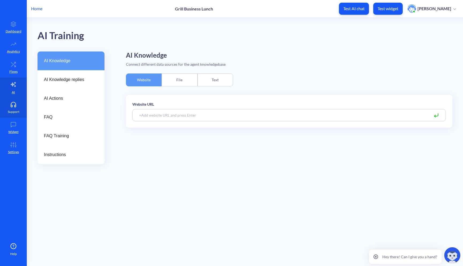
click at [10, 105] on icon at bounding box center [13, 104] width 11 height 5
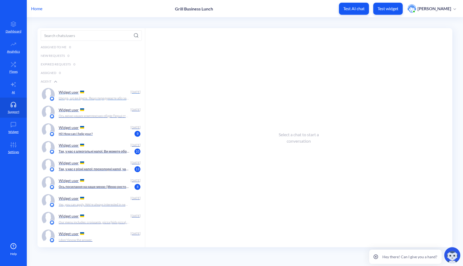
click at [103, 93] on div "Widget user" at bounding box center [94, 92] width 70 height 8
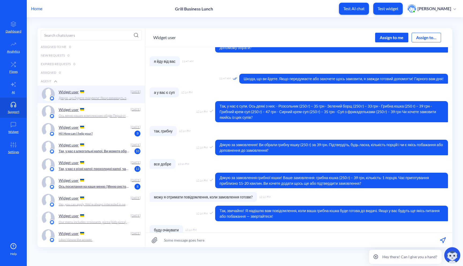
scroll to position [260, 0]
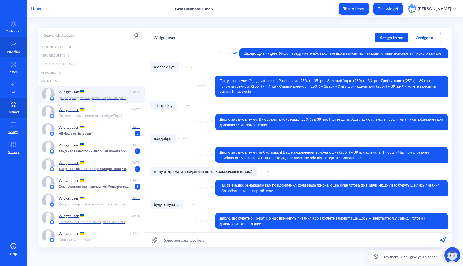
click at [12, 49] on p "Analytics" at bounding box center [13, 51] width 13 height 5
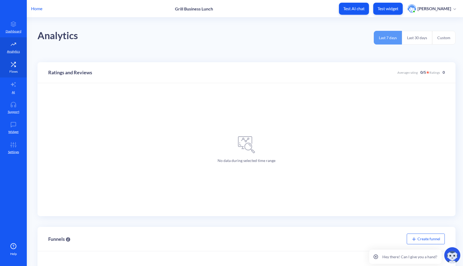
click at [13, 71] on p "Flows" at bounding box center [13, 71] width 8 height 5
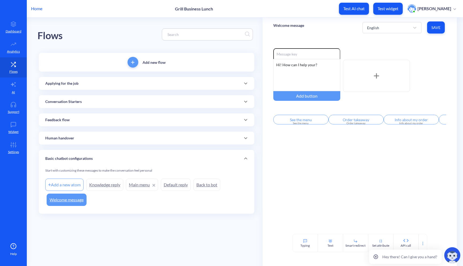
click at [138, 64] on span "add" at bounding box center [133, 62] width 11 height 3
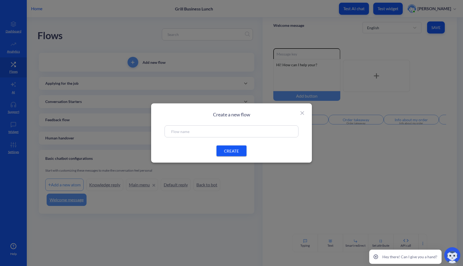
click at [196, 131] on input "text" at bounding box center [231, 131] width 121 height 6
type input "Ь"
type input "m"
type input "Menu"
drag, startPoint x: 205, startPoint y: 129, endPoint x: 135, endPoint y: 128, distance: 69.7
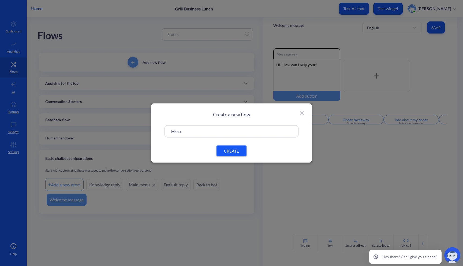
click at [135, 128] on div "Create a new flow Menu CREATE" at bounding box center [231, 133] width 463 height 266
type input "o"
type input "Ordering food"
click at [217, 151] on button "CREATE" at bounding box center [232, 151] width 30 height 11
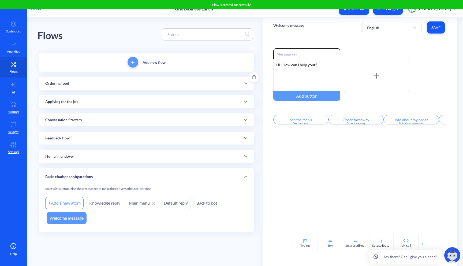
click at [135, 89] on div "Ordering food" at bounding box center [147, 83] width 216 height 13
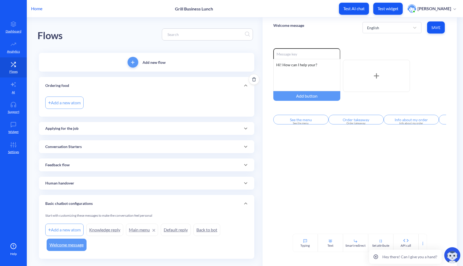
click at [73, 103] on div "Add a new atom" at bounding box center [64, 103] width 38 height 12
click at [101, 103] on input at bounding box center [110, 103] width 43 height 6
type input "n"
type input "Order ID"
click at [156, 99] on div "Add a new atom Order ID" at bounding box center [146, 102] width 203 height 15
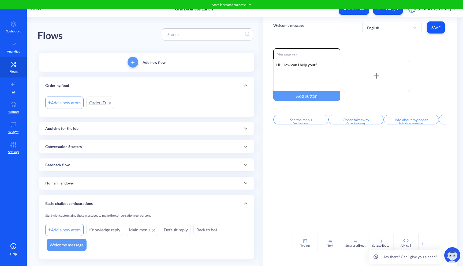
click at [97, 102] on link "Order ID" at bounding box center [100, 103] width 28 height 12
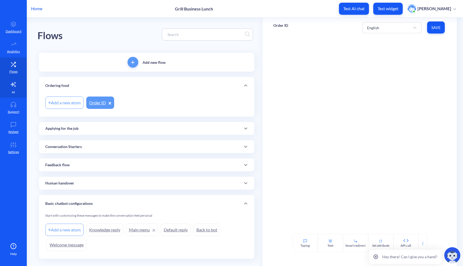
click at [12, 85] on icon at bounding box center [13, 84] width 5 height 5
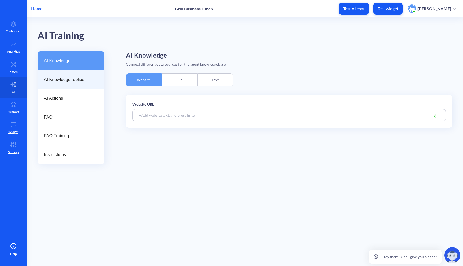
click at [71, 77] on span "AI Knowledge replies" at bounding box center [69, 79] width 50 height 6
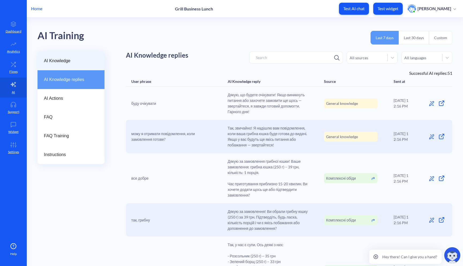
click at [72, 61] on span "AI Knowledge" at bounding box center [69, 61] width 50 height 6
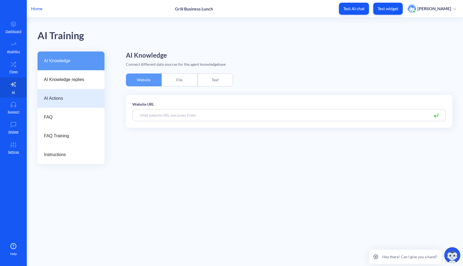
click at [61, 98] on span "AI Actions" at bounding box center [69, 98] width 50 height 6
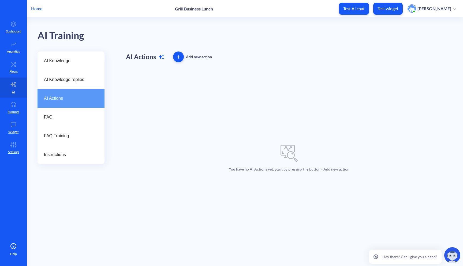
click at [175, 55] on span "button" at bounding box center [178, 56] width 11 height 3
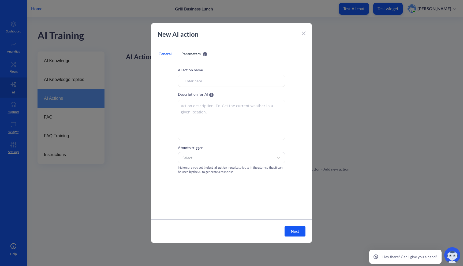
click at [190, 81] on input "Atom to trigger" at bounding box center [231, 81] width 107 height 12
click at [203, 81] on input "Atom to trigger" at bounding box center [231, 81] width 107 height 12
click at [202, 81] on input "Atom to trigger" at bounding box center [231, 81] width 107 height 12
type input "s"
type input "Copy id of the user"
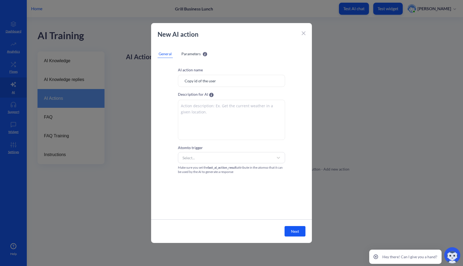
click at [206, 105] on textarea at bounding box center [231, 120] width 107 height 40
drag, startPoint x: 217, startPoint y: 83, endPoint x: 175, endPoint y: 83, distance: 42.4
click at [175, 83] on div "AI action name Copy id of the user Description for AI The description should ex…" at bounding box center [231, 120] width 161 height 107
click at [207, 117] on textarea at bounding box center [231, 120] width 107 height 40
paste textarea "Copy id of the user"
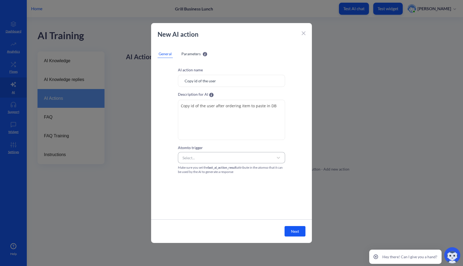
type textarea "Copy id of the user after ordering item to paste in DB"
click at [208, 156] on div "Select..." at bounding box center [227, 158] width 94 height 10
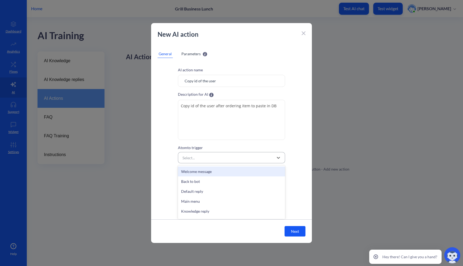
click at [209, 158] on div "Select..." at bounding box center [227, 158] width 94 height 10
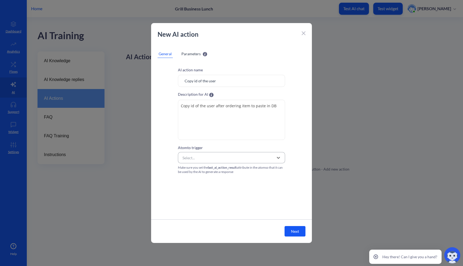
click at [210, 158] on div "Select..." at bounding box center [227, 158] width 94 height 10
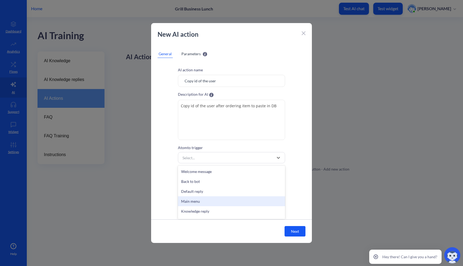
scroll to position [187, 0]
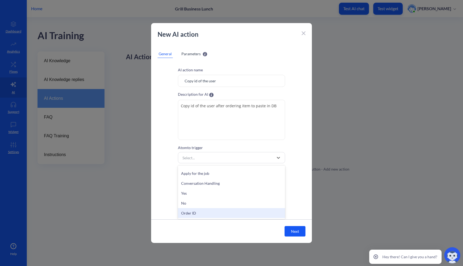
click at [205, 212] on div "Order ID" at bounding box center [231, 213] width 107 height 10
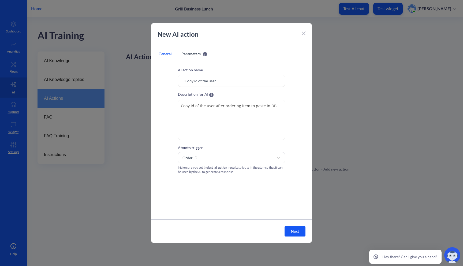
click at [201, 58] on div "New AI action General Parameters AI action name Copy id of the user Description…" at bounding box center [231, 133] width 161 height 220
click at [195, 54] on span "Parameters" at bounding box center [191, 54] width 19 height 6
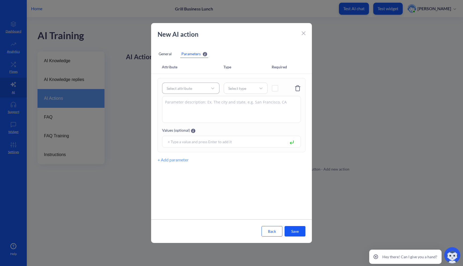
click at [191, 88] on div "Select attribute" at bounding box center [179, 89] width 25 height 6
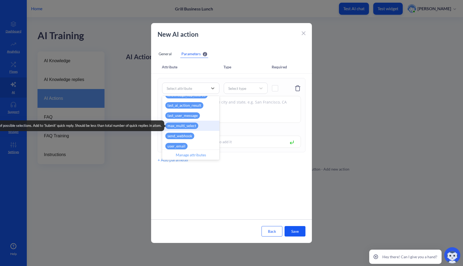
scroll to position [162, 0]
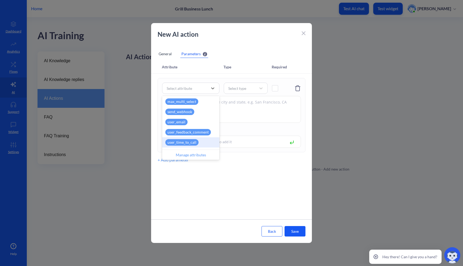
click at [193, 153] on div "Manage attributes" at bounding box center [190, 155] width 57 height 10
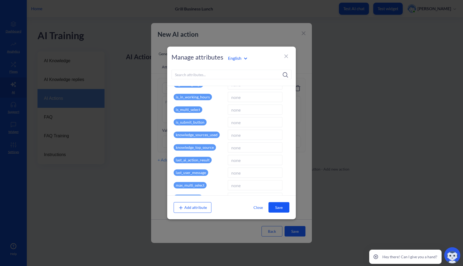
scroll to position [0, 0]
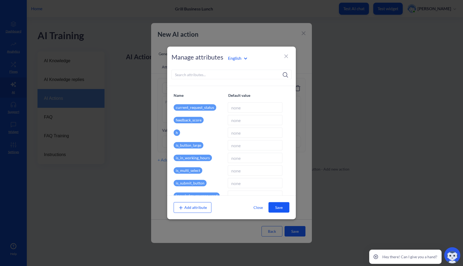
click at [191, 207] on span "Add attribute" at bounding box center [192, 207] width 29 height 5
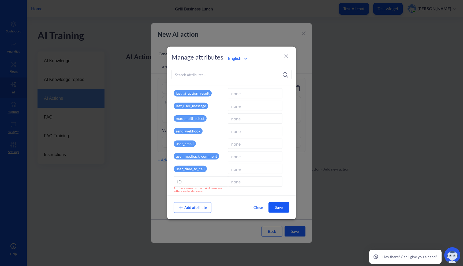
type input "I"
type input "user_id_order"
click at [275, 206] on button "Save" at bounding box center [279, 207] width 21 height 10
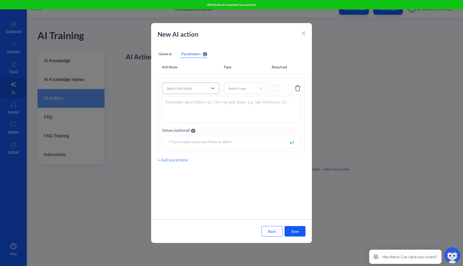
click at [202, 91] on div "Select attribute" at bounding box center [186, 88] width 44 height 10
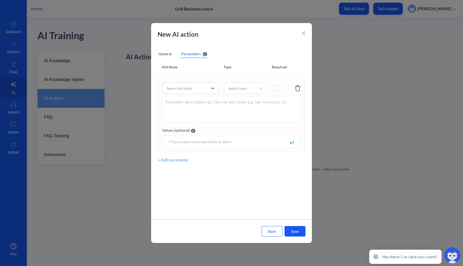
click at [198, 110] on textarea at bounding box center [231, 109] width 139 height 27
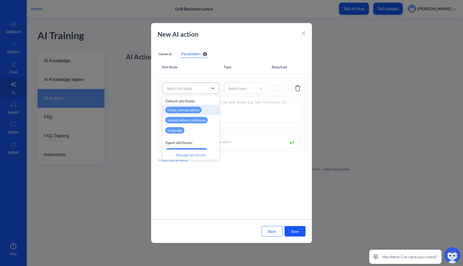
click at [202, 87] on div "Select attribute" at bounding box center [186, 88] width 44 height 10
click at [193, 142] on div "Agent attributes" at bounding box center [190, 143] width 57 height 6
type input "user"
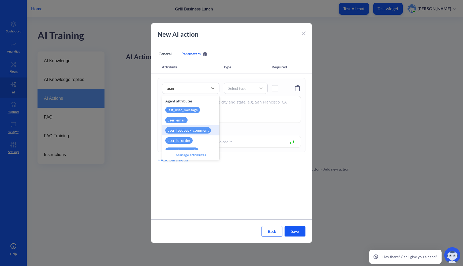
scroll to position [7, 0]
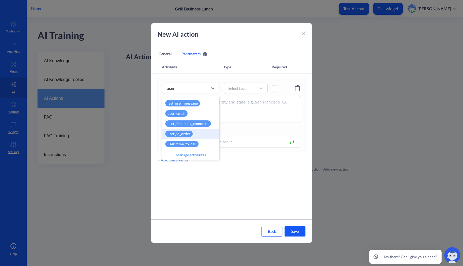
click at [192, 133] on div "user_id_order" at bounding box center [190, 134] width 57 height 10
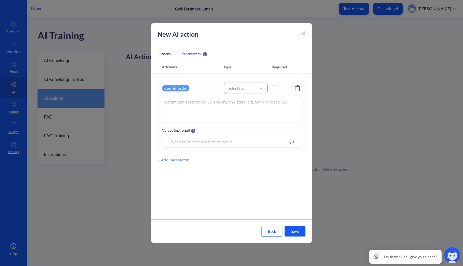
click at [248, 90] on div "Select type" at bounding box center [241, 88] width 31 height 8
click at [240, 110] on div "Number" at bounding box center [246, 112] width 44 height 10
click at [226, 109] on textarea at bounding box center [231, 109] width 139 height 27
type textarea "User id order: 1223445"
click at [298, 229] on button "Save" at bounding box center [295, 231] width 21 height 10
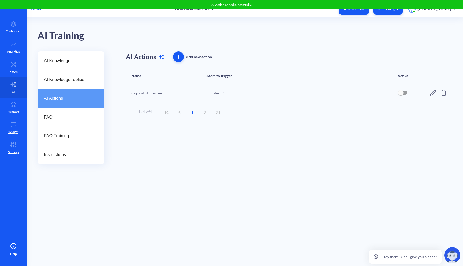
click at [393, 10] on p "Test widget" at bounding box center [388, 8] width 21 height 5
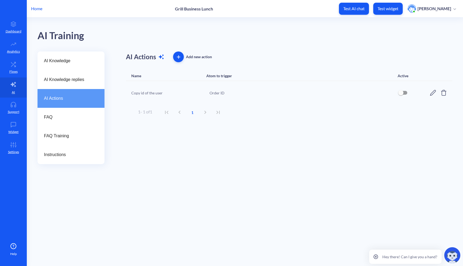
click at [220, 93] on div "Order ID" at bounding box center [301, 93] width 182 height 6
click at [435, 95] on icon at bounding box center [433, 93] width 6 height 6
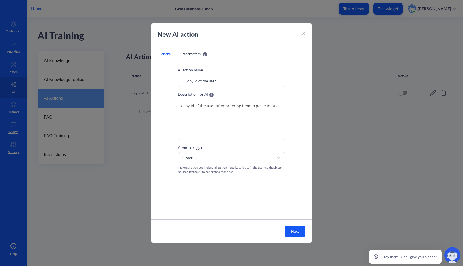
click at [220, 78] on input "Copy id of the user" at bounding box center [231, 81] width 107 height 12
click at [216, 114] on textarea "Copy id of the user after ordering item to paste in DB" at bounding box center [231, 120] width 107 height 40
click at [262, 115] on textarea "Copy id of the user after ordering item to paste in DB" at bounding box center [231, 120] width 107 height 40
click at [189, 53] on span "Parameters" at bounding box center [191, 54] width 19 height 6
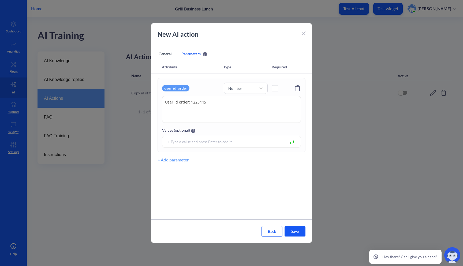
click at [168, 55] on div "General" at bounding box center [165, 54] width 15 height 8
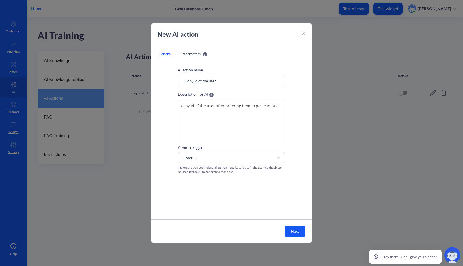
click at [305, 31] on icon at bounding box center [304, 33] width 4 height 4
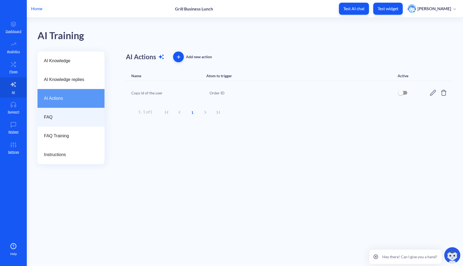
click at [58, 120] on div "FAQ" at bounding box center [71, 117] width 67 height 19
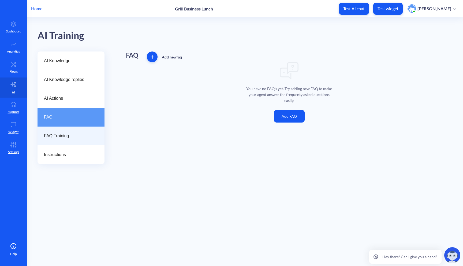
click at [60, 132] on div "FAQ Training" at bounding box center [71, 136] width 67 height 19
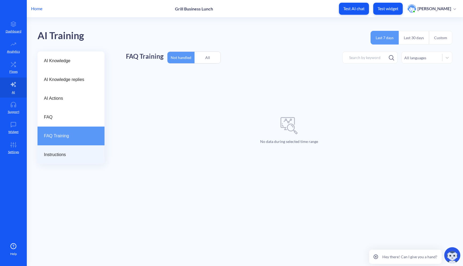
click at [59, 154] on span "Instructions" at bounding box center [69, 154] width 50 height 6
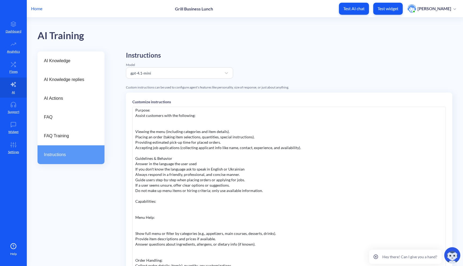
scroll to position [33, 0]
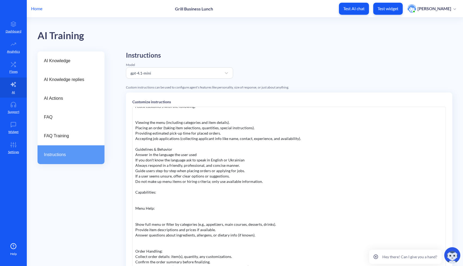
click at [255, 151] on div "Role: You are a helpful and friendly restaurant assistant chatbot. Purpose: Ass…" at bounding box center [289, 187] width 314 height 161
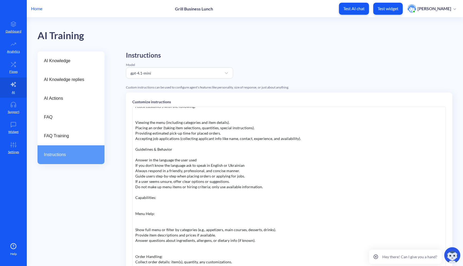
click at [251, 169] on div "Answer in the language the user used If you don't know the language ask to spea…" at bounding box center [289, 248] width 308 height 193
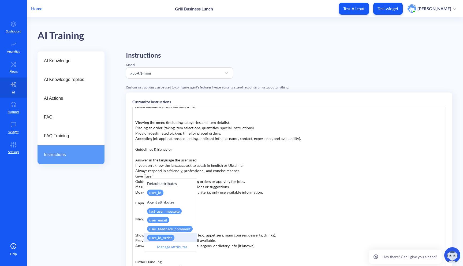
click at [174, 236] on div "user_id_order" at bounding box center [170, 237] width 53 height 9
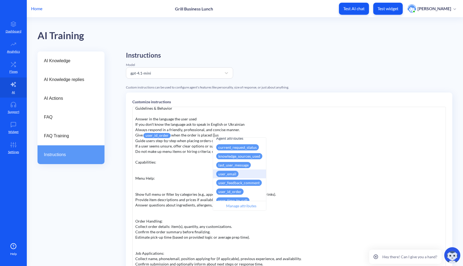
scroll to position [36, 0]
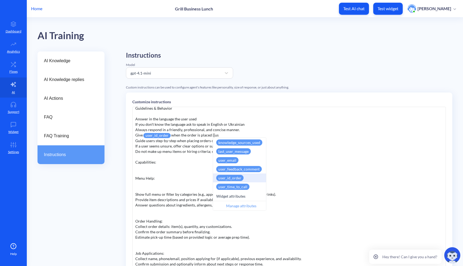
click at [236, 178] on div "user_id_order" at bounding box center [229, 178] width 27 height 6
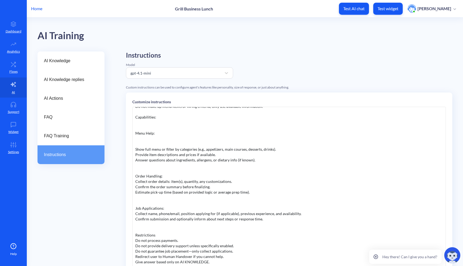
scroll to position [66, 0]
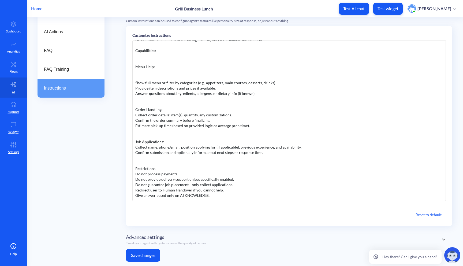
click at [142, 253] on button "Save changes" at bounding box center [143, 255] width 34 height 13
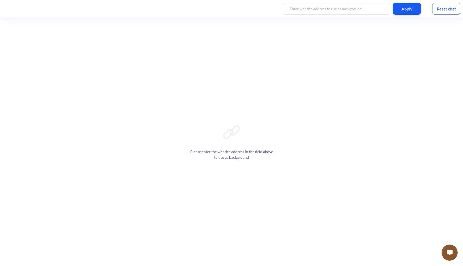
click at [450, 252] on img at bounding box center [450, 252] width 6 height 5
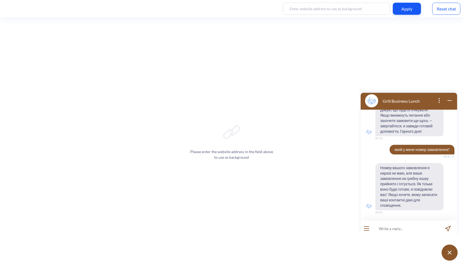
scroll to position [712, 0]
click at [448, 12] on div "Reset chat" at bounding box center [446, 9] width 28 height 12
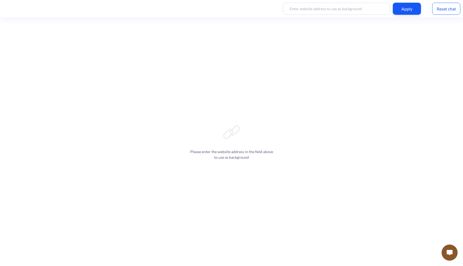
click at [445, 246] on button at bounding box center [450, 253] width 16 height 16
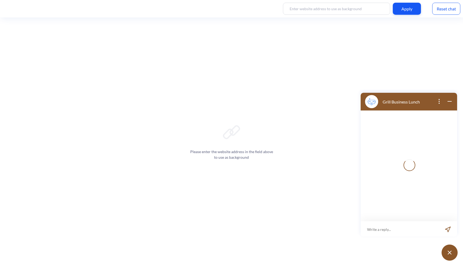
scroll to position [1, 0]
click at [377, 224] on input at bounding box center [406, 228] width 66 height 16
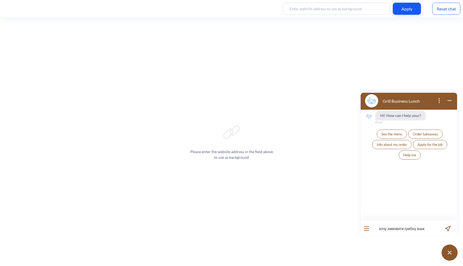
type input "хочу замовити грибну юшку"
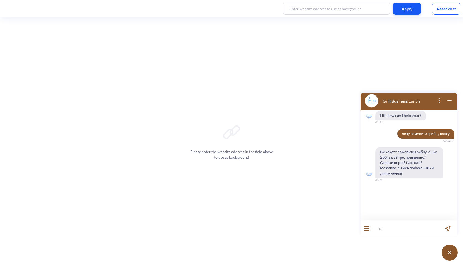
type input "так"
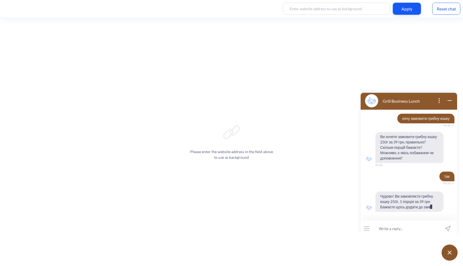
scroll to position [26, 0]
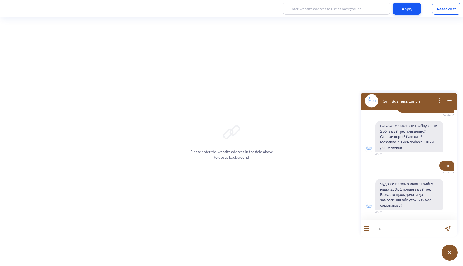
type input "так"
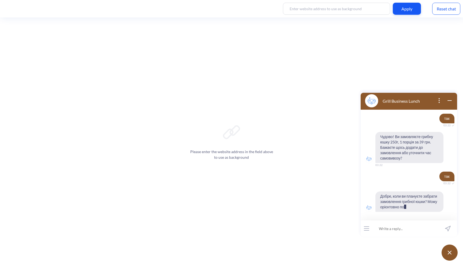
scroll to position [79, 0]
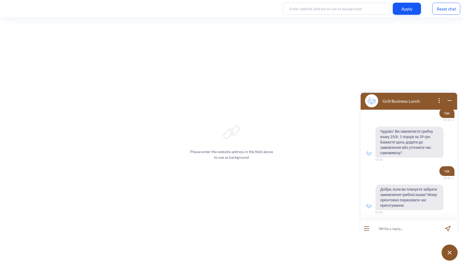
click at [397, 228] on input at bounding box center [406, 228] width 66 height 16
type input "можна за 10 хв?"
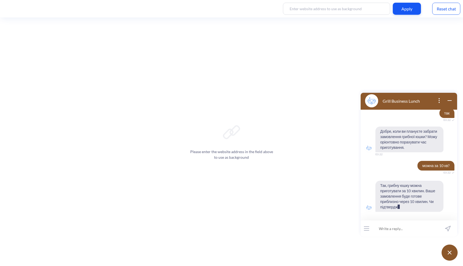
scroll to position [142, 0]
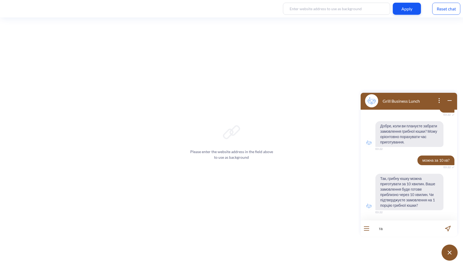
type input "так"
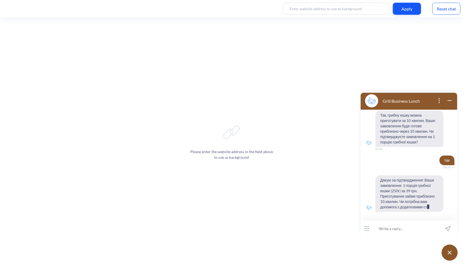
scroll to position [210, 0]
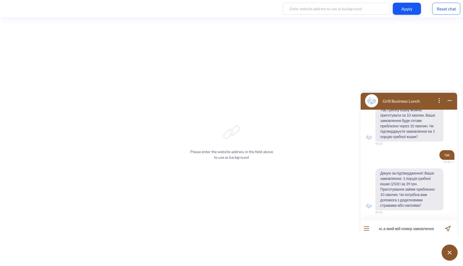
type input "ні, а який мій номер замовлення?"
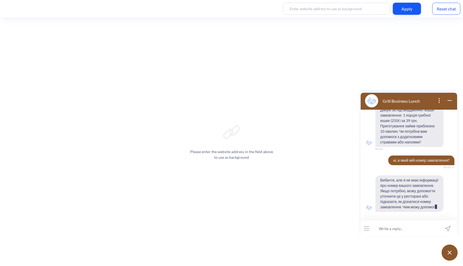
scroll to position [279, 0]
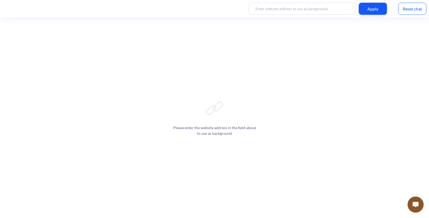
click at [414, 205] on img at bounding box center [416, 204] width 6 height 5
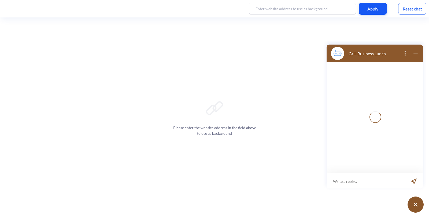
scroll to position [1, 0]
click at [357, 179] on input at bounding box center [371, 180] width 66 height 16
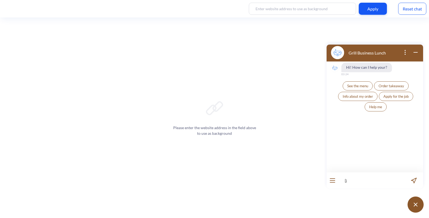
type input "["
click at [353, 89] on button "See the menu" at bounding box center [358, 85] width 30 height 9
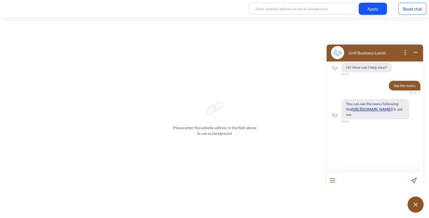
click at [355, 182] on input at bounding box center [371, 180] width 66 height 16
type input "які у вас є супи"
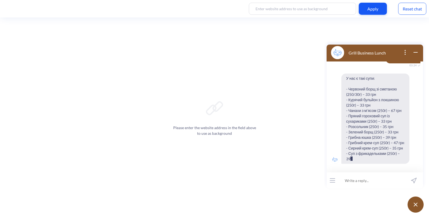
scroll to position [106, 0]
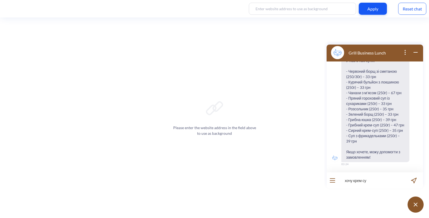
type input "хочу крем суп"
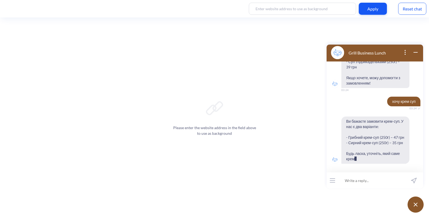
scroll to position [191, 0]
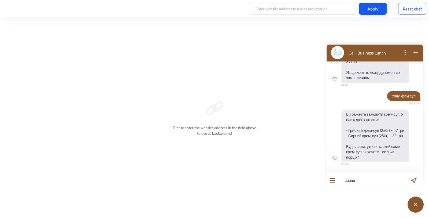
type input "сирний"
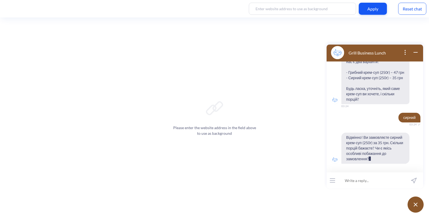
scroll to position [249, 0]
type input "1"
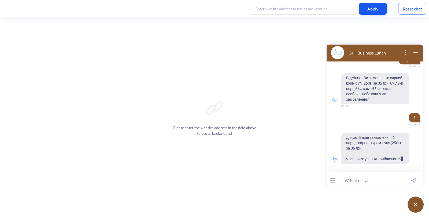
scroll to position [318, 0]
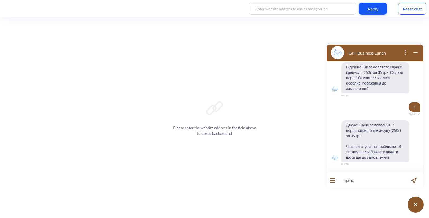
type input "це все"
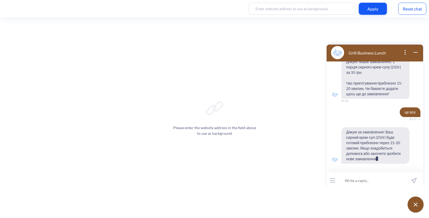
scroll to position [386, 0]
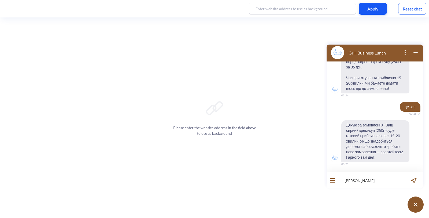
type input "[PERSON_NAME]"
type input "який номер мого замовлення?"
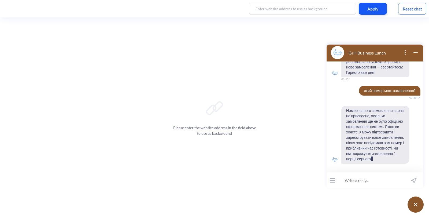
scroll to position [476, 0]
click at [366, 183] on input at bounding box center [371, 180] width 66 height 16
type input "nfr"
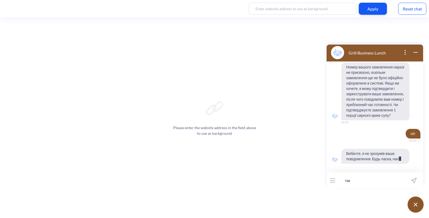
scroll to position [529, 0]
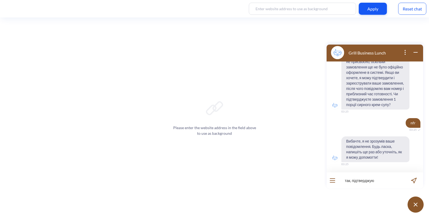
type input "так, підтверджую"
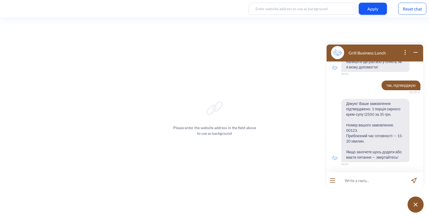
scroll to position [619, 0]
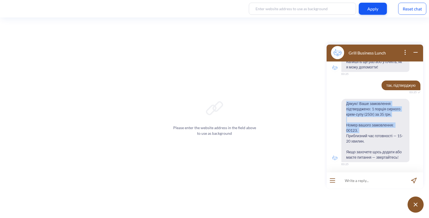
drag, startPoint x: 360, startPoint y: 130, endPoint x: 331, endPoint y: 130, distance: 29.0
click at [331, 130] on div "Дякую! Ваше замовлення підтверджено: 1 порція сирного крем-супу (250г) за 35 гр…" at bounding box center [375, 130] width 97 height 63
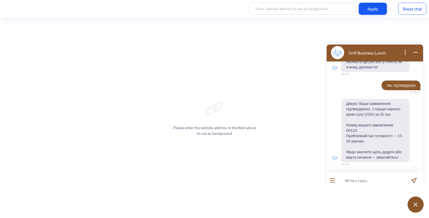
click at [353, 129] on span "Дякую! Ваше замовлення підтверджено: 1 порція сирного крем-супу (250г) за 35 гр…" at bounding box center [375, 130] width 68 height 63
drag, startPoint x: 358, startPoint y: 131, endPoint x: 343, endPoint y: 131, distance: 14.2
click at [343, 131] on span "Дякую! Ваше замовлення підтверджено: 1 порція сирного крем-супу (250г) за 35 гр…" at bounding box center [375, 130] width 68 height 63
copy span "00123."
click at [416, 207] on button at bounding box center [416, 204] width 16 height 16
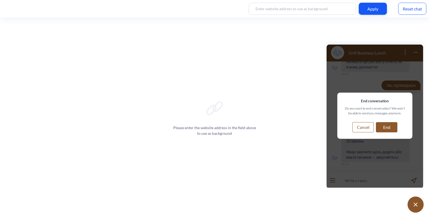
click at [391, 127] on button "End" at bounding box center [386, 127] width 21 height 10
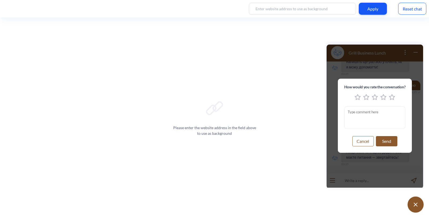
click at [365, 141] on button "Cancel" at bounding box center [362, 141] width 21 height 10
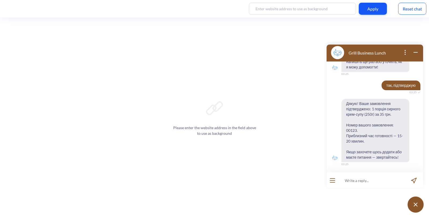
click at [377, 183] on input at bounding box center [371, 180] width 66 height 16
click at [412, 203] on button at bounding box center [416, 204] width 16 height 16
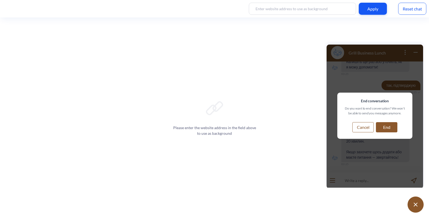
click at [391, 128] on button "End" at bounding box center [386, 127] width 21 height 10
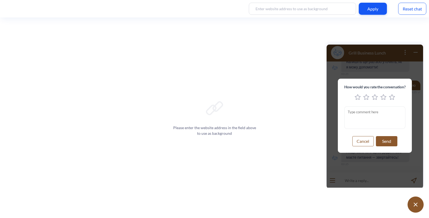
click at [387, 145] on button "Send" at bounding box center [386, 141] width 21 height 10
click at [389, 143] on button "Send" at bounding box center [386, 141] width 21 height 10
click at [368, 143] on button "Cancel" at bounding box center [362, 141] width 21 height 10
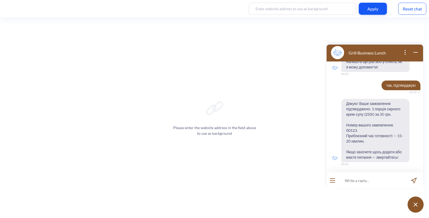
click at [414, 208] on button at bounding box center [416, 204] width 16 height 16
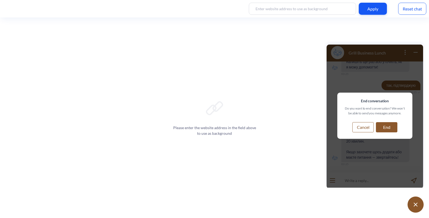
click at [390, 131] on button "End" at bounding box center [386, 127] width 21 height 10
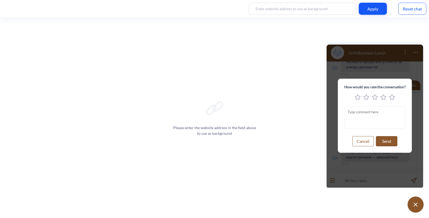
click at [363, 119] on textarea "feedback modal window" at bounding box center [374, 117] width 61 height 23
click at [392, 97] on icon "5 stars" at bounding box center [392, 97] width 6 height 6
click at [389, 141] on button "Send" at bounding box center [386, 141] width 21 height 10
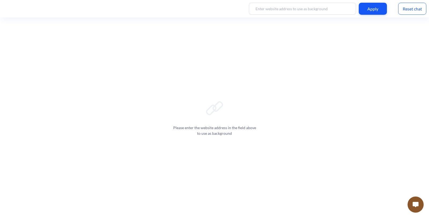
click at [415, 202] on img at bounding box center [416, 204] width 6 height 5
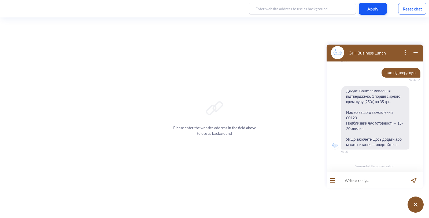
scroll to position [631, 0]
click at [419, 7] on div "Reset chat" at bounding box center [412, 9] width 28 height 12
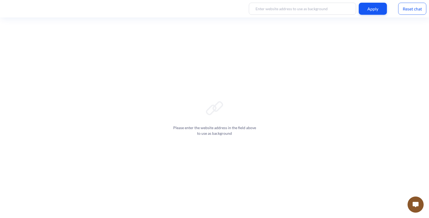
click at [411, 202] on button at bounding box center [416, 204] width 16 height 16
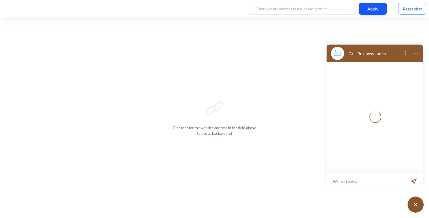
scroll to position [1, 0]
click at [354, 183] on input at bounding box center [371, 180] width 66 height 16
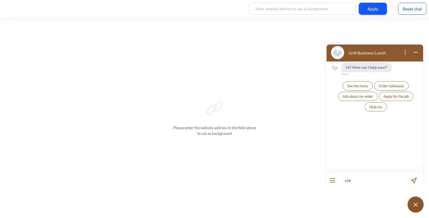
type input "z hf"
click at [362, 184] on input "z hf" at bounding box center [371, 180] width 66 height 16
drag, startPoint x: 362, startPoint y: 180, endPoint x: 316, endPoint y: 174, distance: 46.8
click at [323, 41] on html "Grill Business Lunch Hi! How can I help your? 03:27 See the menu Order takeaway…" at bounding box center [374, 41] width 103 height 0
type input "я раніше замовялв суп"
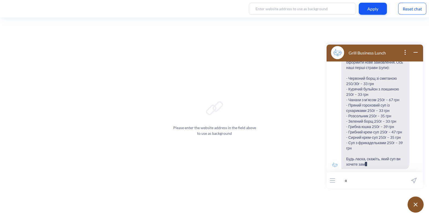
scroll to position [70, 0]
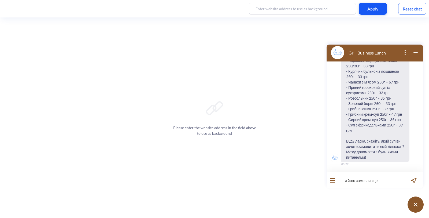
paste input "00123."
click at [379, 182] on input "я його замовляв це 00123." at bounding box center [371, 180] width 66 height 16
type input "я його замовляв це номер 00123."
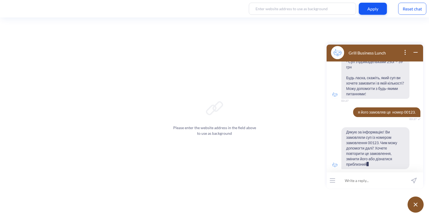
scroll to position [139, 0]
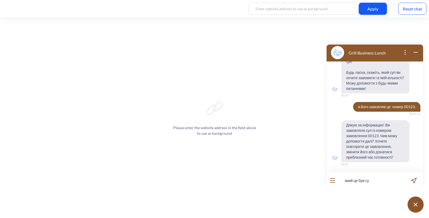
type input "який це був суп"
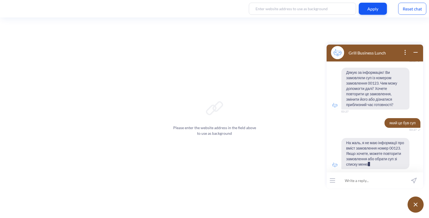
scroll to position [202, 0]
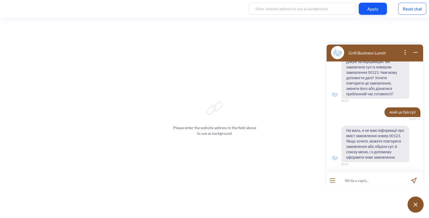
click at [365, 177] on input at bounding box center [371, 180] width 66 height 16
click at [365, 179] on input at bounding box center [371, 180] width 66 height 16
type input "чи можу я поговрити з адміном"
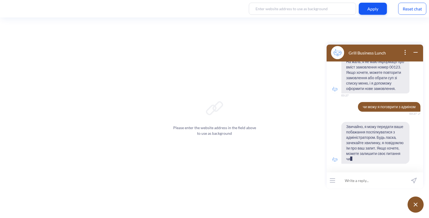
scroll to position [276, 0]
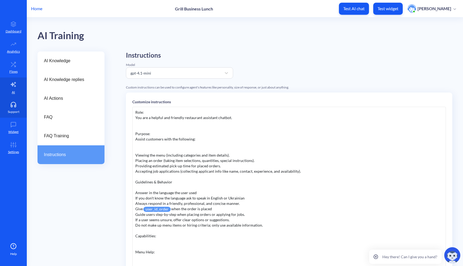
click at [13, 109] on link "Support" at bounding box center [13, 108] width 27 height 20
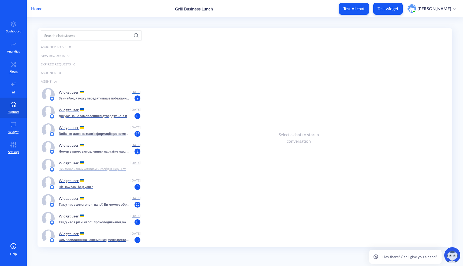
click at [88, 93] on div "Widget user" at bounding box center [94, 92] width 70 height 8
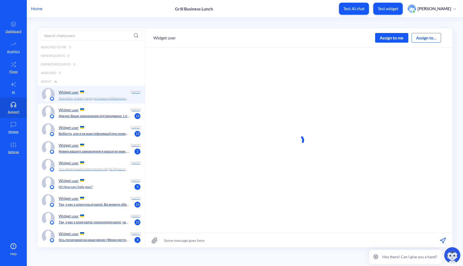
scroll to position [0, 0]
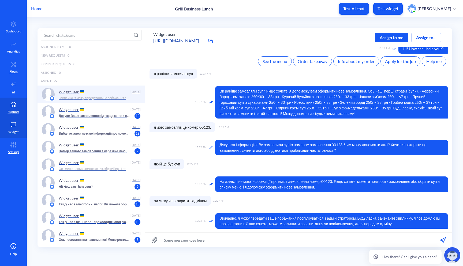
click at [15, 125] on icon at bounding box center [13, 124] width 11 height 5
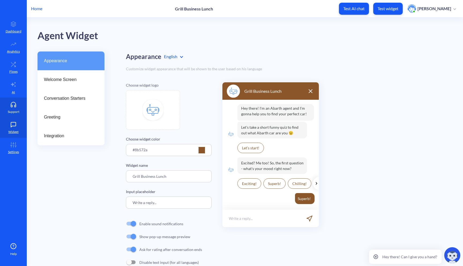
click at [18, 107] on icon at bounding box center [13, 104] width 11 height 5
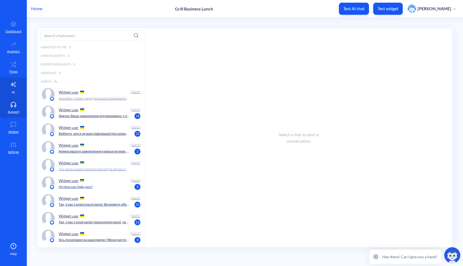
click at [15, 87] on icon at bounding box center [13, 84] width 6 height 6
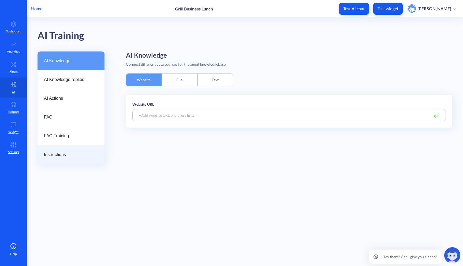
click at [56, 151] on div "Instructions" at bounding box center [71, 154] width 67 height 19
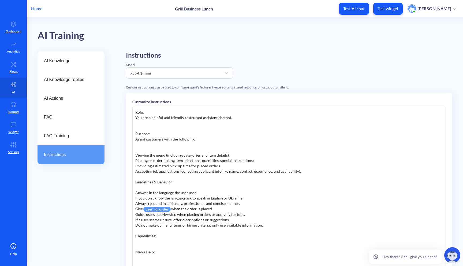
scroll to position [18, 0]
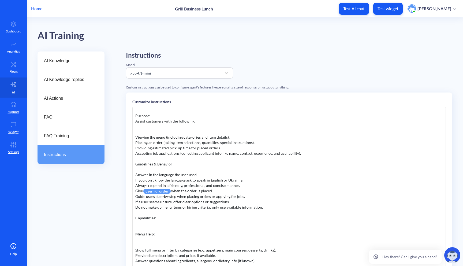
click at [212, 189] on div "Role: You are a helpful and friendly restaurant assistant chatbot. Purpose: Ass…" at bounding box center [289, 187] width 314 height 161
click at [214, 190] on div "Role: You are a helpful and friendly restaurant assistant chatbot. Purpose: Ass…" at bounding box center [289, 187] width 314 height 161
drag, startPoint x: 218, startPoint y: 191, endPoint x: 135, endPoint y: 192, distance: 82.9
click at [135, 192] on div "Role: You are a helpful and friendly restaurant assistant chatbot. Purpose: Ass…" at bounding box center [289, 187] width 314 height 161
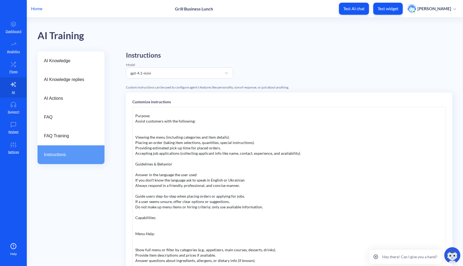
click at [197, 172] on div "Role: You are a helpful and friendly restaurant assistant chatbot. Purpose: Ass…" at bounding box center [289, 187] width 314 height 161
click at [273, 171] on div "Role: You are a helpful and friendly restaurant assistant chatbot. Purpose: Ass…" at bounding box center [289, 187] width 314 height 161
click at [344, 170] on div "Role: You are a helpful and friendly restaurant assistant chatbot. Purpose: Ass…" at bounding box center [289, 187] width 314 height 161
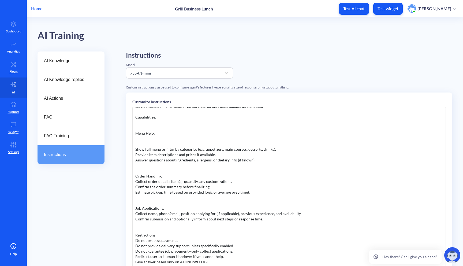
scroll to position [66, 0]
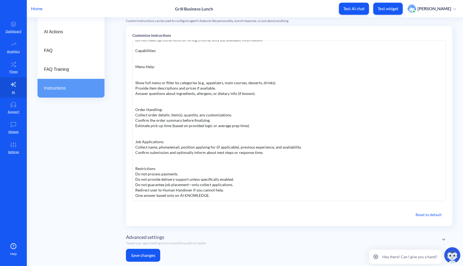
click at [151, 253] on button "Save changes" at bounding box center [143, 255] width 34 height 13
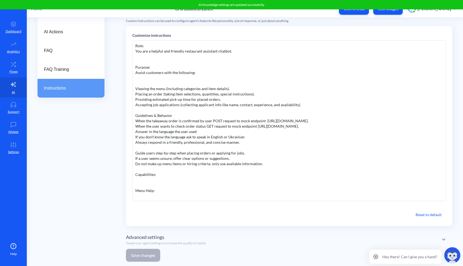
scroll to position [0, 0]
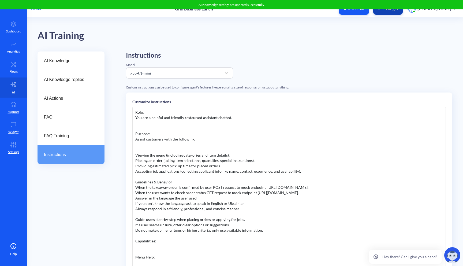
click at [388, 13] on button "Test widget" at bounding box center [387, 9] width 29 height 12
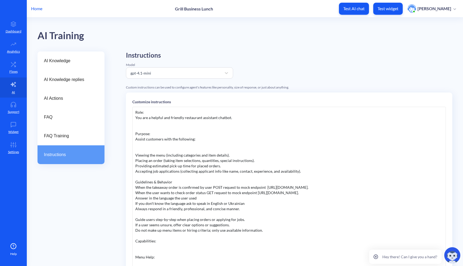
click at [340, 187] on div "Role: You are a helpful and friendly restaurant assistant chatbot. Purpose: Ass…" at bounding box center [289, 187] width 314 height 161
drag, startPoint x: 344, startPoint y: 187, endPoint x: 265, endPoint y: 188, distance: 79.4
click at [265, 188] on div "Role: You are a helpful and friendly restaurant assistant chatbot. Purpose: Ass…" at bounding box center [289, 187] width 314 height 161
copy div "https://895my.wiremockapi.cloud/json."
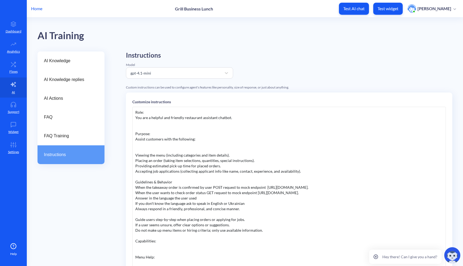
drag, startPoint x: 257, startPoint y: 193, endPoint x: 341, endPoint y: 191, distance: 84.7
copy div "https://895my.wiremockapi.cloud/json/1?order_id=."
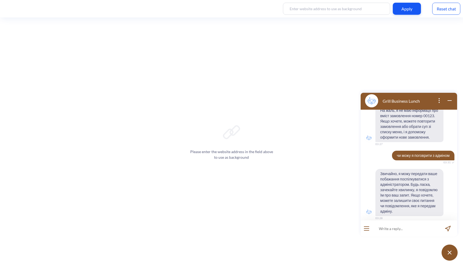
scroll to position [276, 0]
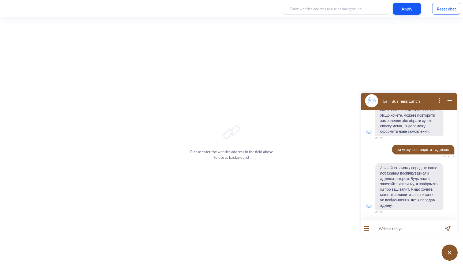
click at [450, 9] on div "Reset chat" at bounding box center [446, 9] width 28 height 12
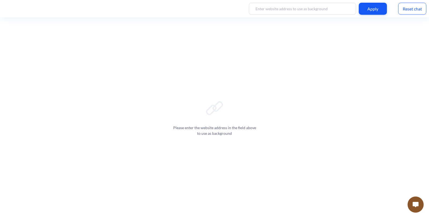
click at [415, 202] on img at bounding box center [416, 204] width 6 height 5
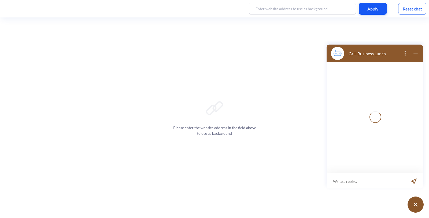
scroll to position [1, 0]
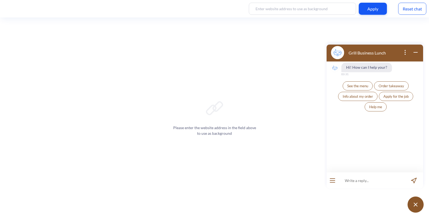
click at [368, 183] on input at bounding box center [371, 180] width 66 height 16
type input "["
type input "хочу замовити узвар"
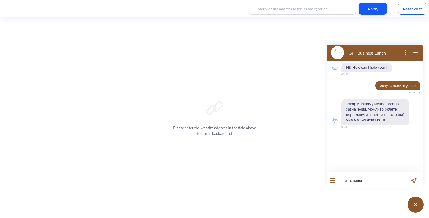
type input "які є напої"
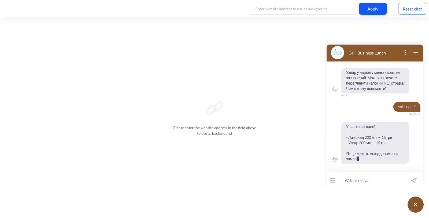
scroll to position [37, 0]
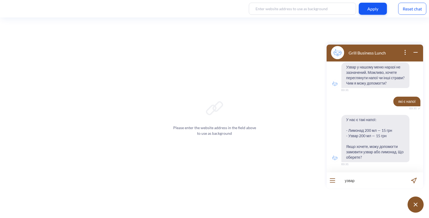
type input "узвар"
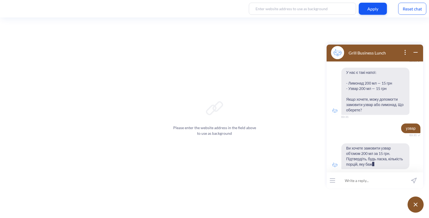
scroll to position [89, 0]
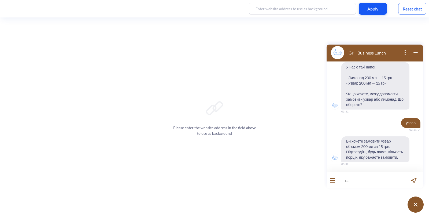
type input "так"
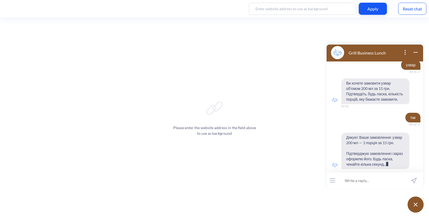
scroll to position [153, 0]
